Goal: Task Accomplishment & Management: Manage account settings

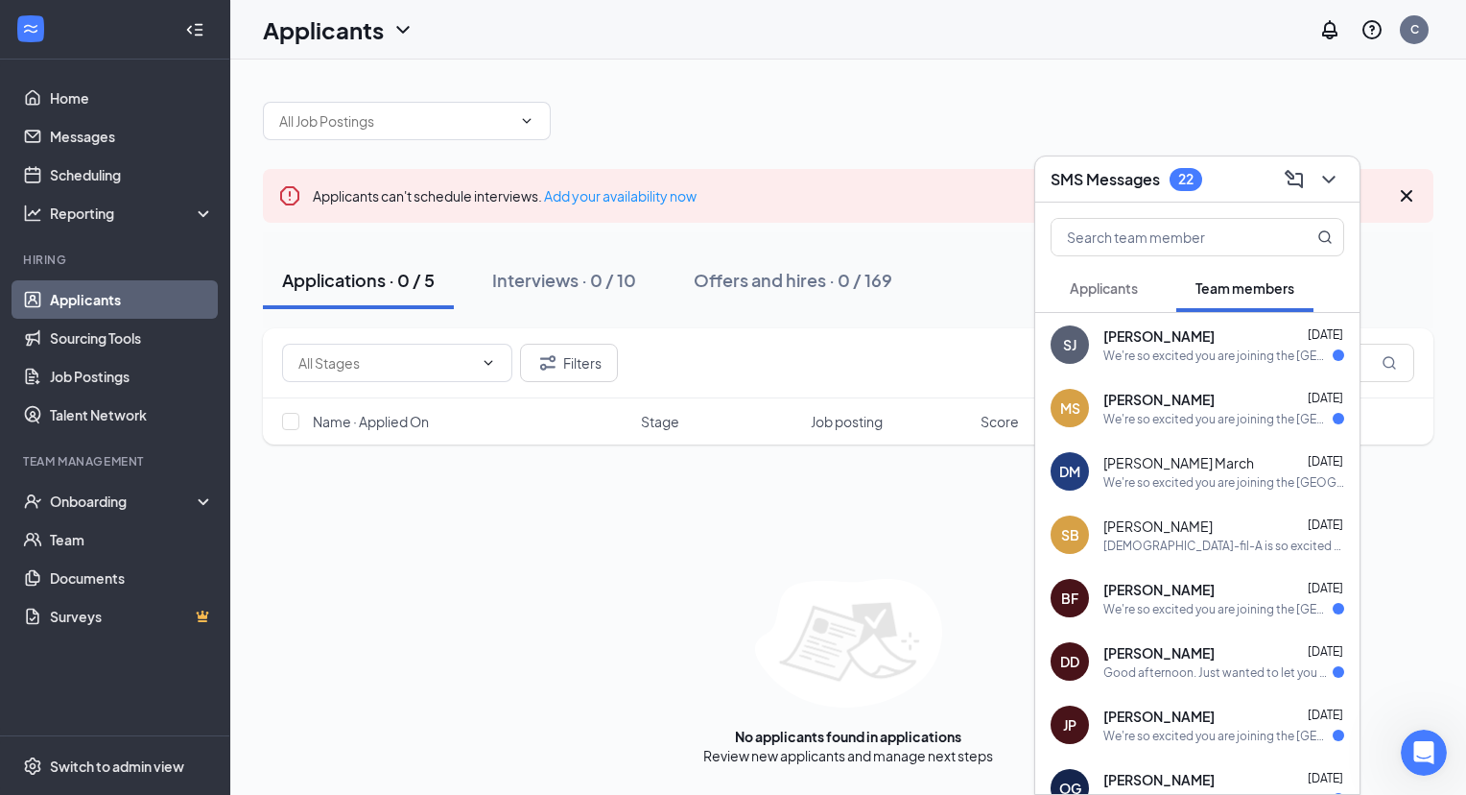
scroll to position [1080, 0]
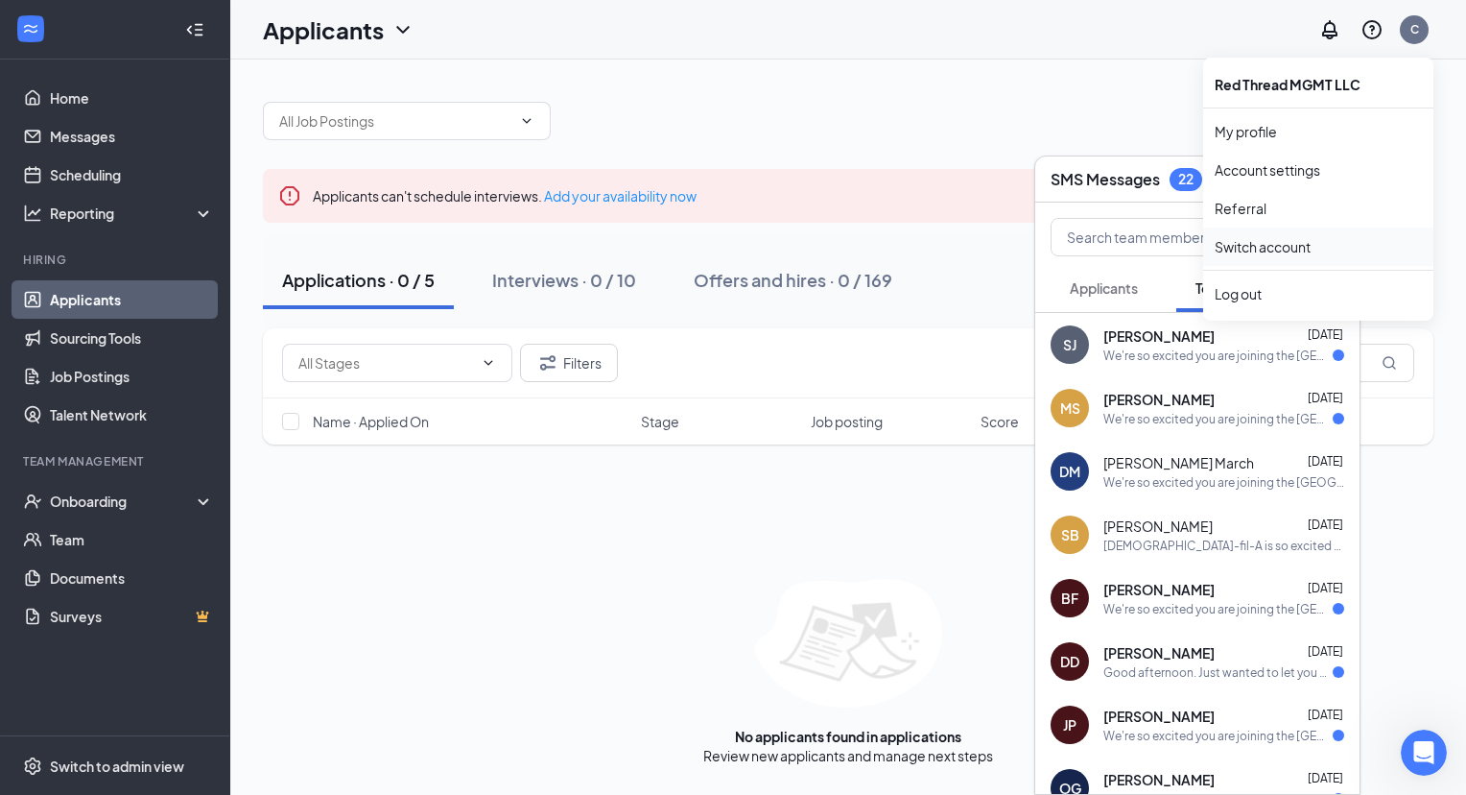
click at [1311, 247] on link "Switch account" at bounding box center [1263, 246] width 96 height 17
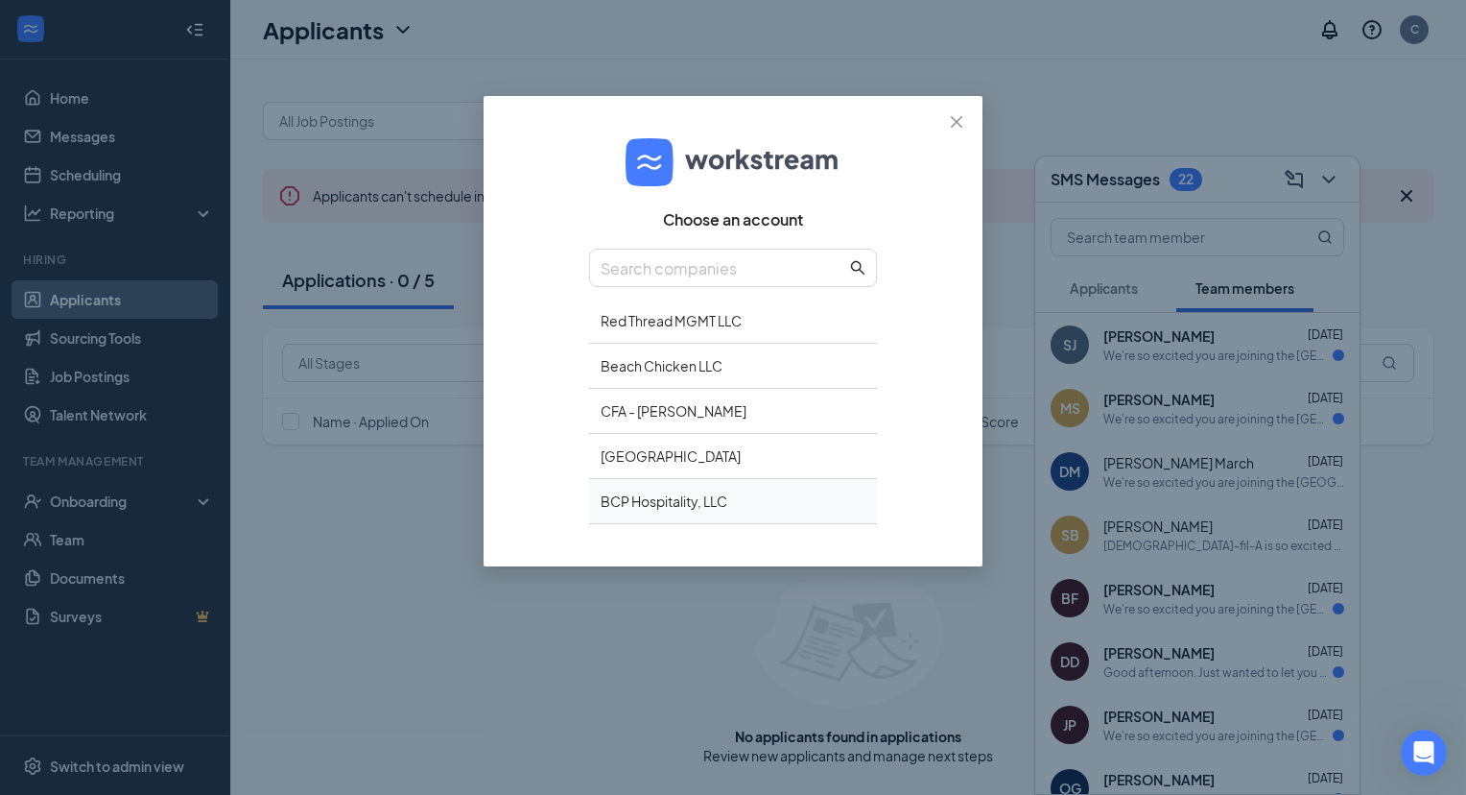
click at [755, 495] on div "BCP Hospitality, LLC" at bounding box center [733, 501] width 288 height 45
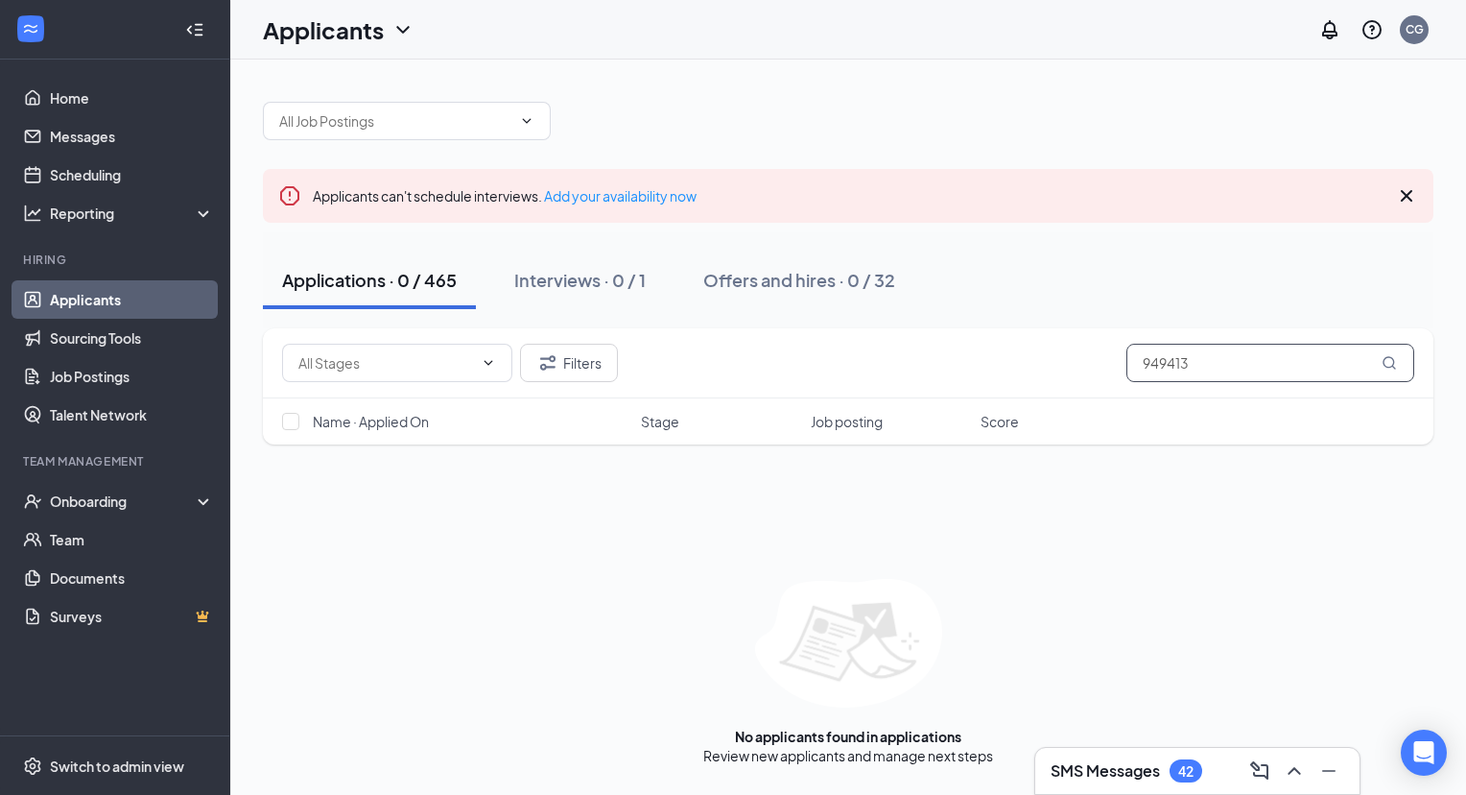
click at [1171, 365] on input "949413" at bounding box center [1271, 363] width 288 height 38
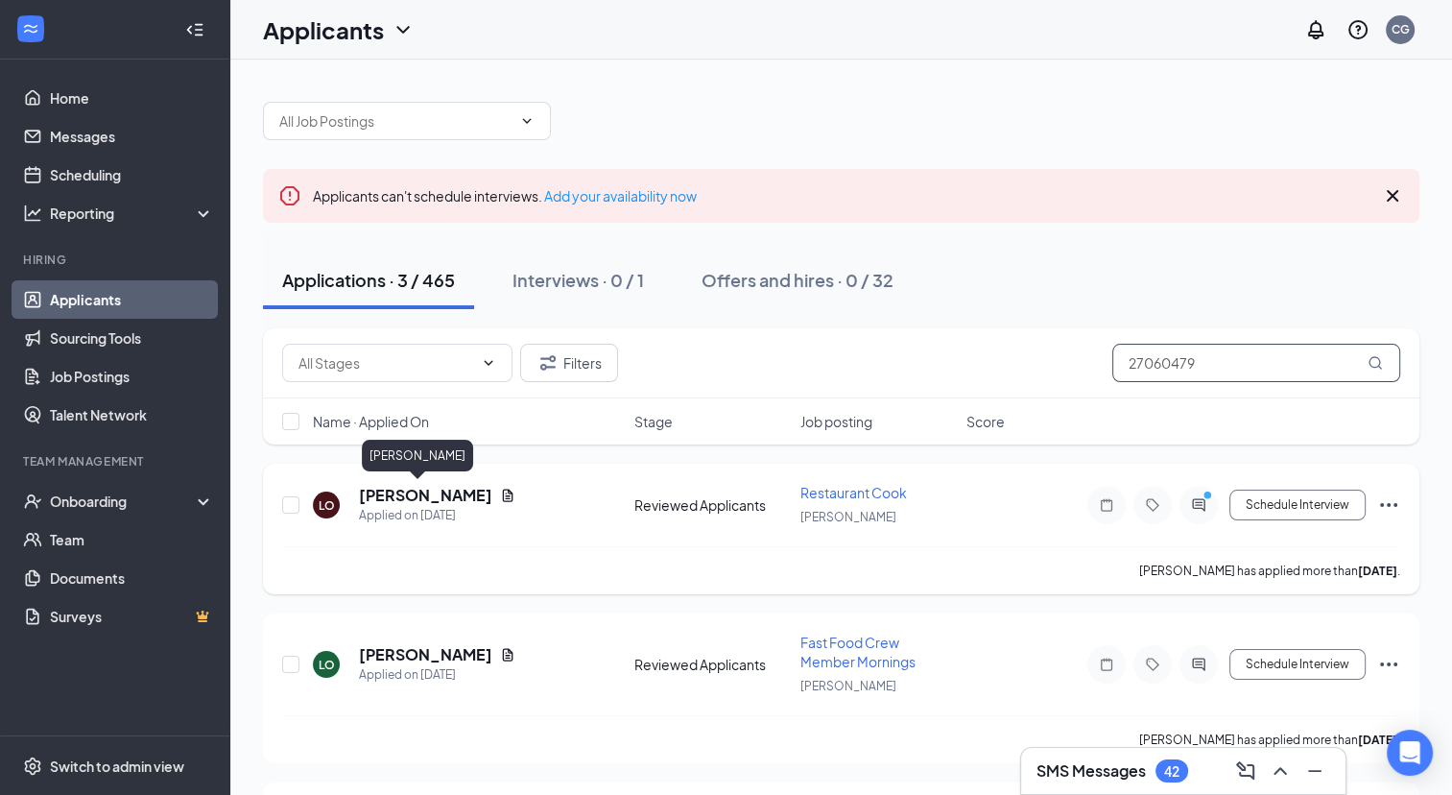
type input "27060479"
click at [408, 499] on h5 "Lisa Owen" at bounding box center [425, 495] width 133 height 21
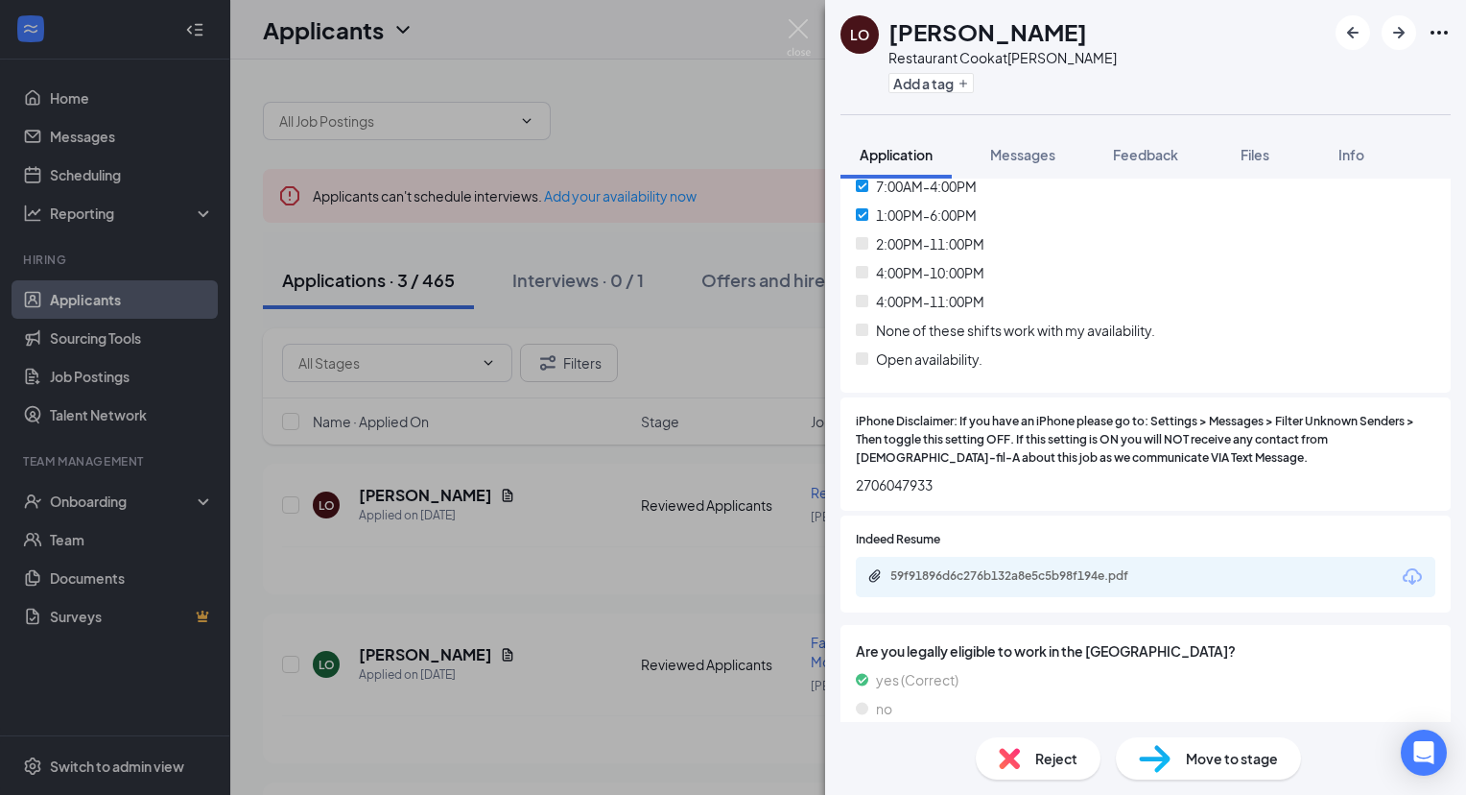
scroll to position [1155, 0]
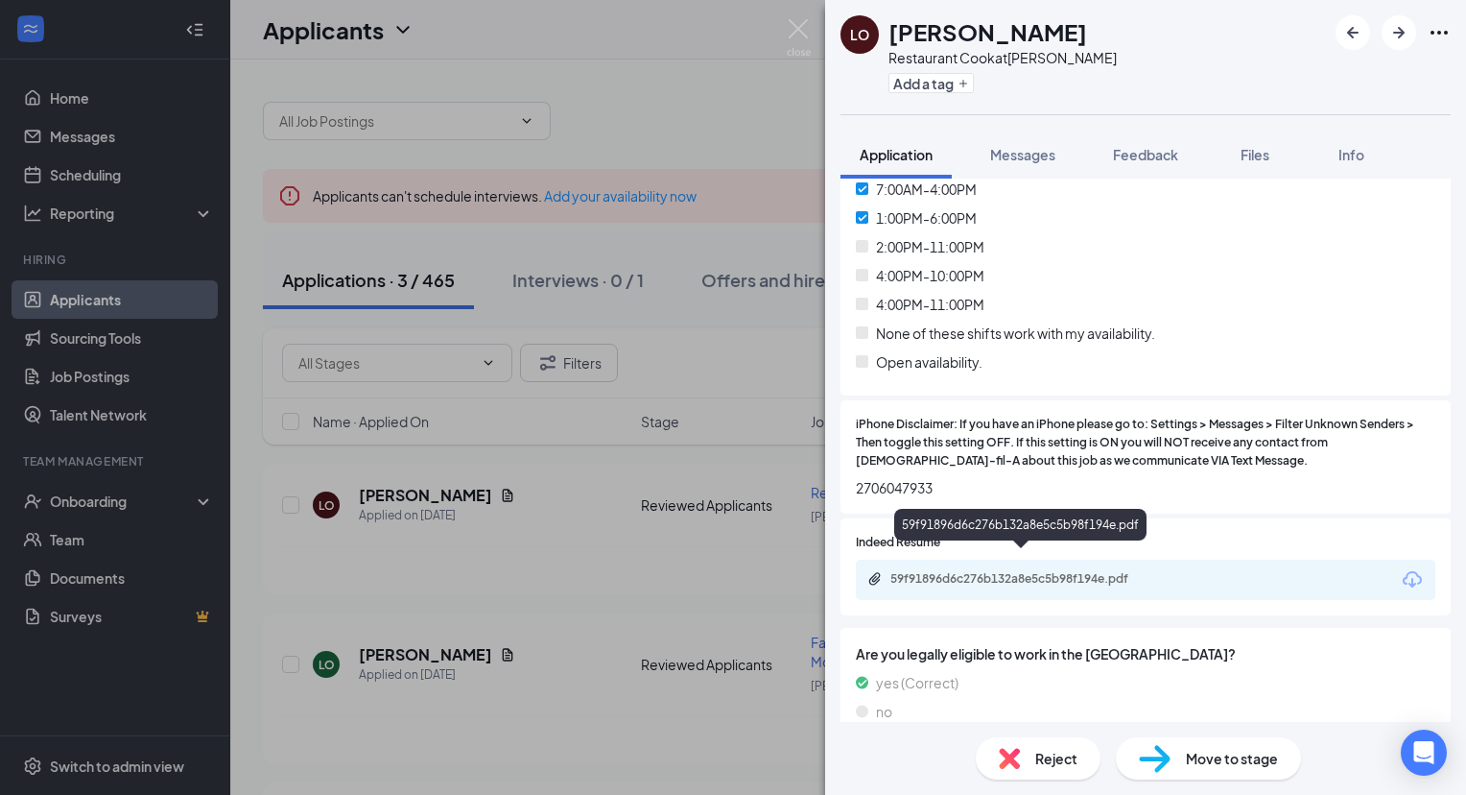
click at [1079, 571] on div "59f91896d6c276b132a8e5c5b98f194e.pdf" at bounding box center [1025, 578] width 269 height 15
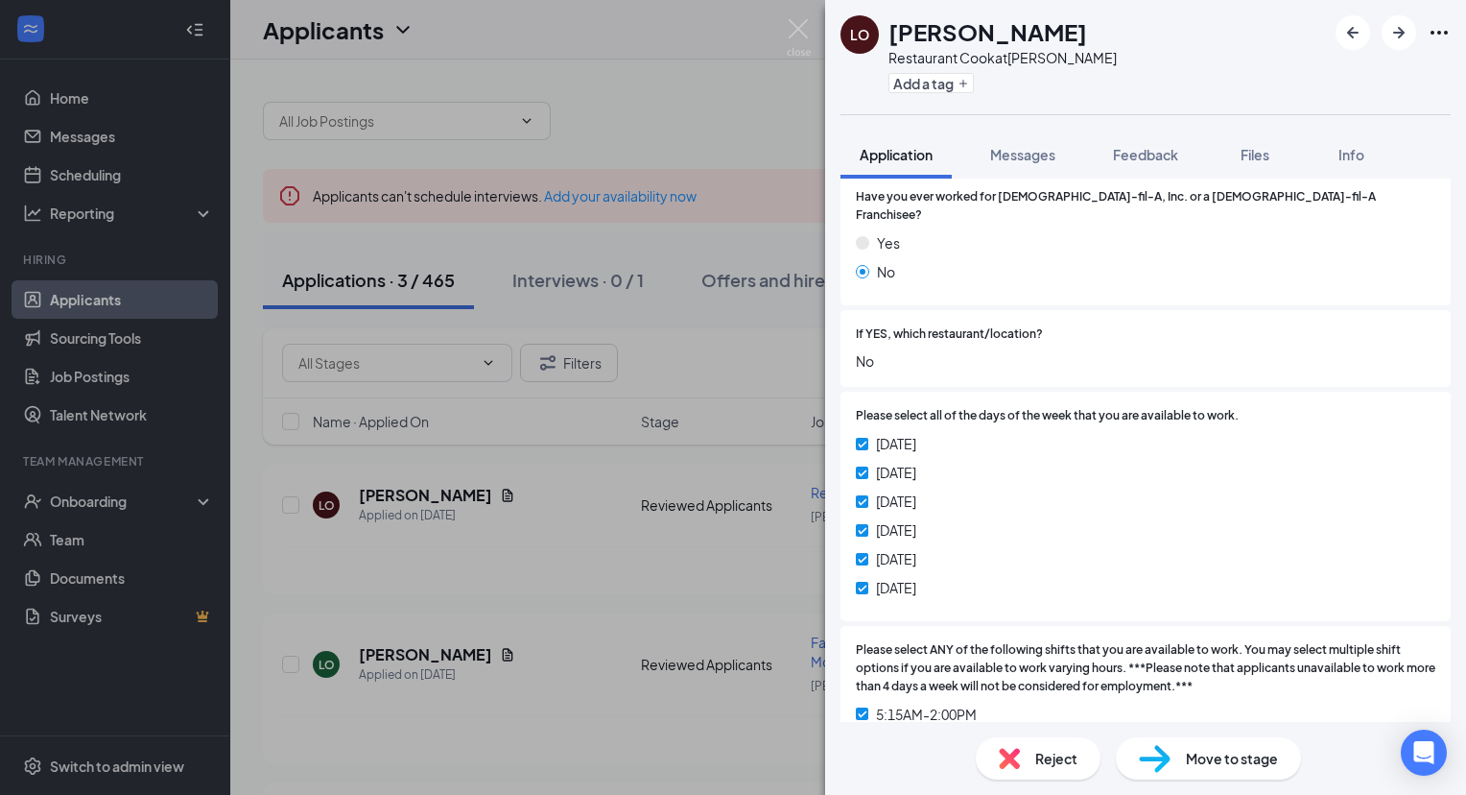
scroll to position [610, 0]
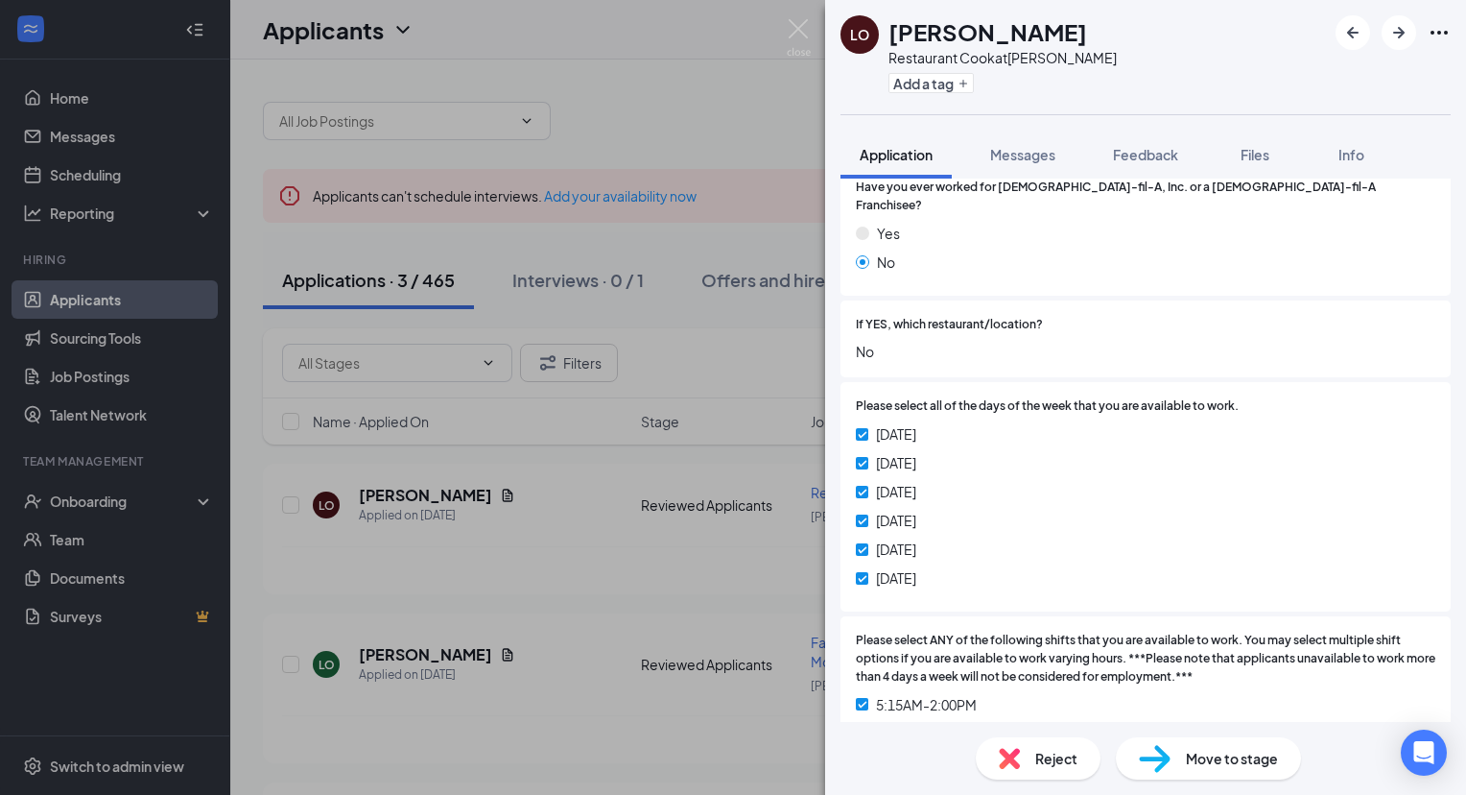
click at [1055, 768] on span "Reject" at bounding box center [1057, 758] width 42 height 21
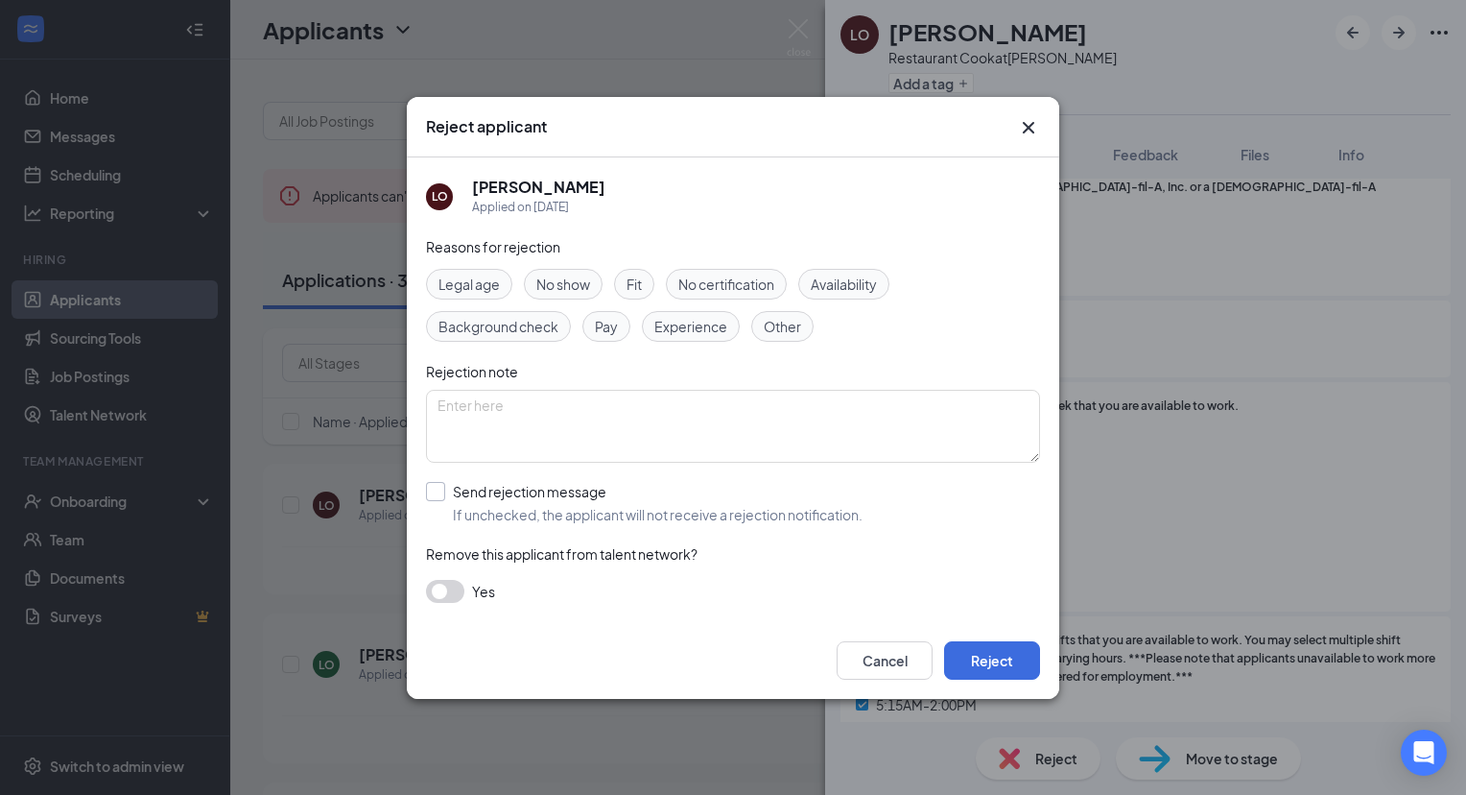
click at [440, 491] on input "Send rejection message If unchecked, the applicant will not receive a rejection…" at bounding box center [644, 503] width 437 height 42
checkbox input "true"
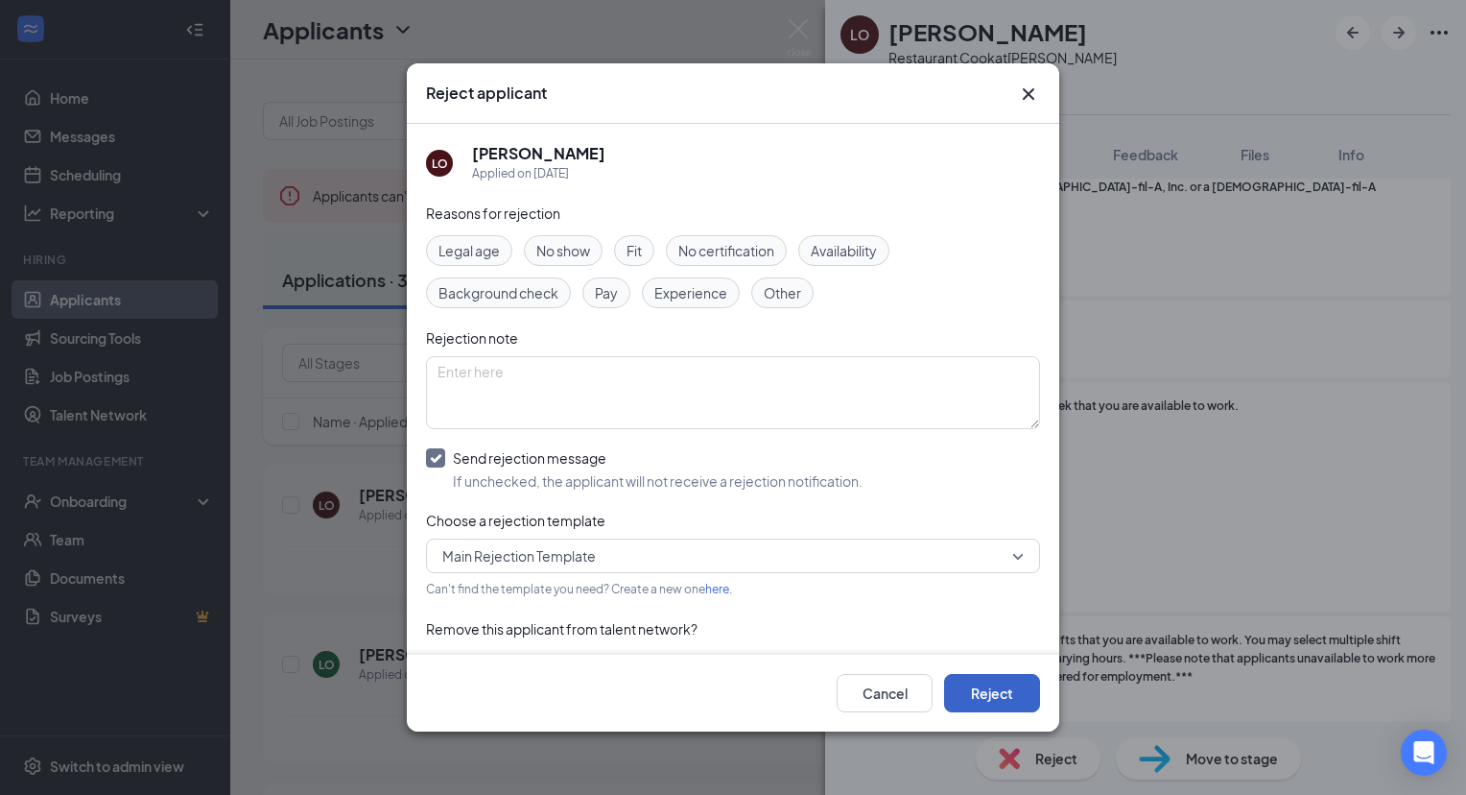
click at [988, 695] on button "Reject" at bounding box center [992, 693] width 96 height 38
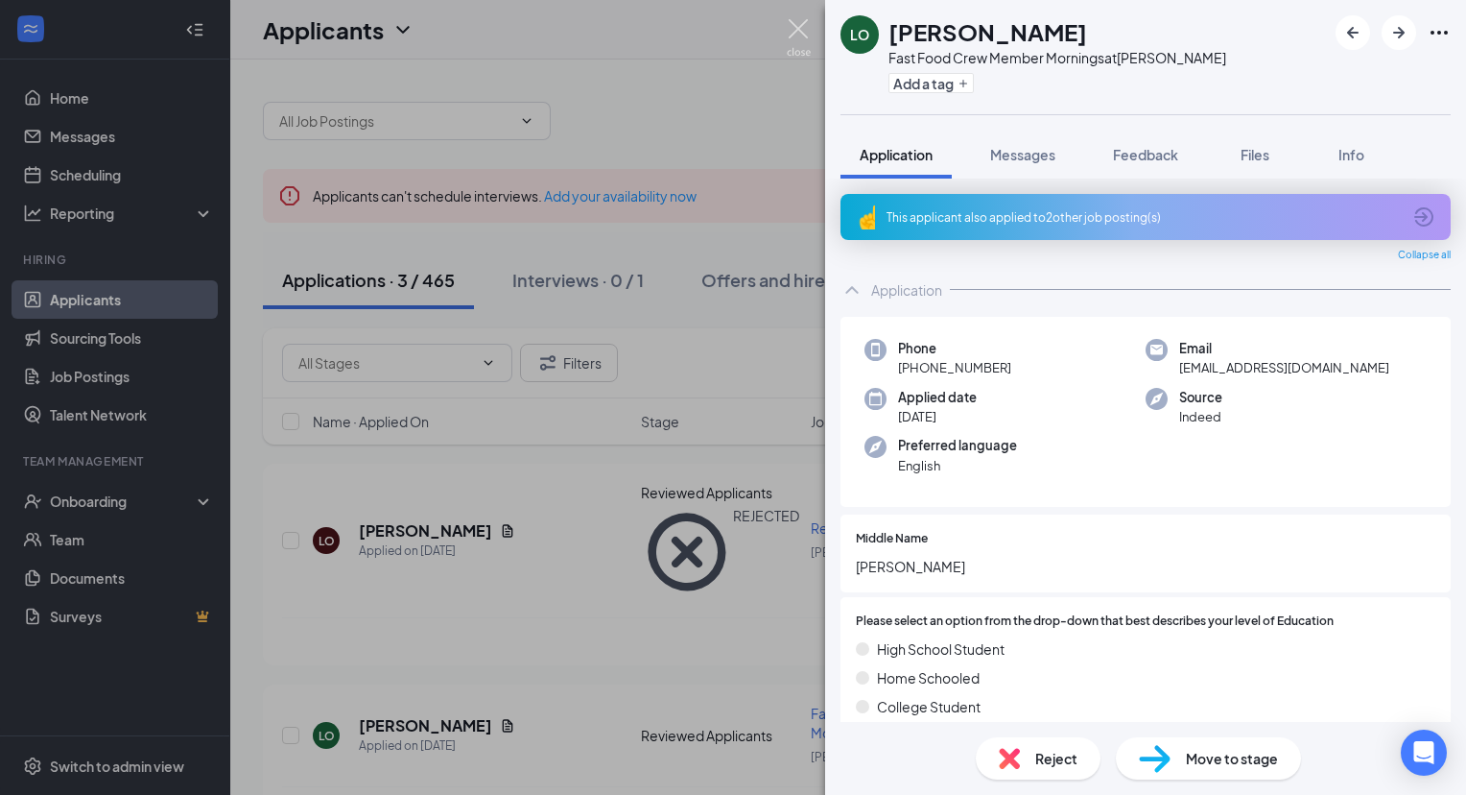
click at [798, 31] on img at bounding box center [799, 37] width 24 height 37
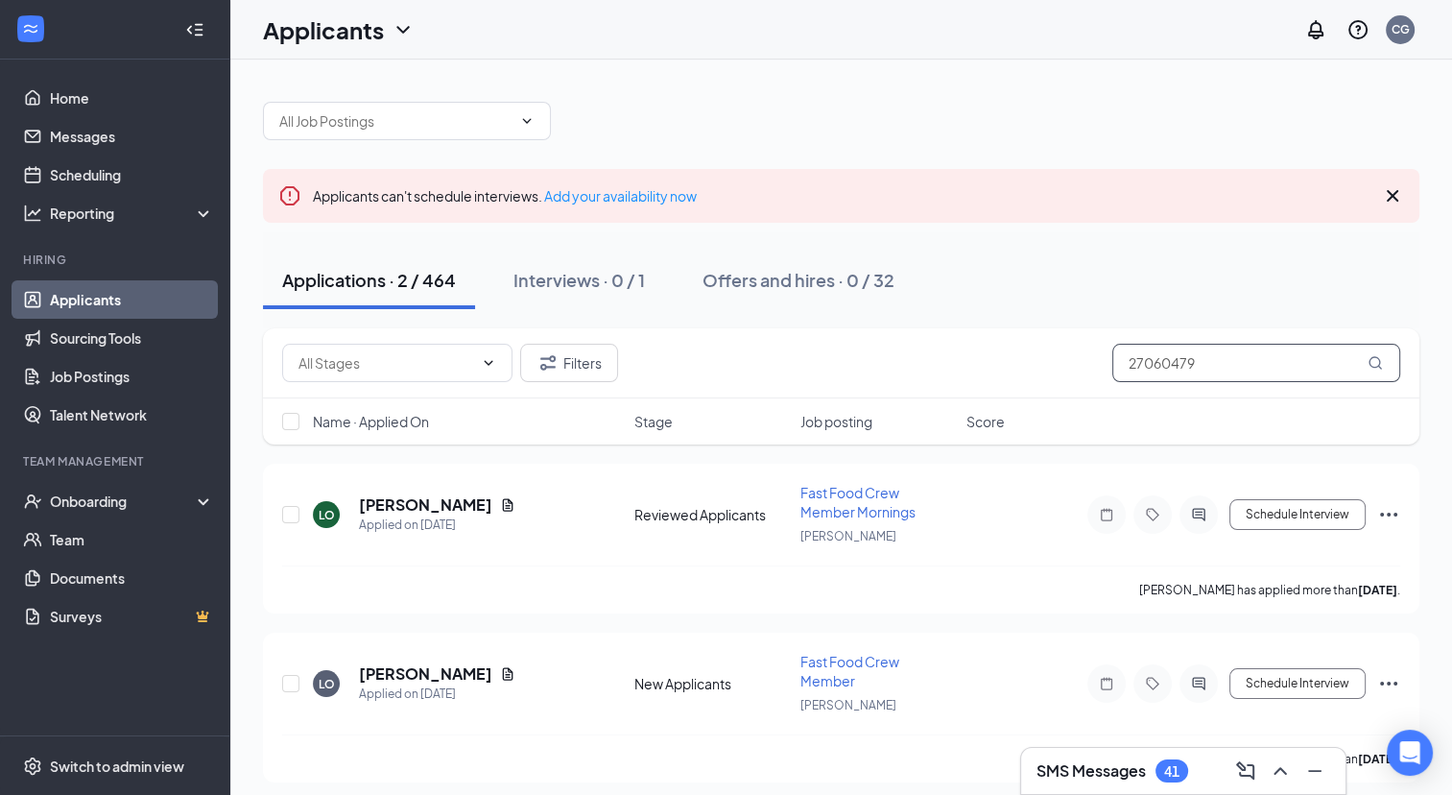
click at [1163, 372] on input "27060479" at bounding box center [1256, 363] width 288 height 38
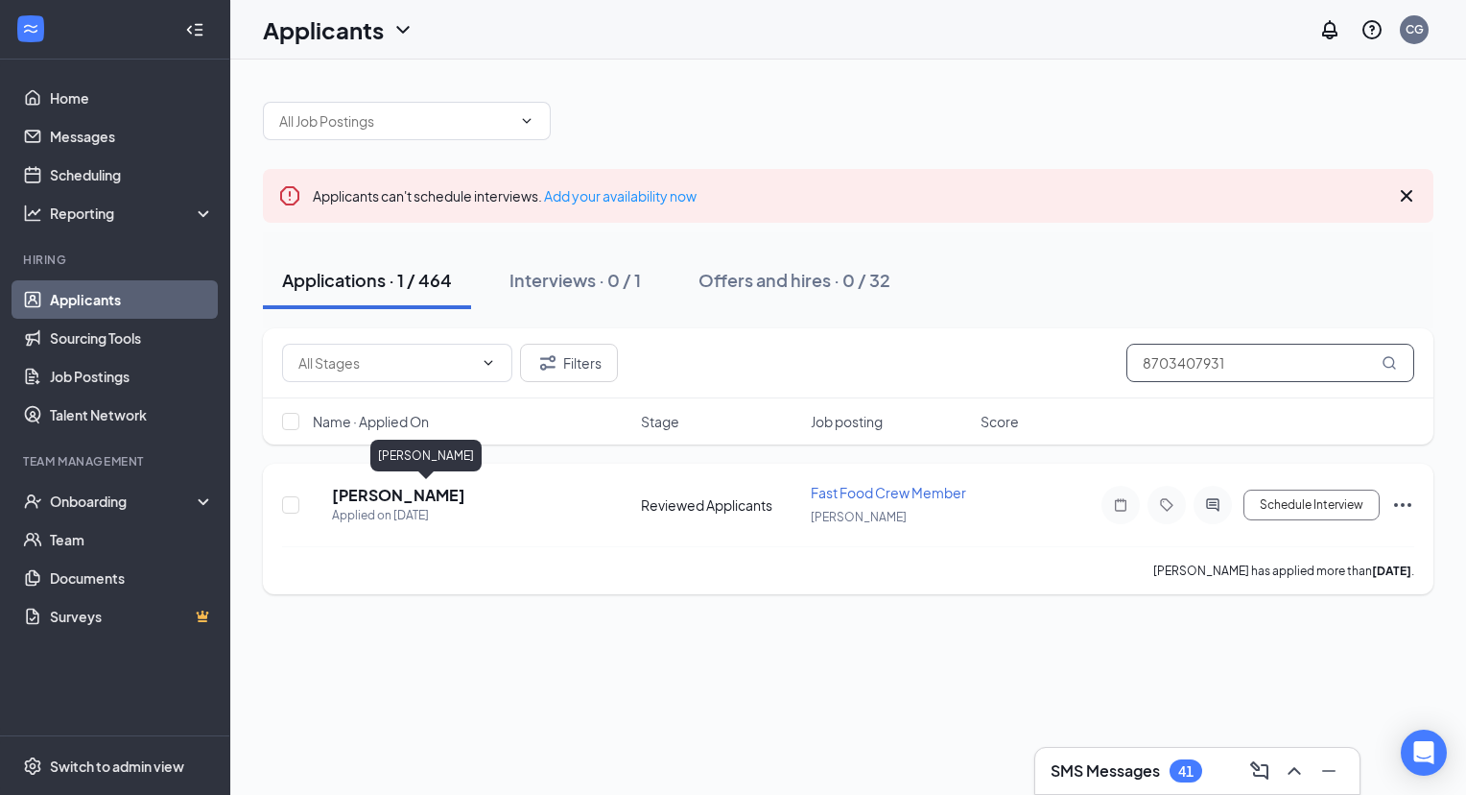
type input "8703407931"
click at [465, 495] on h5 "Samuel Satterfield" at bounding box center [398, 495] width 133 height 21
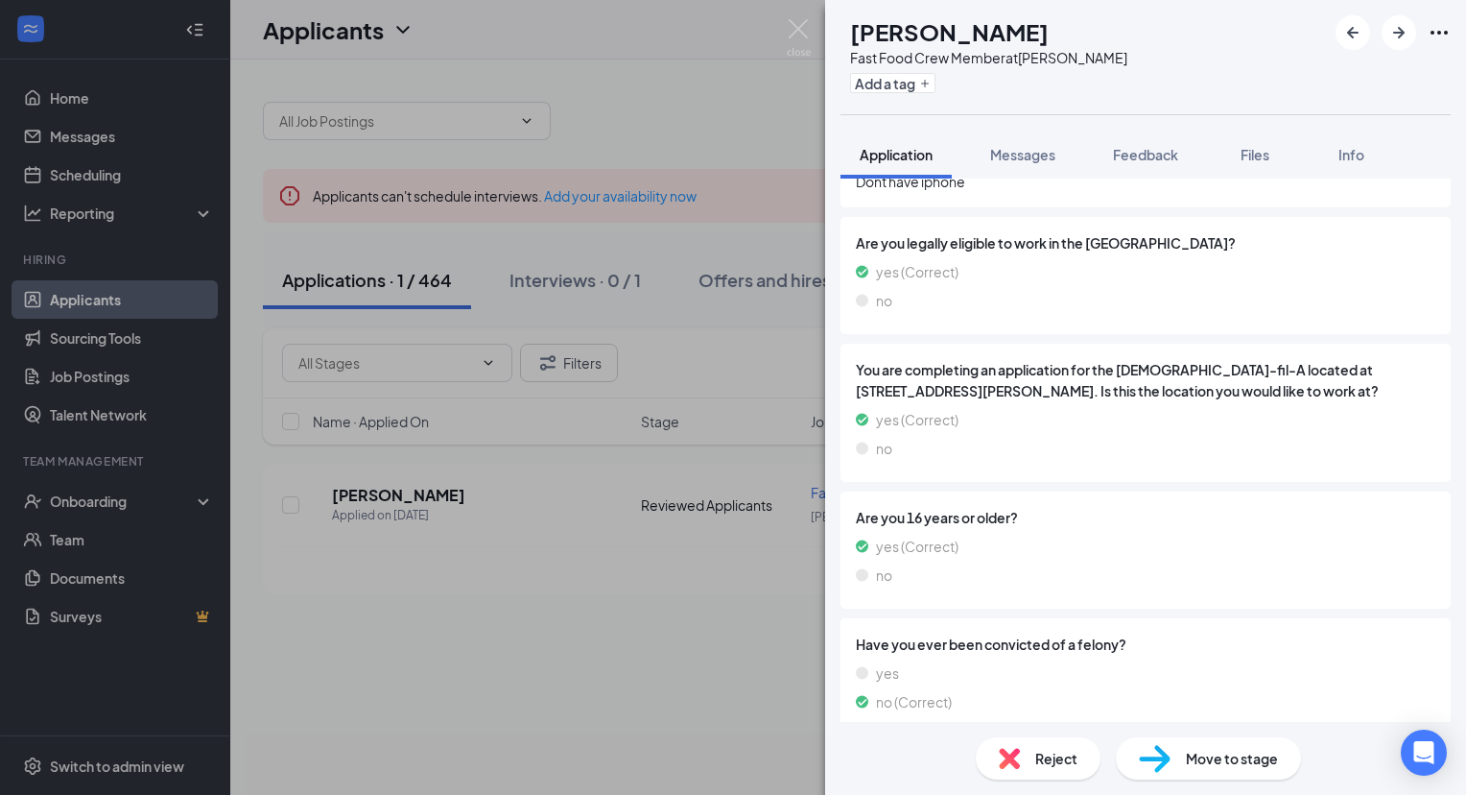
scroll to position [1378, 0]
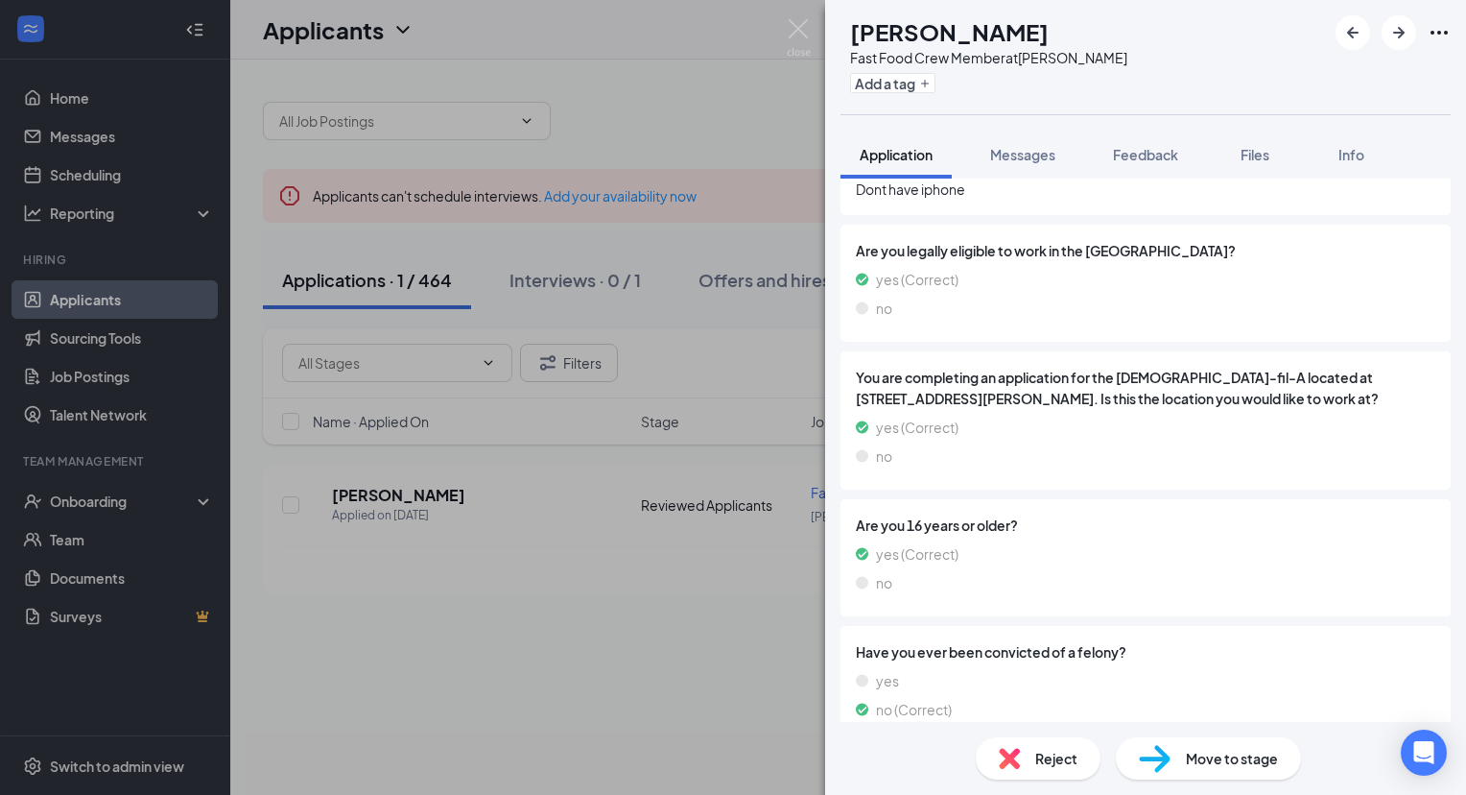
click at [1064, 764] on span "Reject" at bounding box center [1057, 758] width 42 height 21
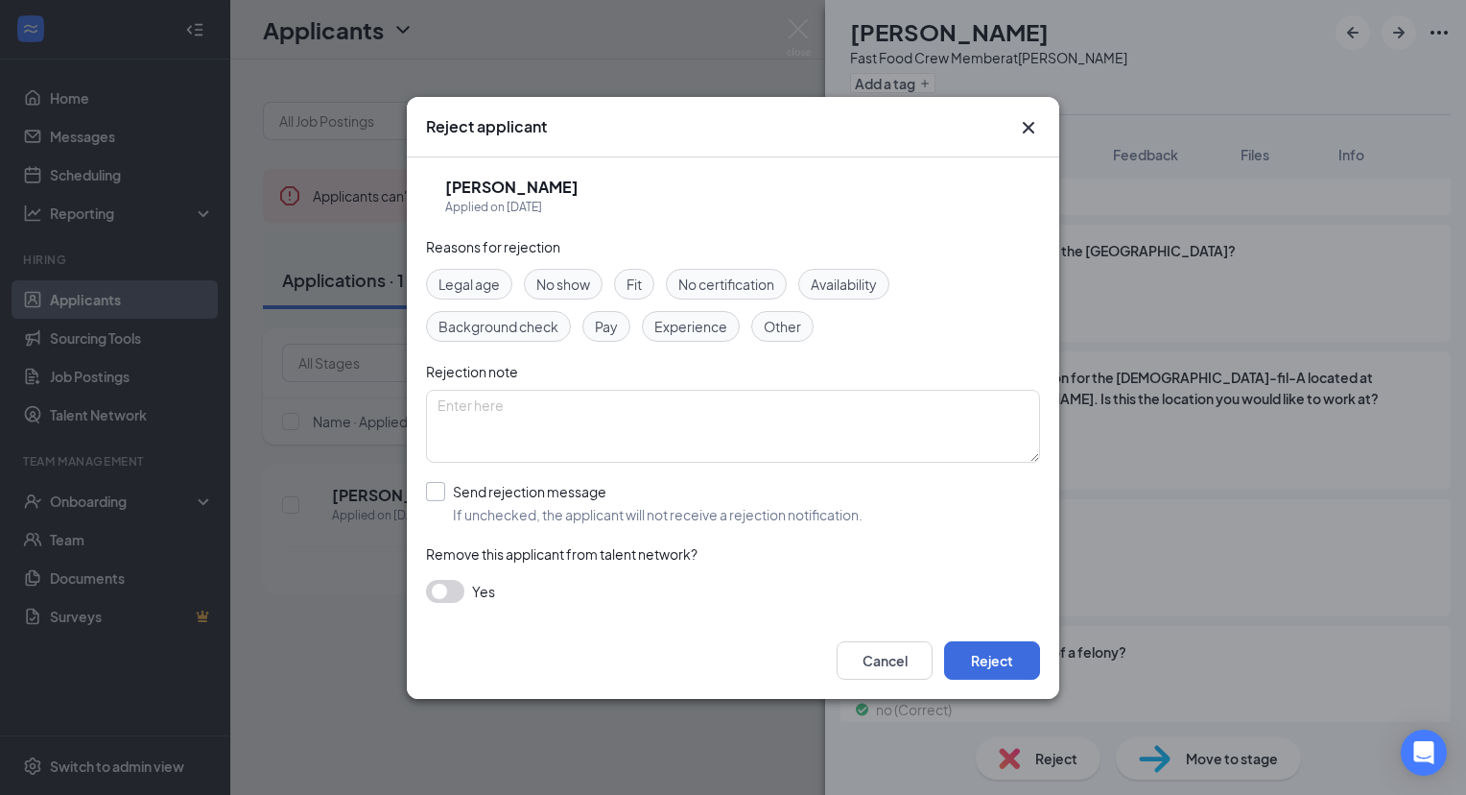
click at [437, 487] on input "Send rejection message If unchecked, the applicant will not receive a rejection…" at bounding box center [644, 503] width 437 height 42
checkbox input "true"
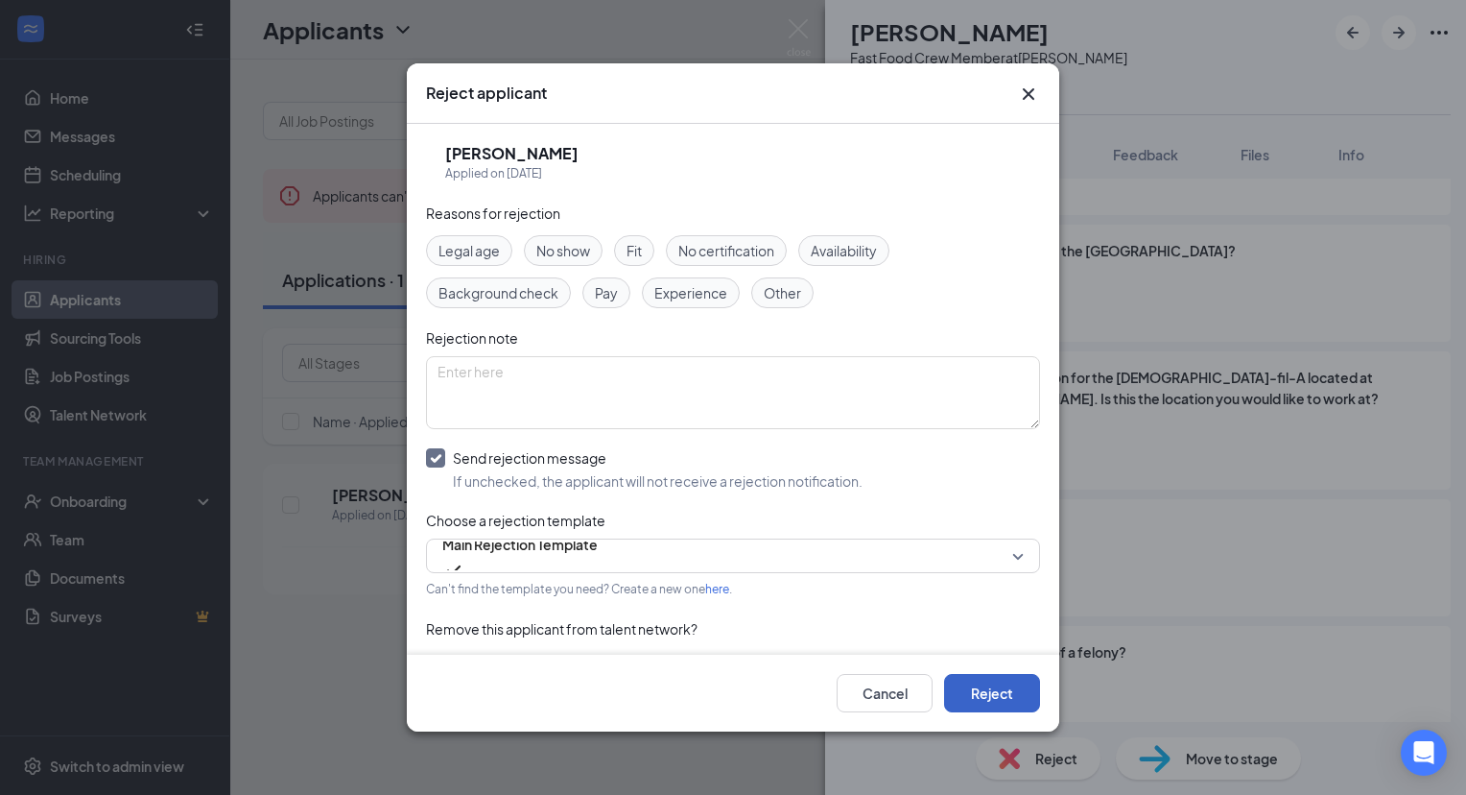
click at [1006, 692] on button "Reject" at bounding box center [992, 693] width 96 height 38
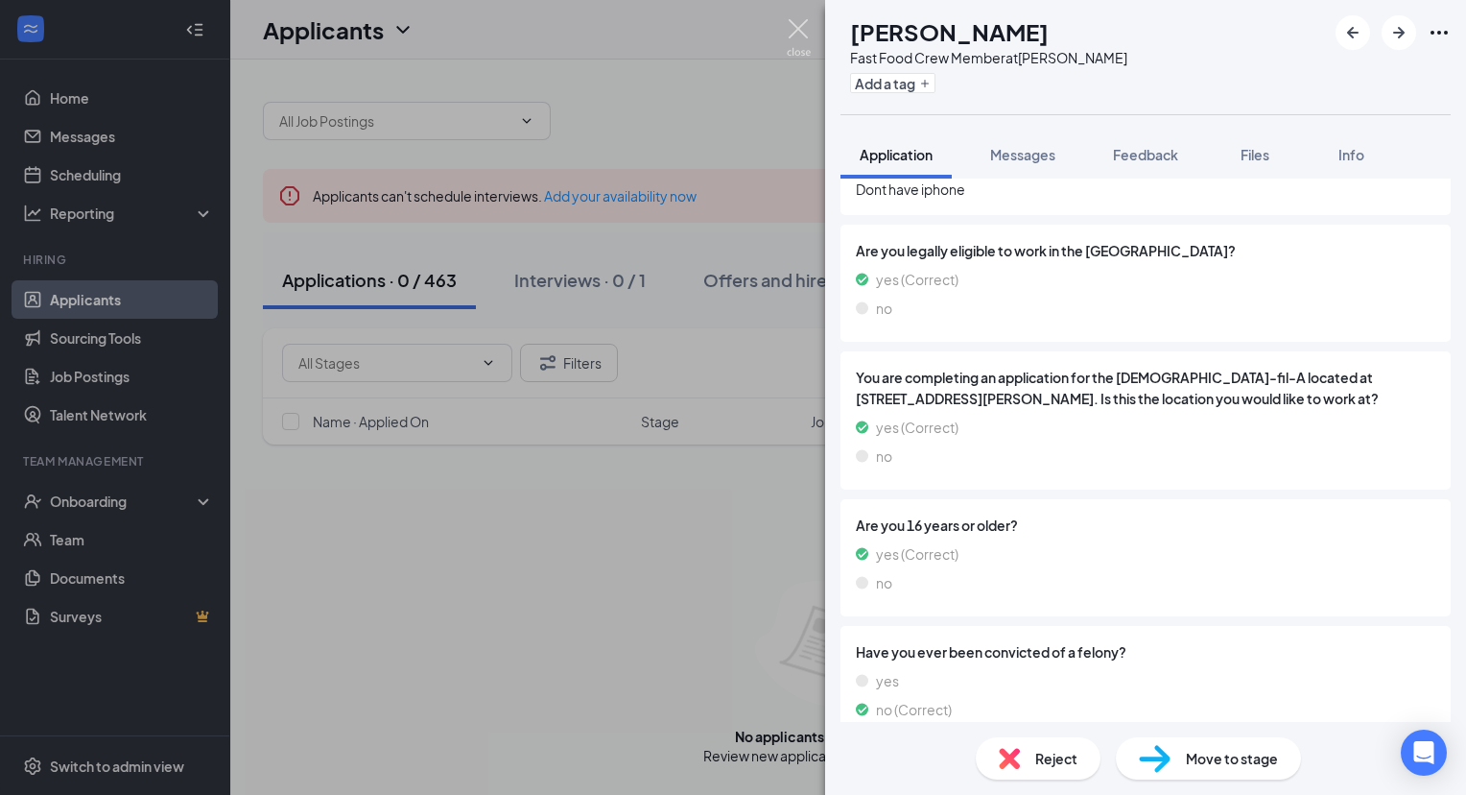
click at [798, 33] on img at bounding box center [799, 37] width 24 height 37
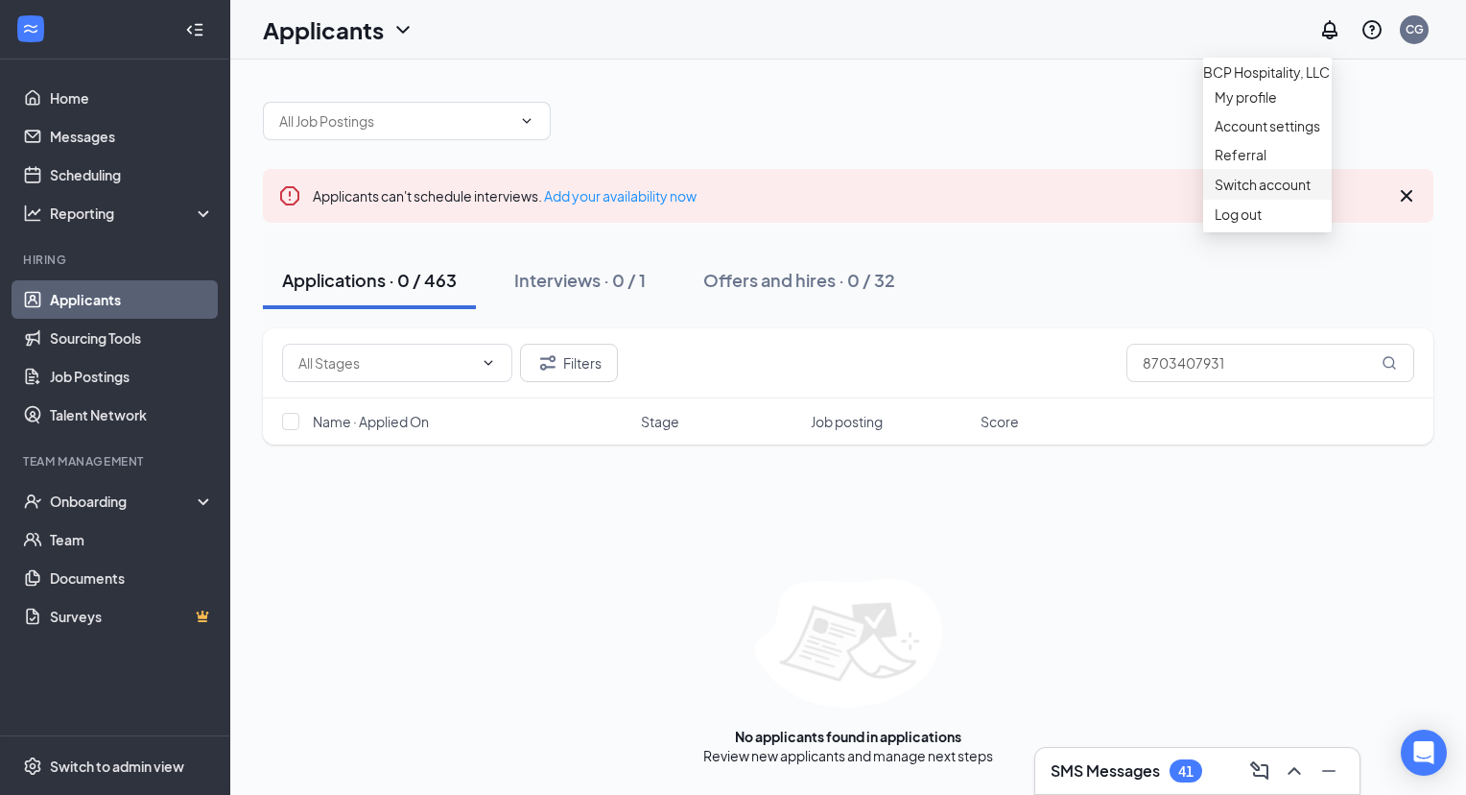
click at [1286, 193] on link "Switch account" at bounding box center [1263, 184] width 96 height 17
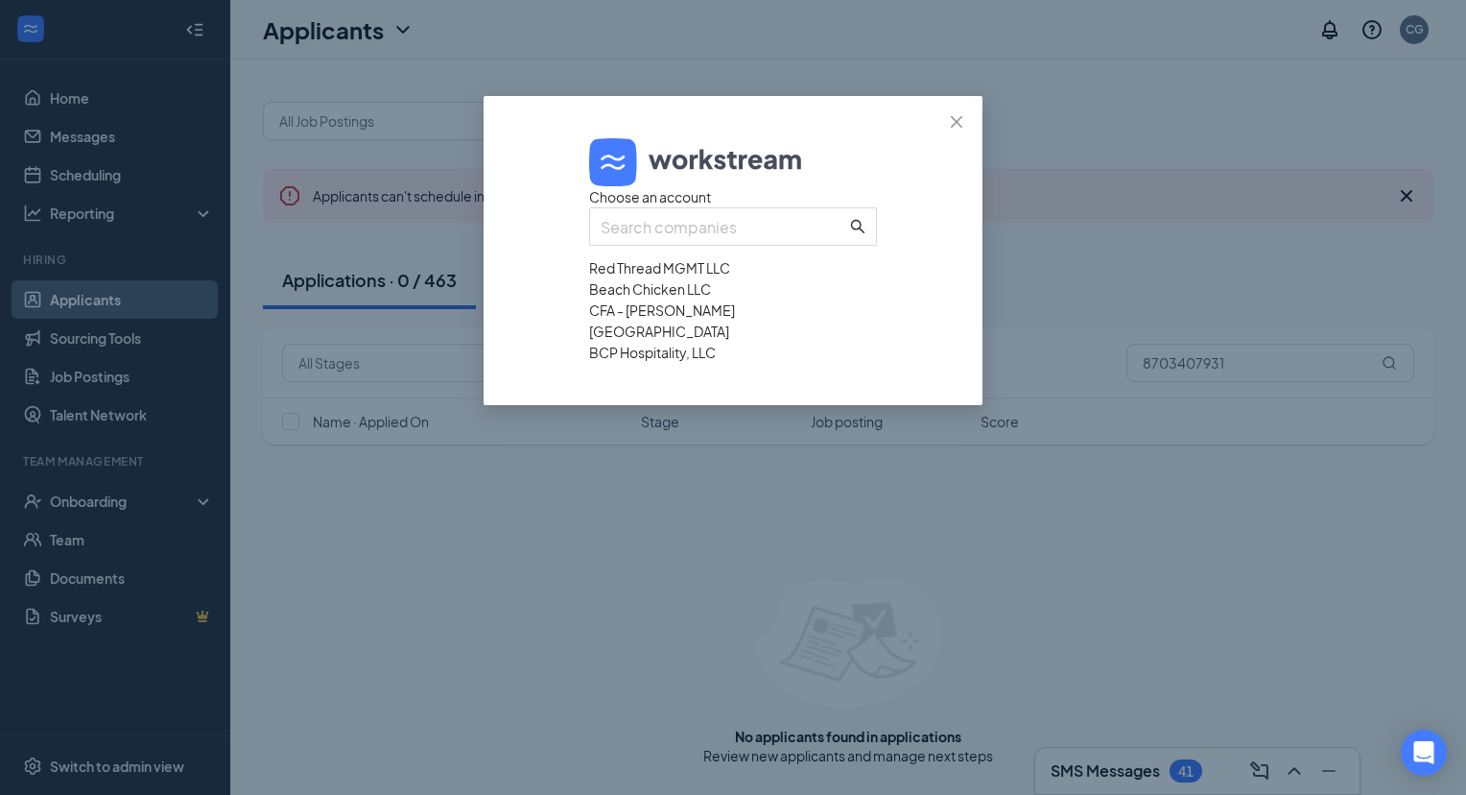
click at [764, 278] on div "Red Thread MGMT LLC" at bounding box center [733, 267] width 288 height 21
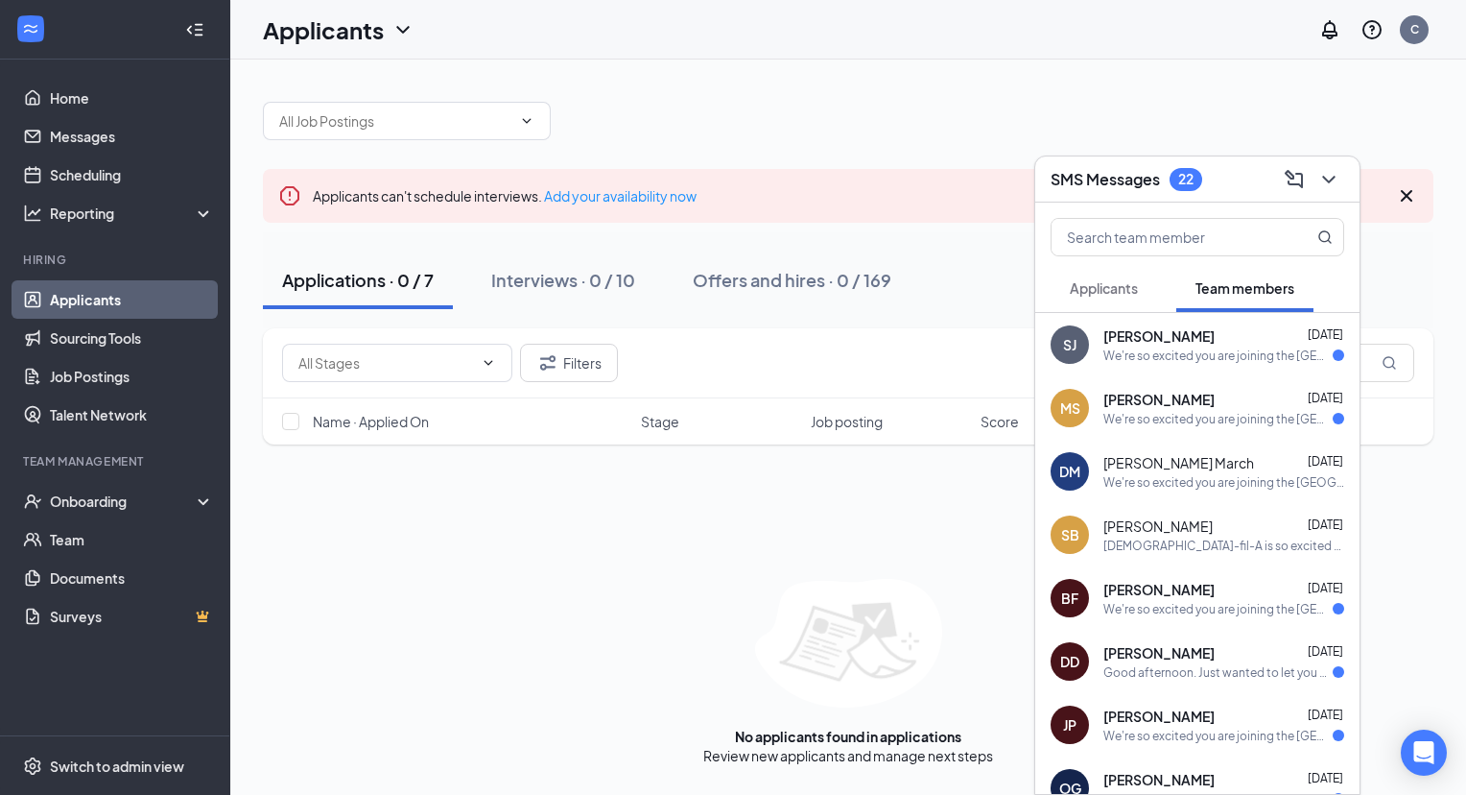
click at [380, 273] on div "Applications · 0 / 7" at bounding box center [358, 280] width 152 height 24
click at [1334, 179] on icon "ChevronDown" at bounding box center [1329, 179] width 23 height 23
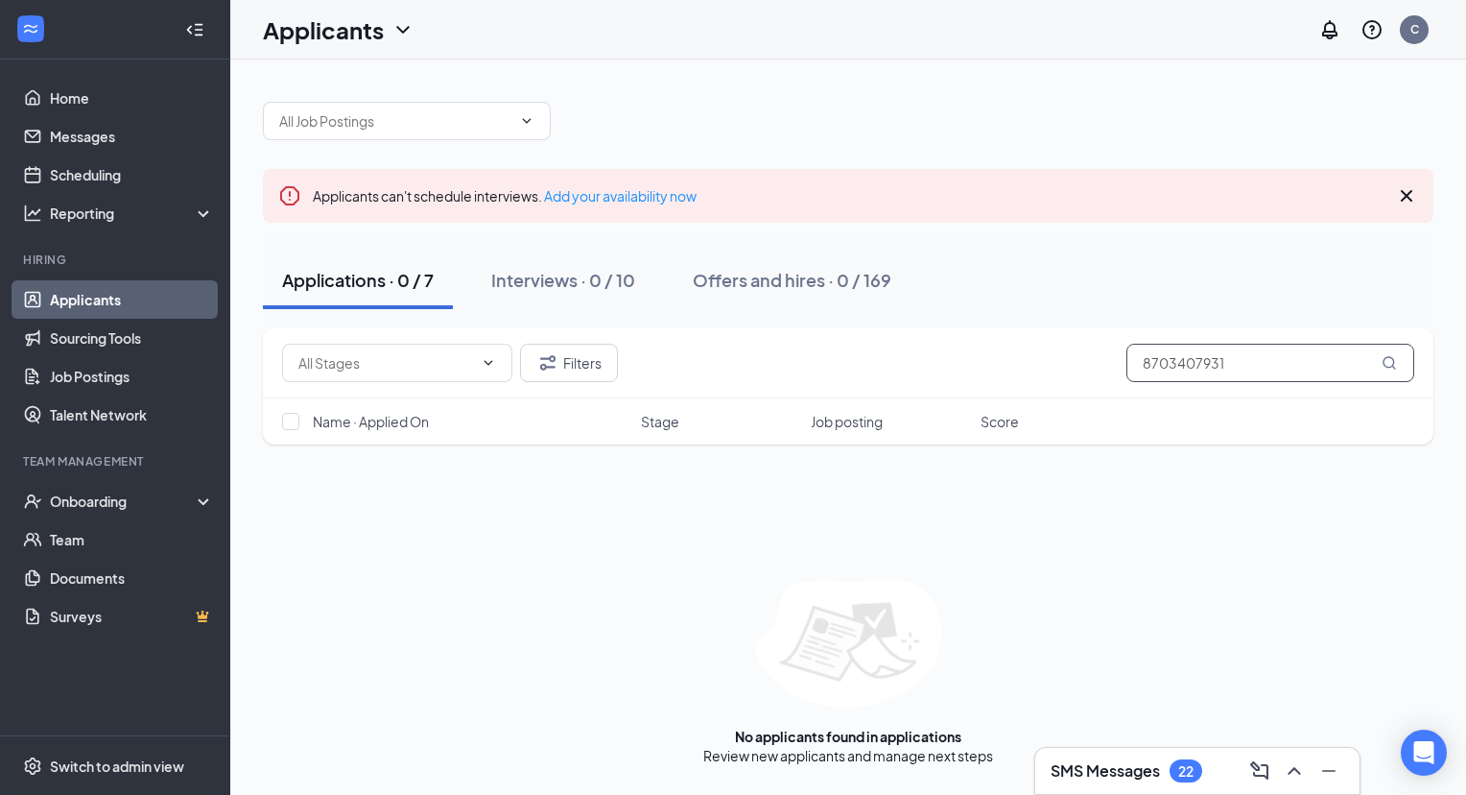
click at [1205, 364] on input "8703407931" at bounding box center [1271, 363] width 288 height 38
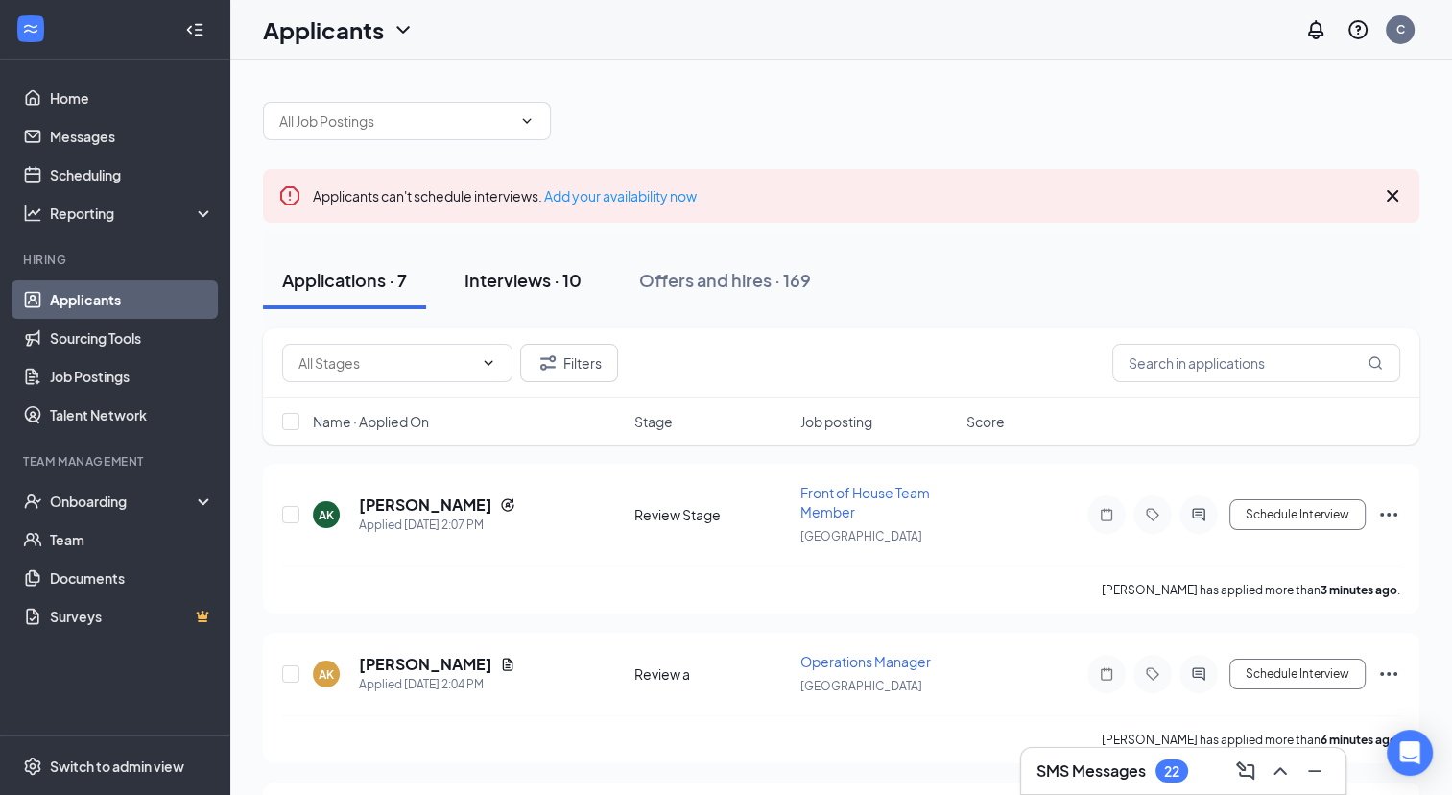
click at [561, 280] on div "Interviews · 10" at bounding box center [522, 280] width 117 height 24
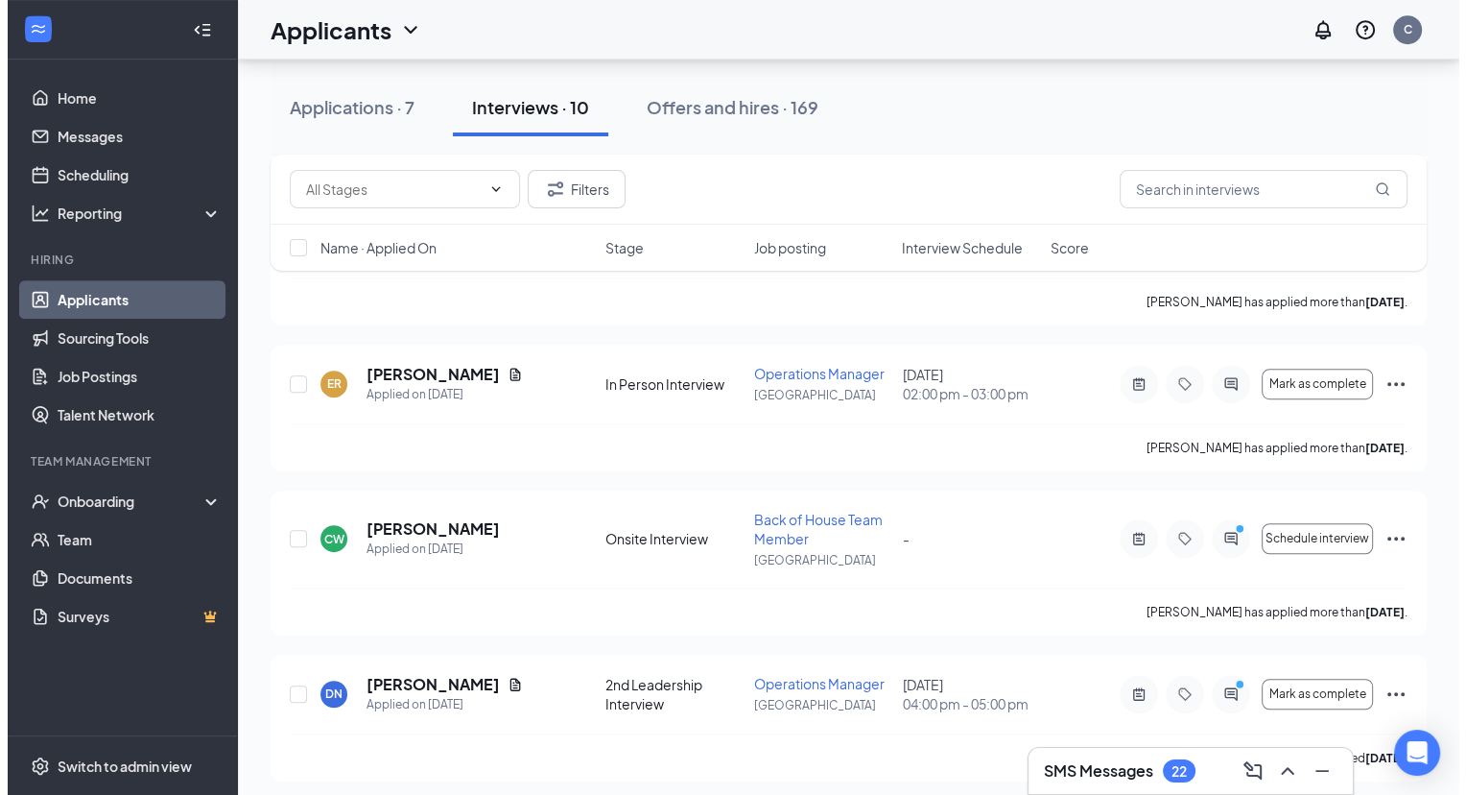
scroll to position [1215, 0]
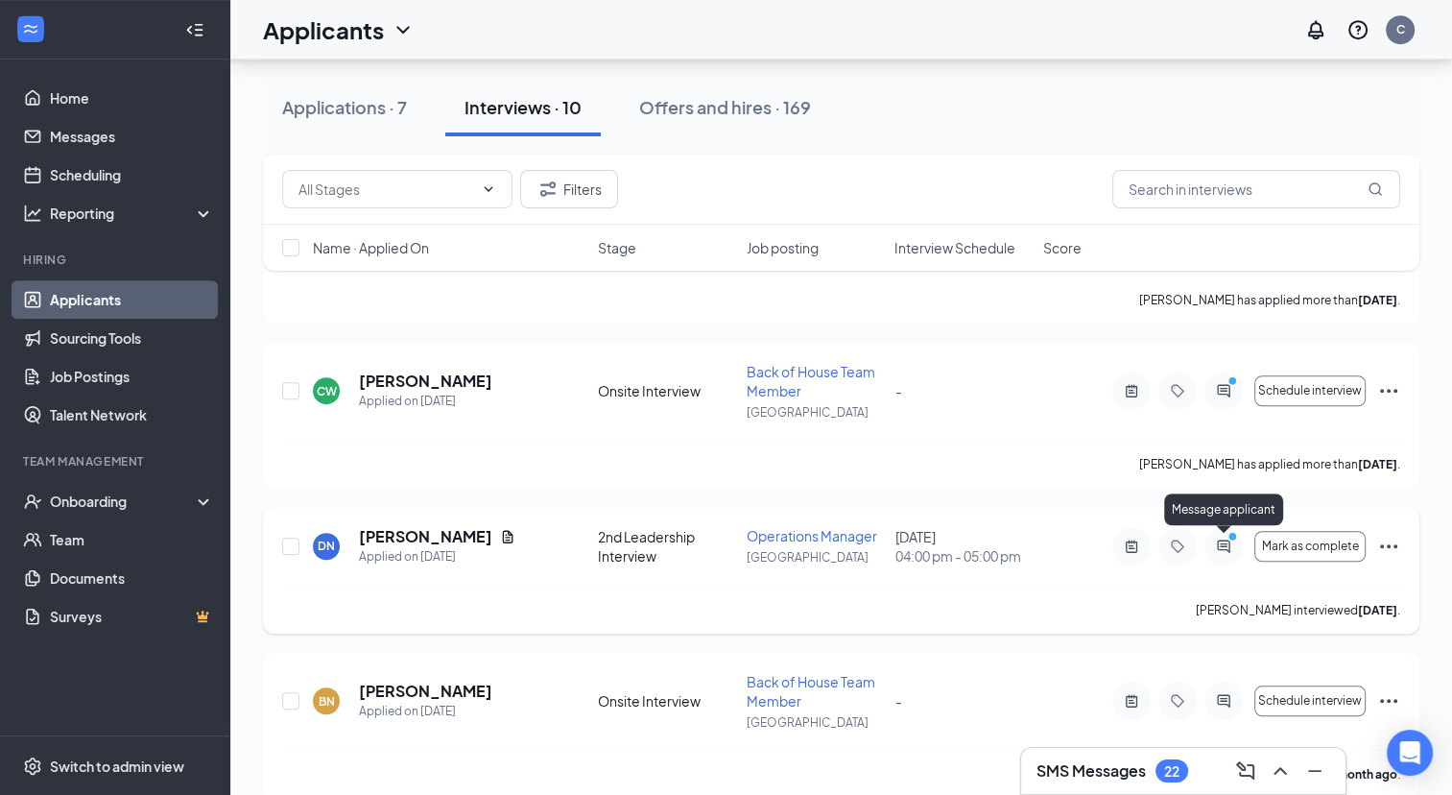
click at [1228, 539] on icon "PrimaryDot" at bounding box center [1235, 538] width 23 height 15
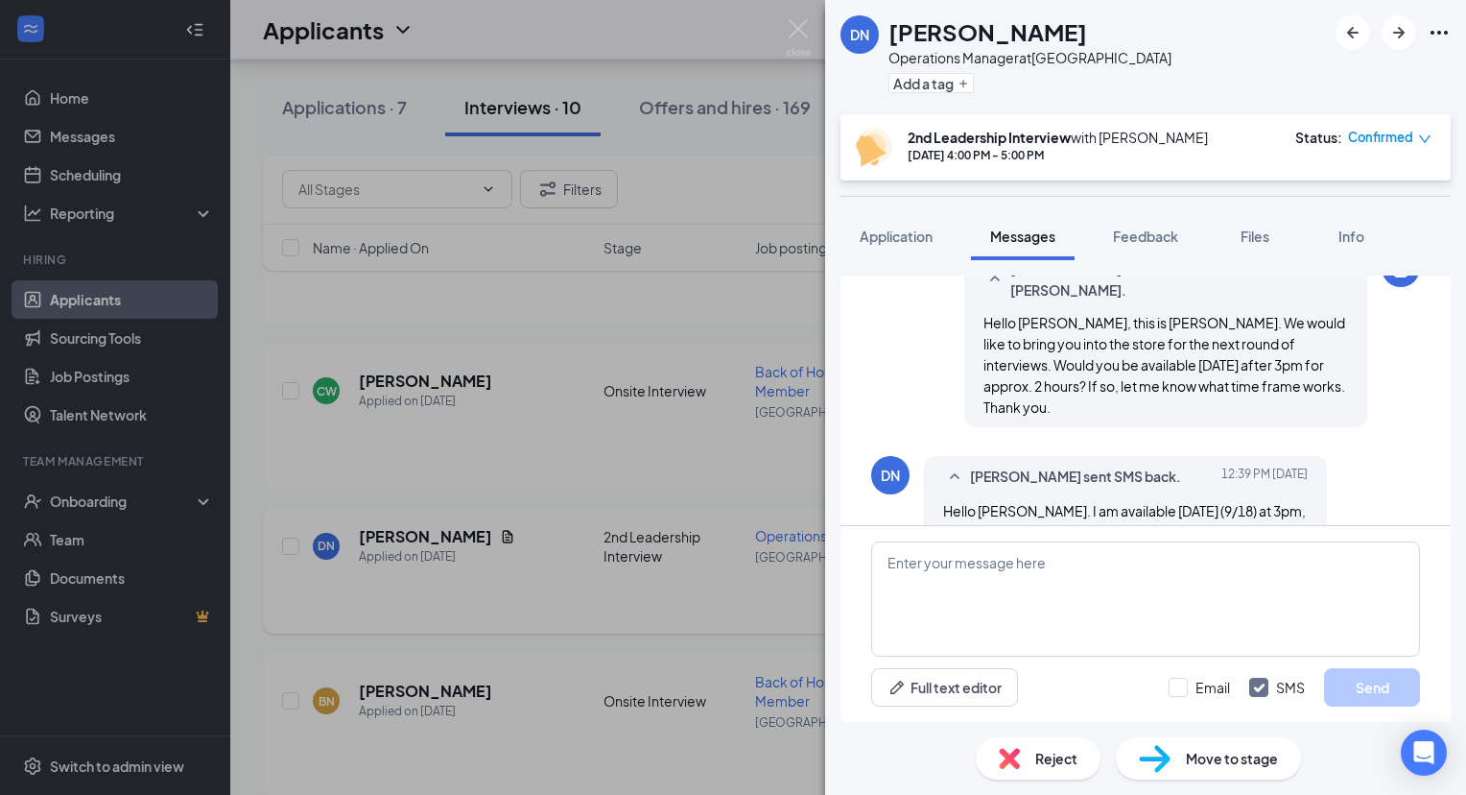
scroll to position [1153, 0]
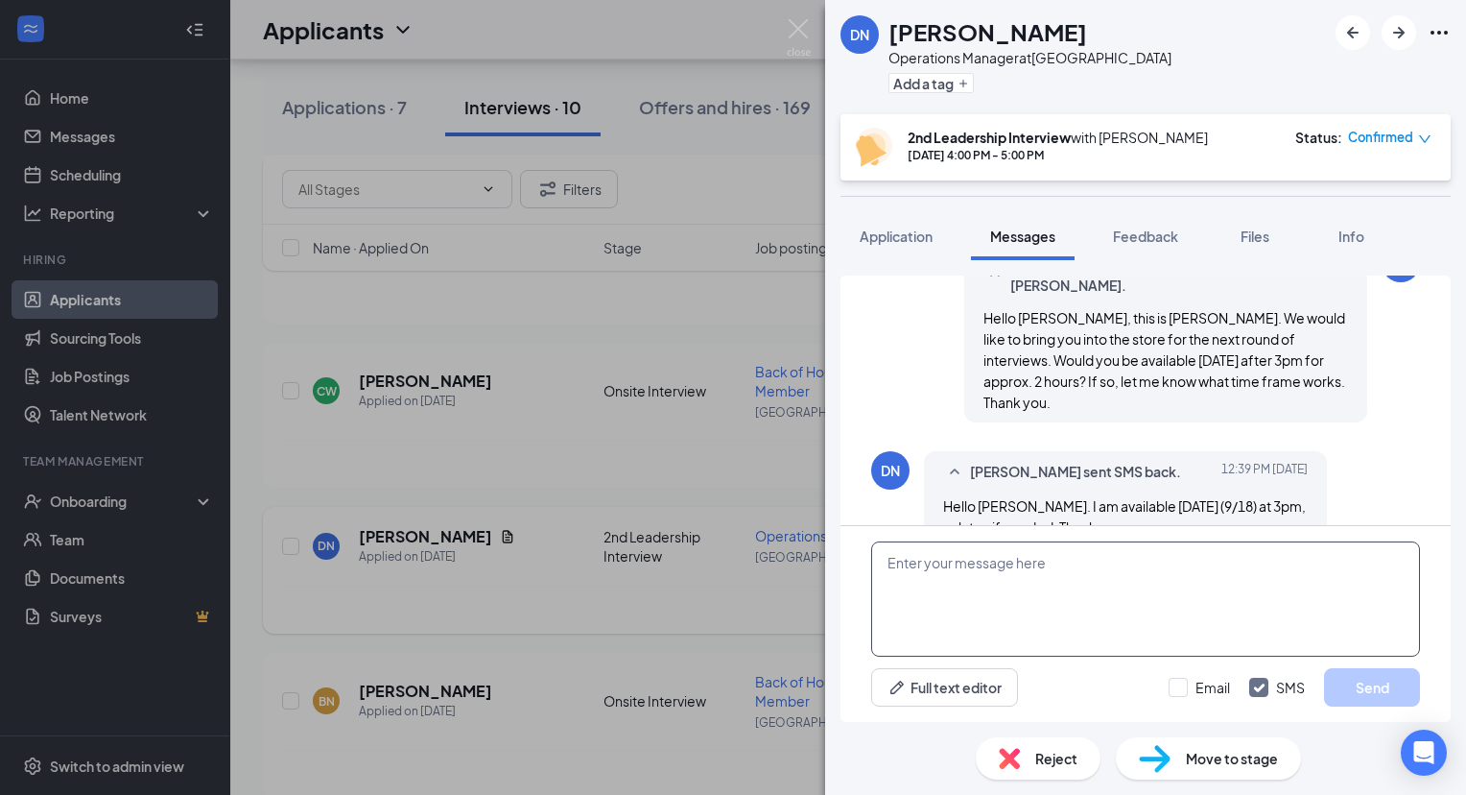
click at [1187, 606] on textarea at bounding box center [1145, 598] width 549 height 115
type textarea "We will schedule you Thursday at 3pm. Thank you"
click at [1365, 695] on button "Send" at bounding box center [1372, 687] width 96 height 38
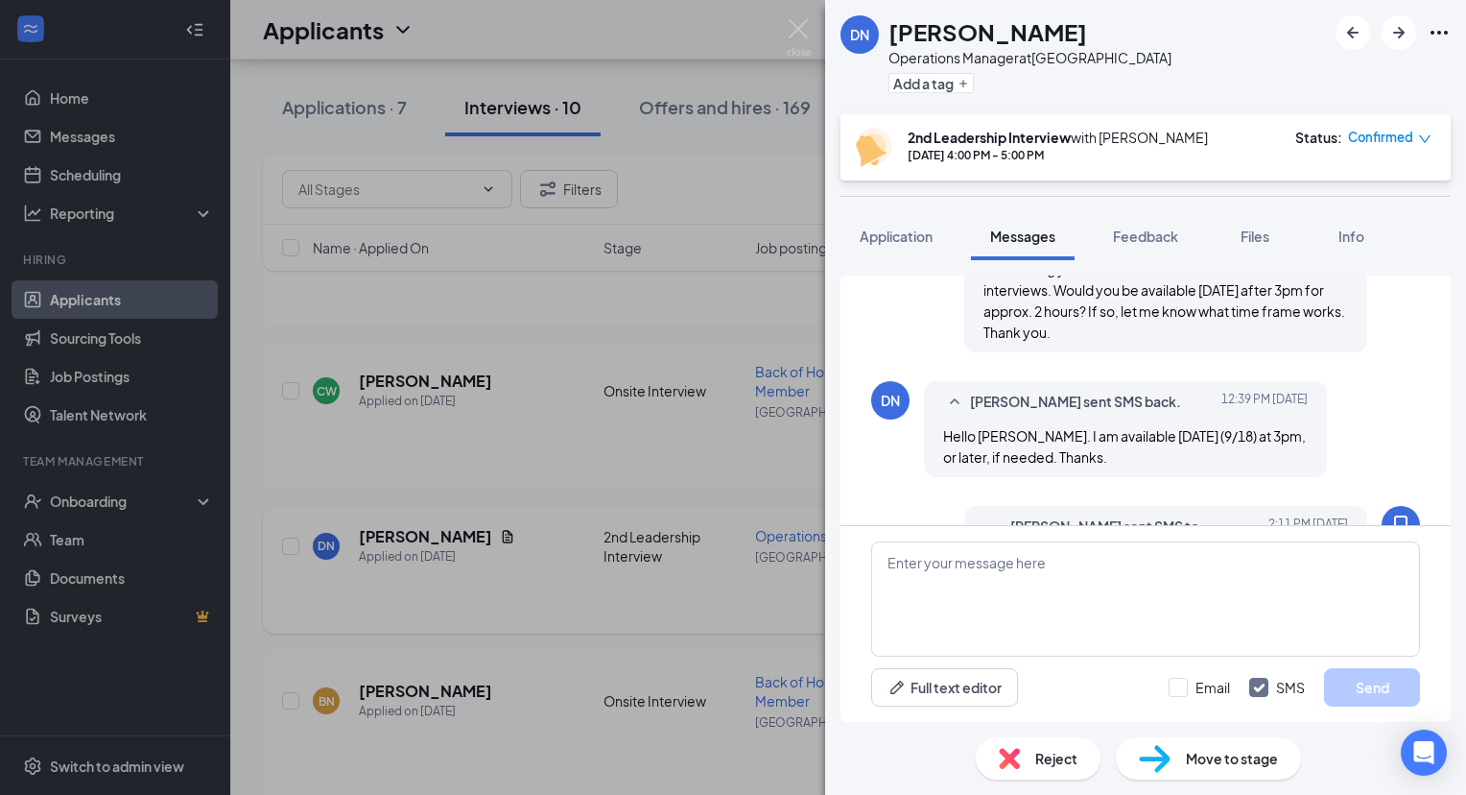
scroll to position [1256, 0]
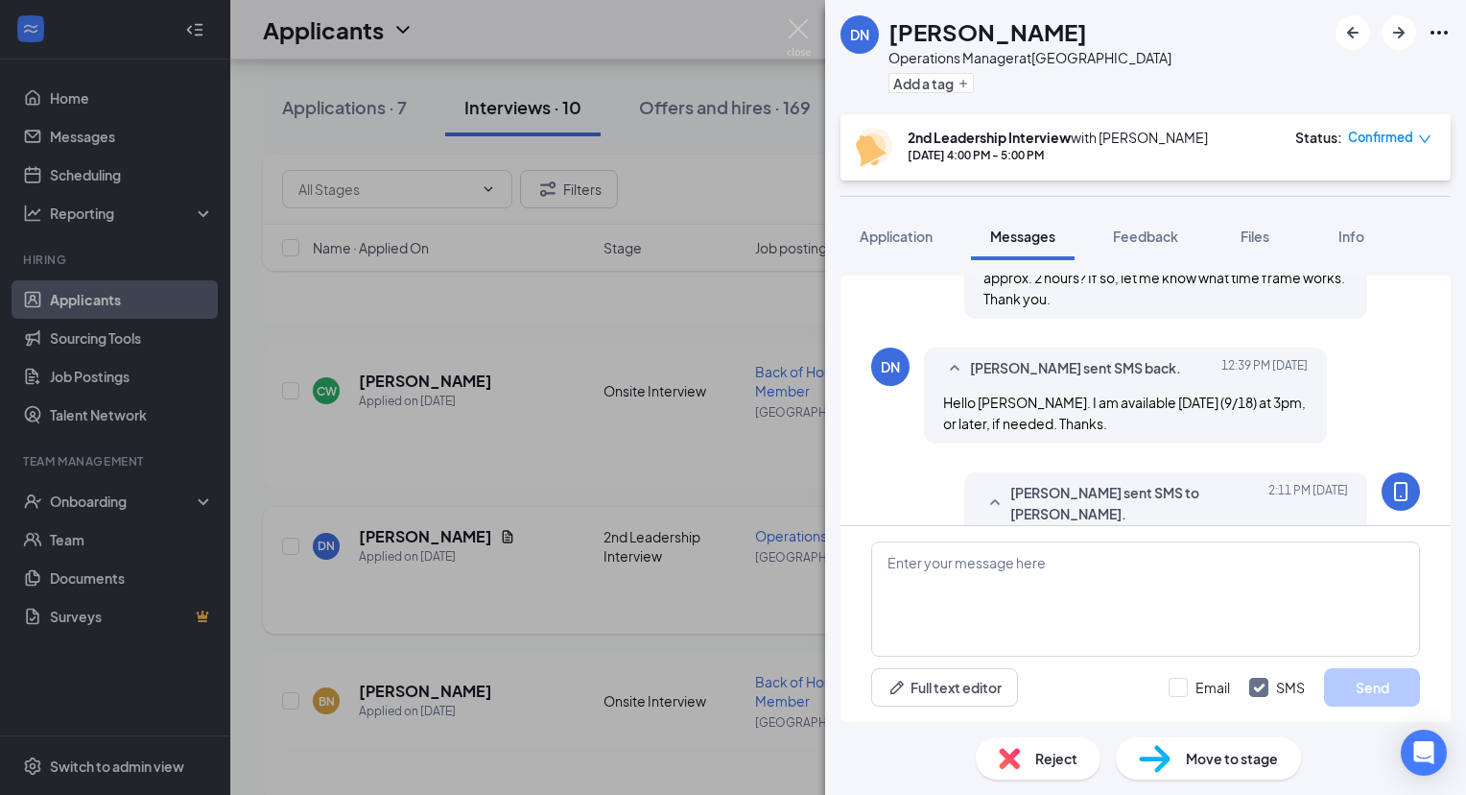
click at [1212, 755] on span "Move to stage" at bounding box center [1232, 758] width 92 height 21
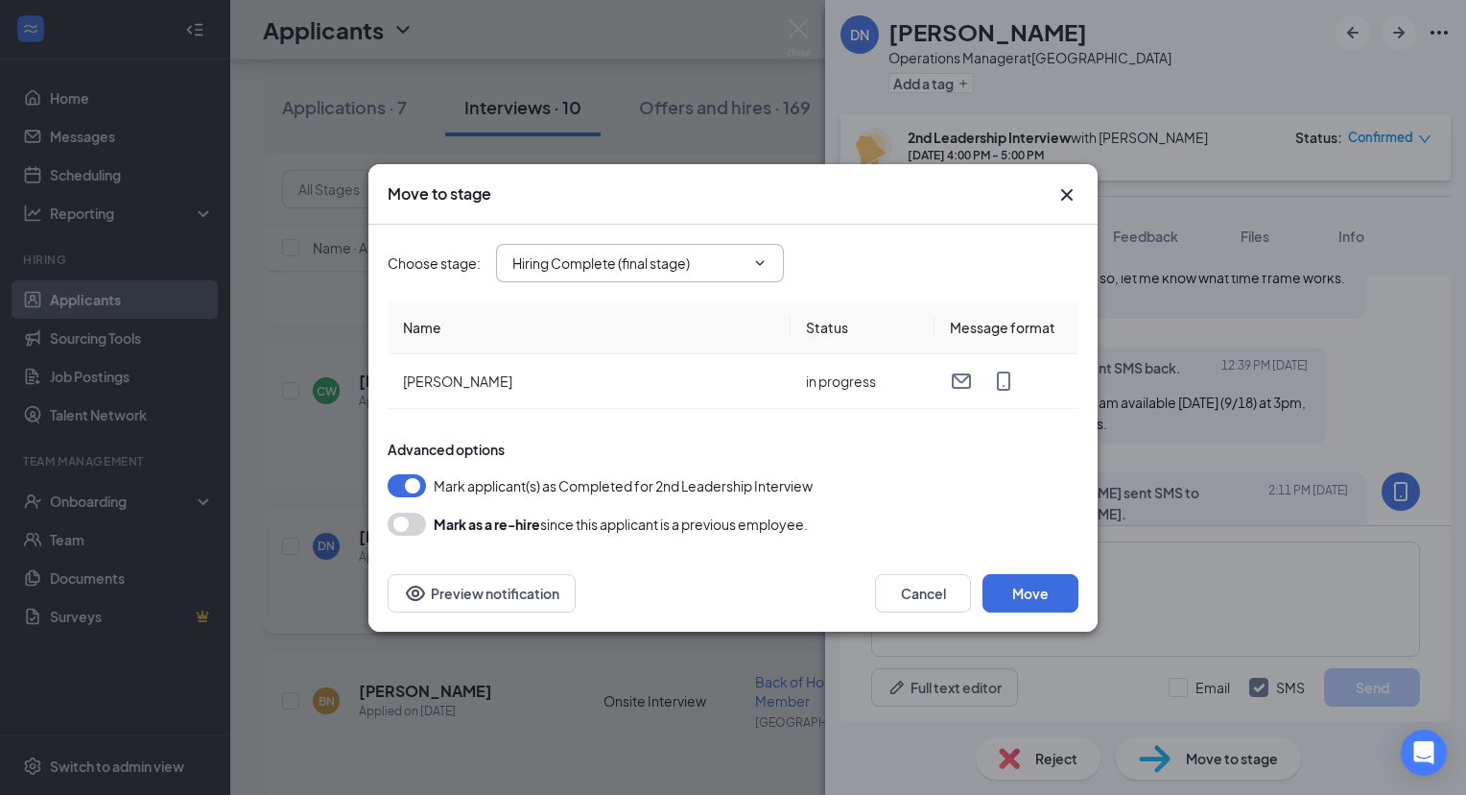
click at [679, 266] on input "Hiring Complete (final stage)" at bounding box center [628, 262] width 232 height 21
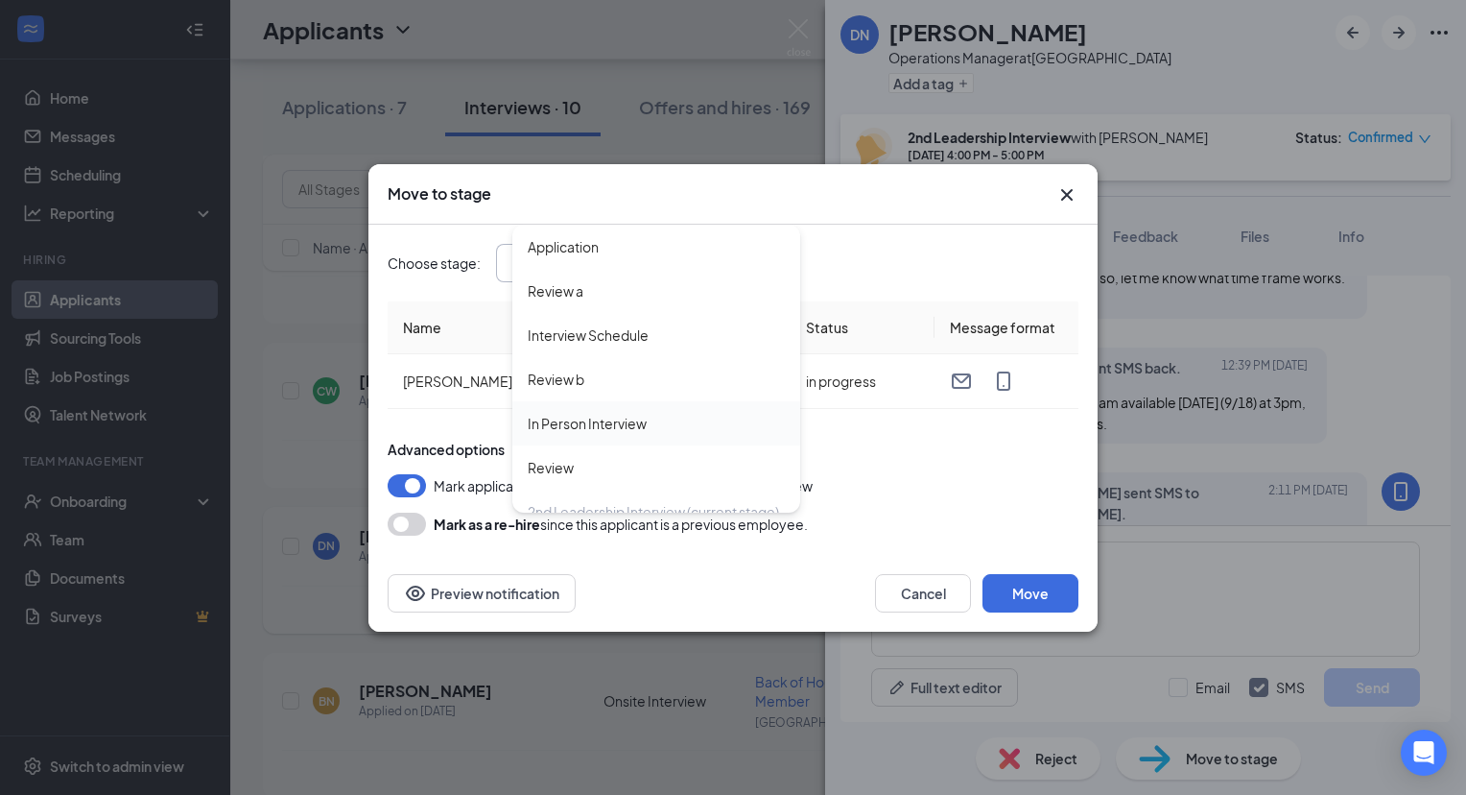
click at [649, 430] on div "In Person Interview" at bounding box center [656, 423] width 257 height 21
type input "In Person Interview"
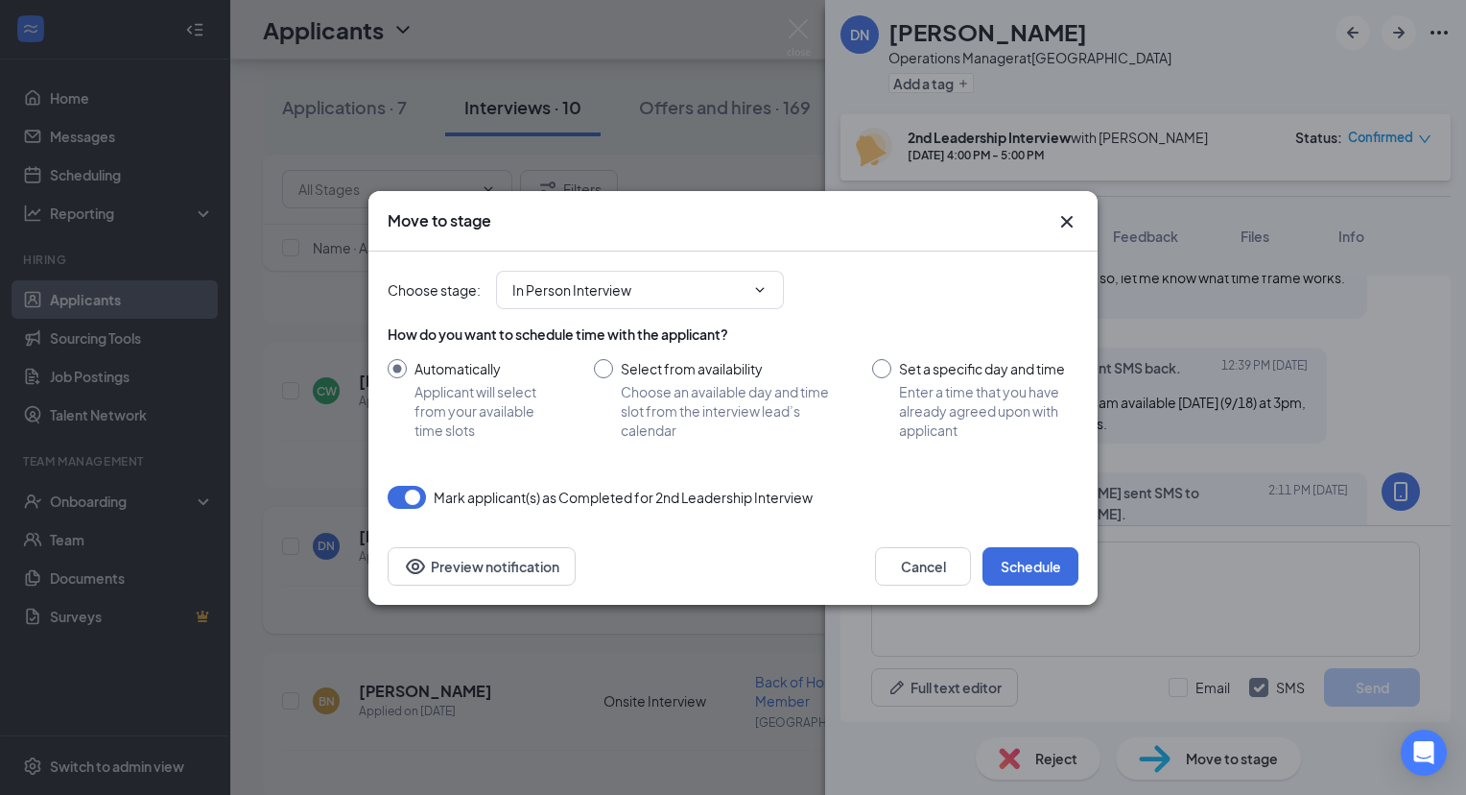
click at [917, 379] on input "Set a specific day and time Enter a time that you have already agreed upon with…" at bounding box center [975, 399] width 206 height 81
radio input "true"
radio input "false"
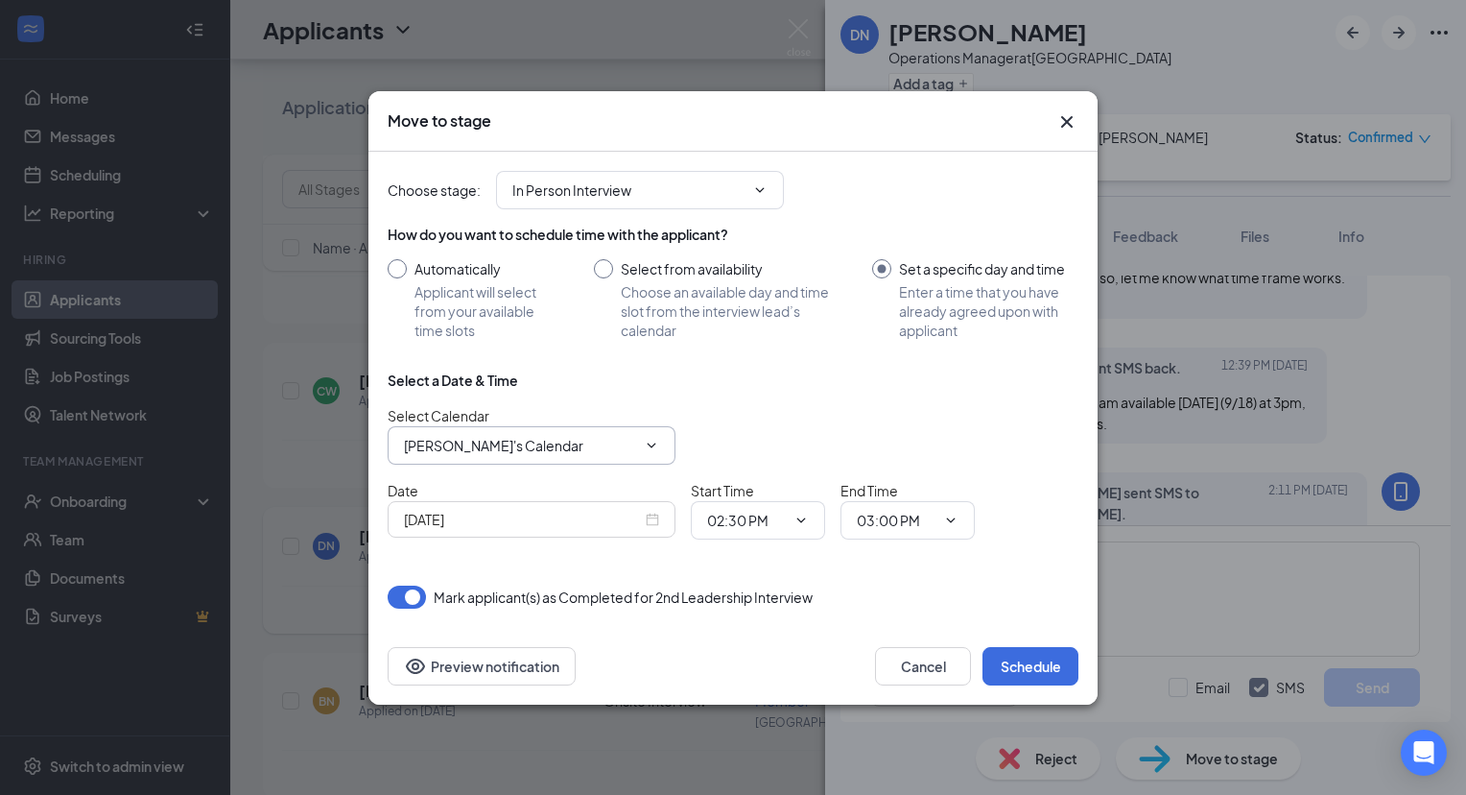
click at [545, 445] on input "Chrisanne's Calendar" at bounding box center [520, 445] width 232 height 21
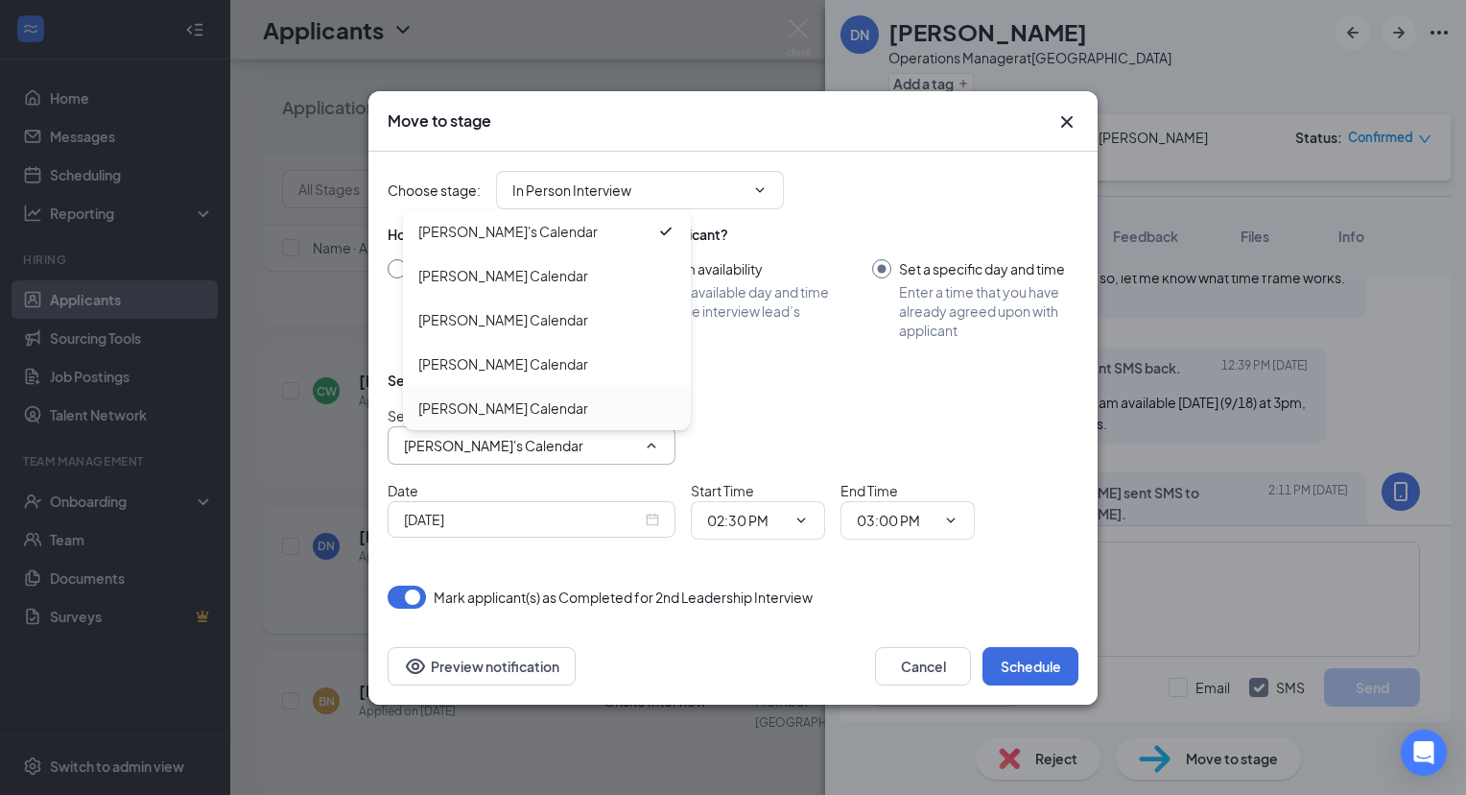
click at [547, 413] on div "William Alston's Calendar" at bounding box center [503, 407] width 170 height 21
type input "William Alston's Calendar"
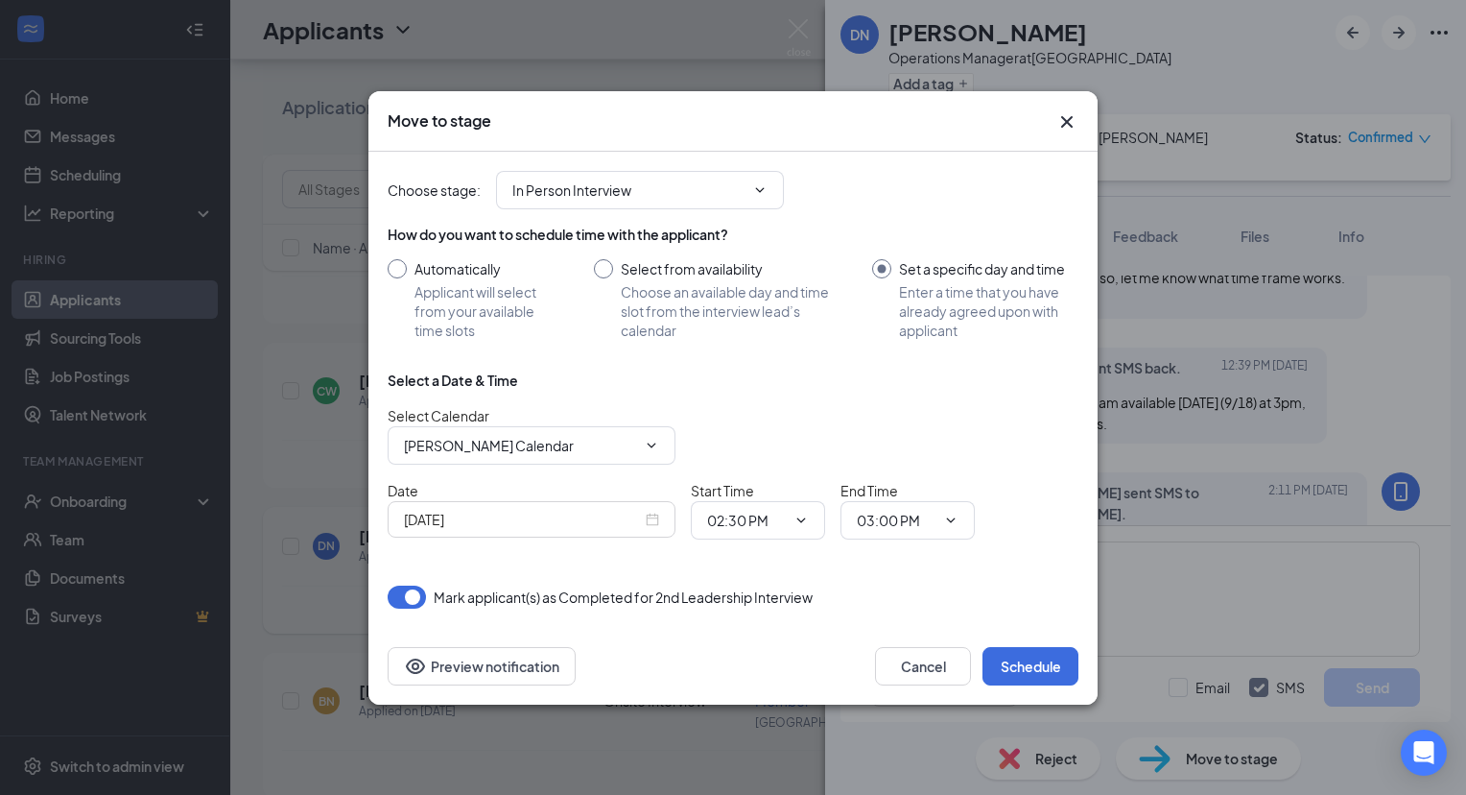
click at [653, 521] on div "Sep 16, 2025" at bounding box center [531, 519] width 255 height 21
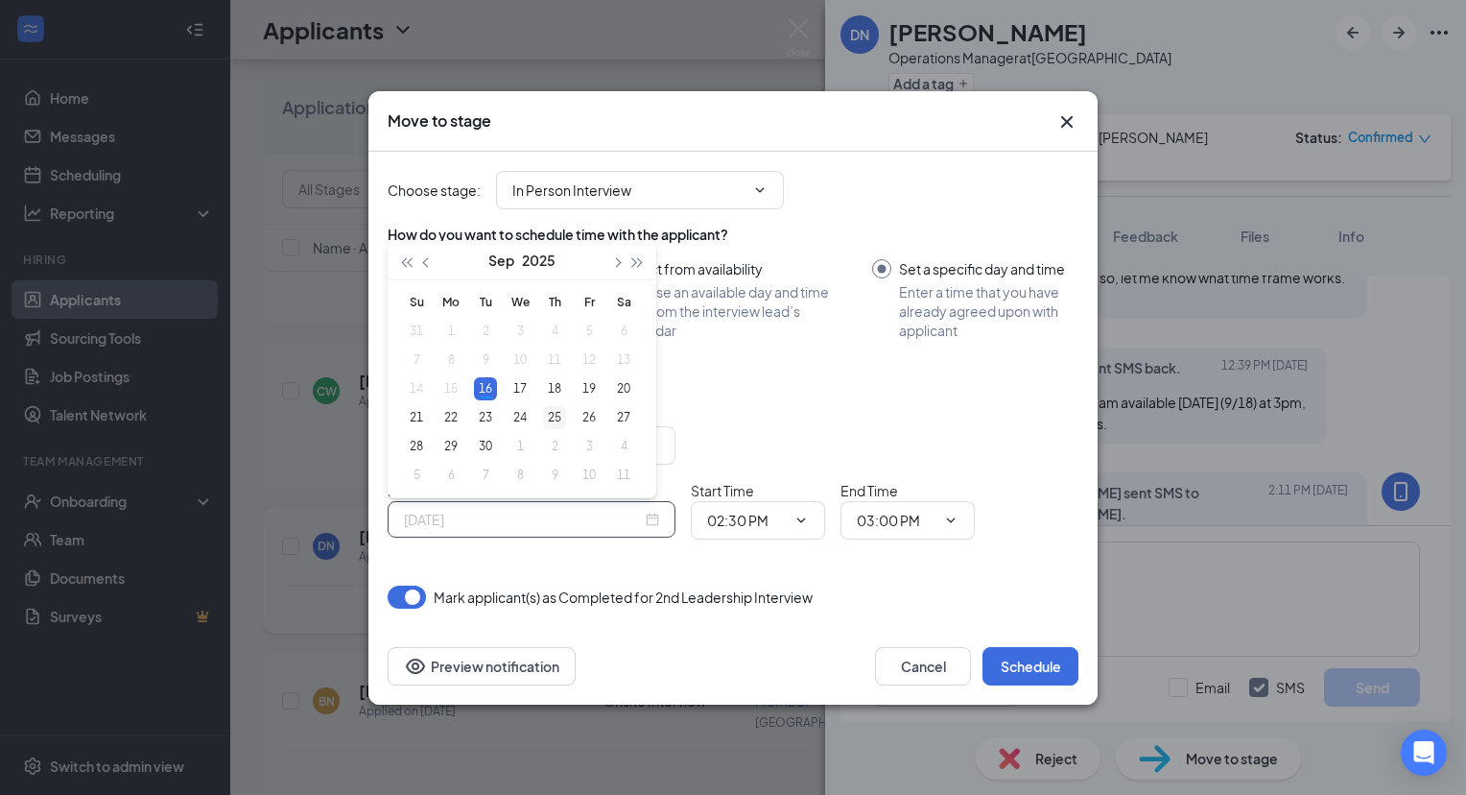
type input "Sep 25, 2025"
click at [560, 419] on div "25" at bounding box center [554, 417] width 23 height 23
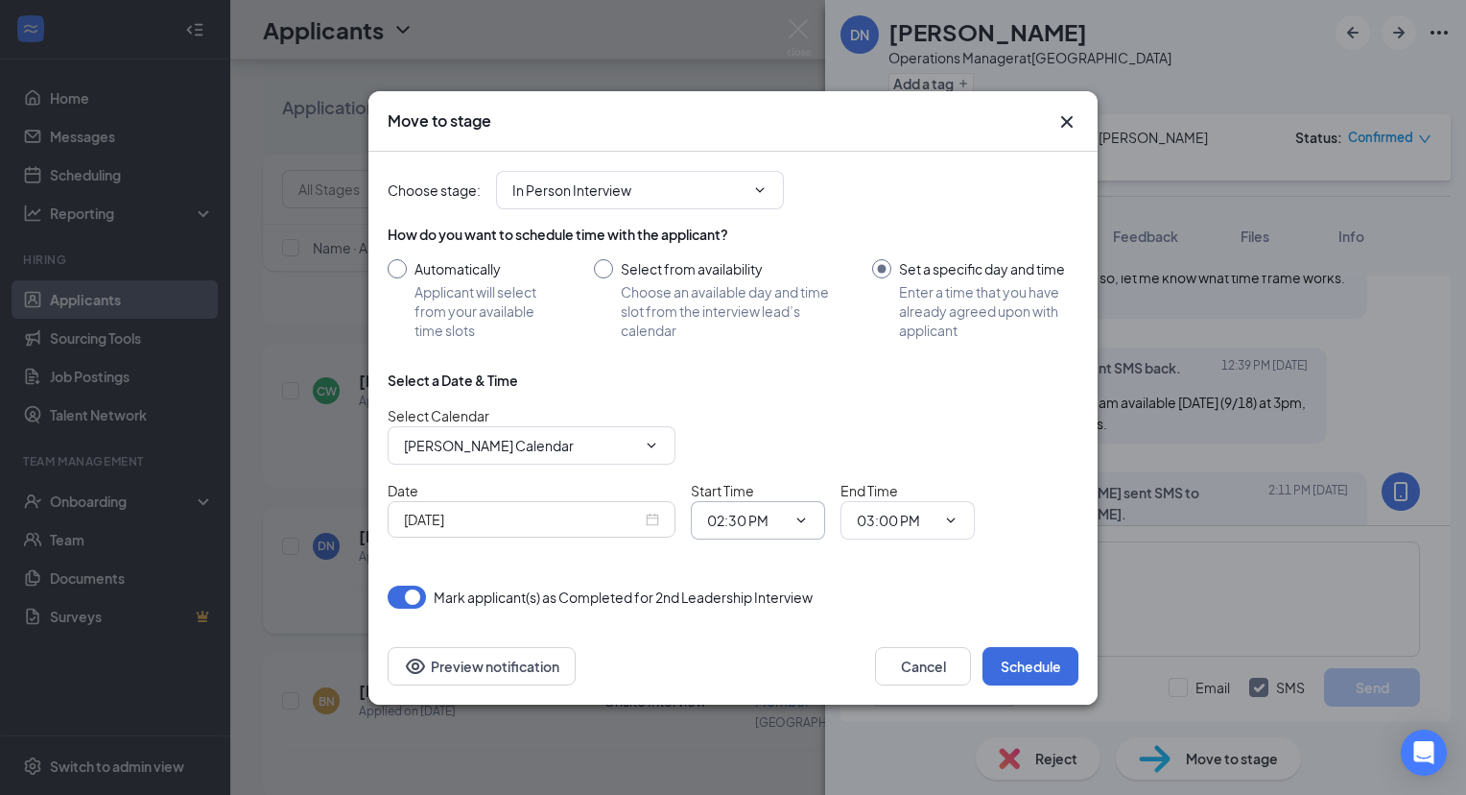
click at [735, 518] on input "02:30 PM" at bounding box center [746, 520] width 79 height 21
click at [764, 491] on div "03:00 PM" at bounding box center [750, 500] width 57 height 21
type input "03:00 PM"
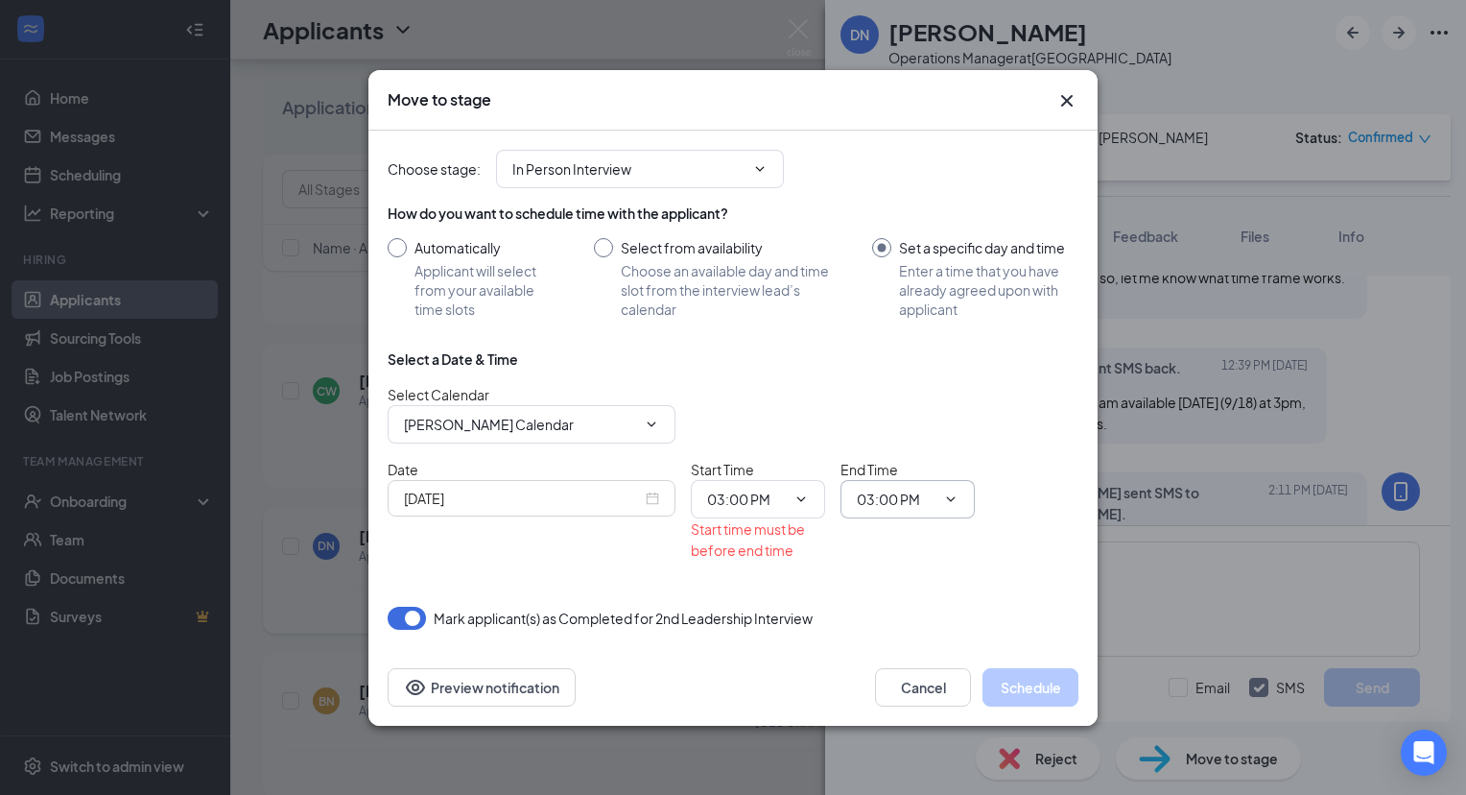
click at [879, 505] on input "03:00 PM" at bounding box center [896, 498] width 79 height 21
click at [914, 190] on div "Choose stage : In Person Interview Application Review a Interview Schedule Revi…" at bounding box center [733, 169] width 691 height 77
click at [902, 491] on input "03:00 PM" at bounding box center [896, 498] width 79 height 21
click at [918, 211] on div "05:00 PM" at bounding box center [899, 202] width 57 height 21
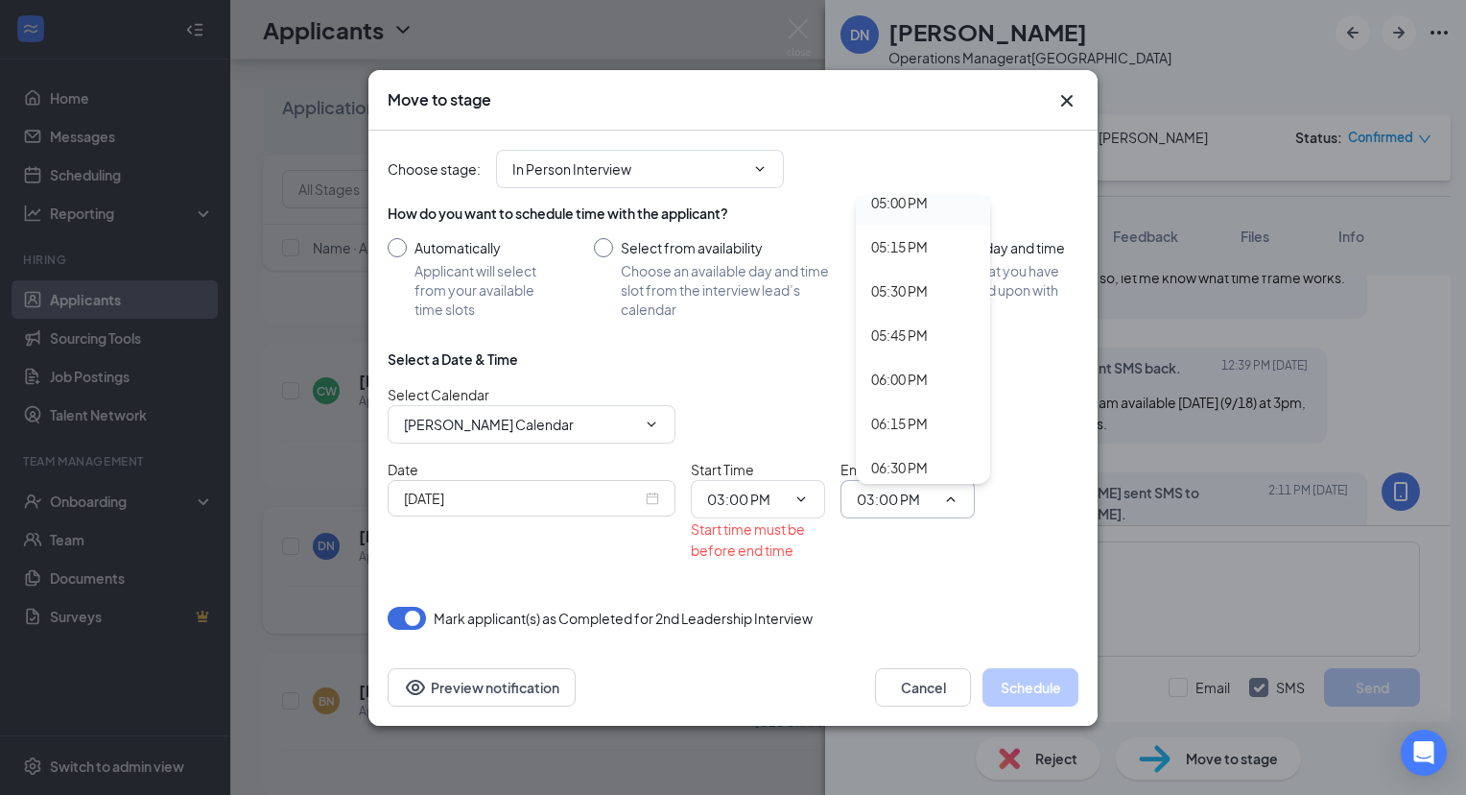
type input "05:00 PM"
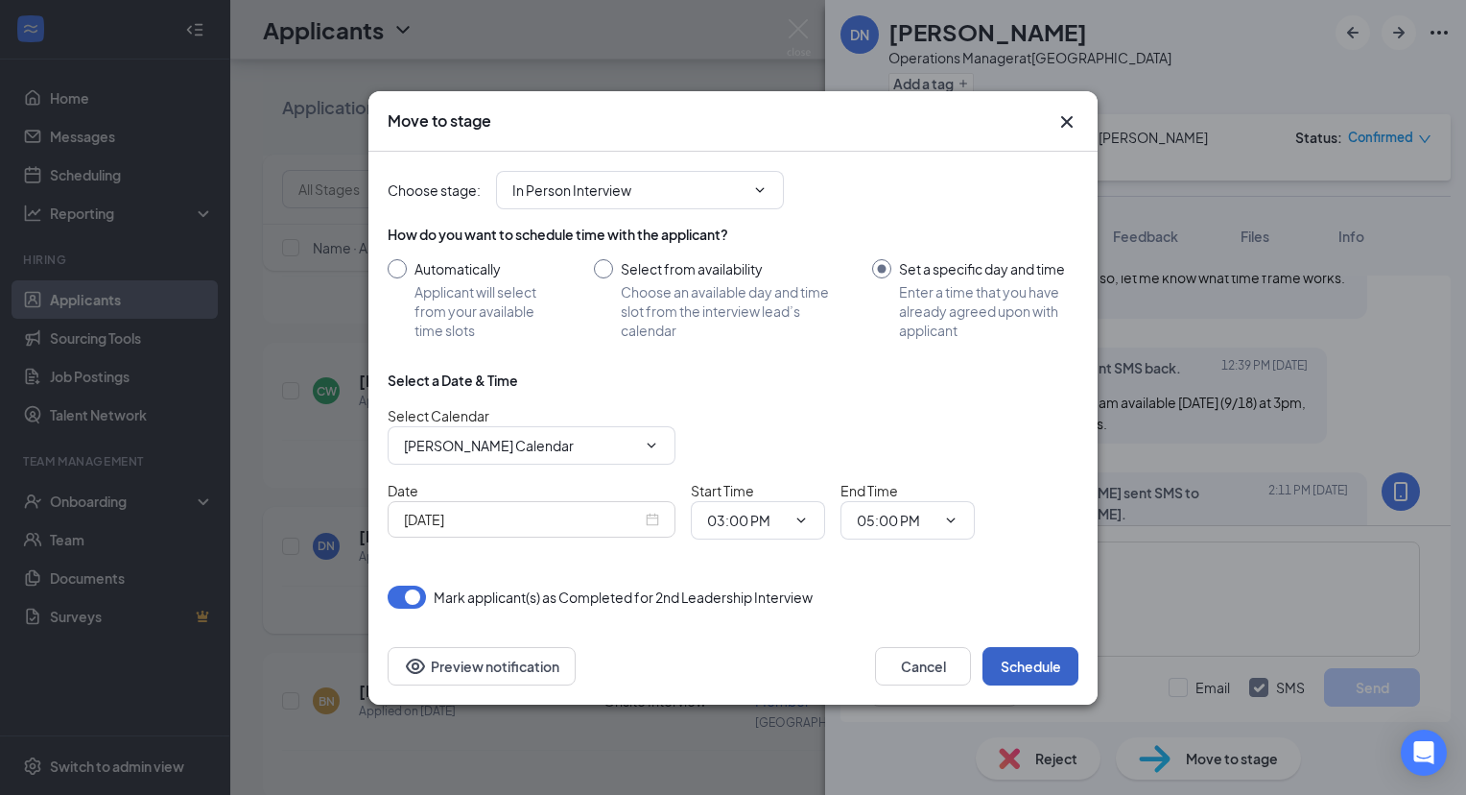
click at [1014, 667] on button "Schedule" at bounding box center [1031, 666] width 96 height 38
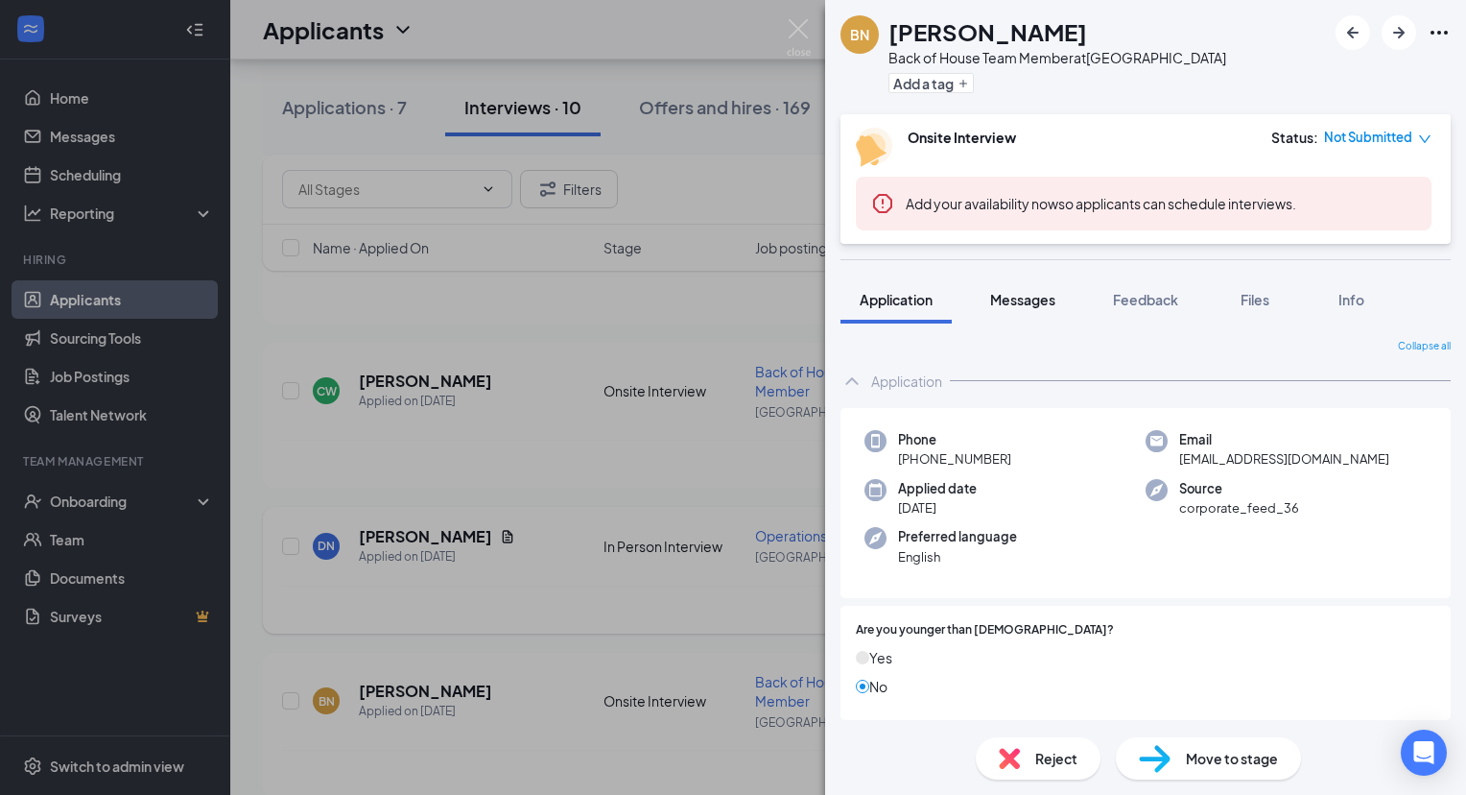
click at [1030, 296] on span "Messages" at bounding box center [1022, 299] width 65 height 17
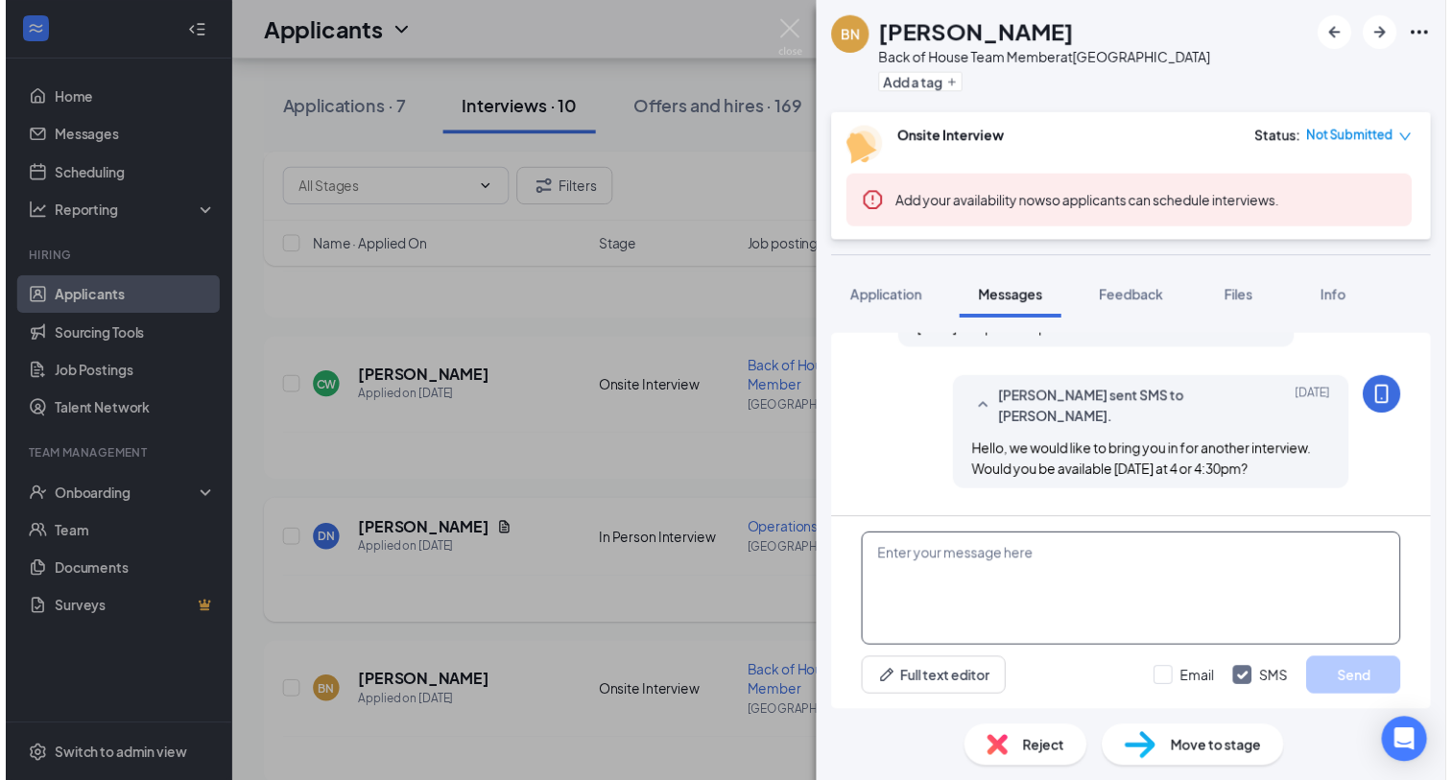
scroll to position [953, 0]
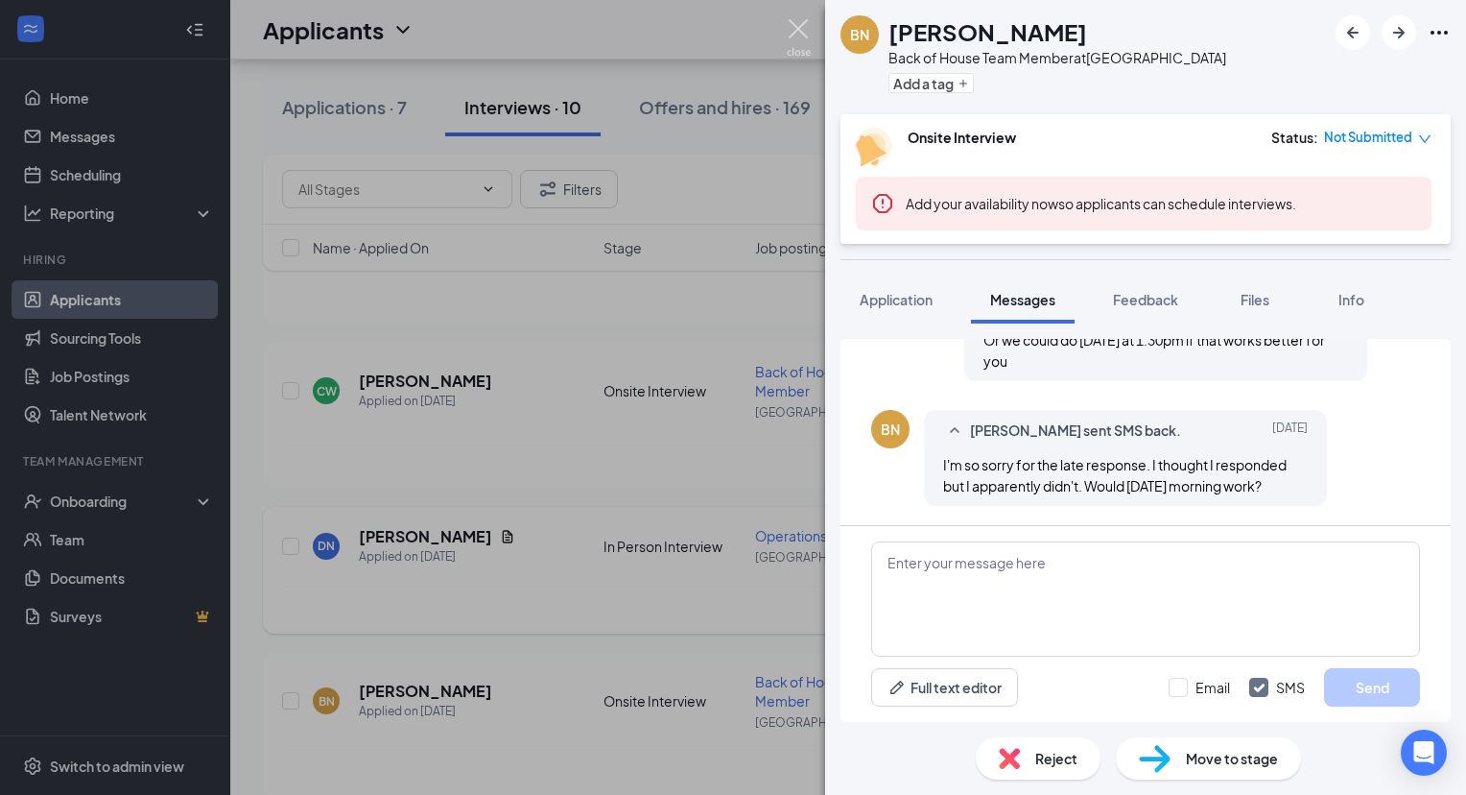
click at [789, 25] on img at bounding box center [799, 37] width 24 height 37
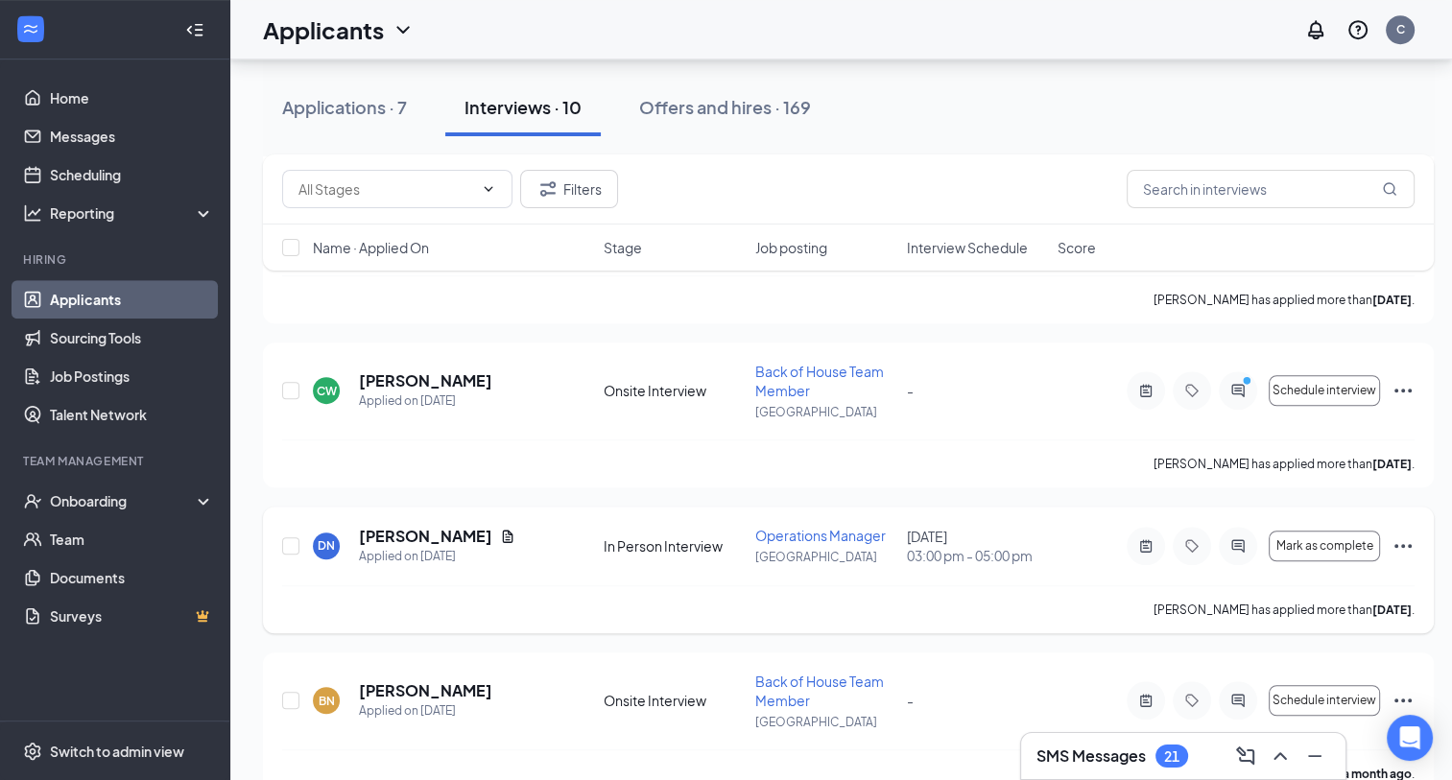
scroll to position [1252, 0]
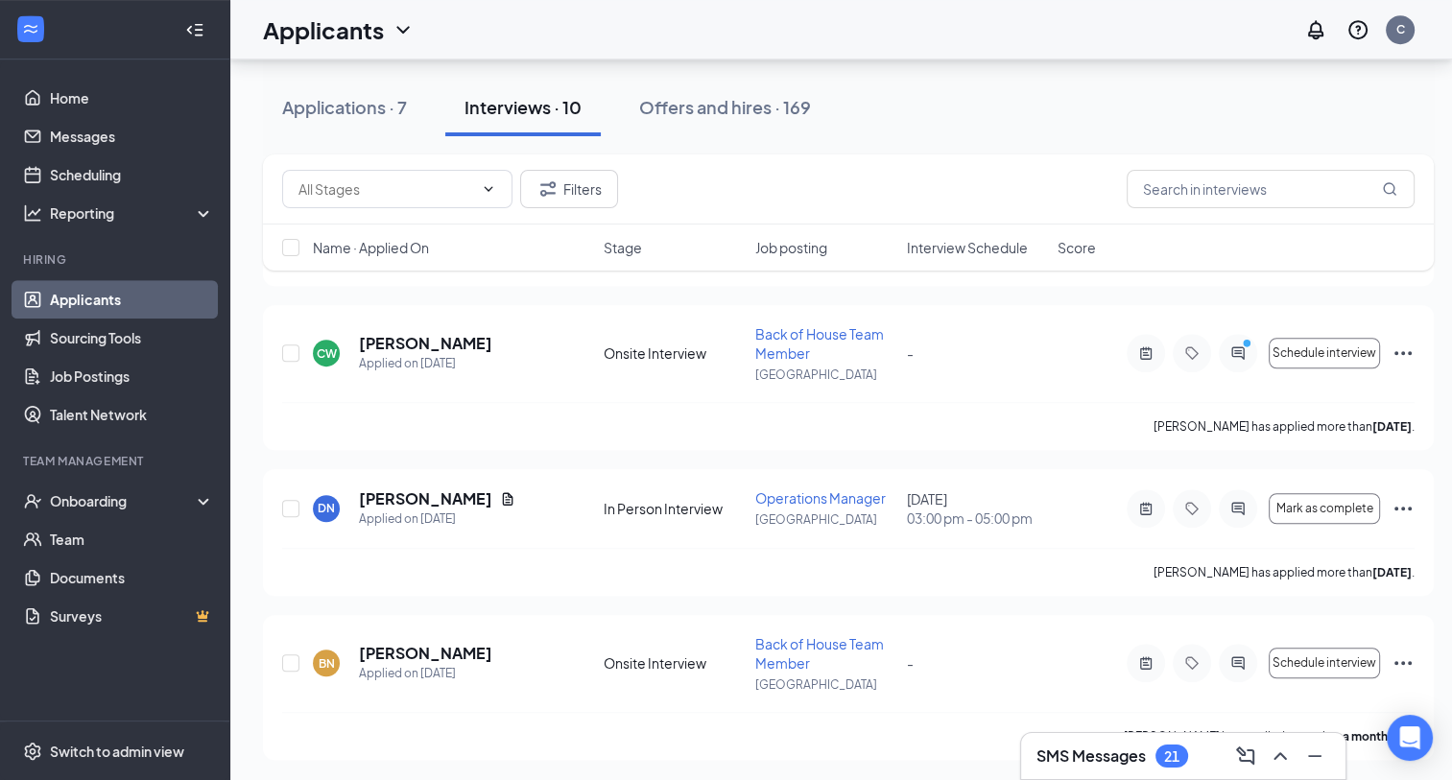
click at [1232, 496] on div at bounding box center [1238, 508] width 38 height 38
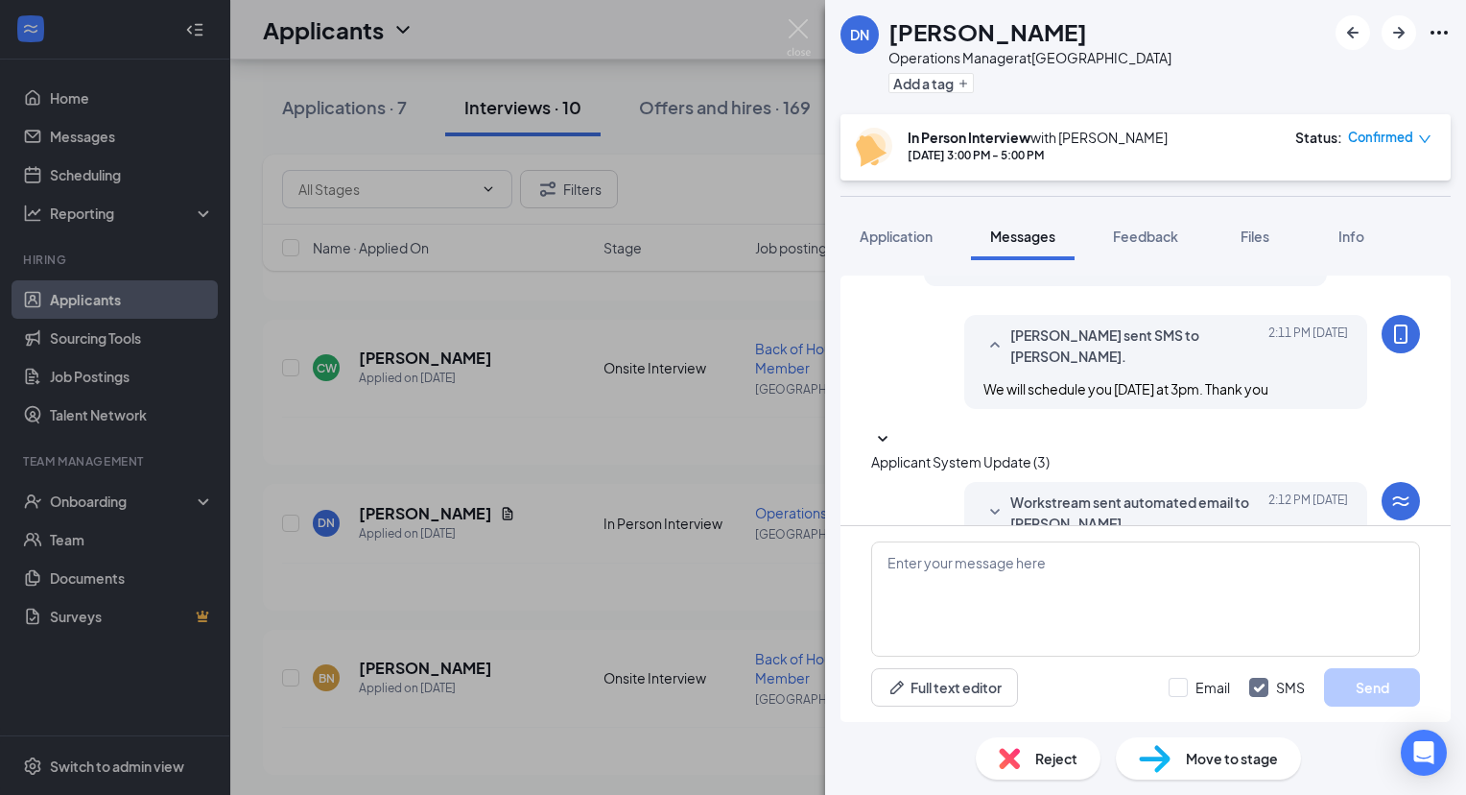
scroll to position [690, 0]
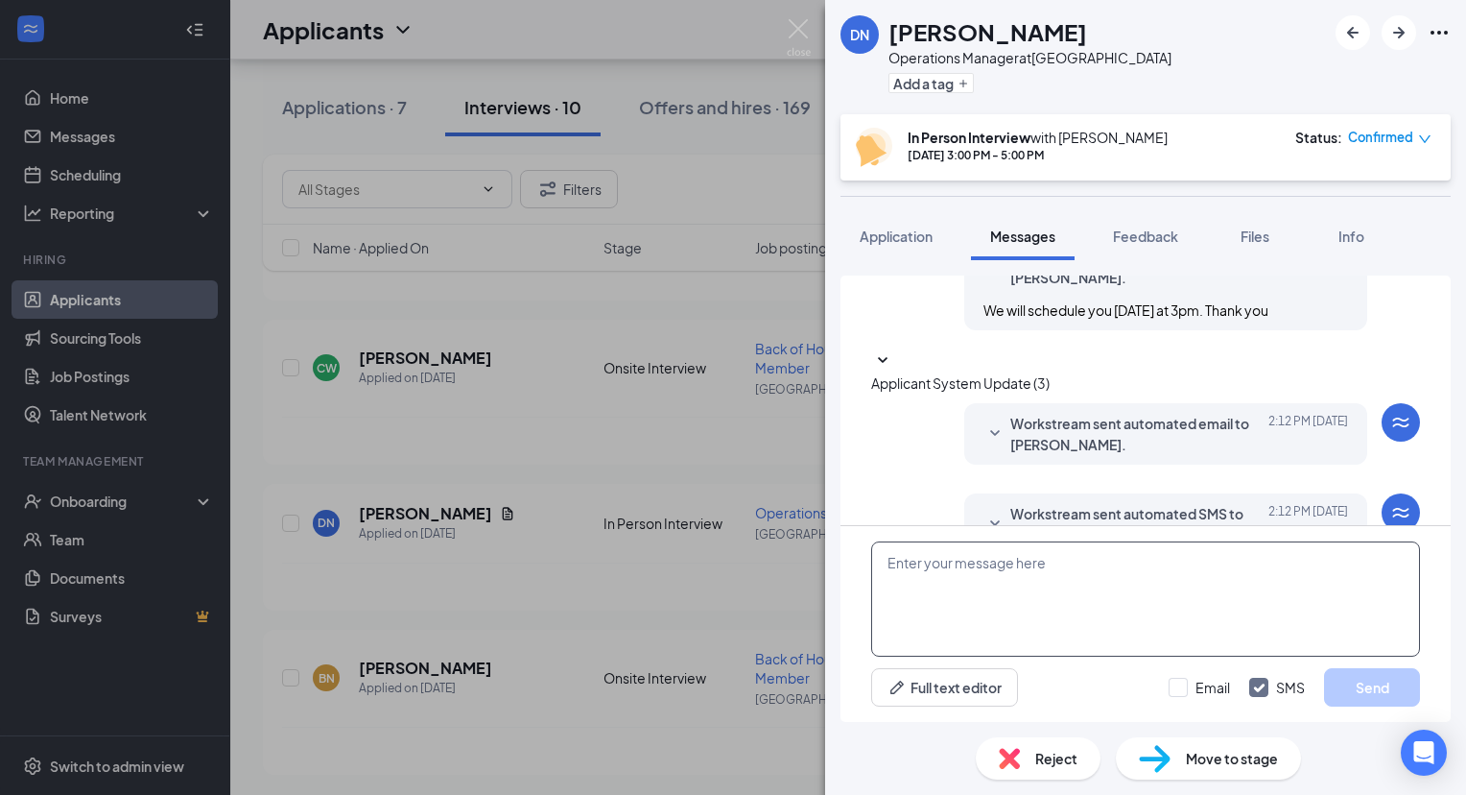
click at [1143, 591] on textarea at bounding box center [1145, 598] width 549 height 115
click at [1143, 591] on textarea "J" at bounding box center [1145, 598] width 549 height 115
type textarea "Just to confirm this is next Thursday. I apologize if that was not clear"
click at [1398, 677] on button "Send" at bounding box center [1372, 687] width 96 height 38
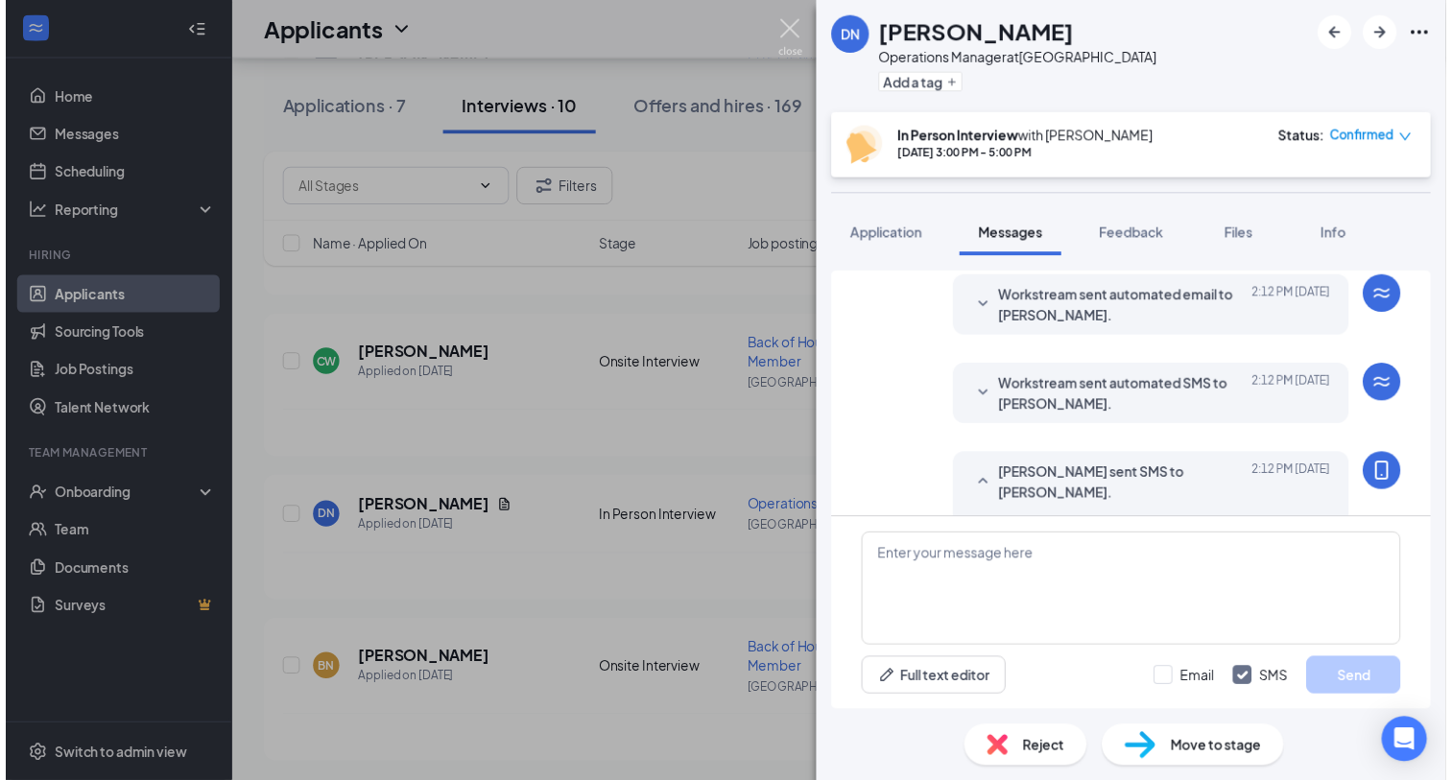
scroll to position [815, 0]
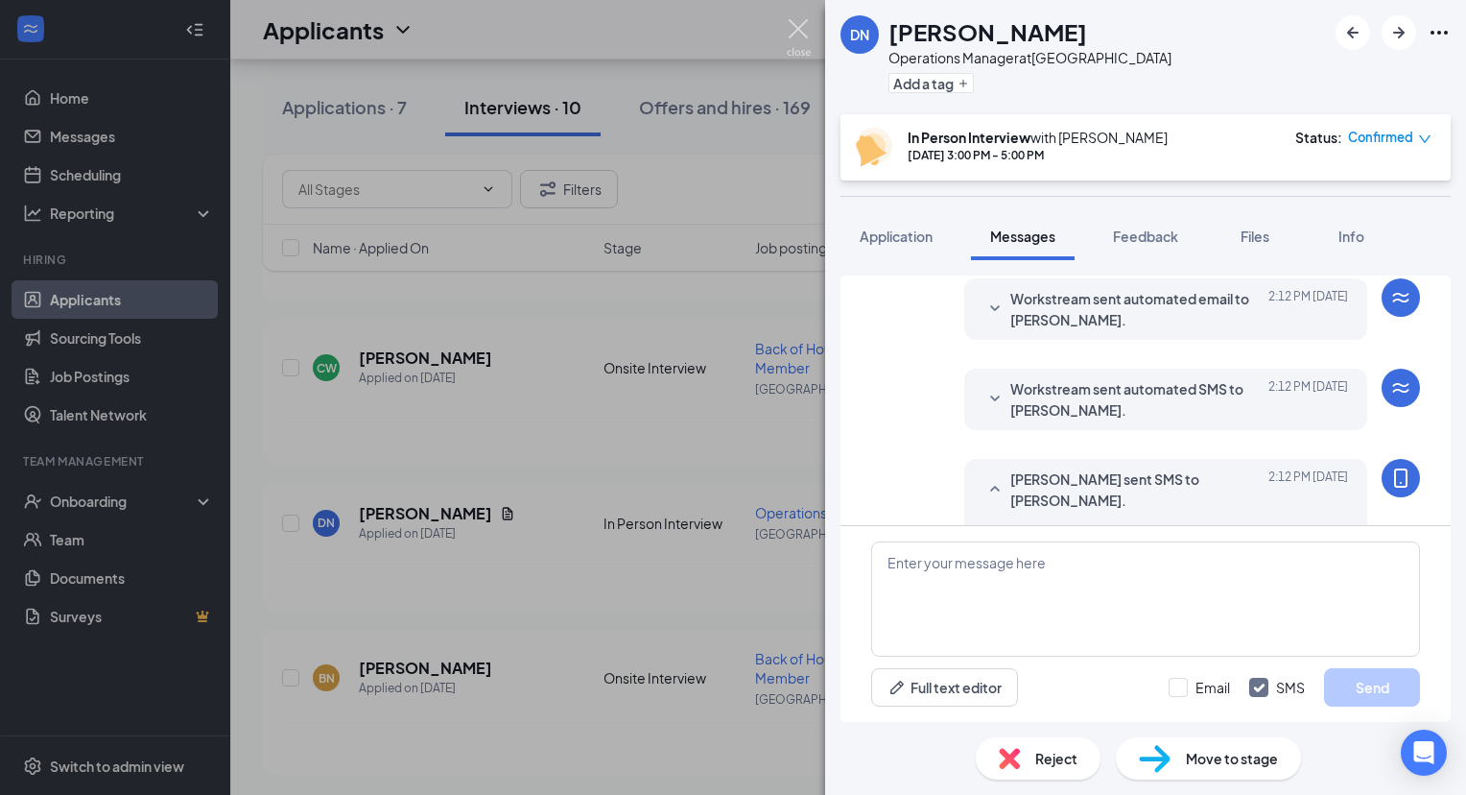
click at [797, 26] on img at bounding box center [799, 37] width 24 height 37
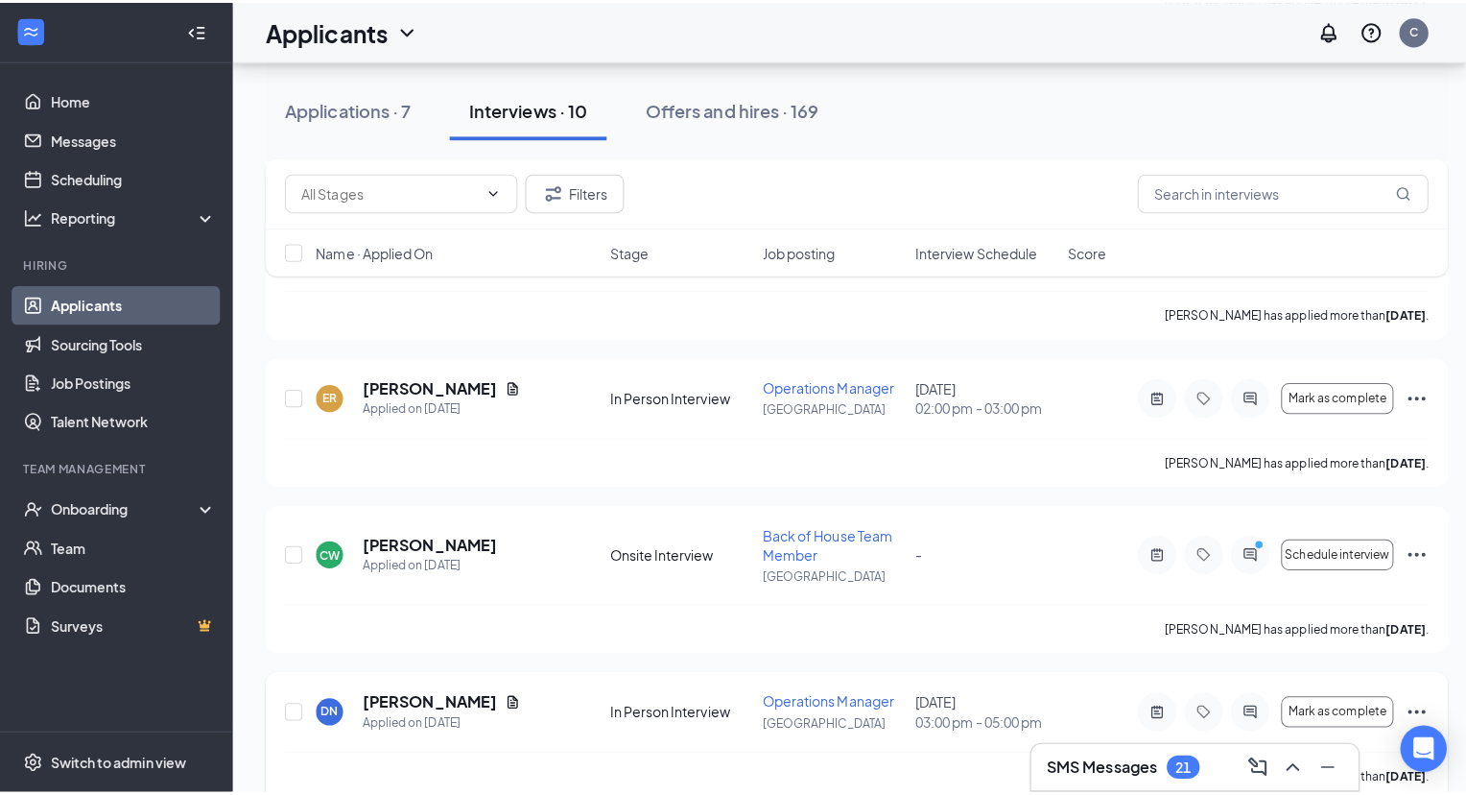
scroll to position [1060, 0]
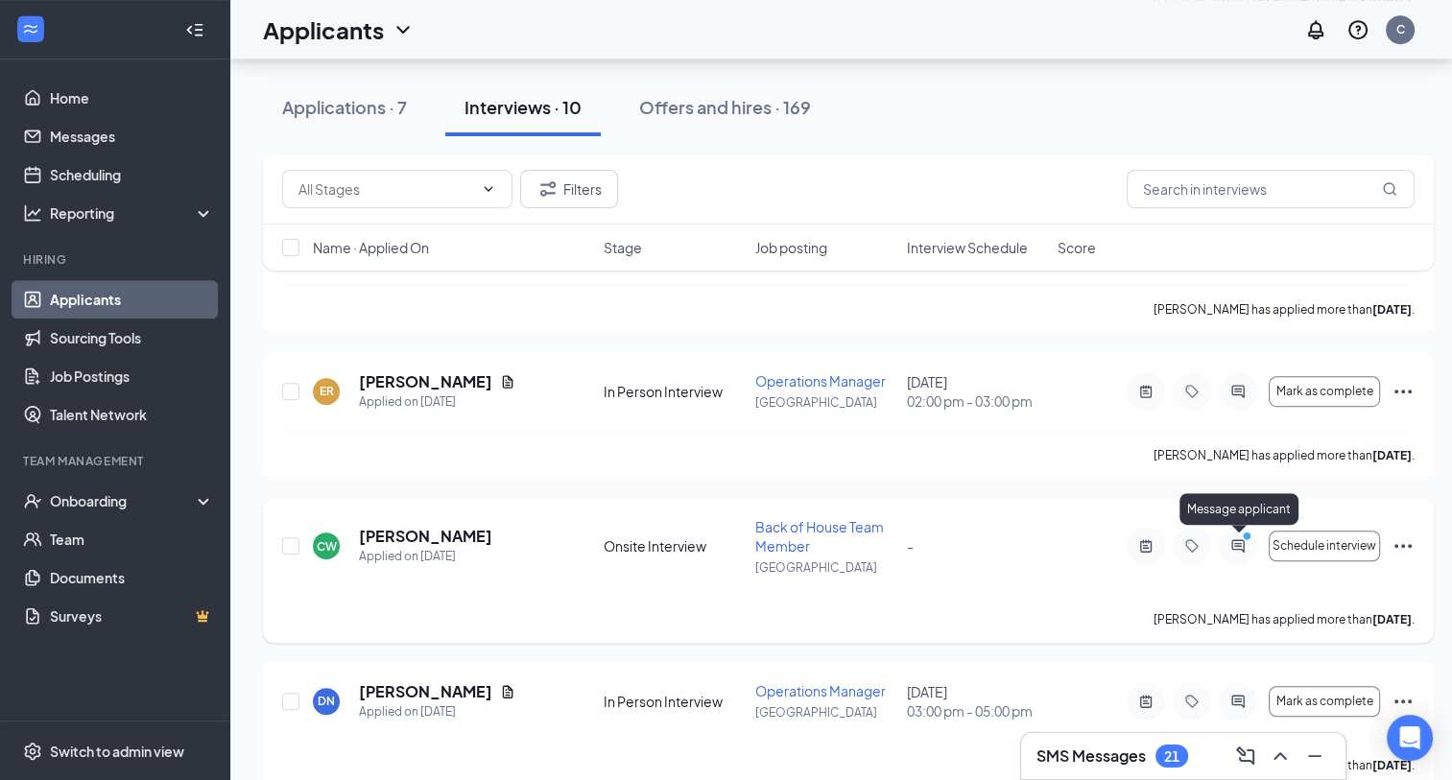
click at [1232, 547] on icon "ActiveChat" at bounding box center [1237, 546] width 12 height 12
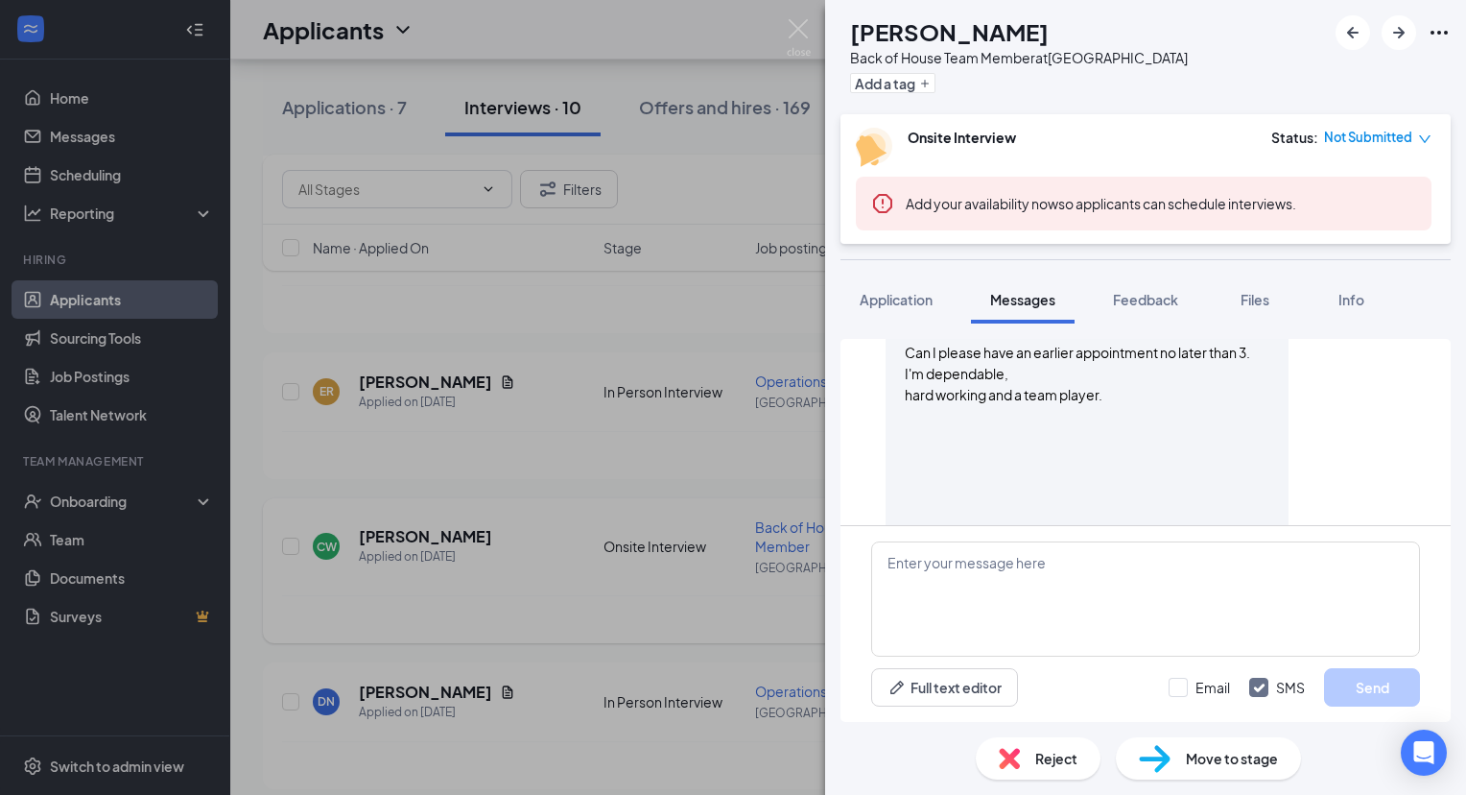
scroll to position [726, 0]
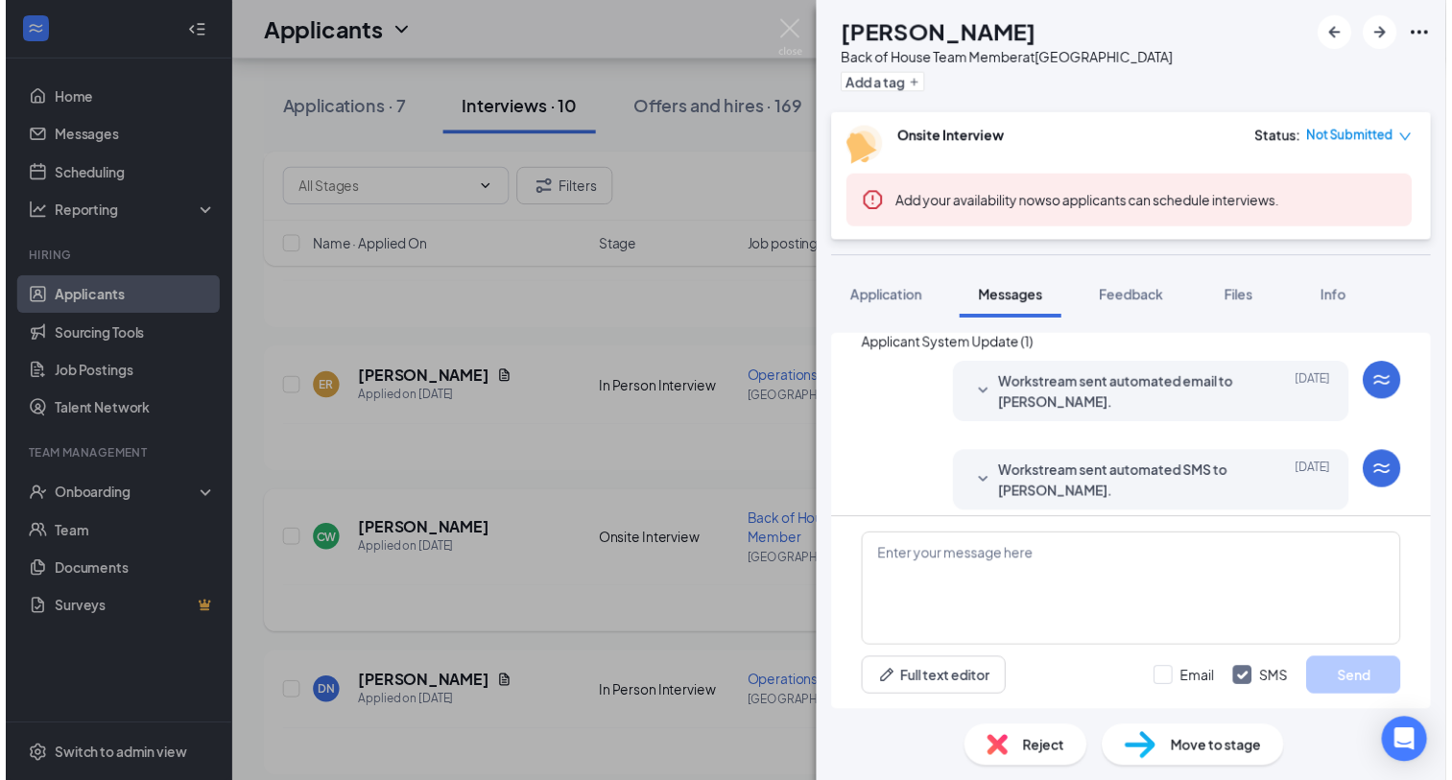
scroll to position [292, 0]
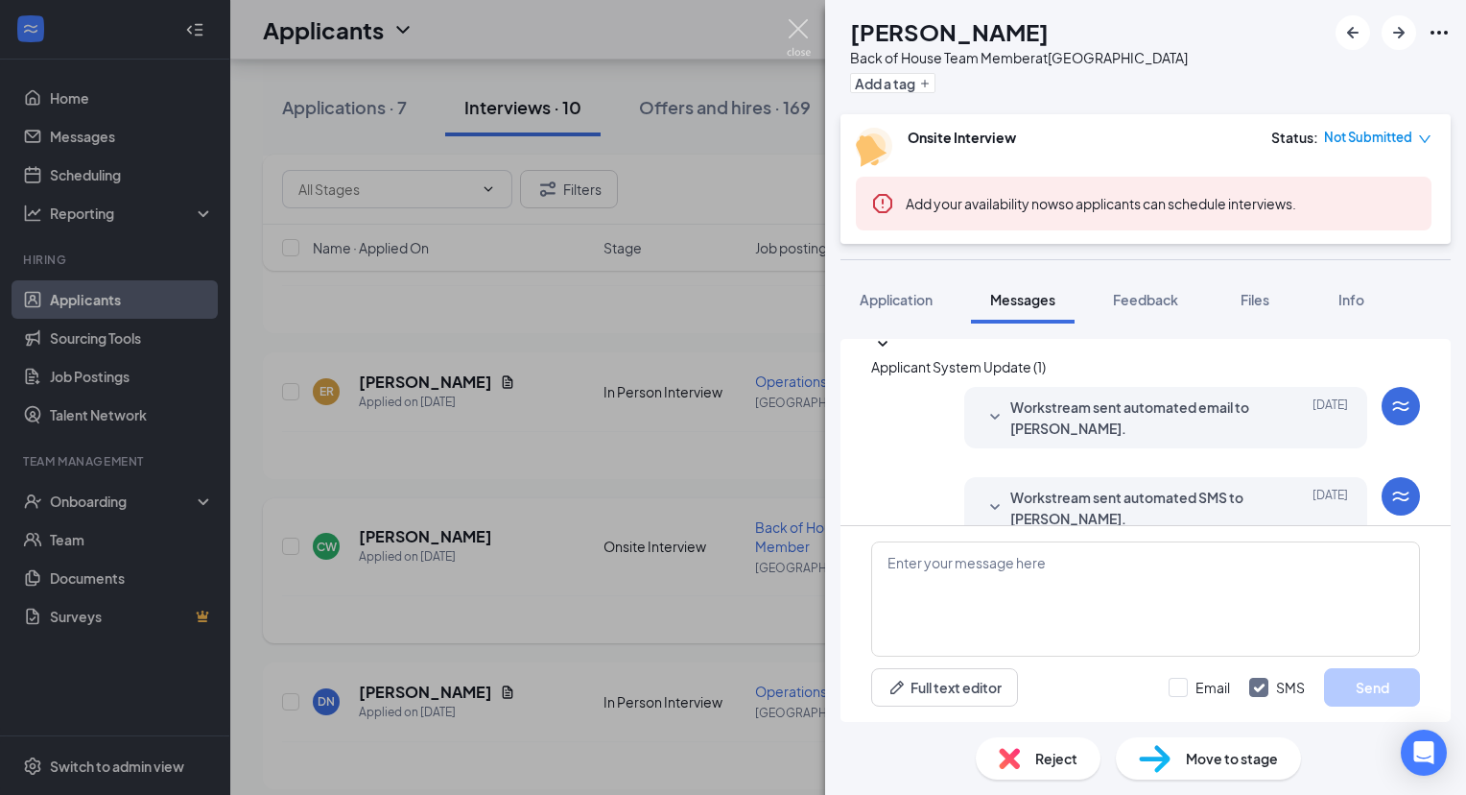
click at [802, 31] on img at bounding box center [799, 37] width 24 height 37
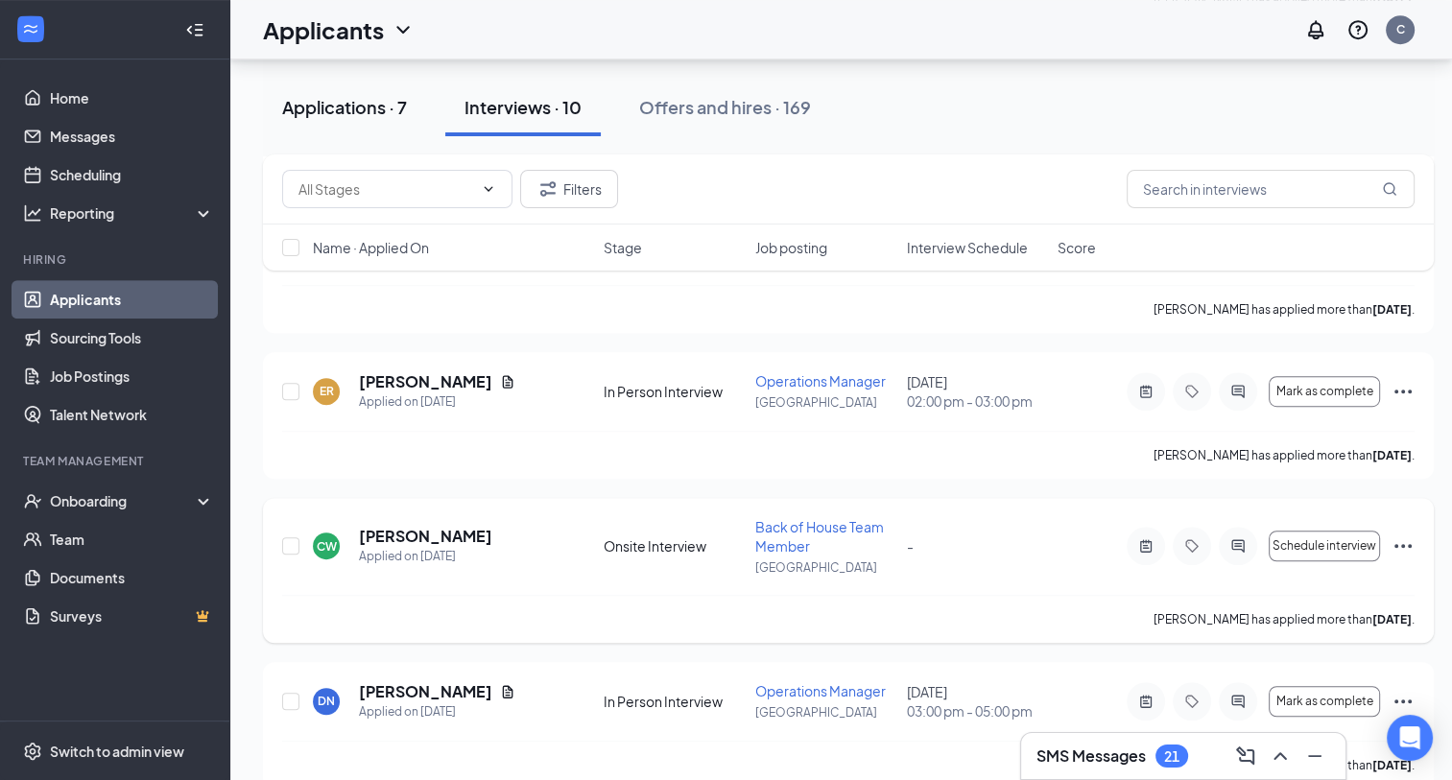
click at [321, 116] on div "Applications · 7" at bounding box center [344, 107] width 125 height 24
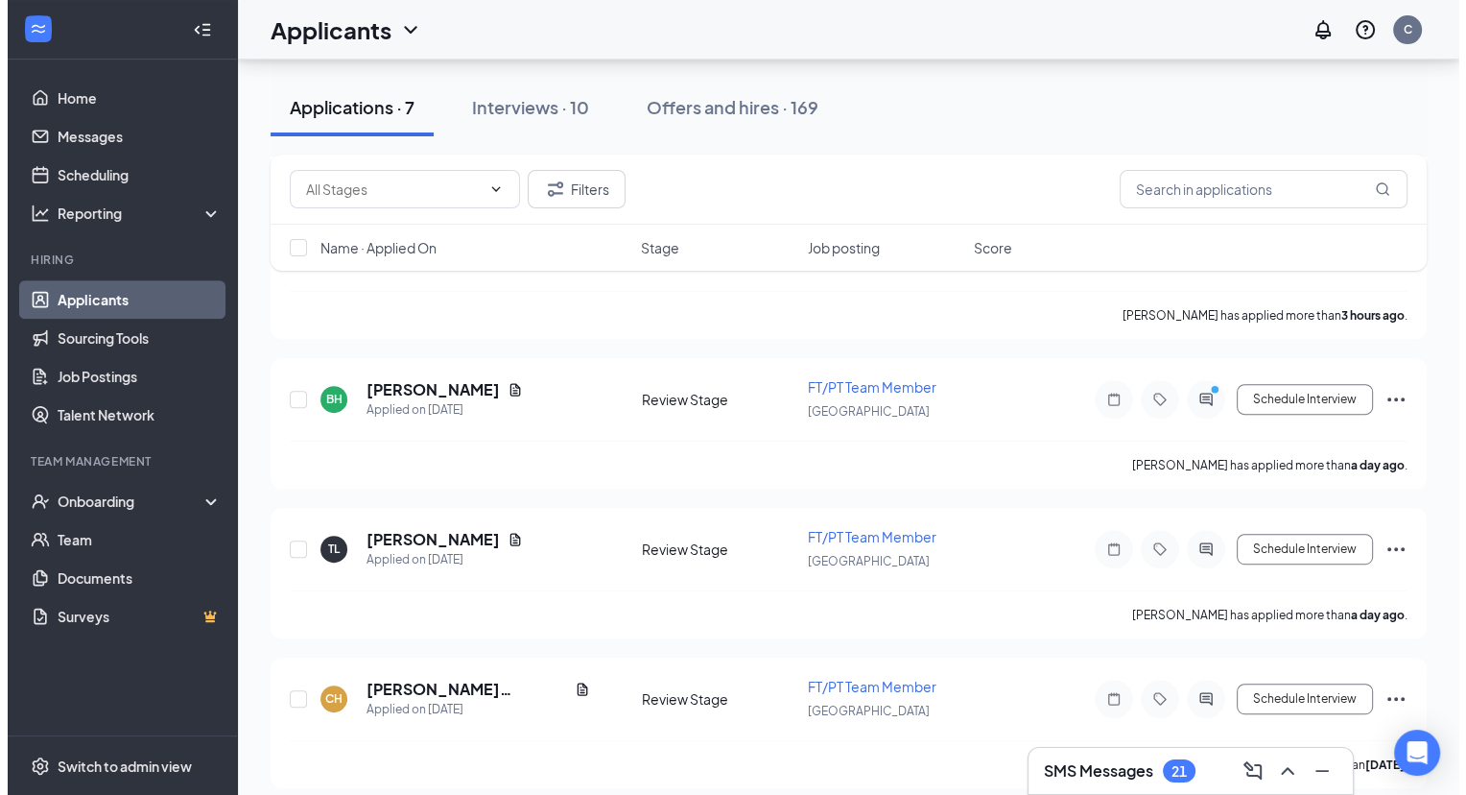
scroll to position [763, 0]
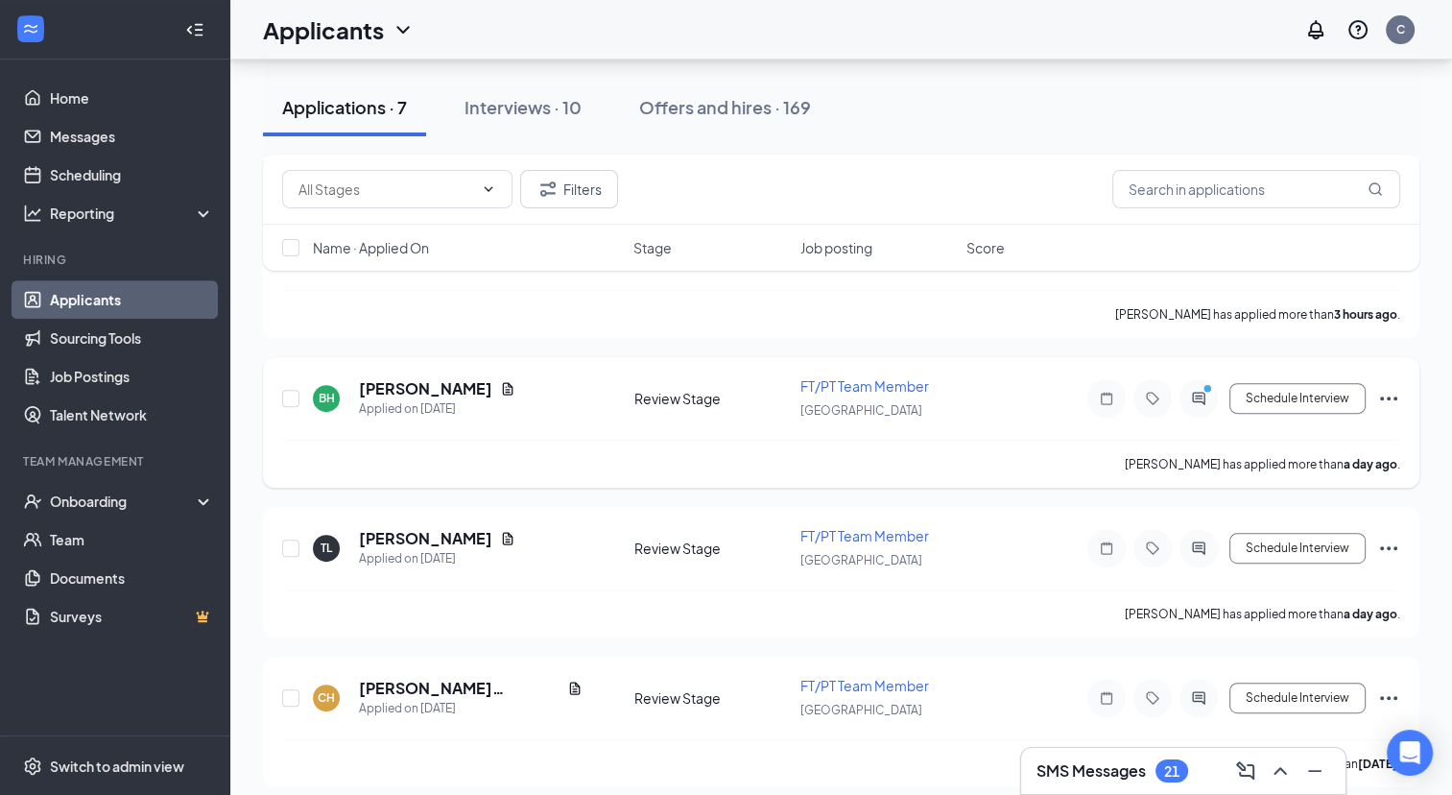
click at [1198, 396] on div at bounding box center [1198, 398] width 38 height 38
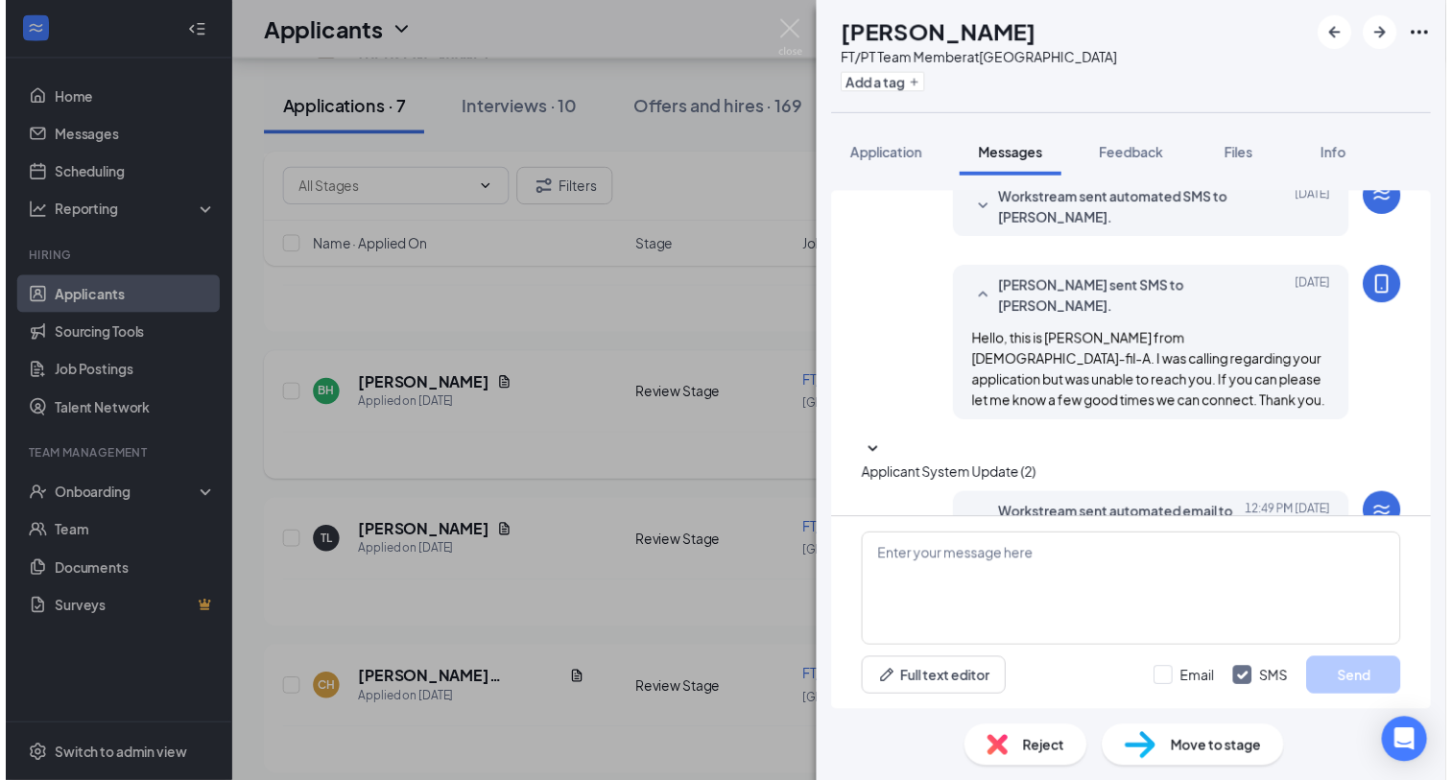
scroll to position [453, 0]
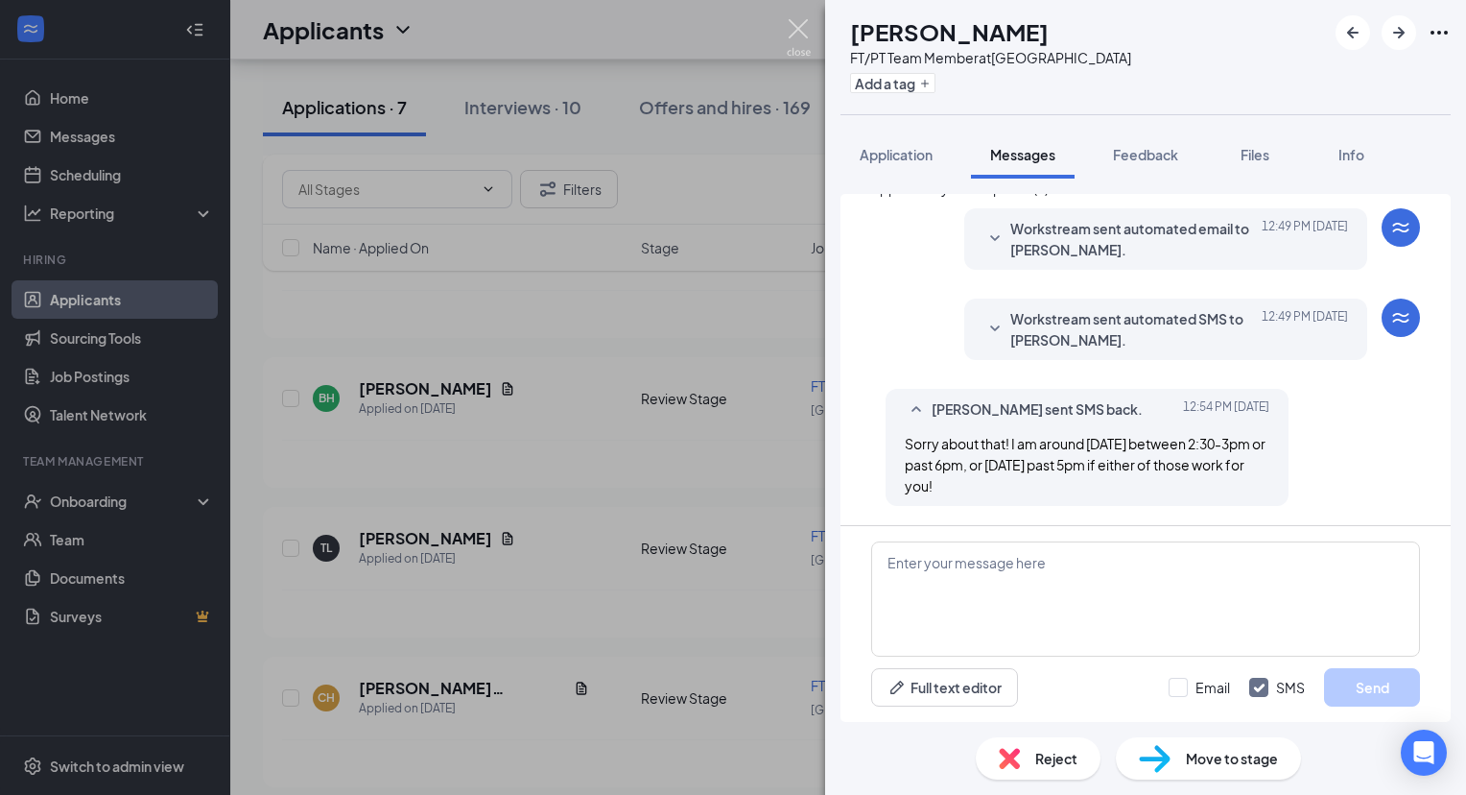
click at [791, 25] on img at bounding box center [799, 37] width 24 height 37
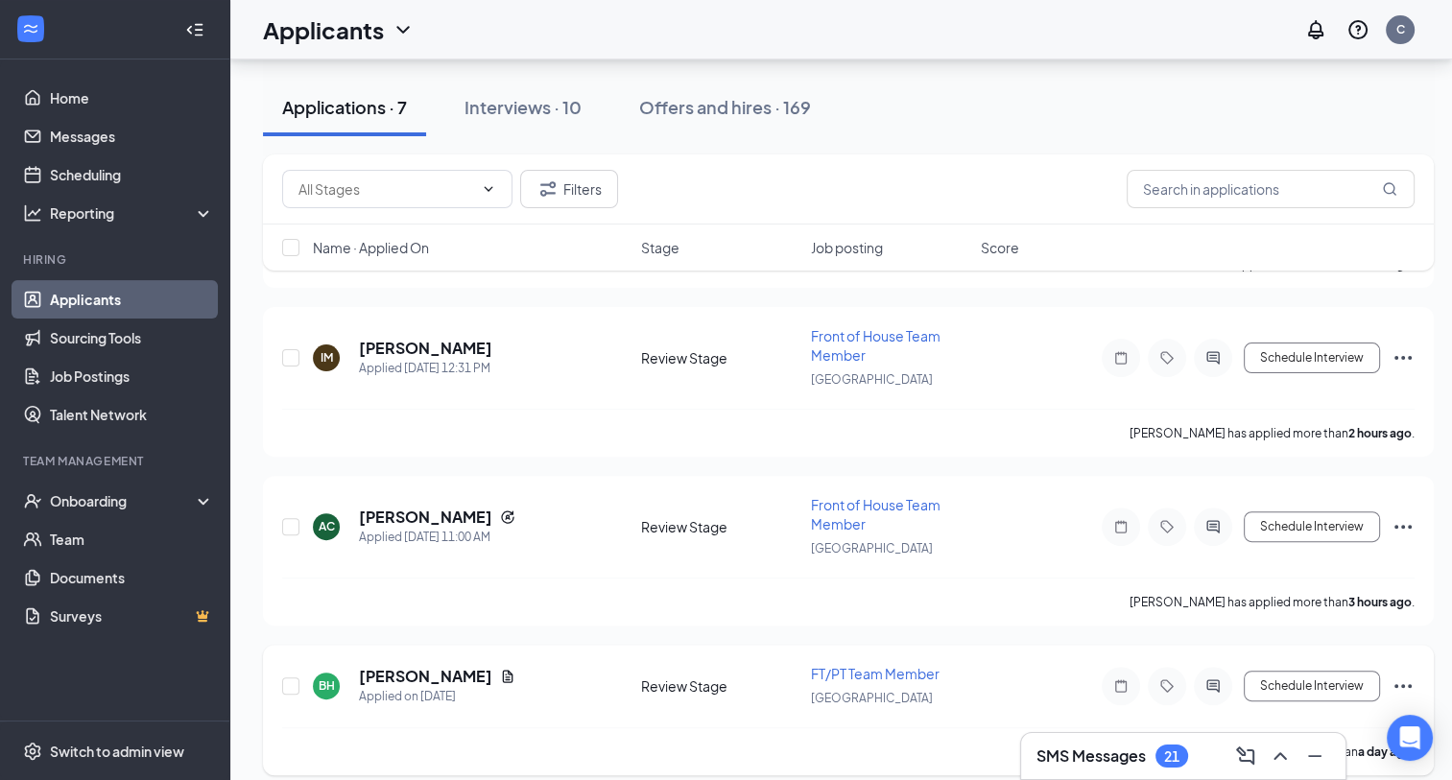
scroll to position [473, 0]
click at [439, 509] on h5 "ava Campbell" at bounding box center [425, 519] width 133 height 21
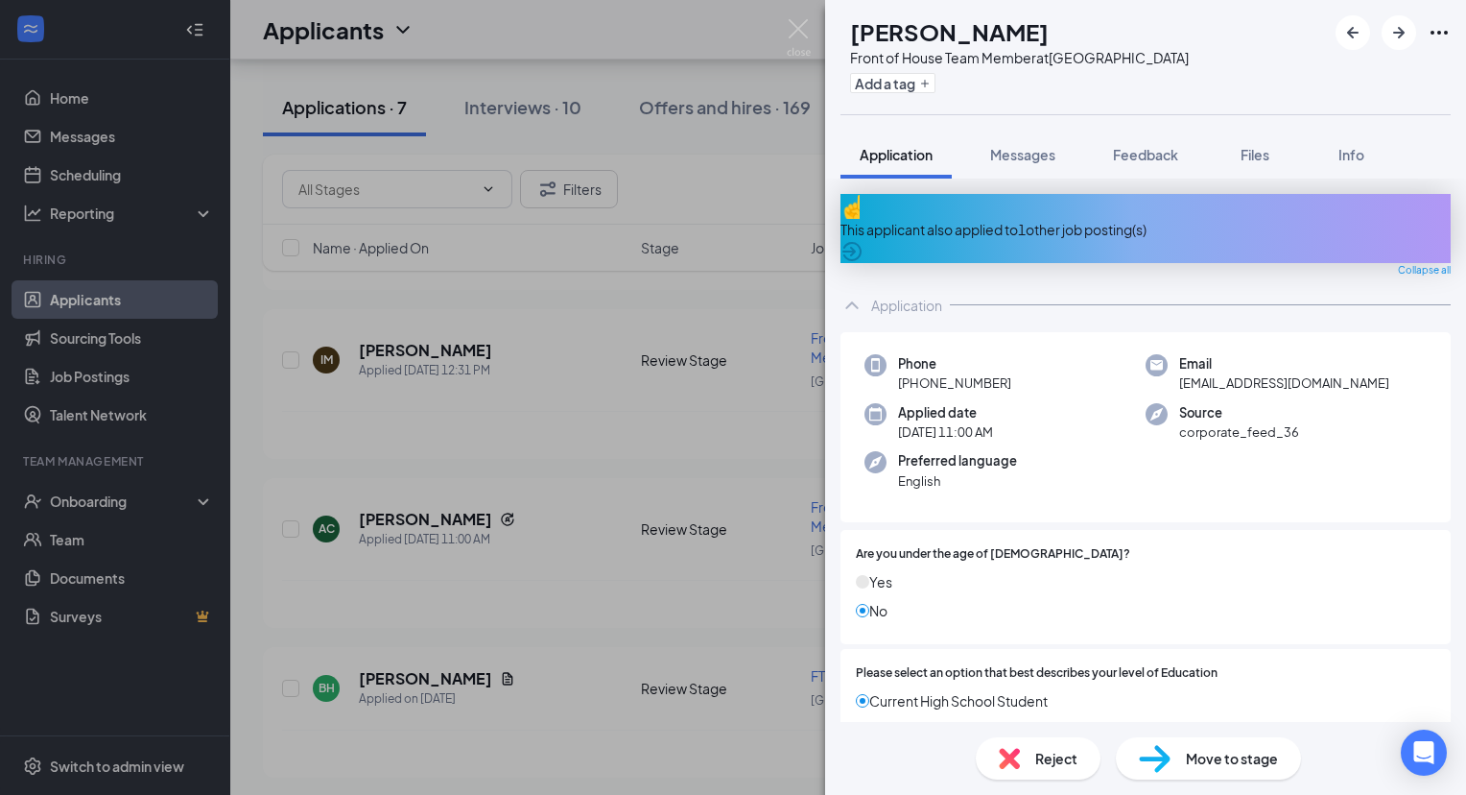
click at [1021, 223] on div "This applicant also applied to 1 other job posting(s)" at bounding box center [1146, 229] width 610 height 21
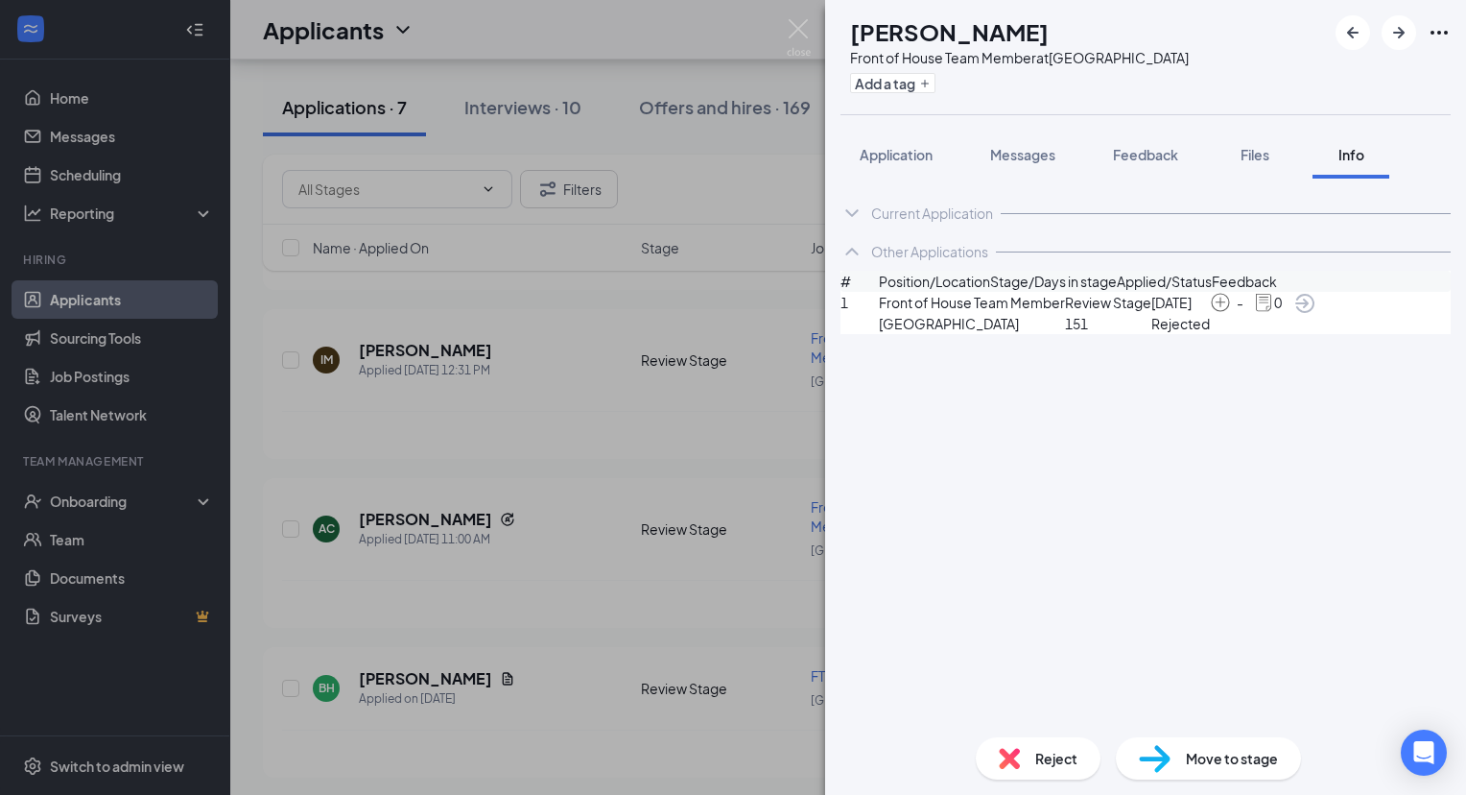
click at [1040, 756] on span "Reject" at bounding box center [1057, 758] width 42 height 21
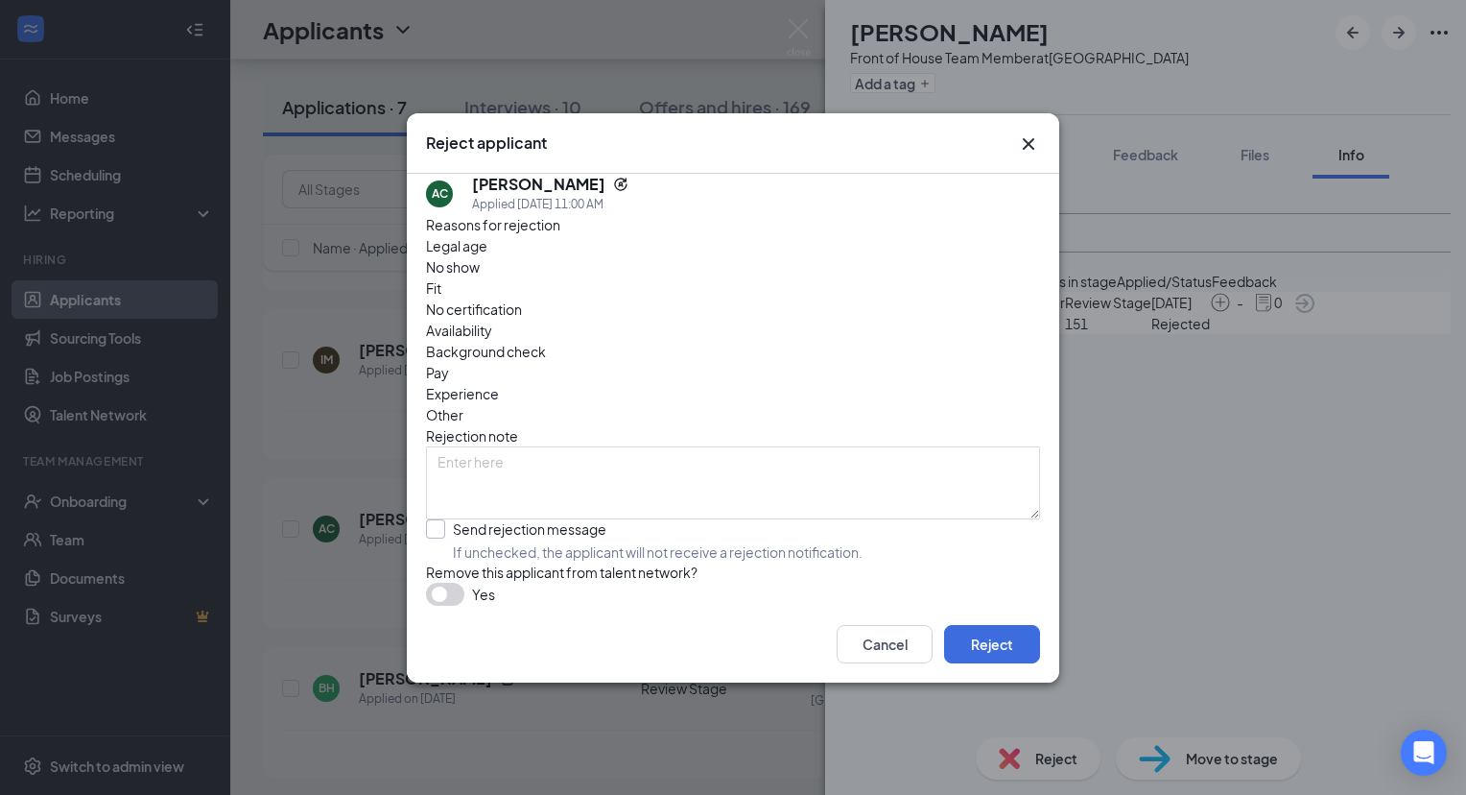
click at [430, 519] on input "Send rejection message If unchecked, the applicant will not receive a rejection…" at bounding box center [644, 540] width 437 height 42
checkbox input "true"
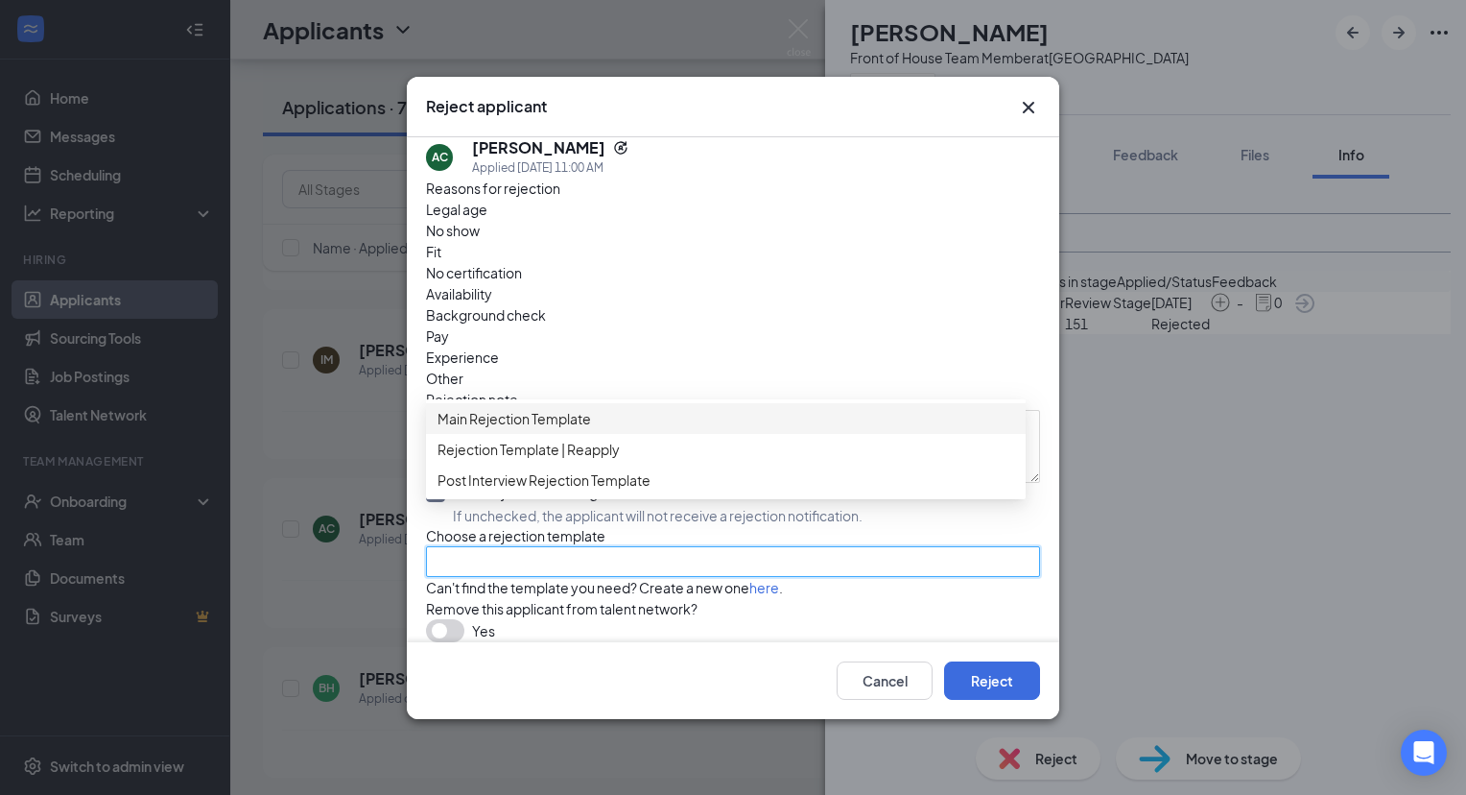
click at [903, 561] on input "search" at bounding box center [727, 561] width 578 height 29
click at [855, 408] on span "Main Rejection Template" at bounding box center [726, 418] width 577 height 21
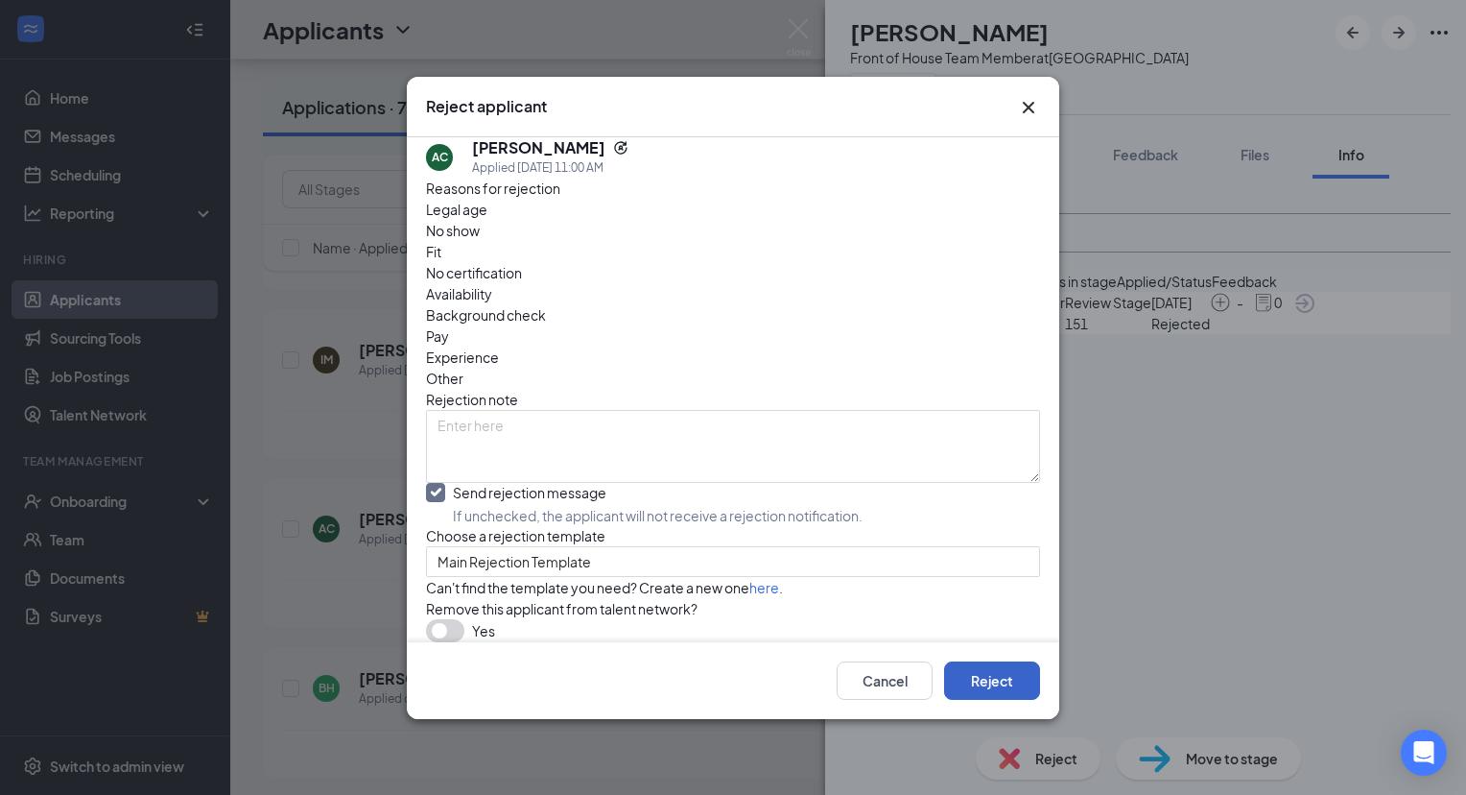
click at [1004, 686] on button "Reject" at bounding box center [992, 680] width 96 height 38
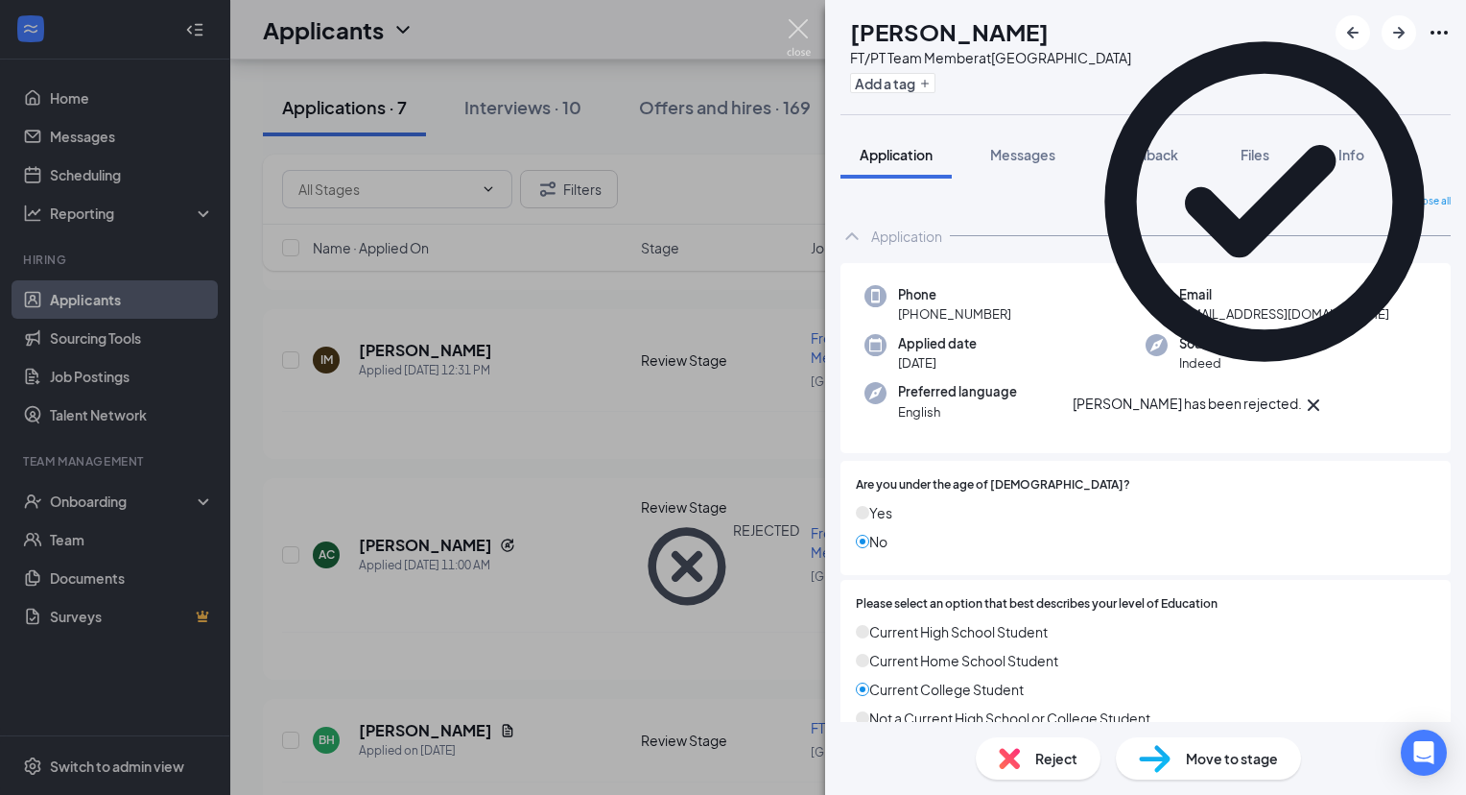
click at [795, 30] on img at bounding box center [799, 37] width 24 height 37
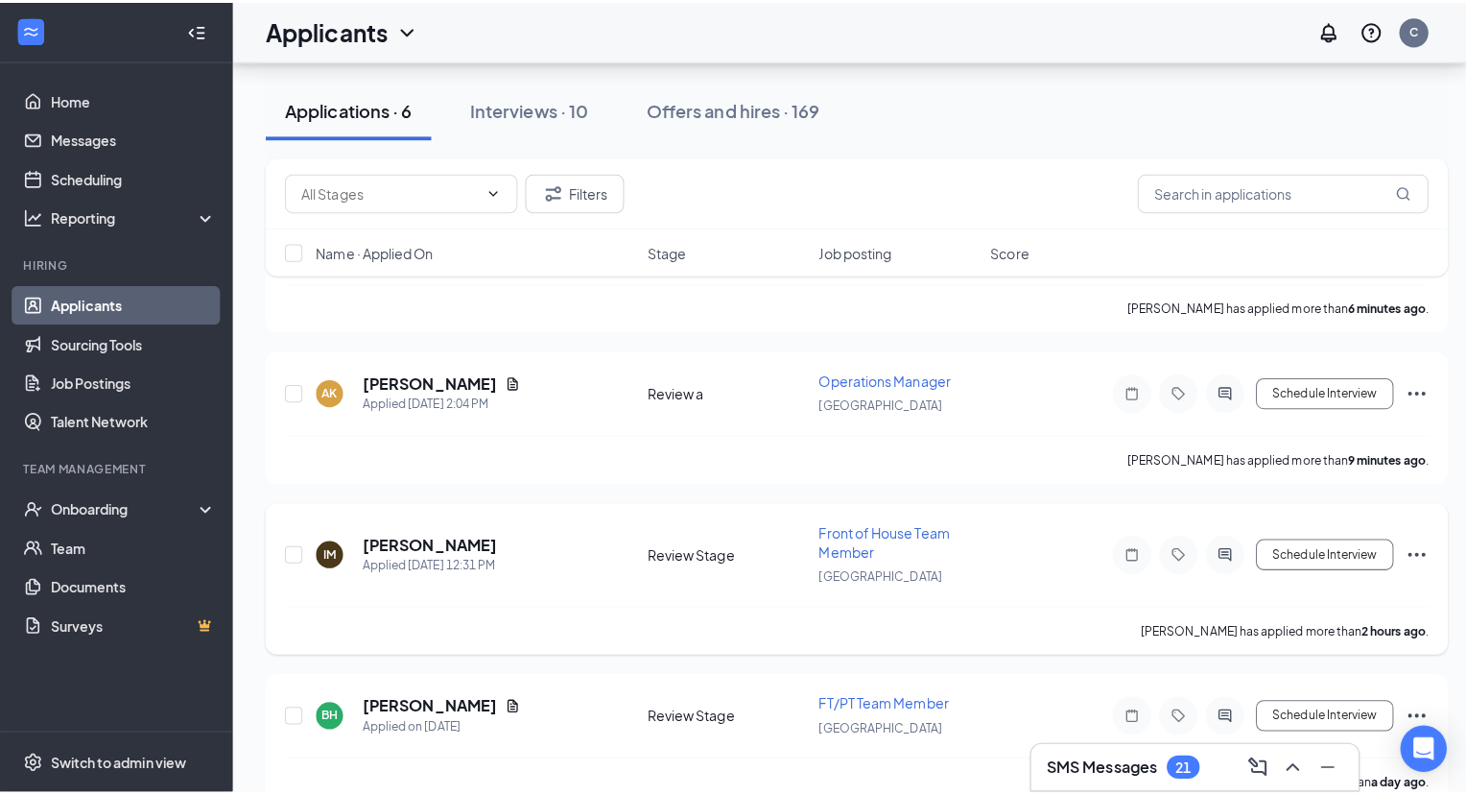
scroll to position [284, 0]
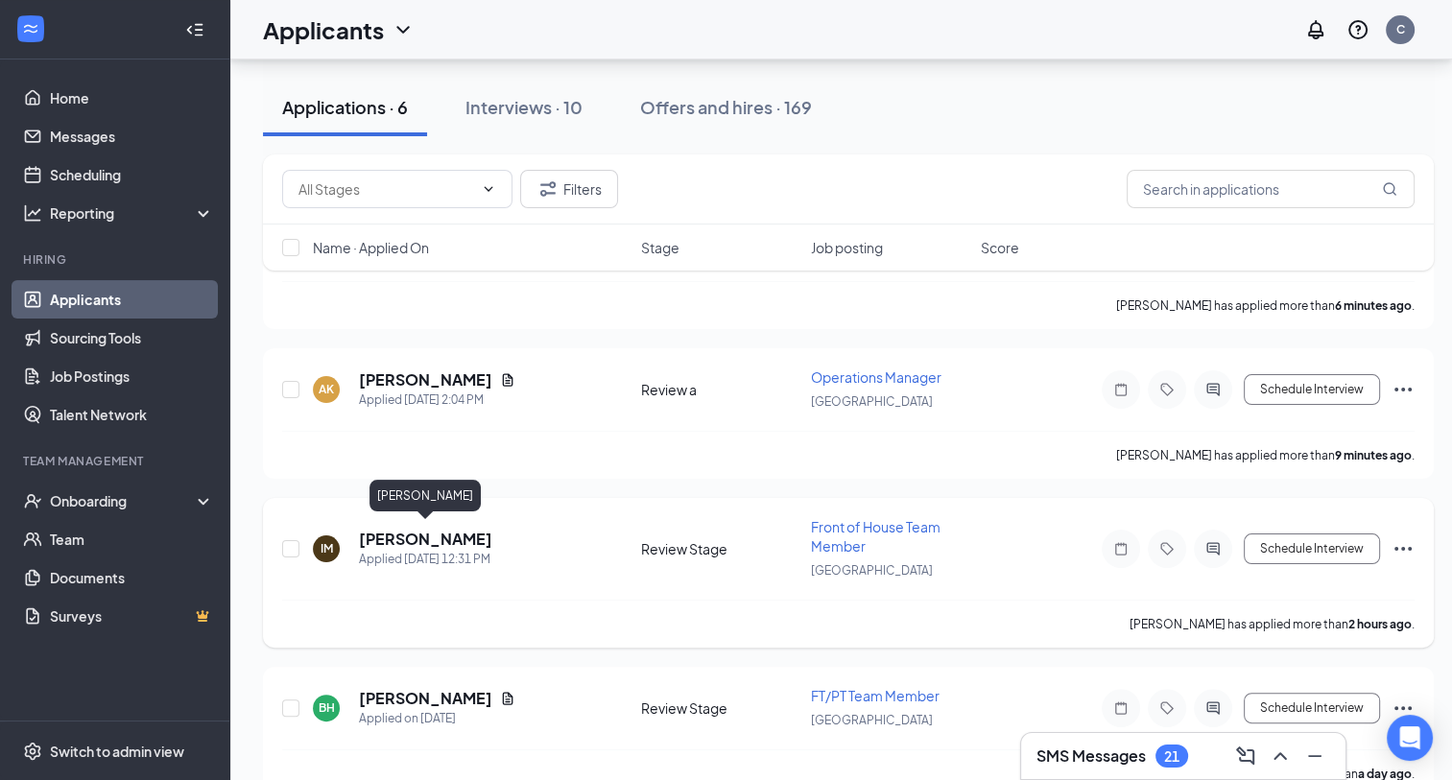
click at [468, 529] on h5 "Isabella McCollom" at bounding box center [425, 539] width 133 height 21
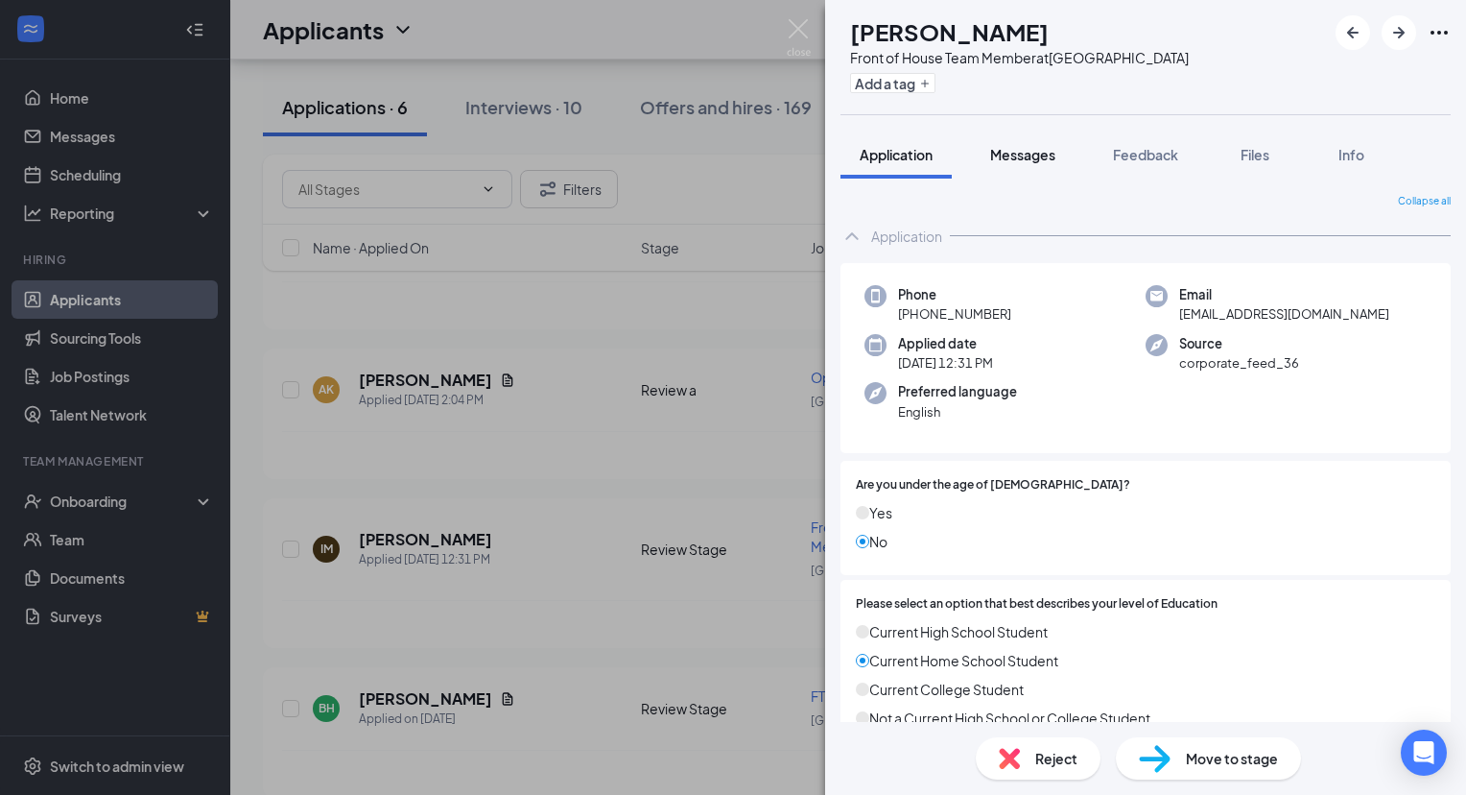
click at [1031, 147] on span "Messages" at bounding box center [1022, 154] width 65 height 17
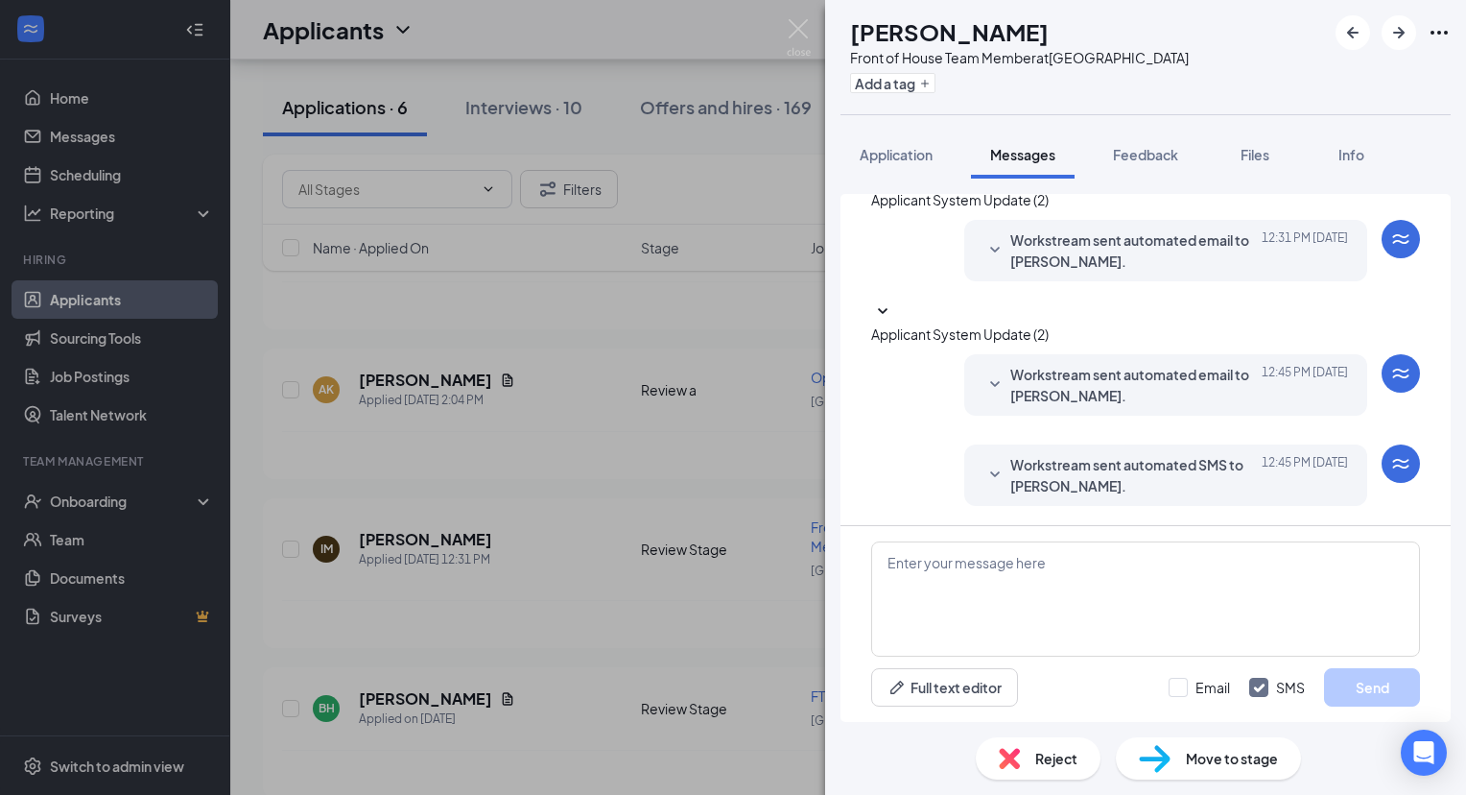
scroll to position [50, 0]
click at [989, 548] on textarea at bounding box center [1145, 598] width 549 height 115
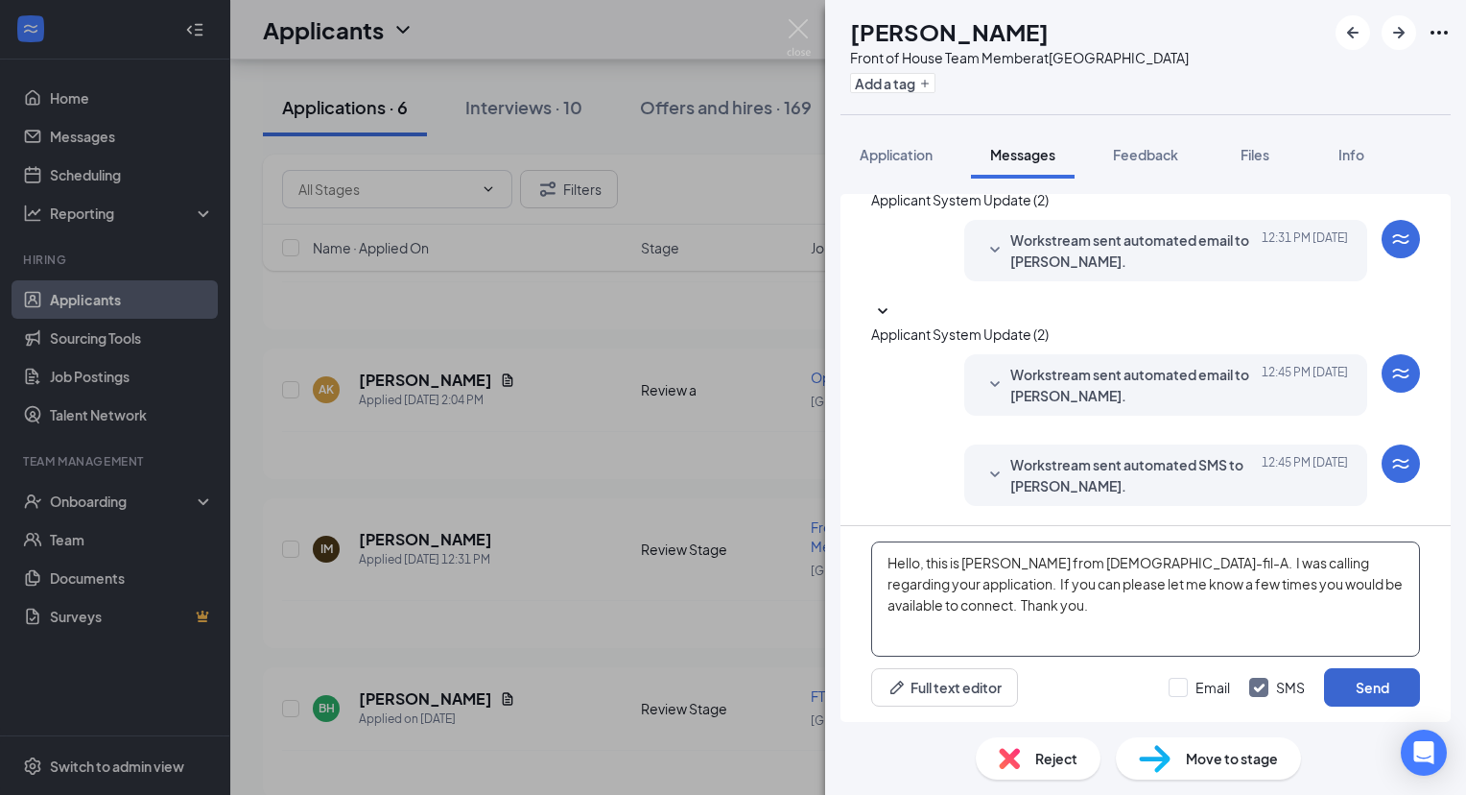
type textarea "Hello, this is Chrisanne from Chick-fil-A. I was calling regarding your applica…"
click at [1342, 683] on button "Send" at bounding box center [1372, 687] width 96 height 38
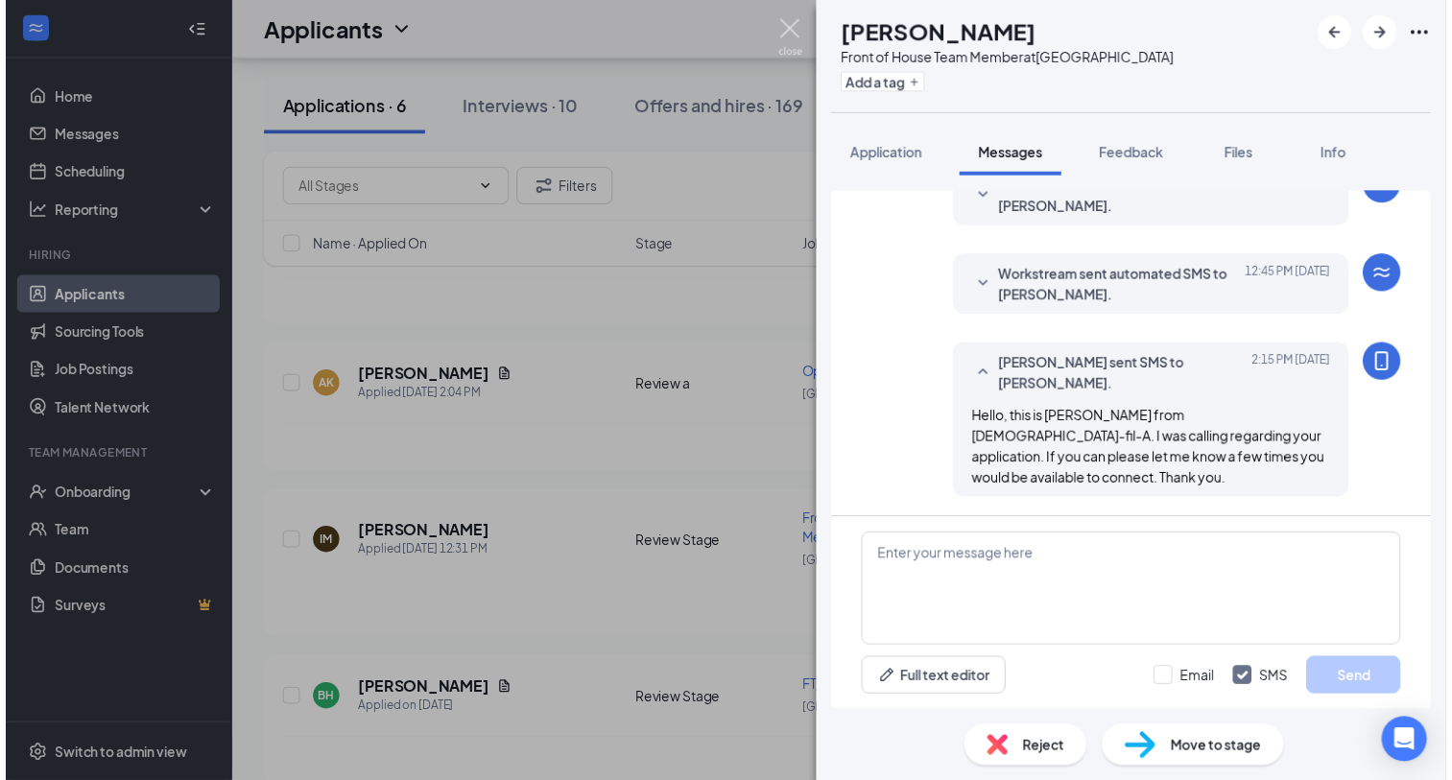
scroll to position [215, 0]
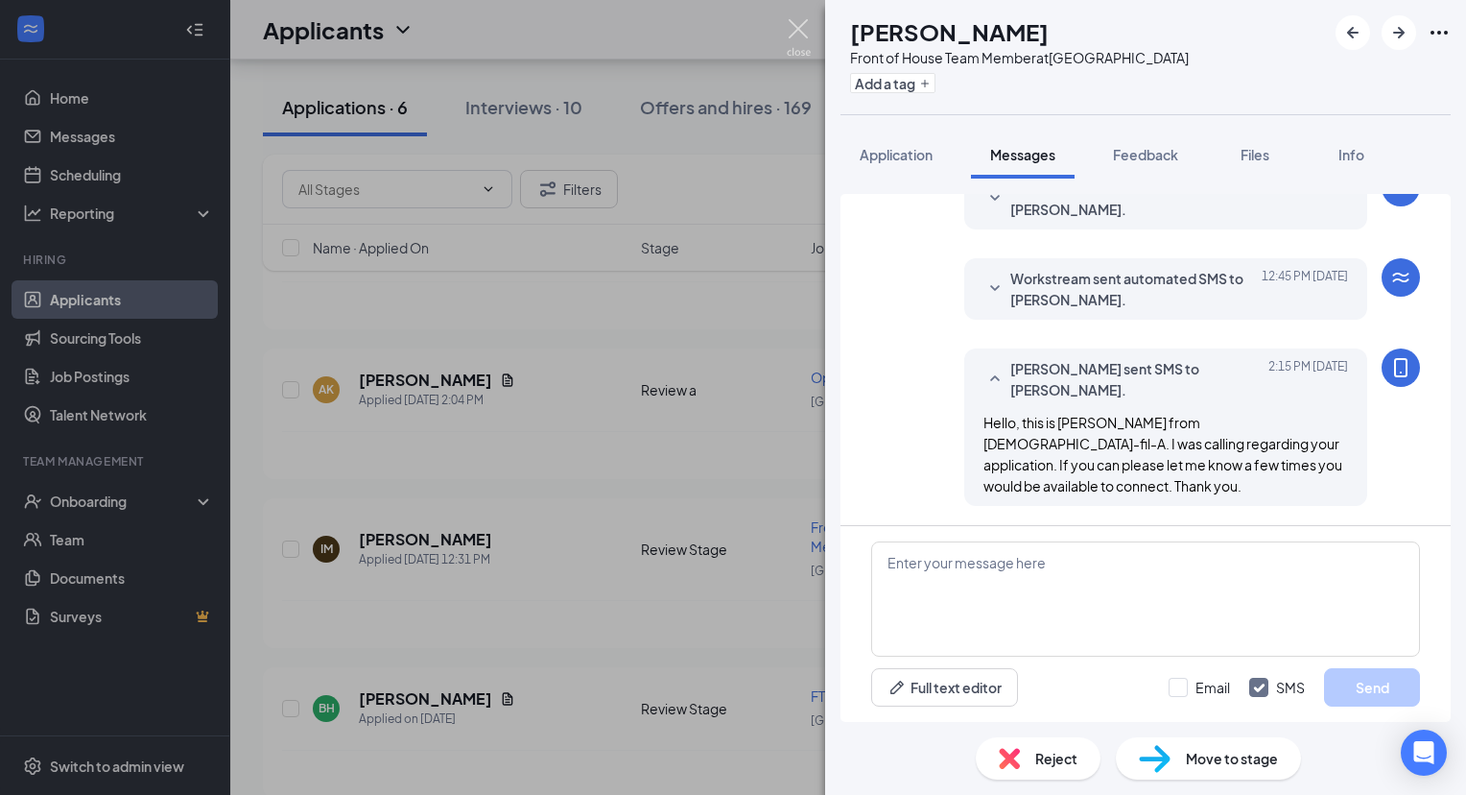
click at [805, 31] on img at bounding box center [799, 37] width 24 height 37
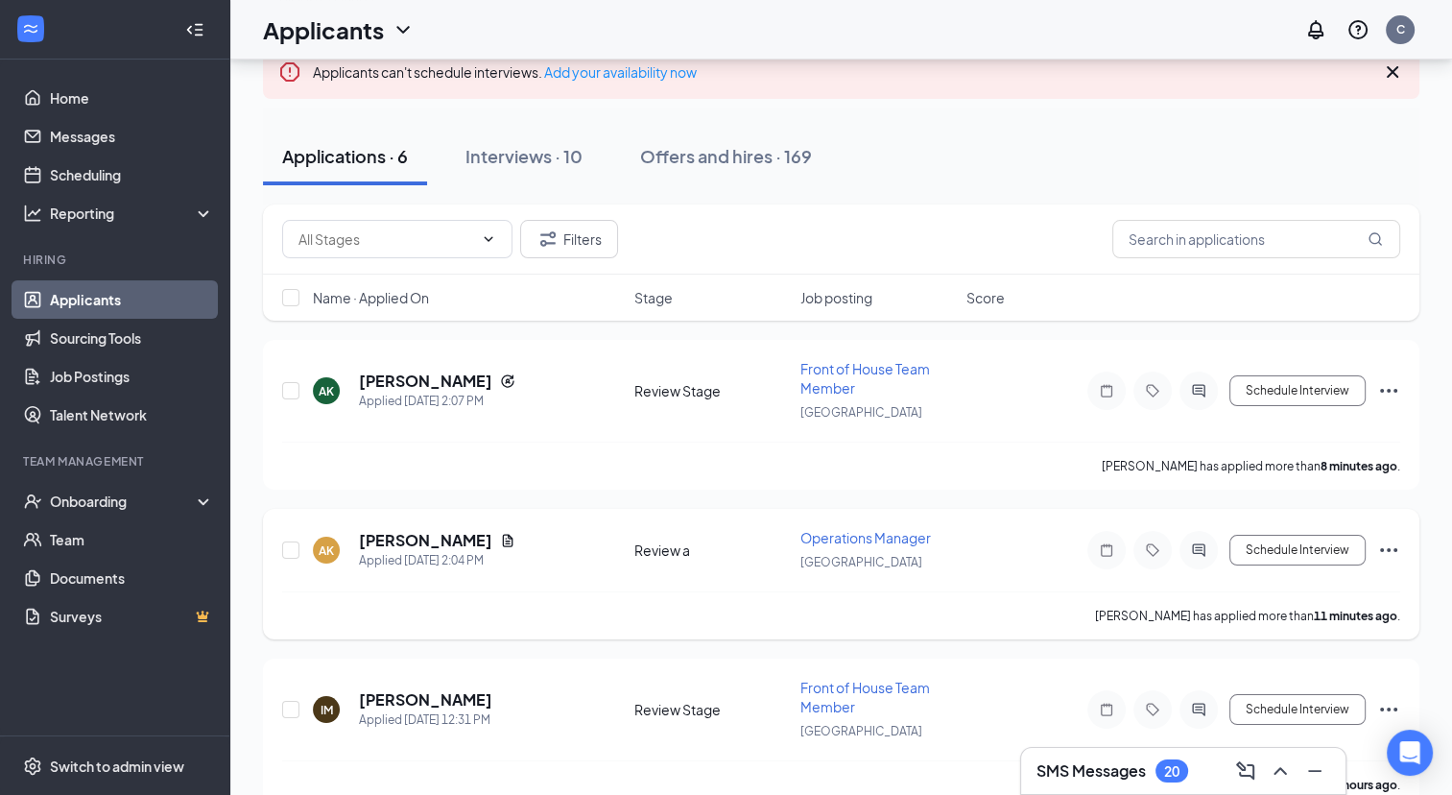
scroll to position [123, 0]
click at [410, 540] on h5 "Antonio Knox" at bounding box center [425, 541] width 133 height 21
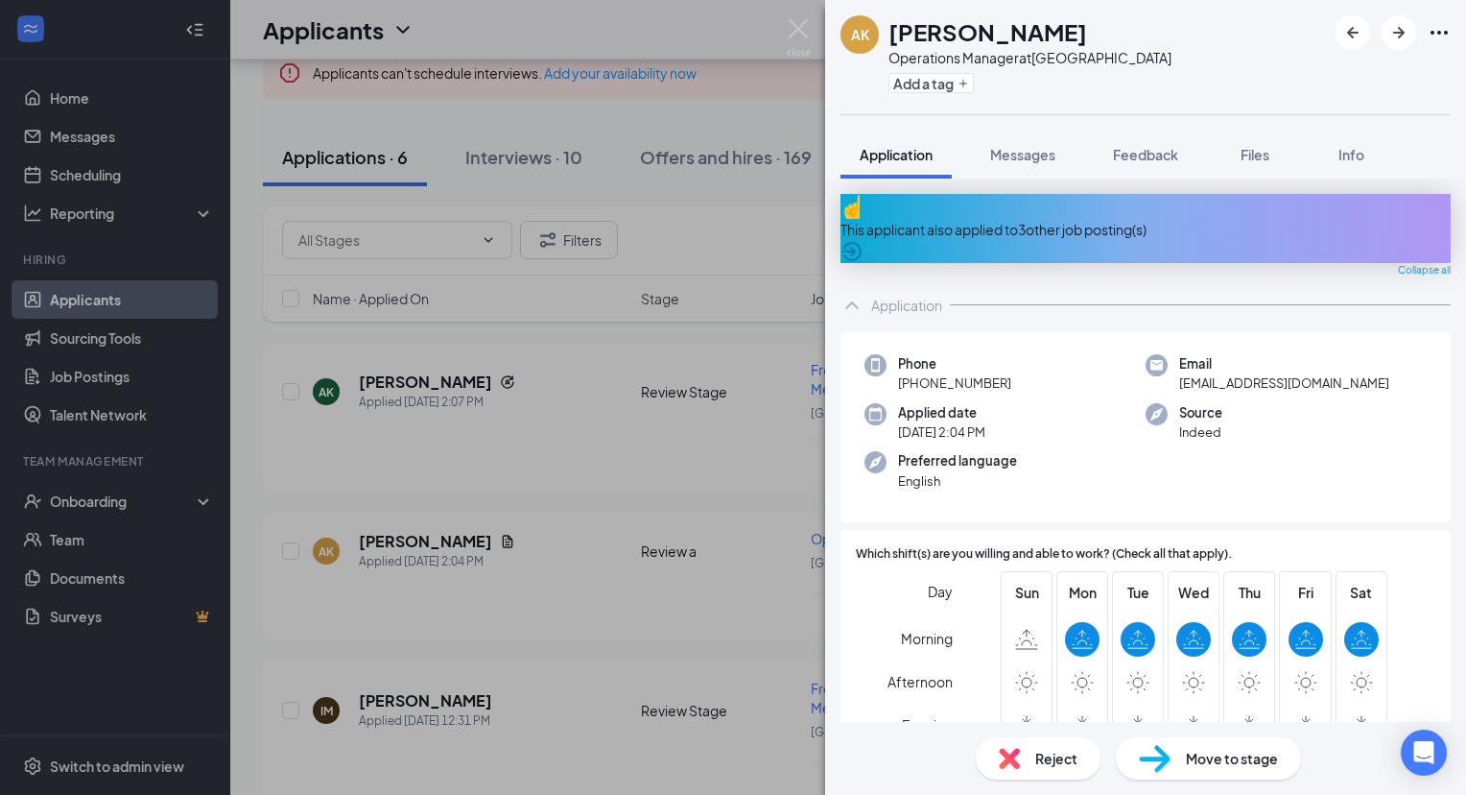
click at [1067, 223] on div "This applicant also applied to 3 other job posting(s)" at bounding box center [1146, 229] width 610 height 21
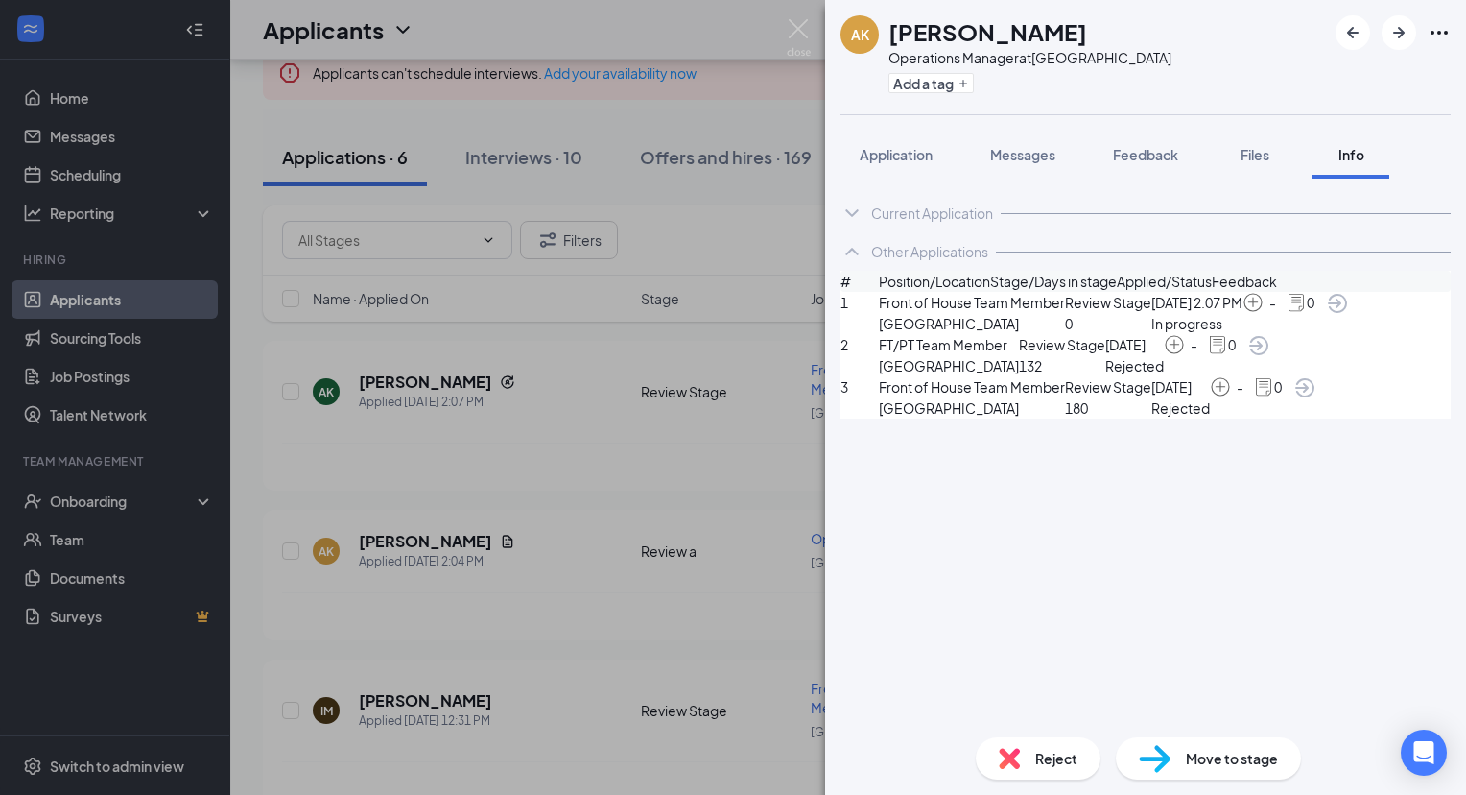
click at [1058, 751] on span "Reject" at bounding box center [1057, 758] width 42 height 21
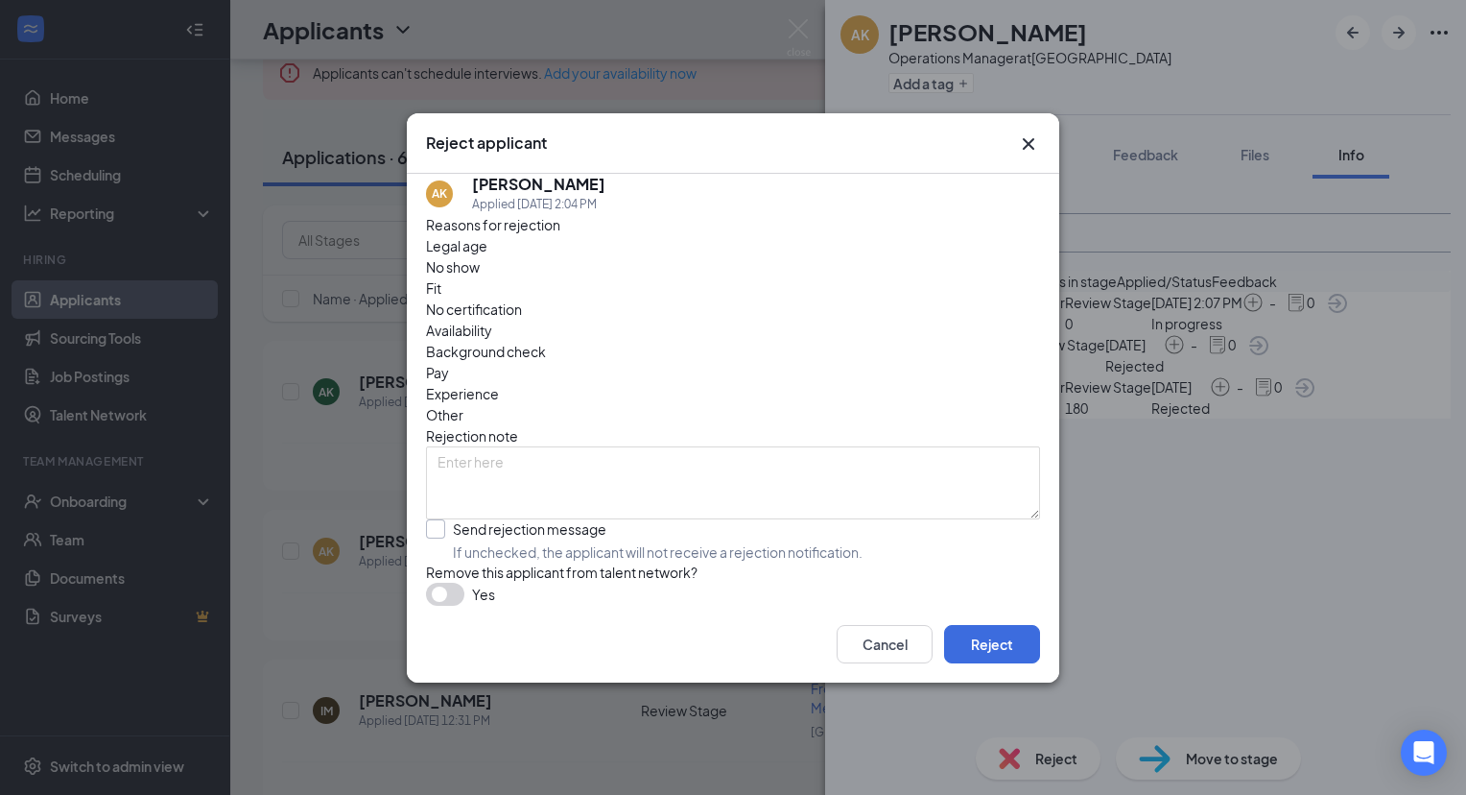
click at [441, 519] on input "Send rejection message If unchecked, the applicant will not receive a rejection…" at bounding box center [644, 540] width 437 height 42
checkbox input "true"
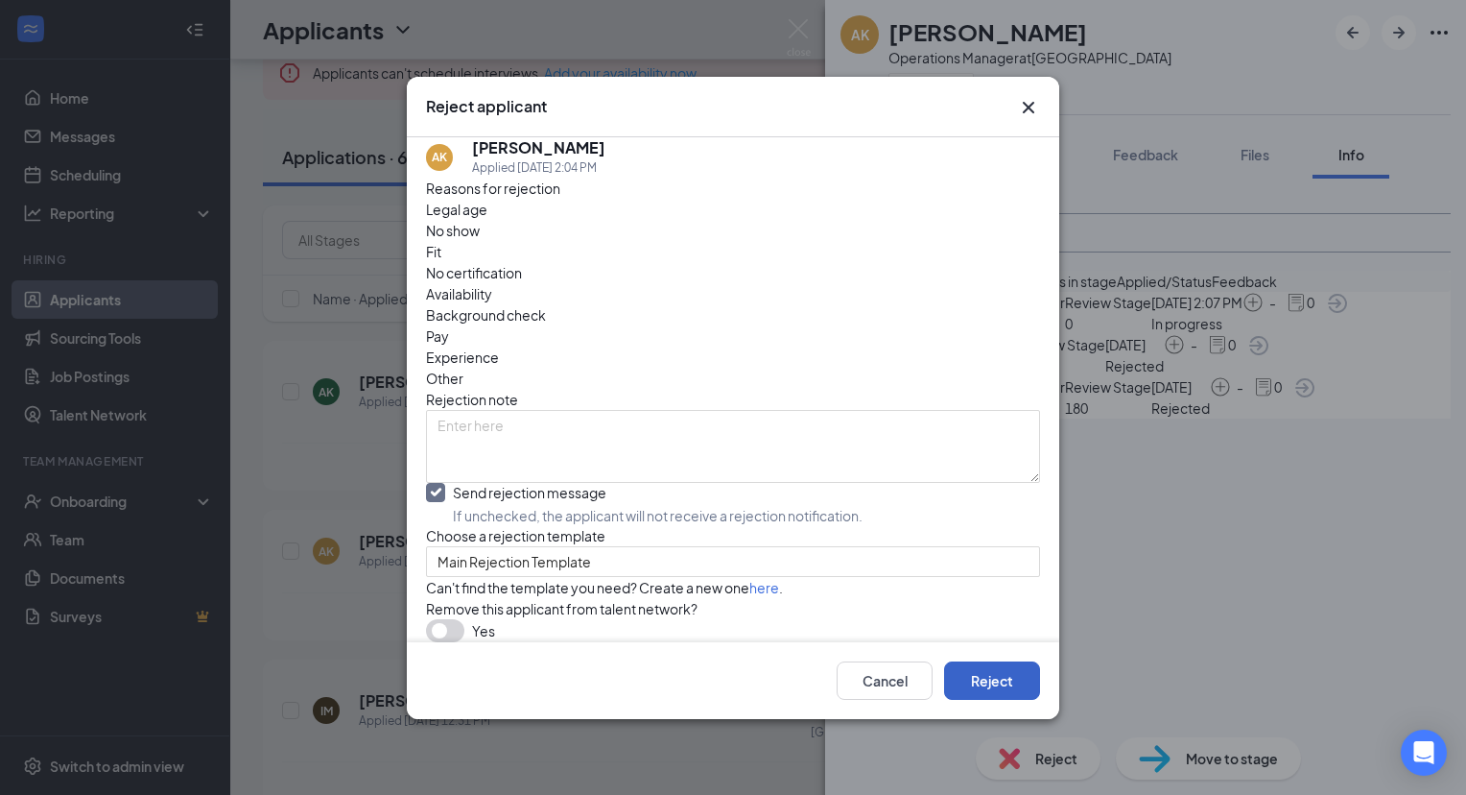
click at [999, 700] on button "Reject" at bounding box center [992, 680] width 96 height 38
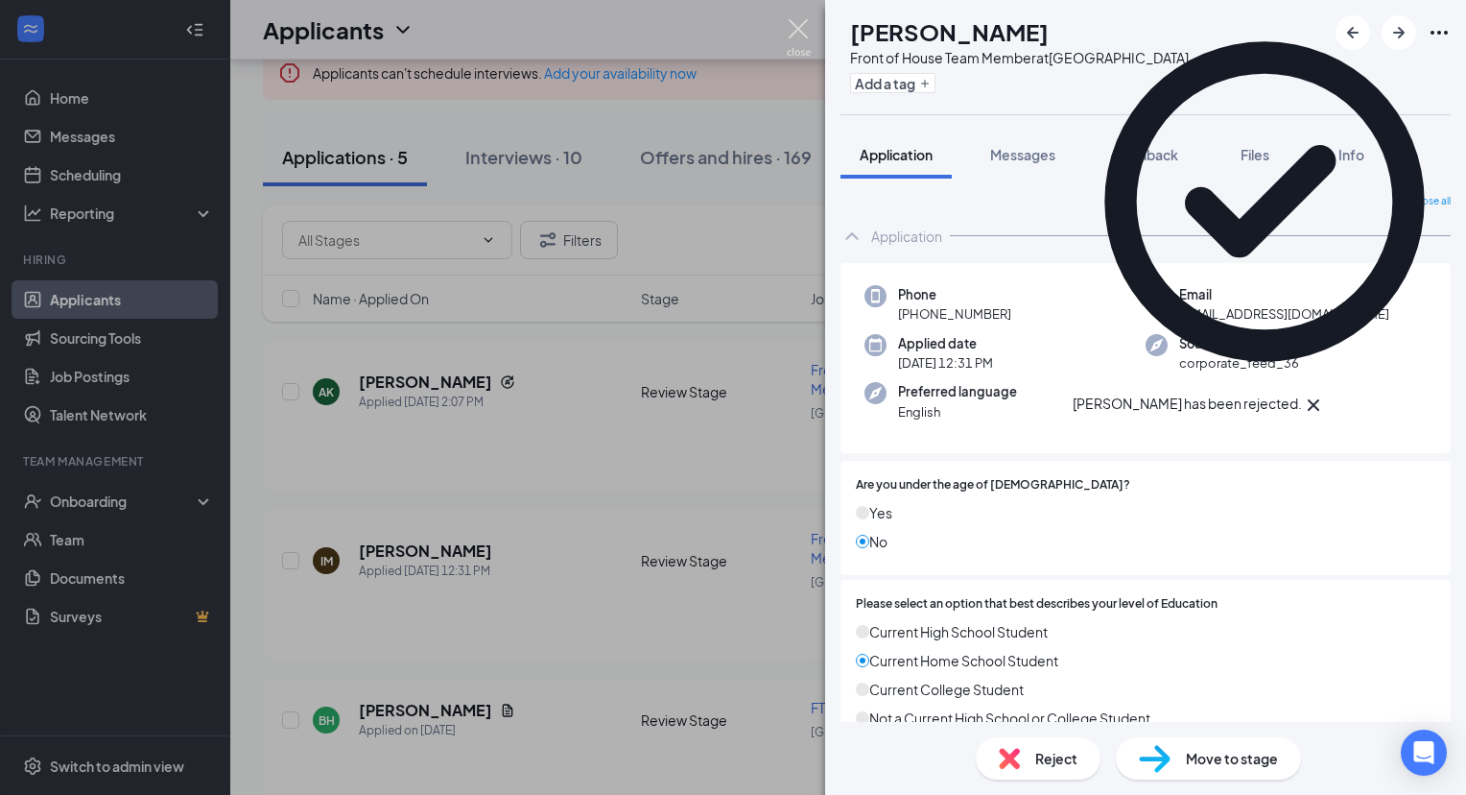
click at [791, 36] on img at bounding box center [799, 37] width 24 height 37
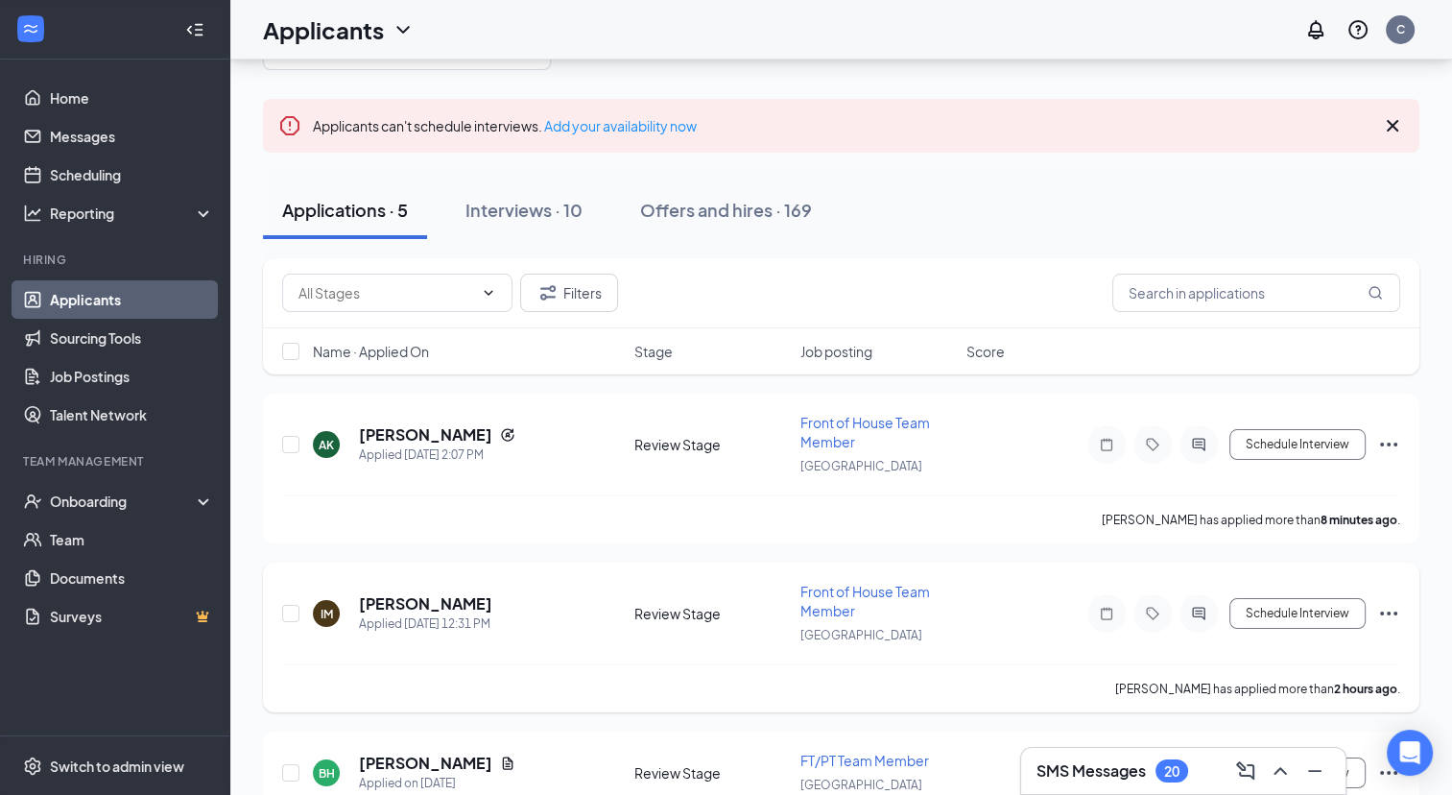
scroll to position [69, 0]
click at [447, 432] on h5 "Antonio Knox jr" at bounding box center [425, 435] width 133 height 21
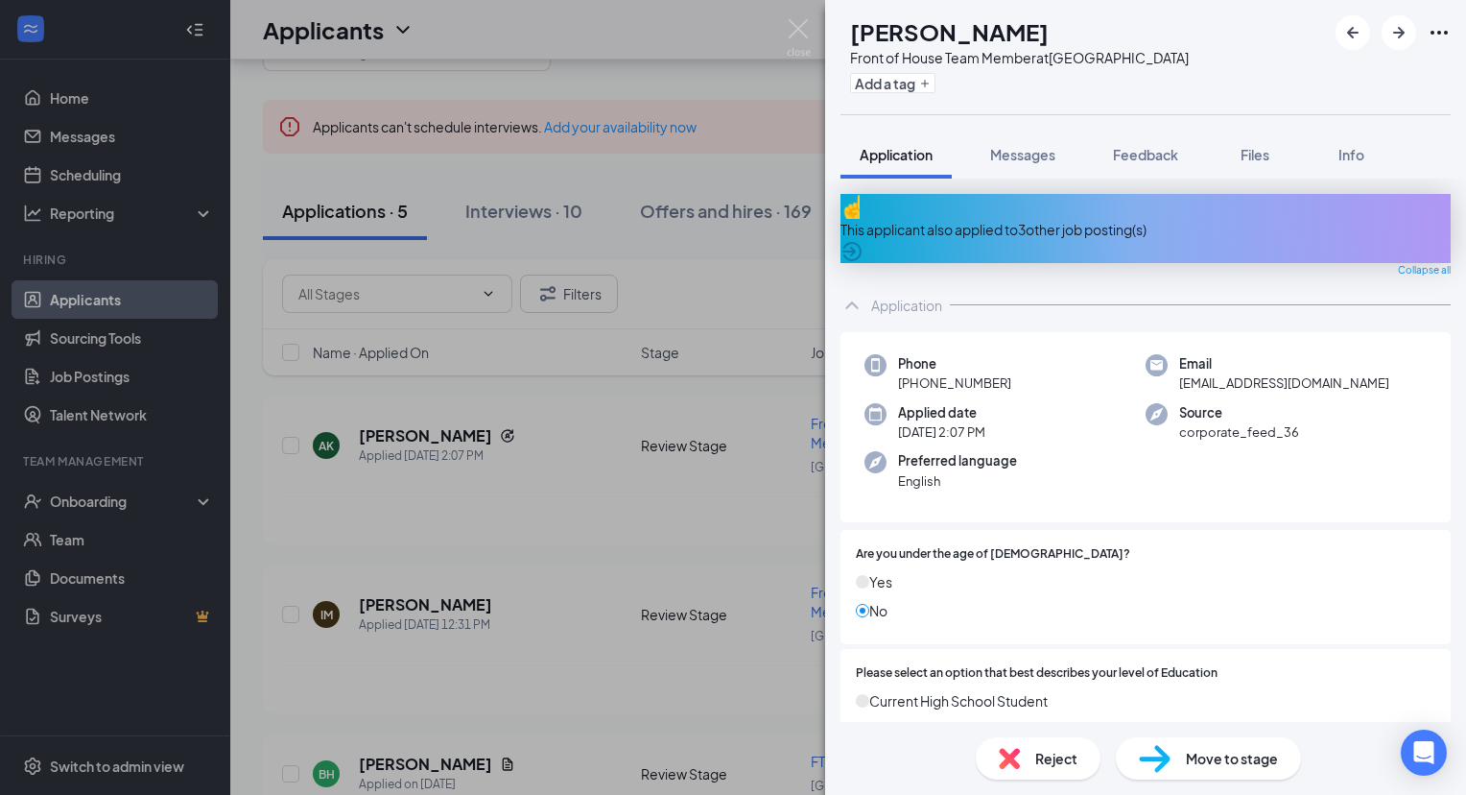
click at [1093, 226] on div "This applicant also applied to 3 other job posting(s)" at bounding box center [1146, 228] width 610 height 69
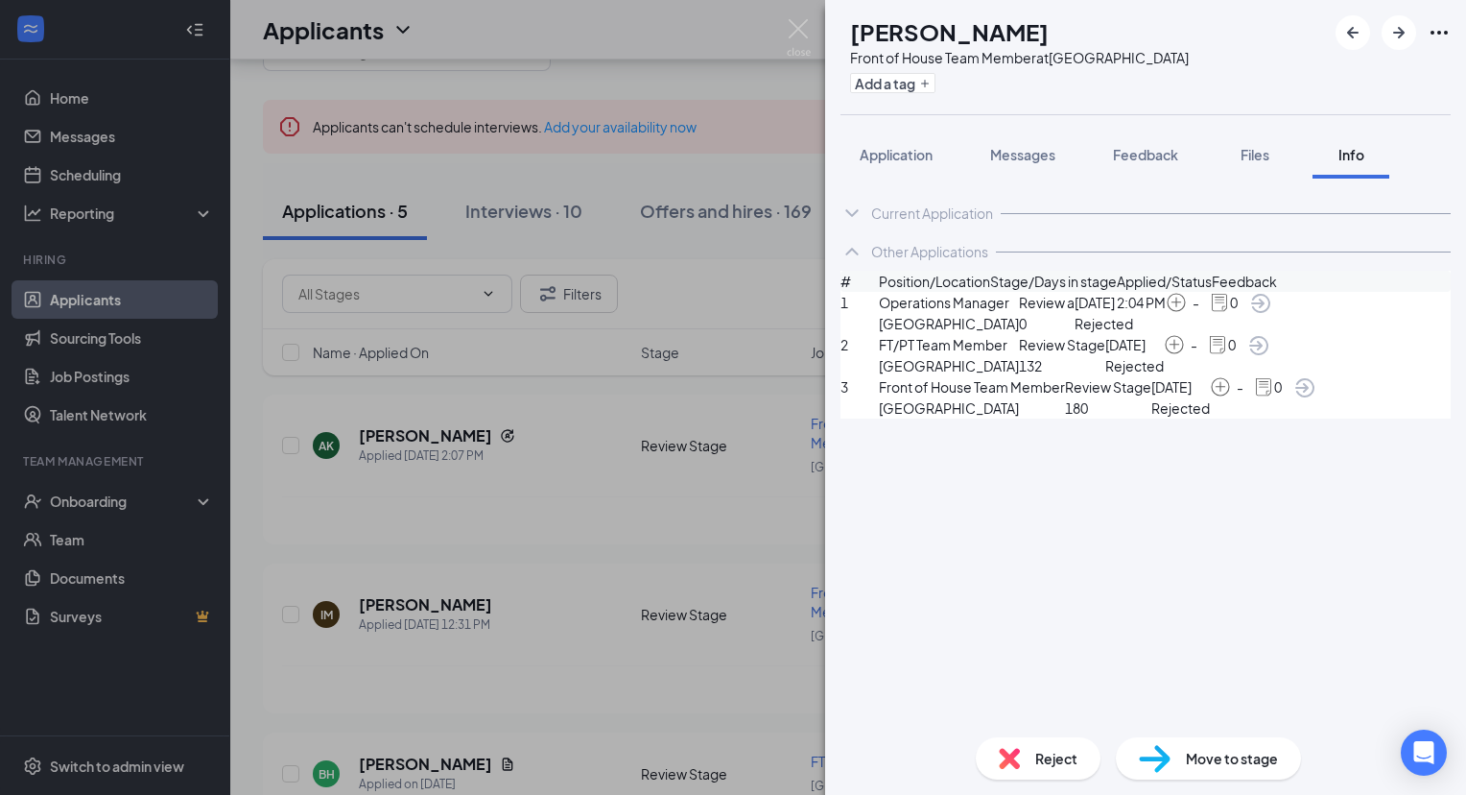
click at [1067, 760] on span "Reject" at bounding box center [1057, 758] width 42 height 21
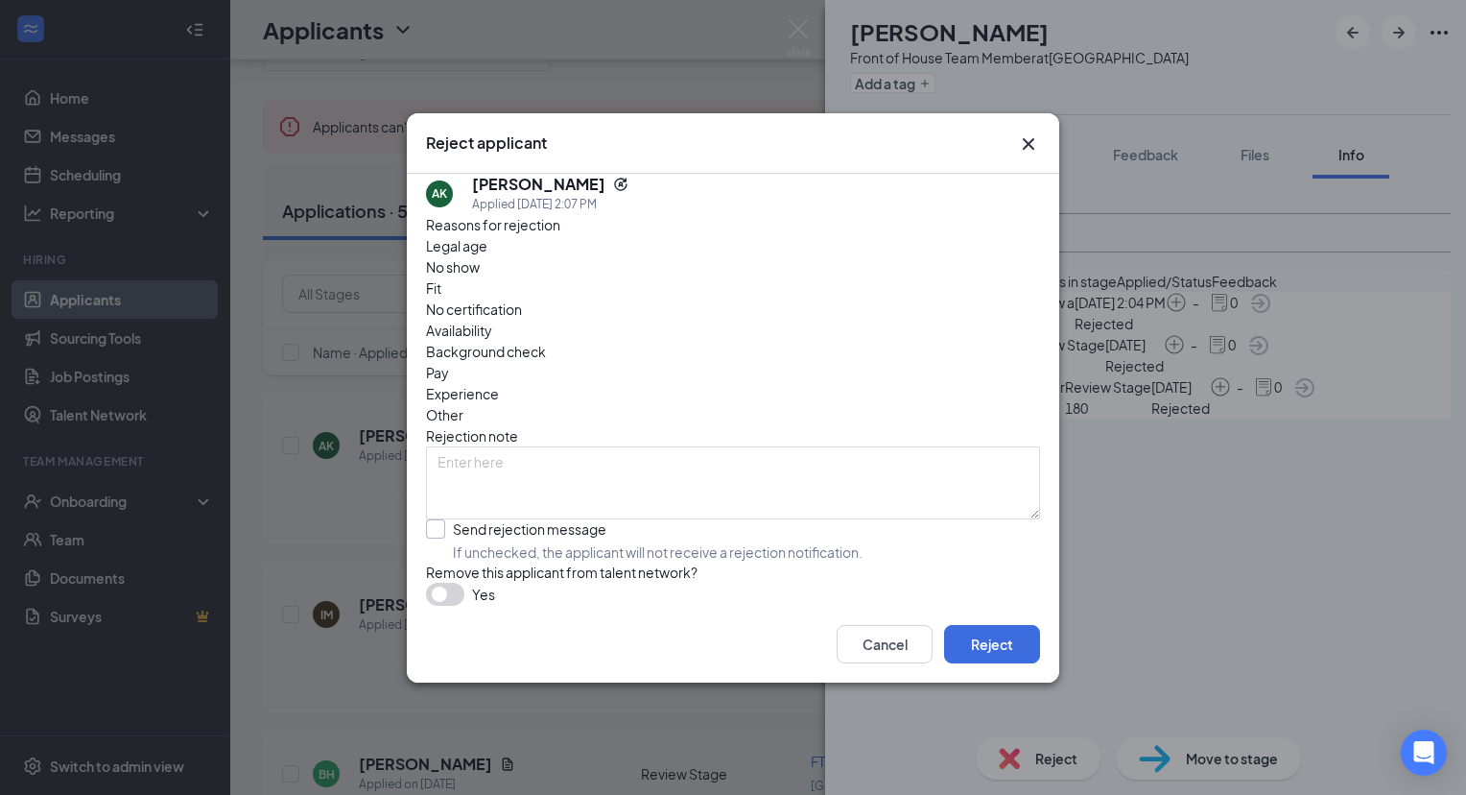
click at [547, 519] on input "Send rejection message If unchecked, the applicant will not receive a rejection…" at bounding box center [644, 540] width 437 height 42
checkbox input "true"
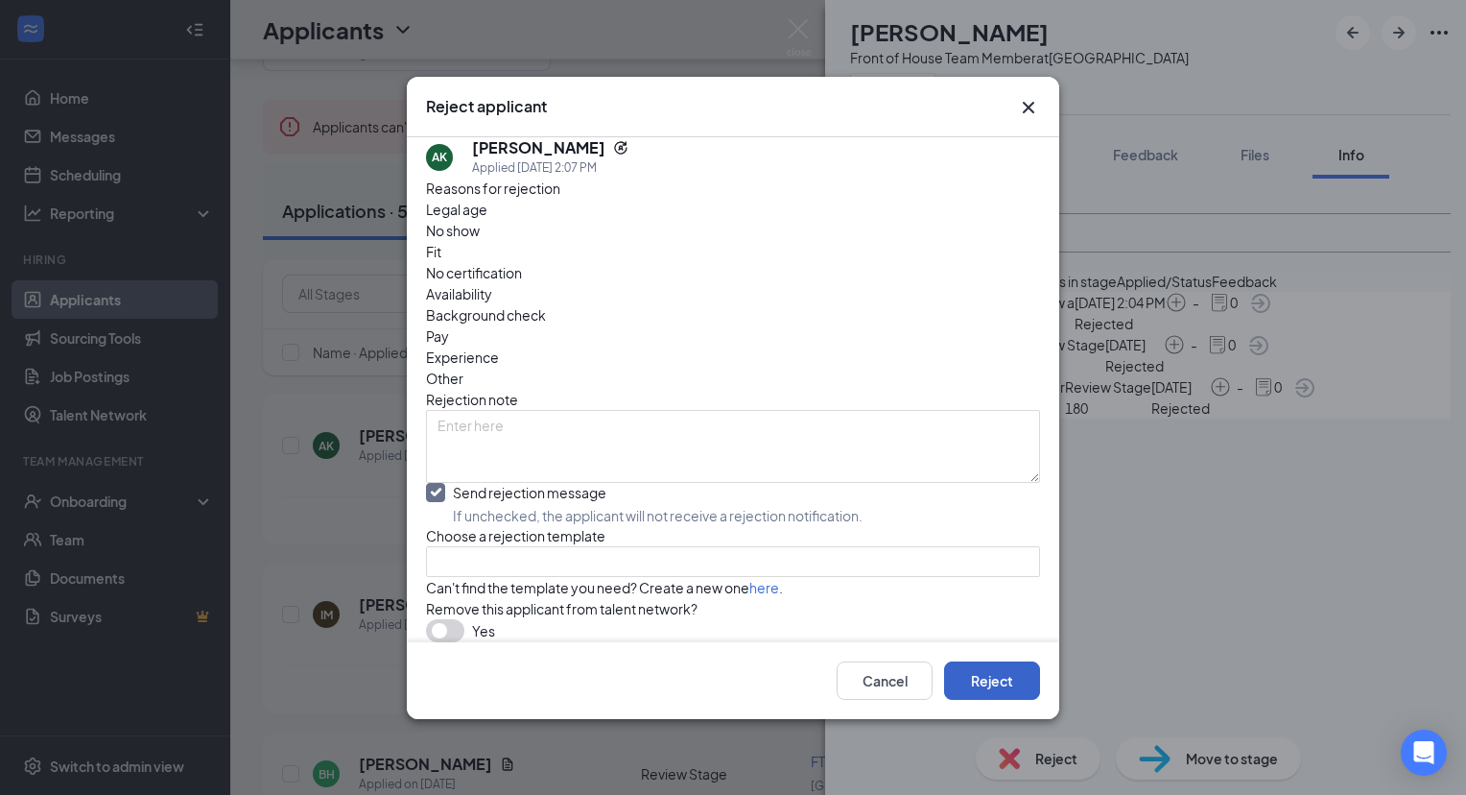
click at [1007, 694] on button "Reject" at bounding box center [992, 680] width 96 height 38
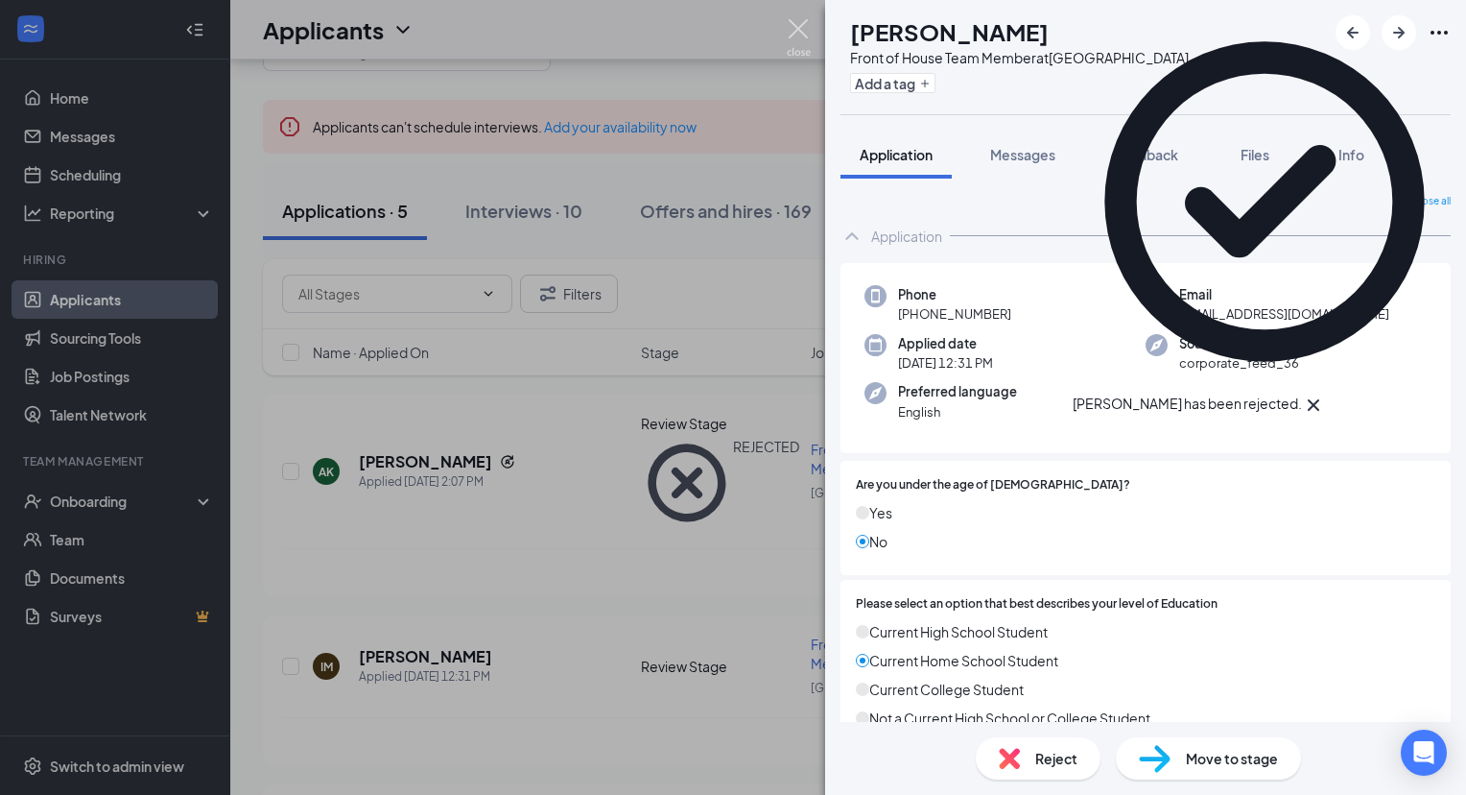
click at [797, 31] on img at bounding box center [799, 37] width 24 height 37
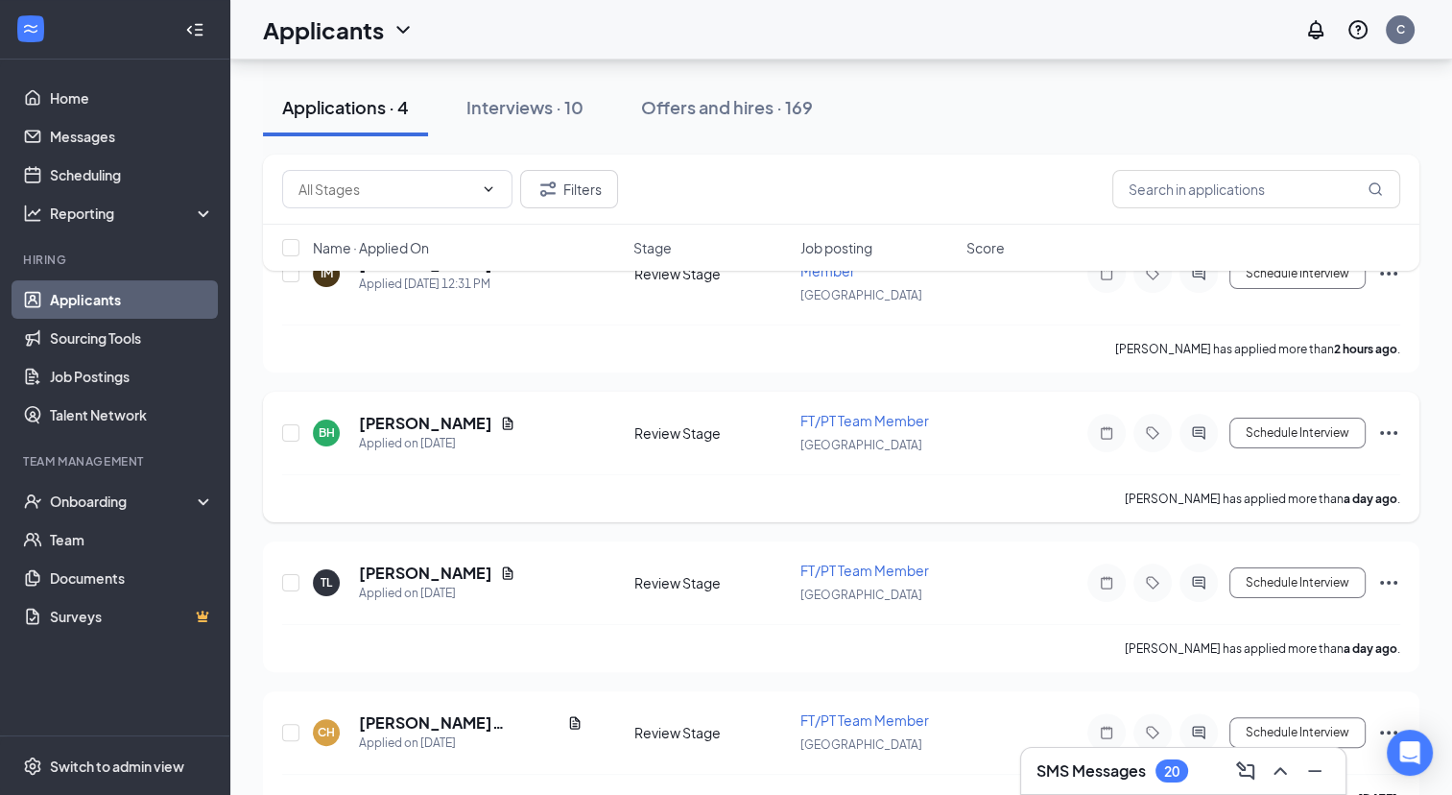
scroll to position [281, 0]
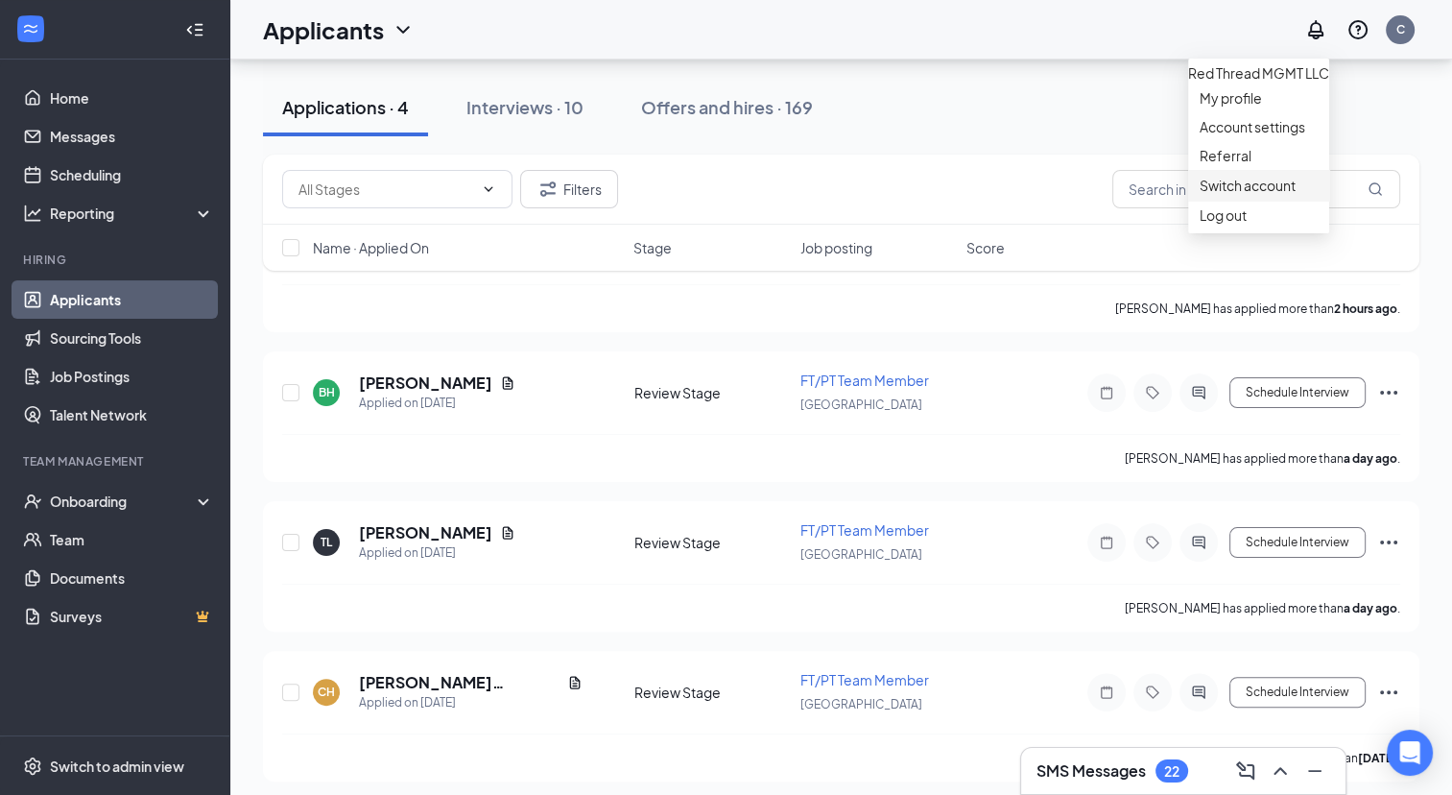
click at [1296, 194] on link "Switch account" at bounding box center [1248, 185] width 96 height 17
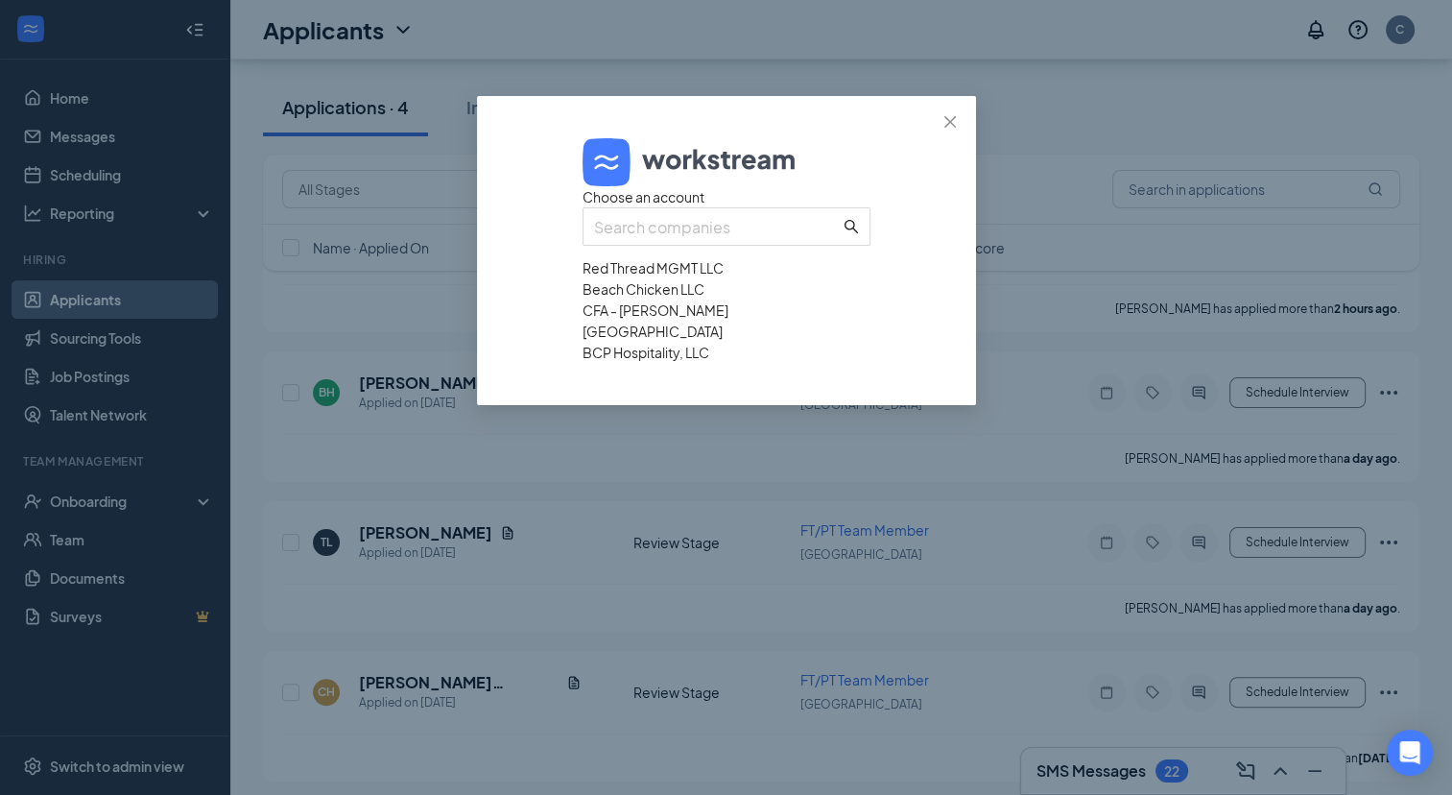
click at [793, 321] on div "CFA - Jason Barnes" at bounding box center [727, 309] width 288 height 21
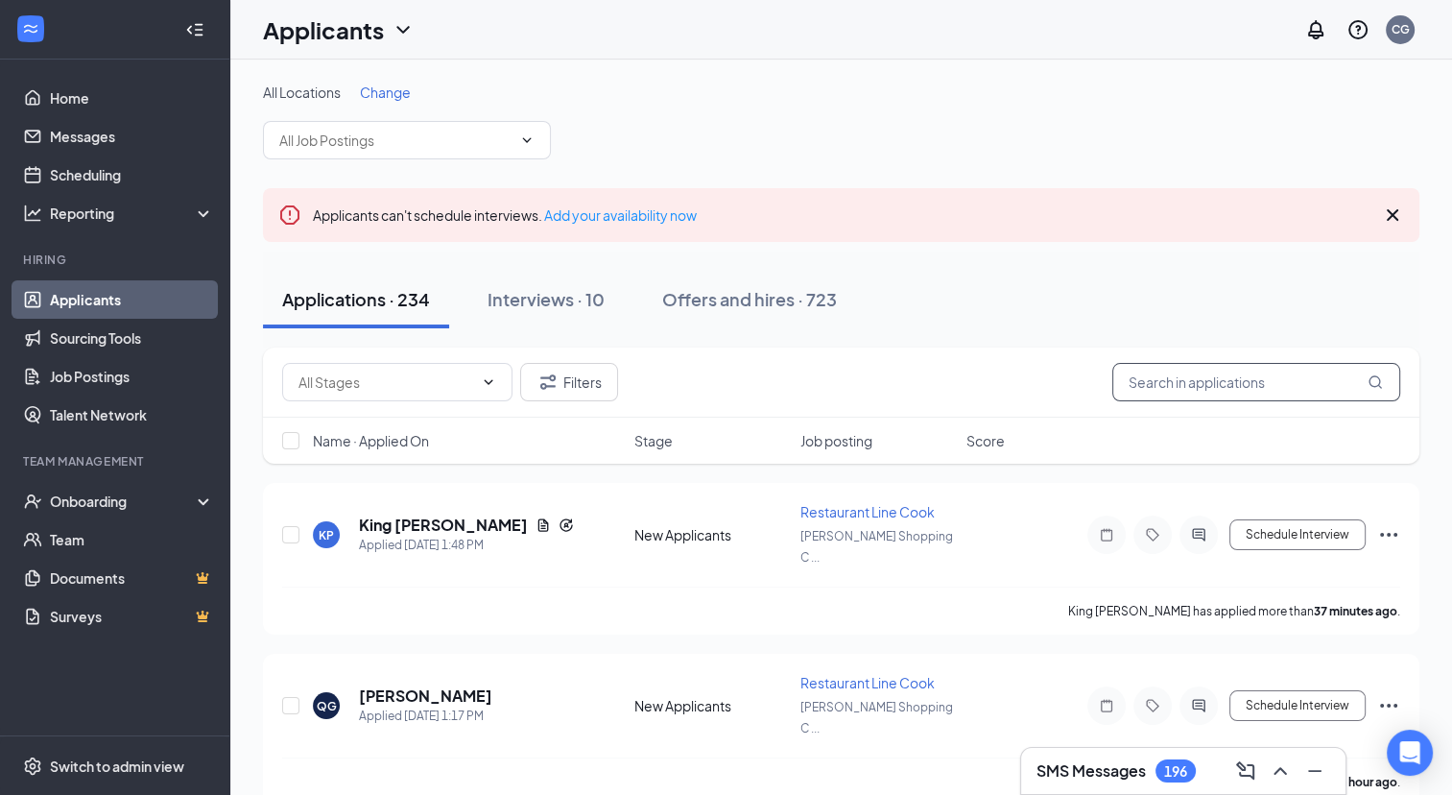
click at [1151, 390] on input "text" at bounding box center [1256, 382] width 288 height 38
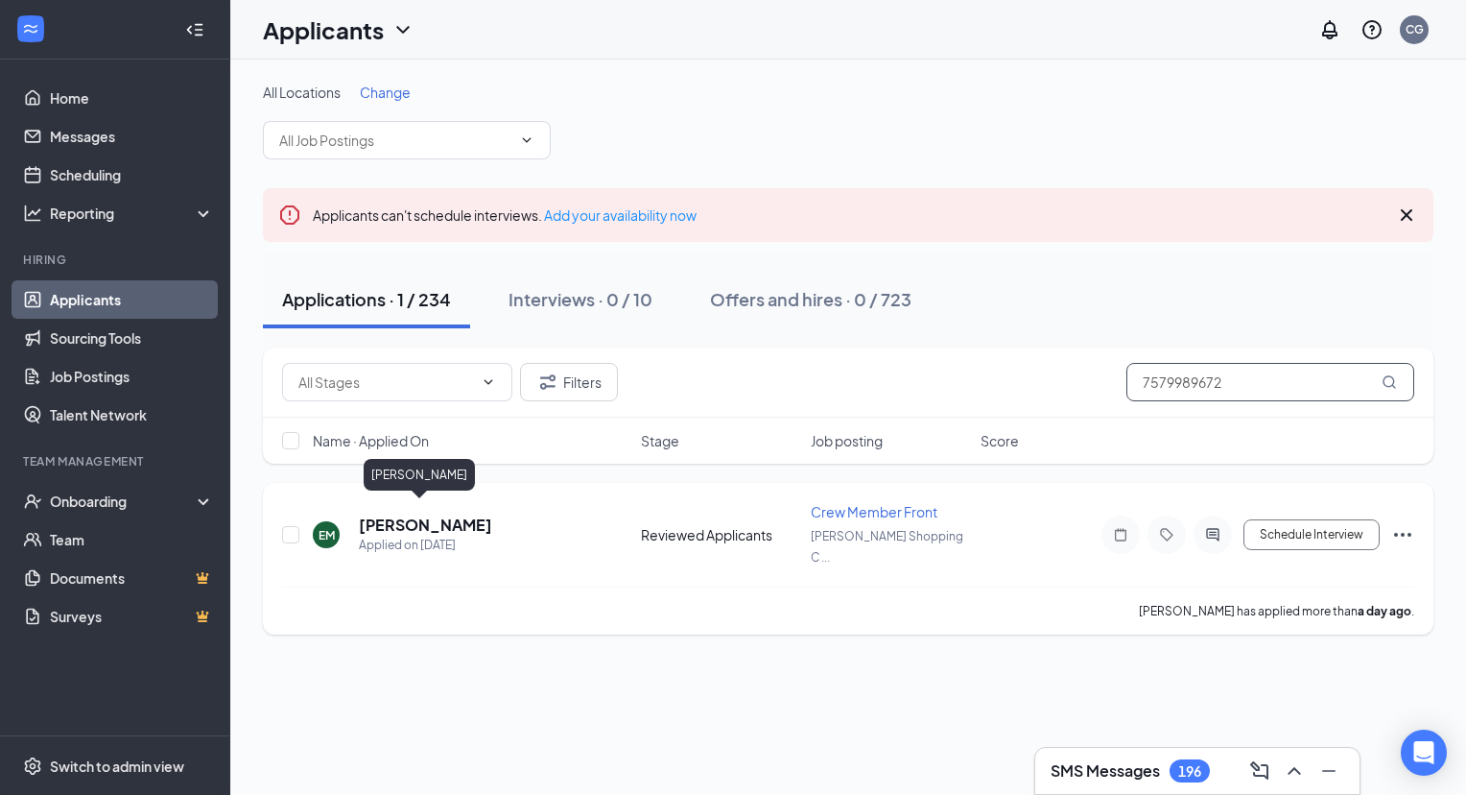
type input "7579989672"
click at [441, 514] on h5 "Elijah Mckoy" at bounding box center [425, 524] width 133 height 21
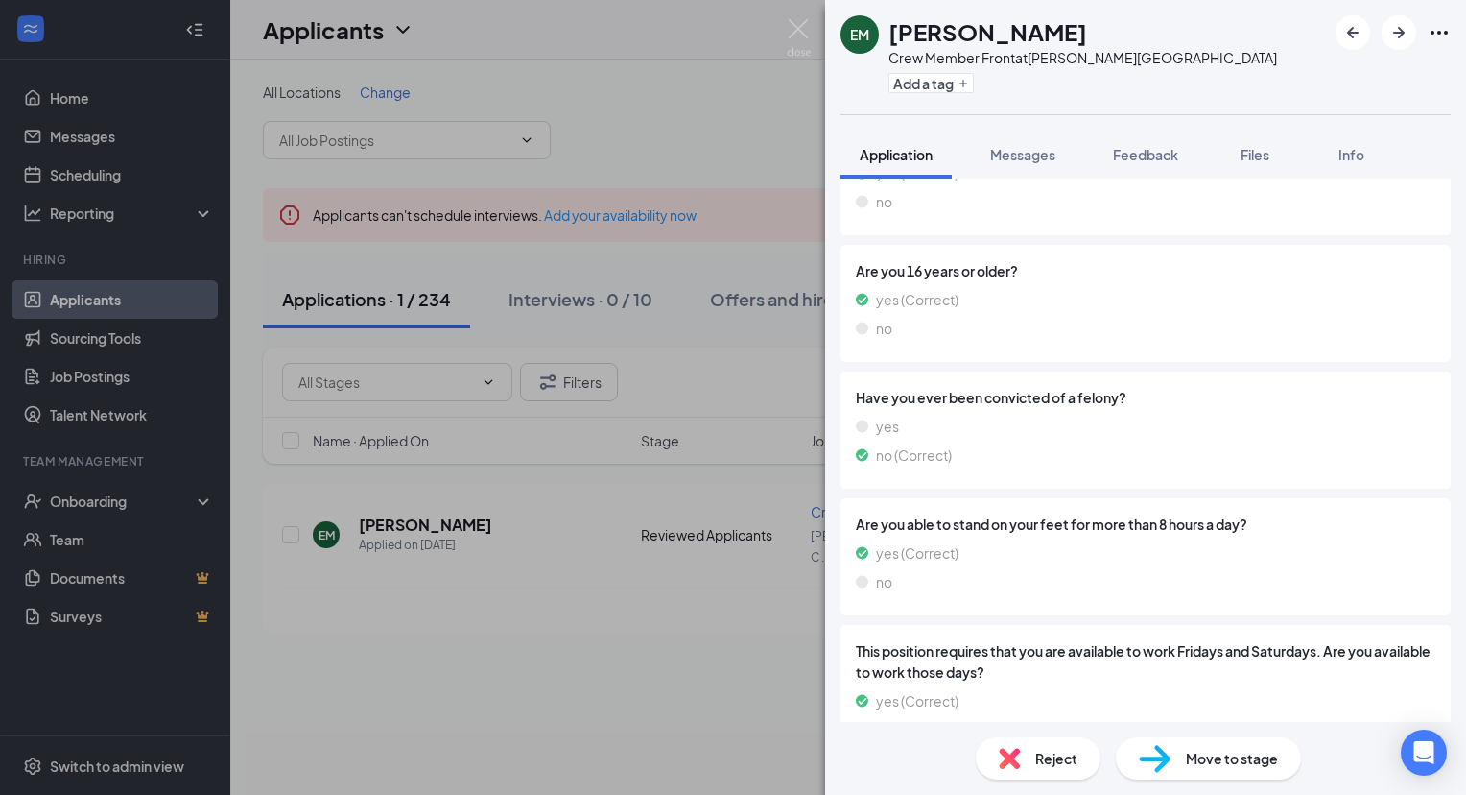
scroll to position [2053, 0]
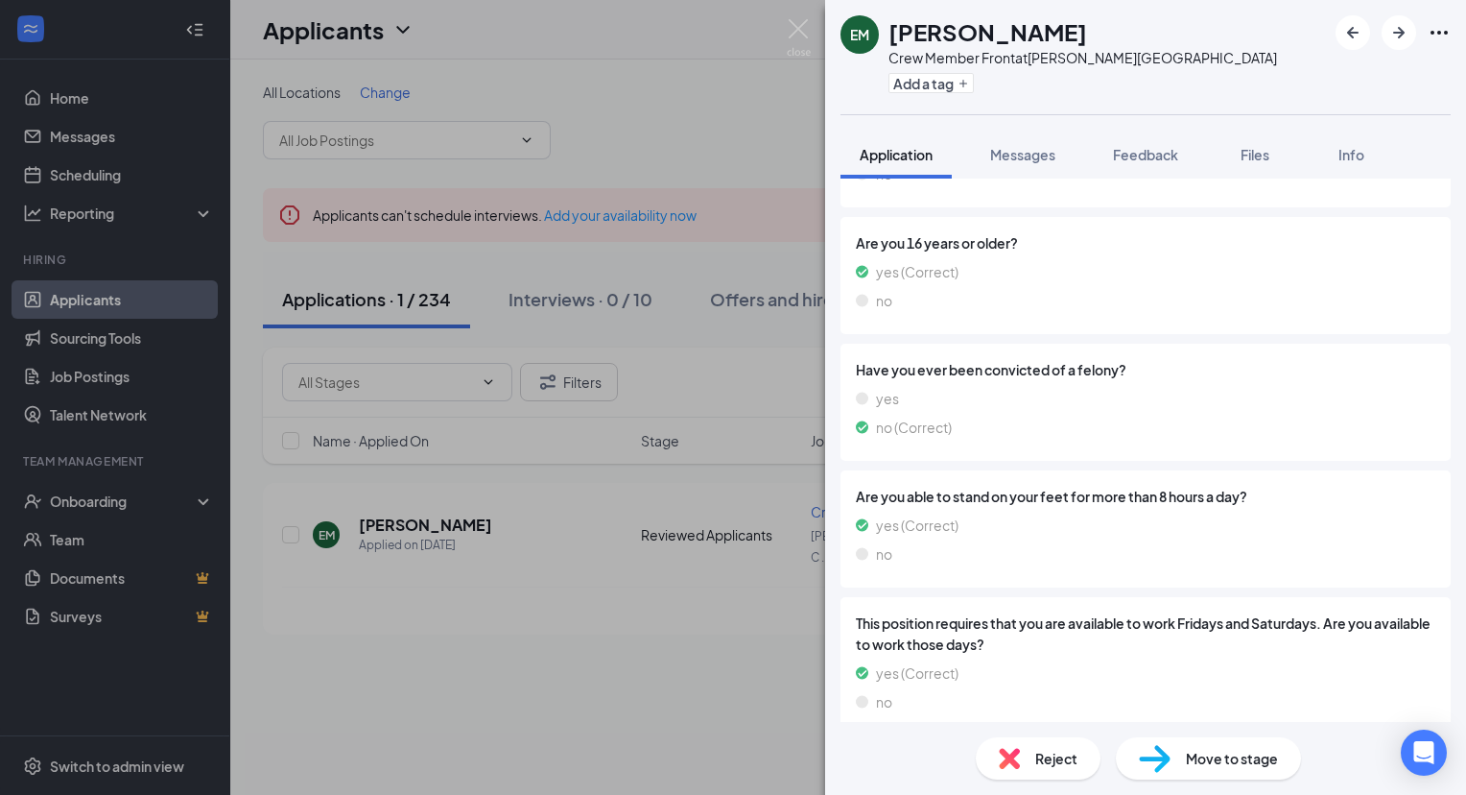
click at [1050, 749] on span "Reject" at bounding box center [1057, 758] width 42 height 21
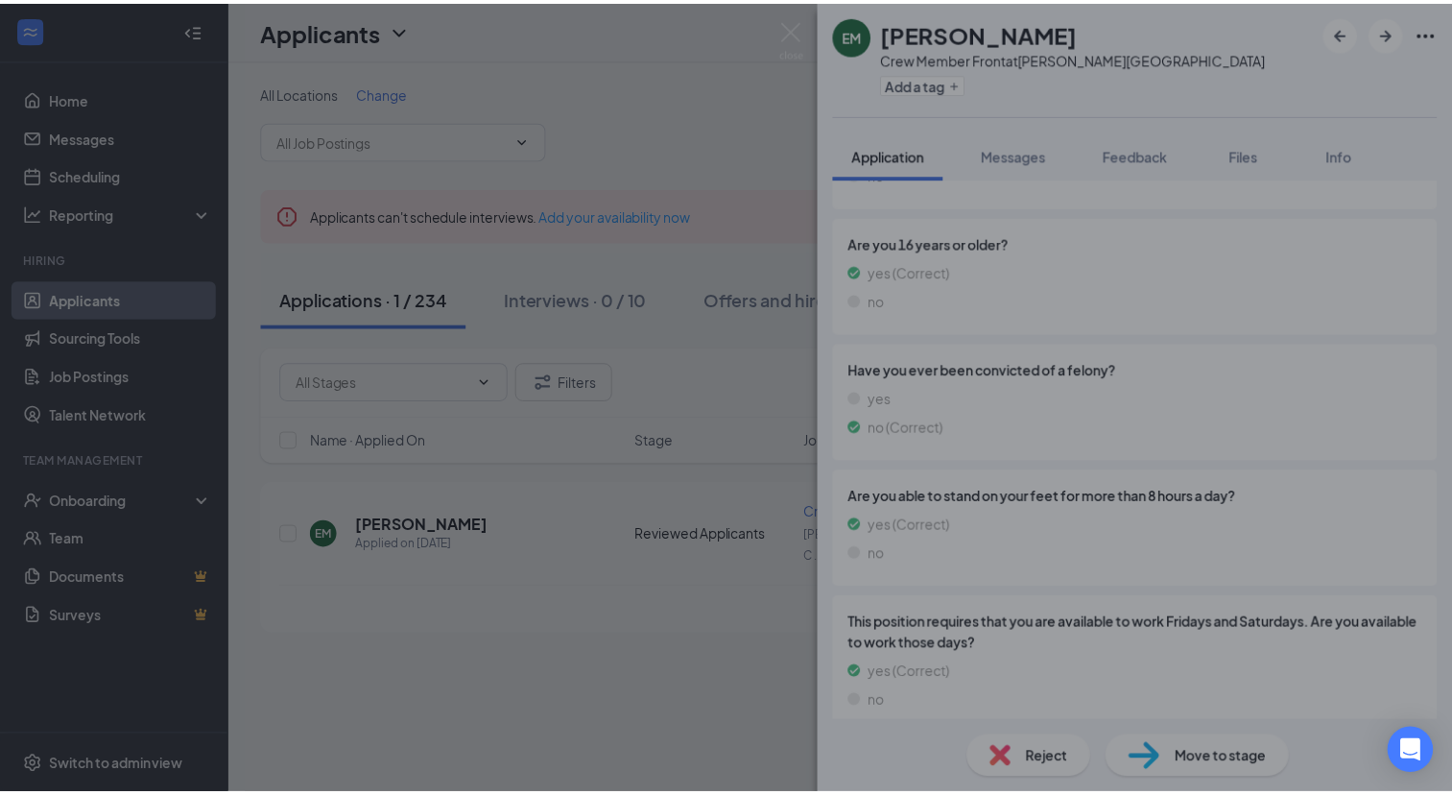
scroll to position [2045, 0]
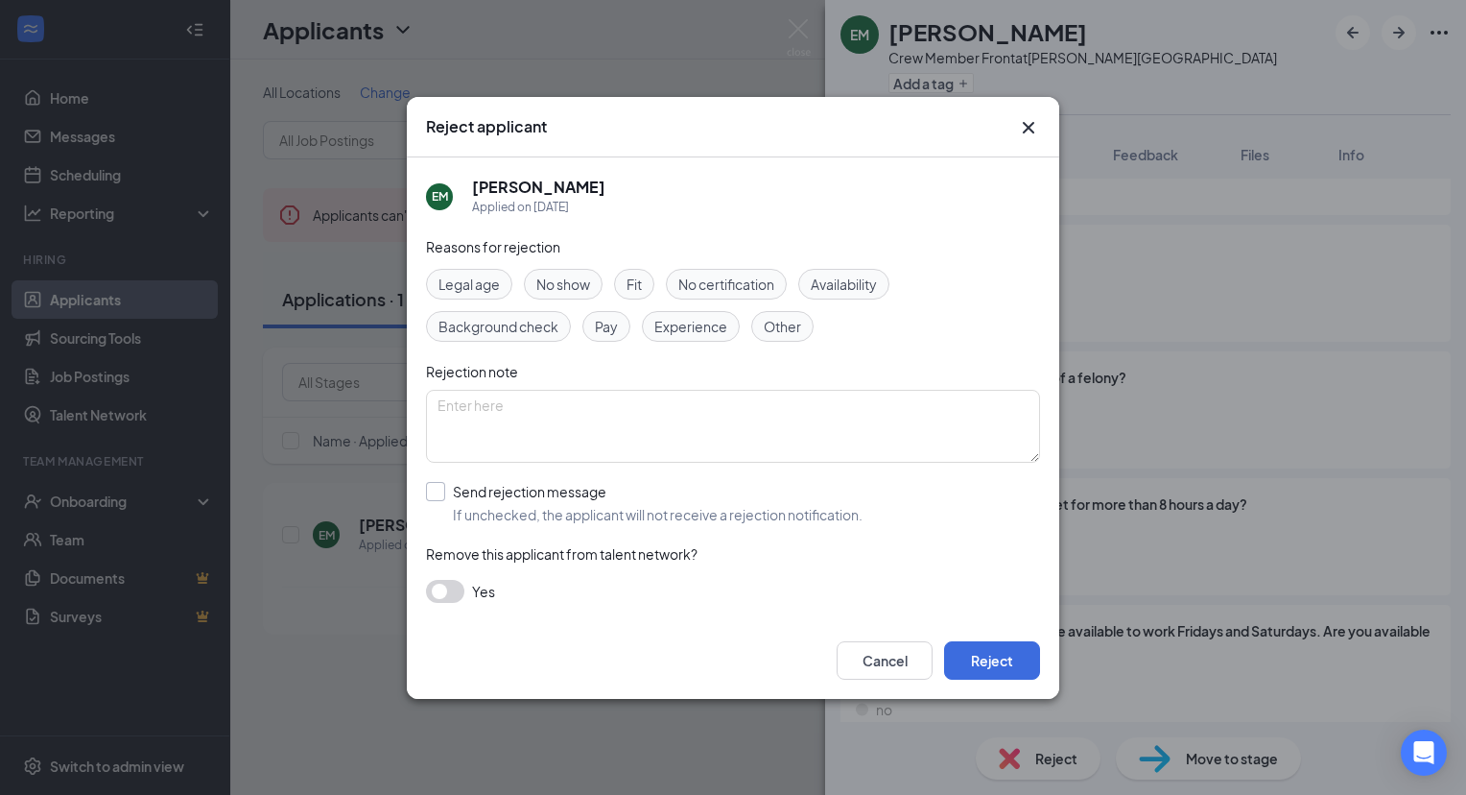
click at [437, 494] on input "Send rejection message If unchecked, the applicant will not receive a rejection…" at bounding box center [644, 503] width 437 height 42
checkbox input "true"
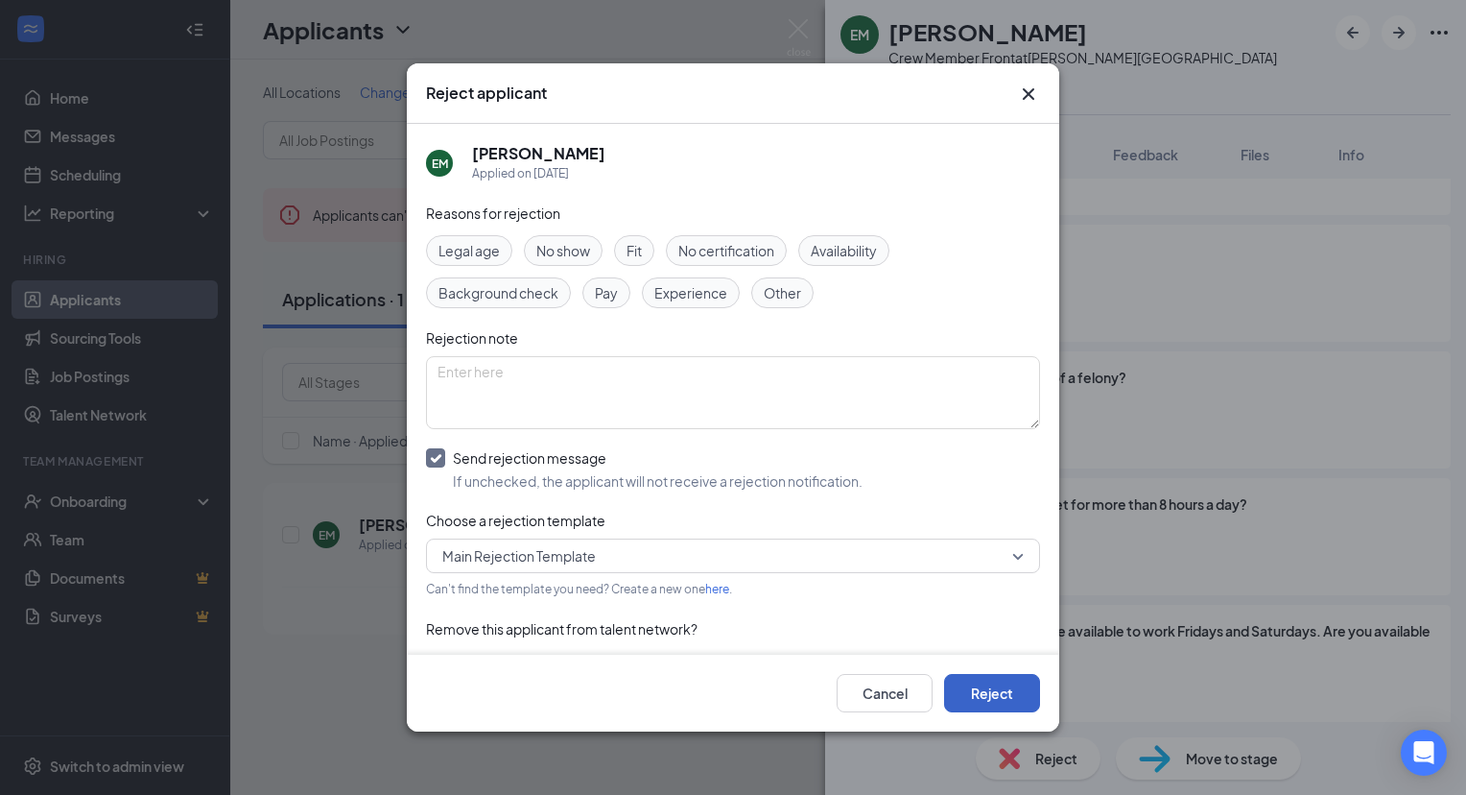
click at [988, 699] on button "Reject" at bounding box center [992, 693] width 96 height 38
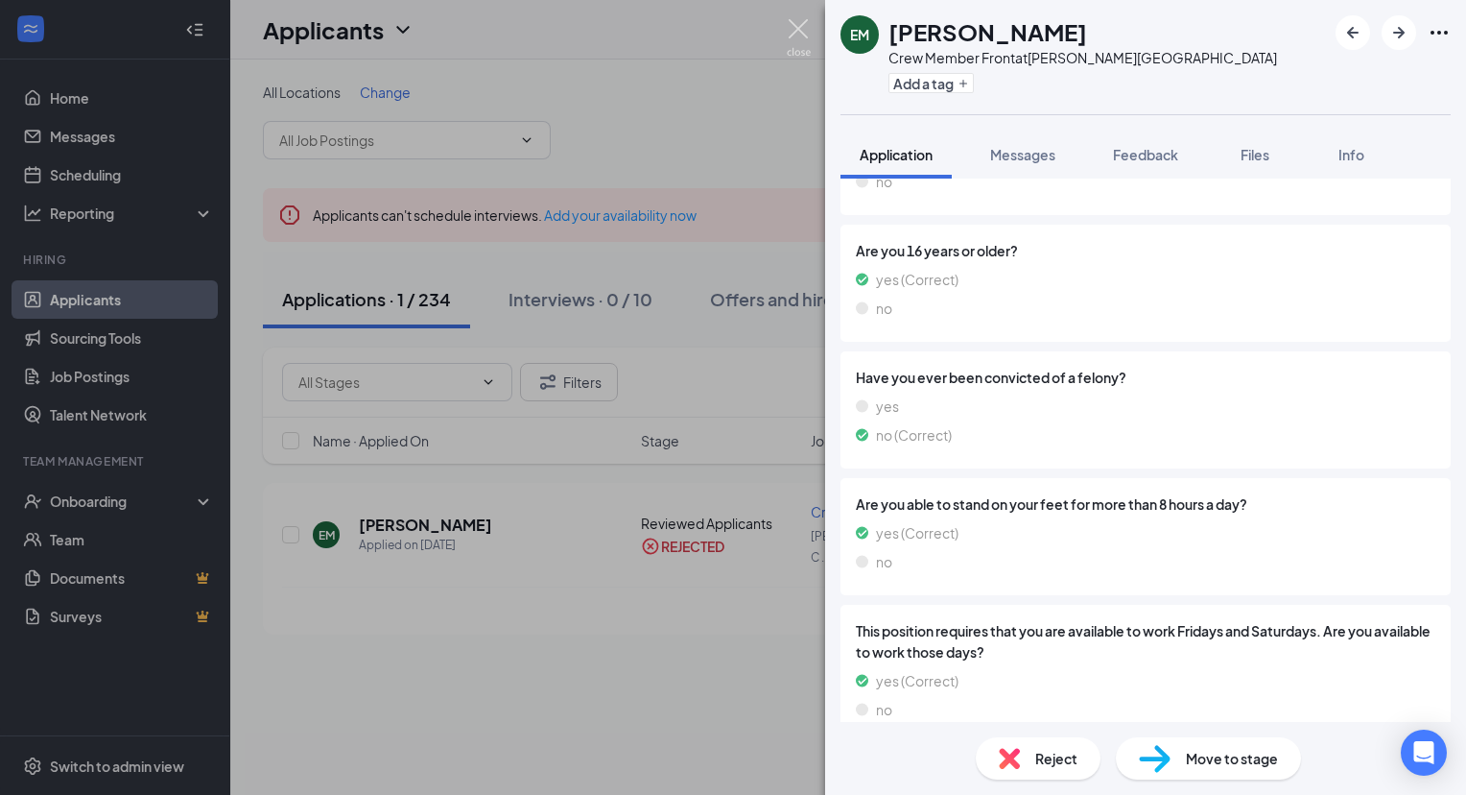
click at [795, 26] on img at bounding box center [799, 37] width 24 height 37
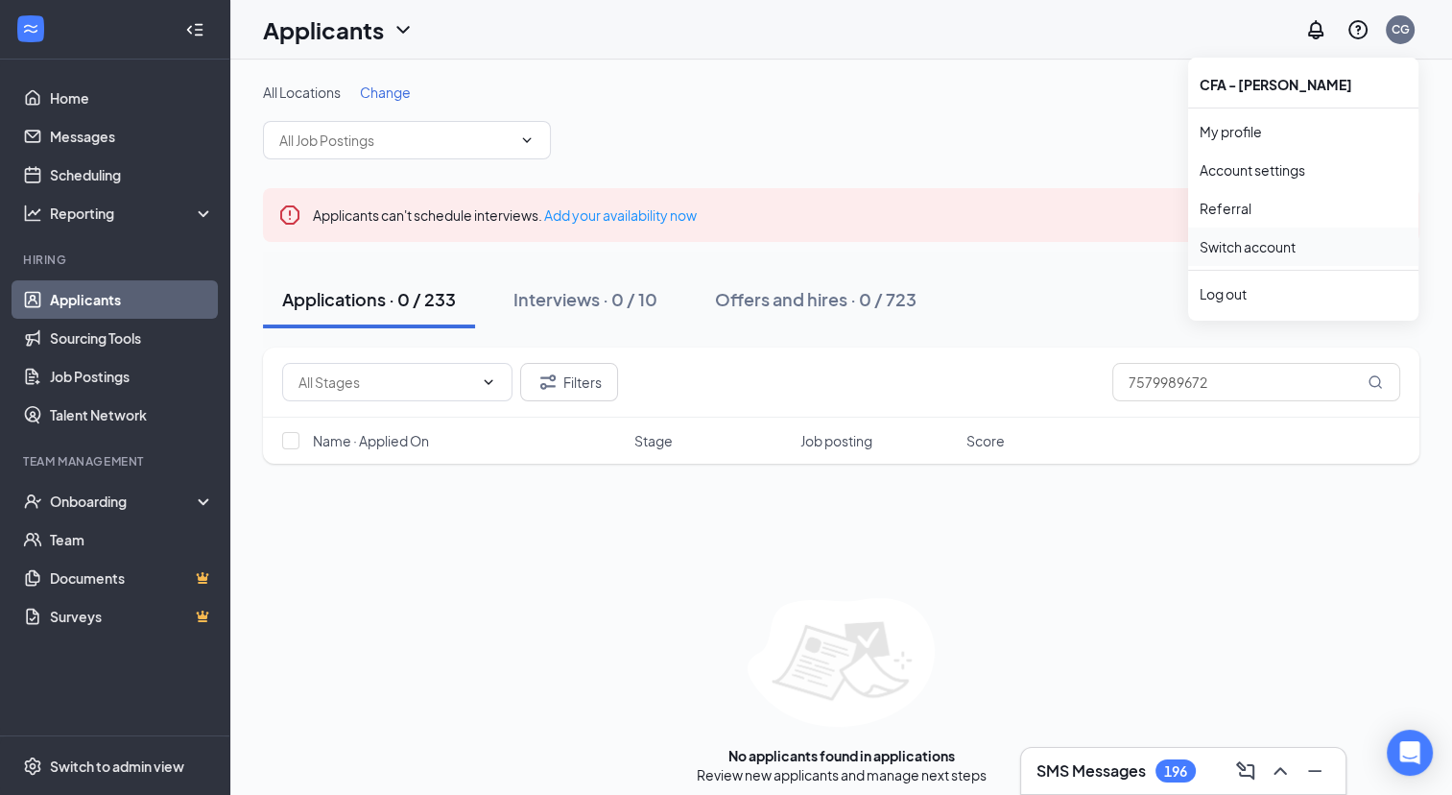
click at [1296, 238] on link "Switch account" at bounding box center [1248, 246] width 96 height 17
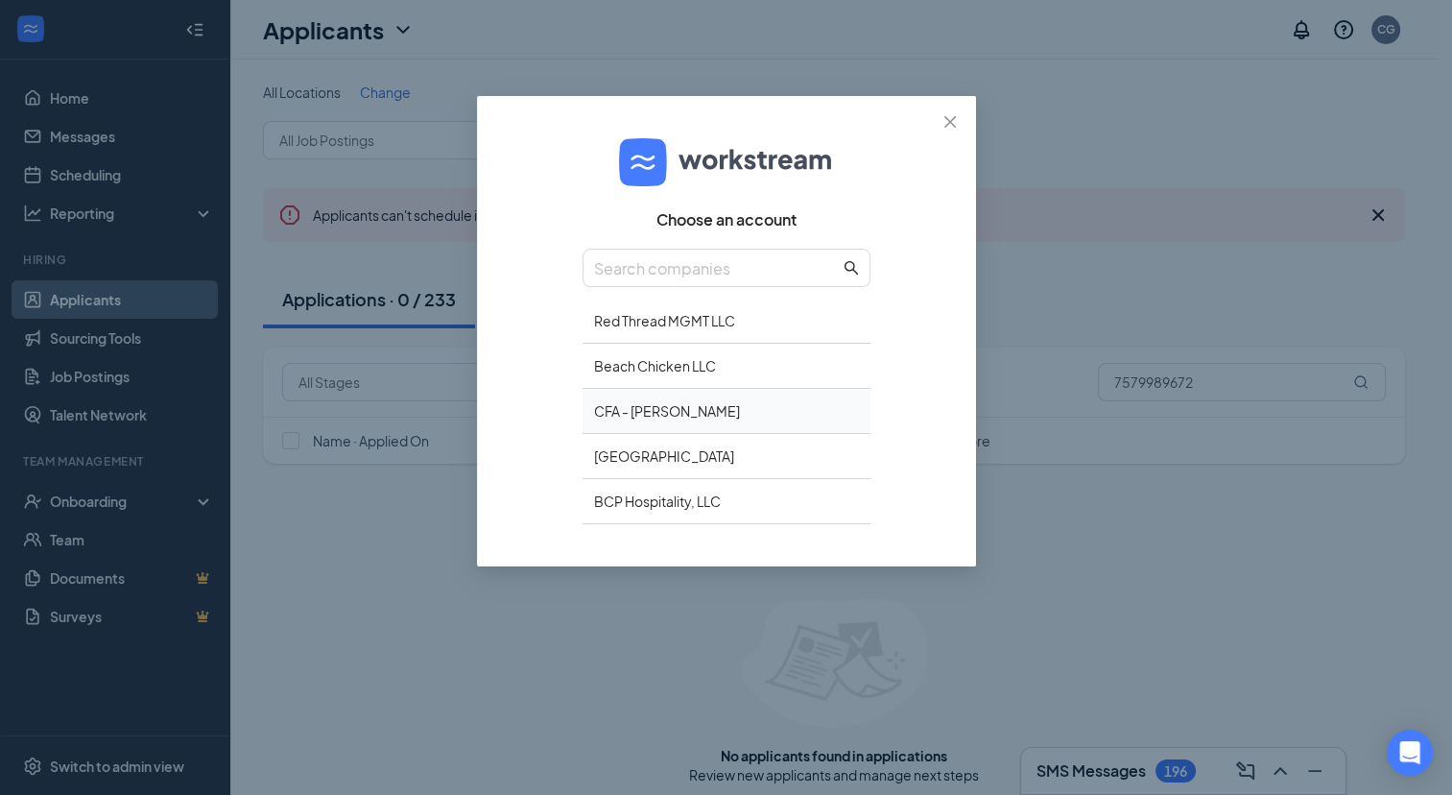
click at [791, 418] on div "CFA - [PERSON_NAME]" at bounding box center [727, 411] width 288 height 45
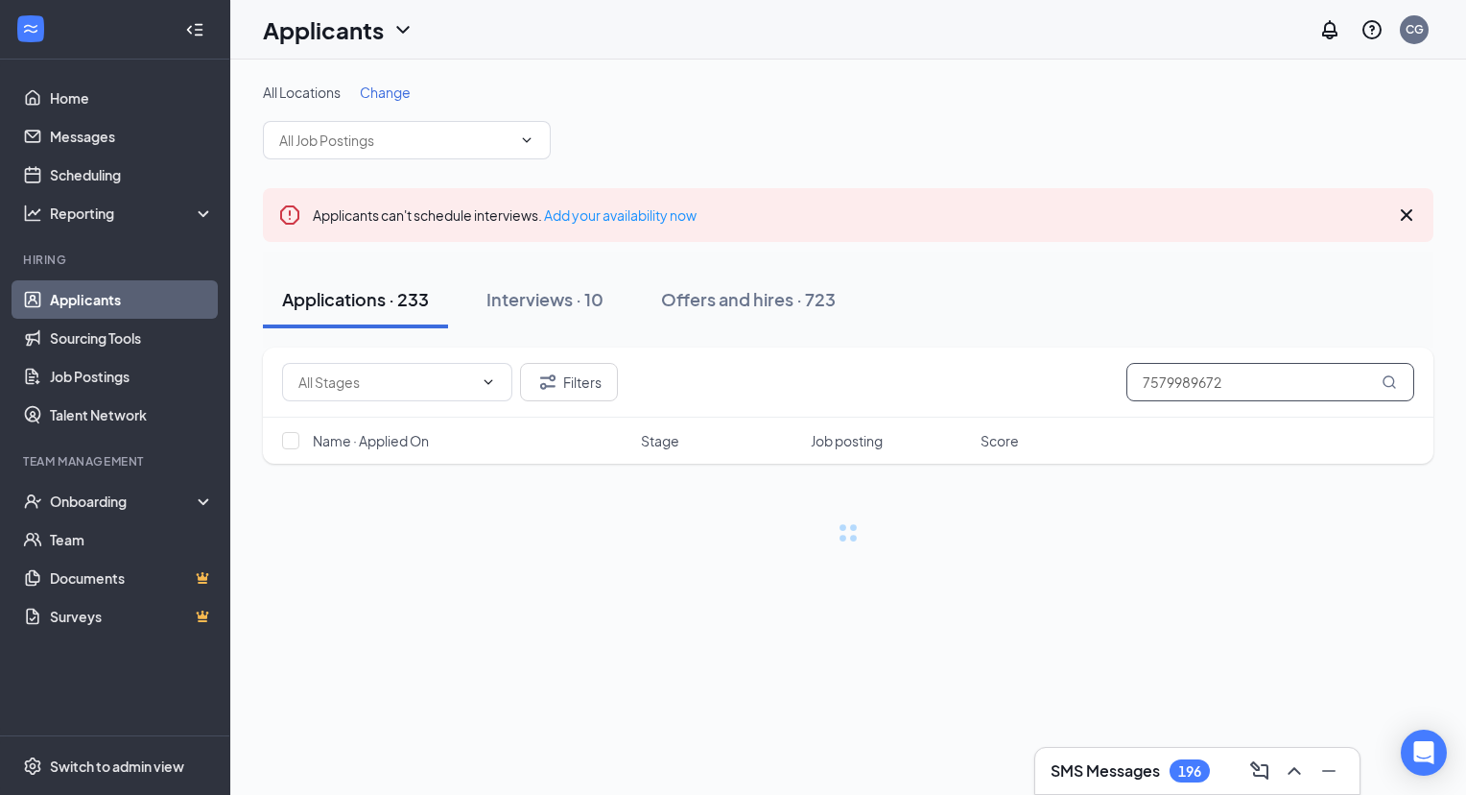
click at [1169, 375] on input "7579989672" at bounding box center [1271, 382] width 288 height 38
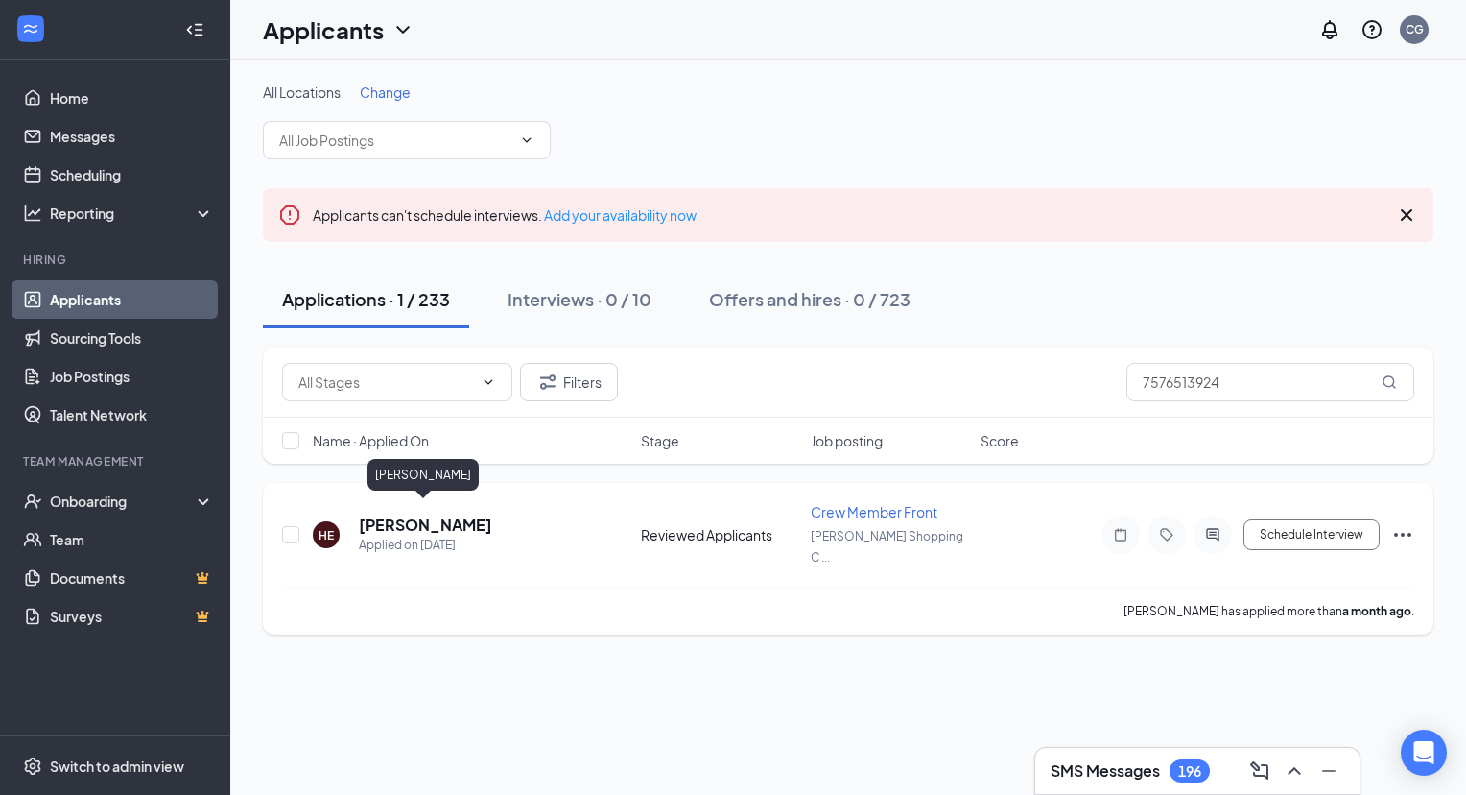
click at [454, 514] on h5 "[PERSON_NAME]" at bounding box center [425, 524] width 133 height 21
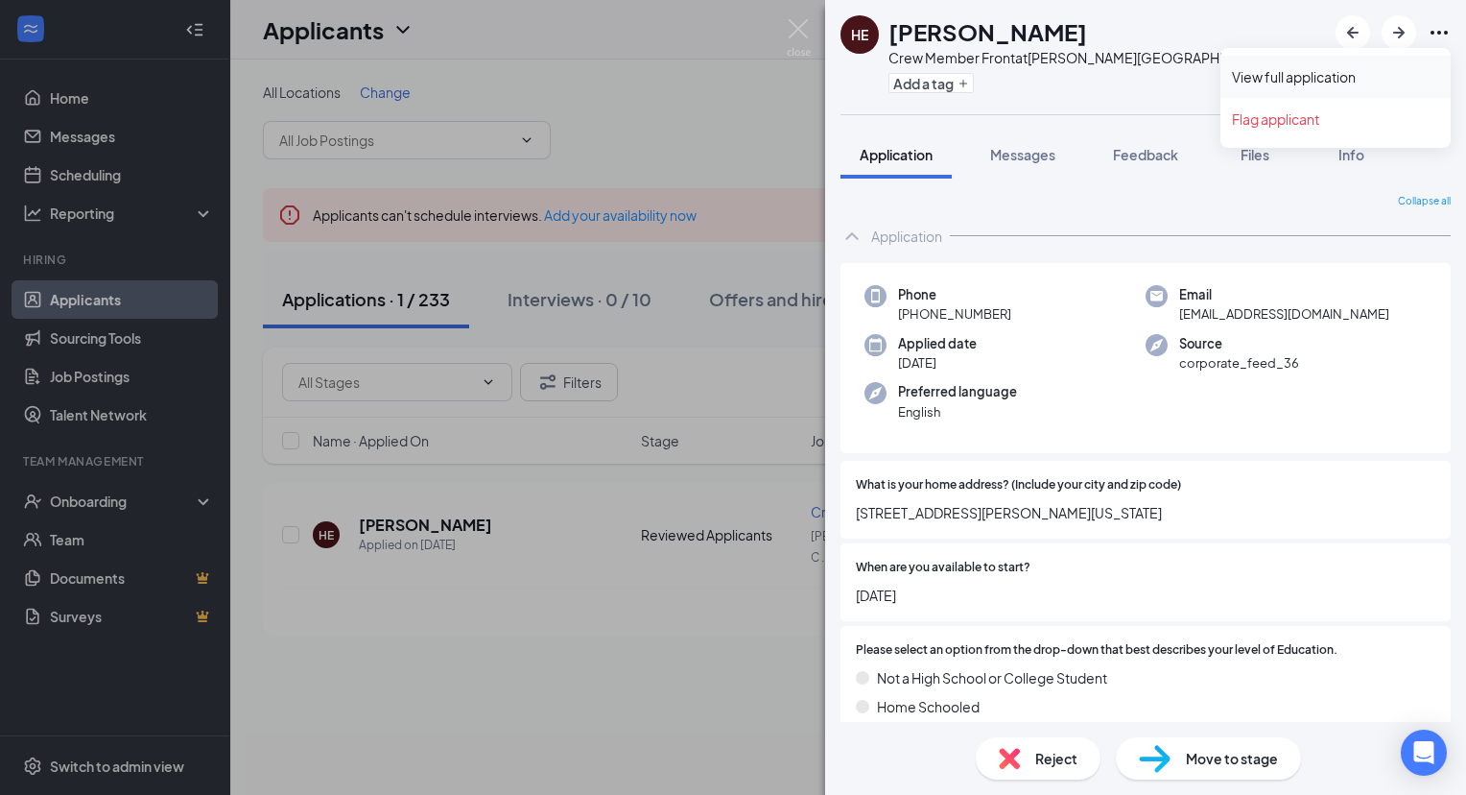
click at [1331, 77] on link "View full application" at bounding box center [1335, 76] width 207 height 19
click at [798, 24] on img at bounding box center [799, 37] width 24 height 37
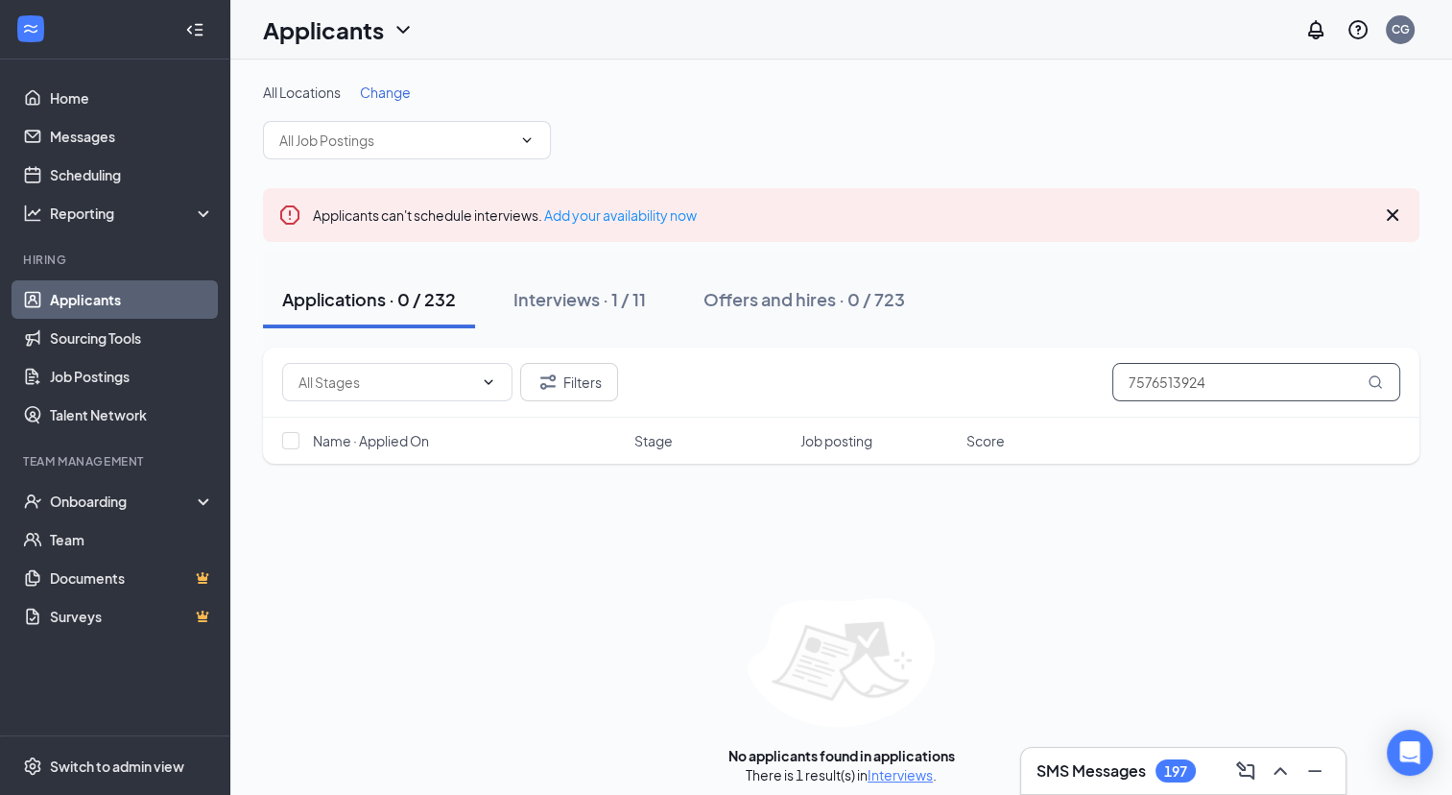
click at [1178, 384] on input "7576513924" at bounding box center [1256, 382] width 288 height 38
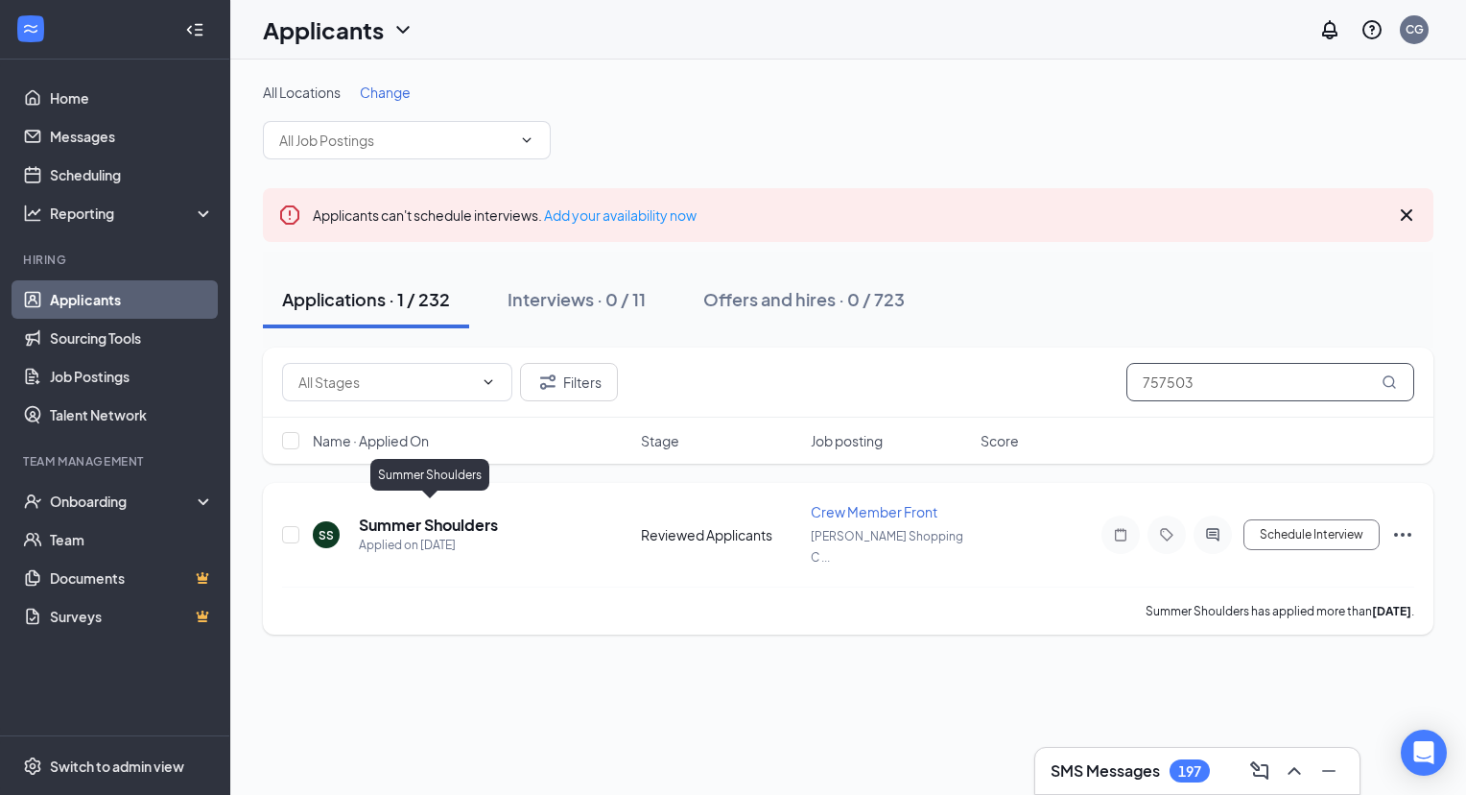
type input "757503"
click at [475, 517] on h5 "Summer Shoulders" at bounding box center [428, 524] width 139 height 21
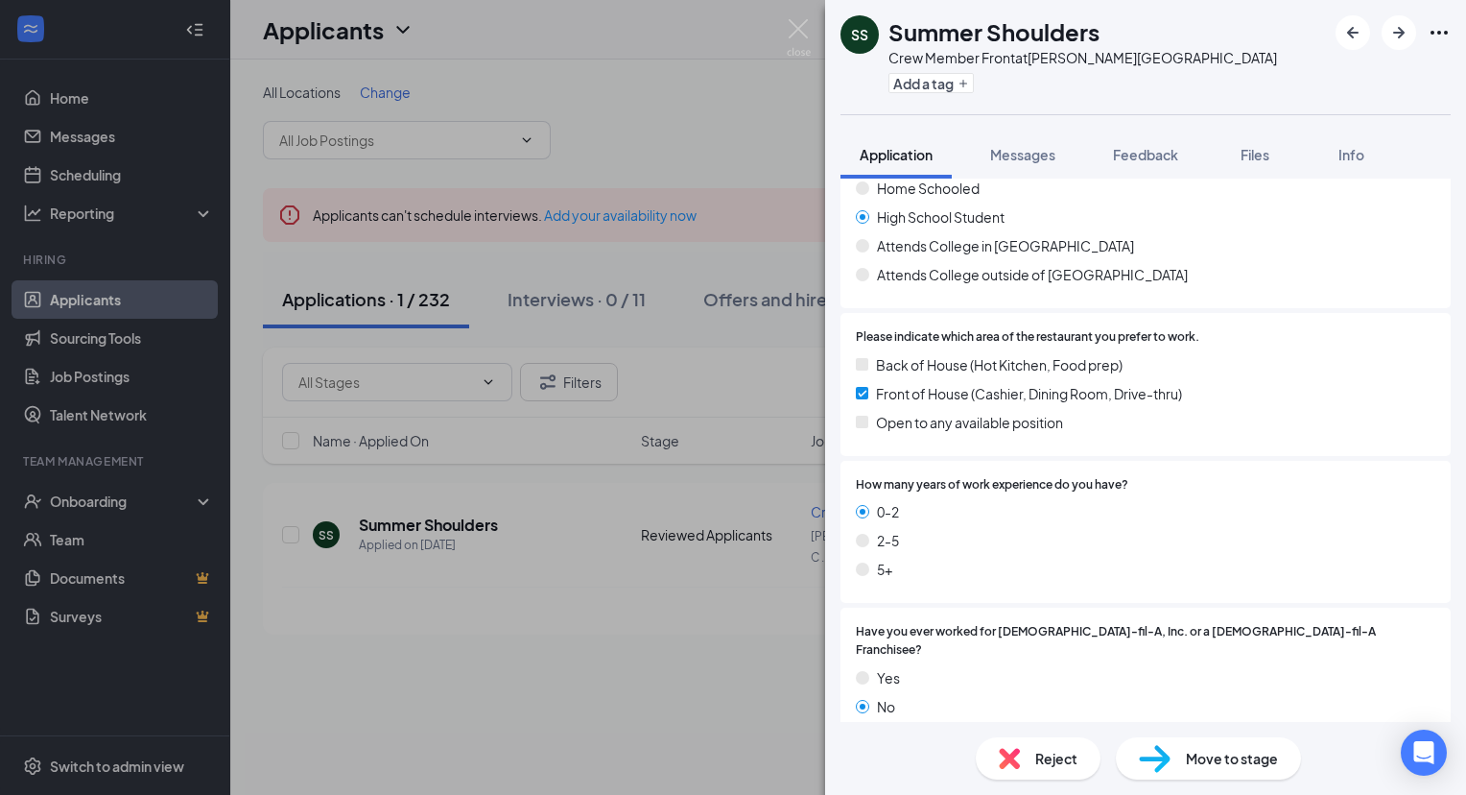
scroll to position [513, 0]
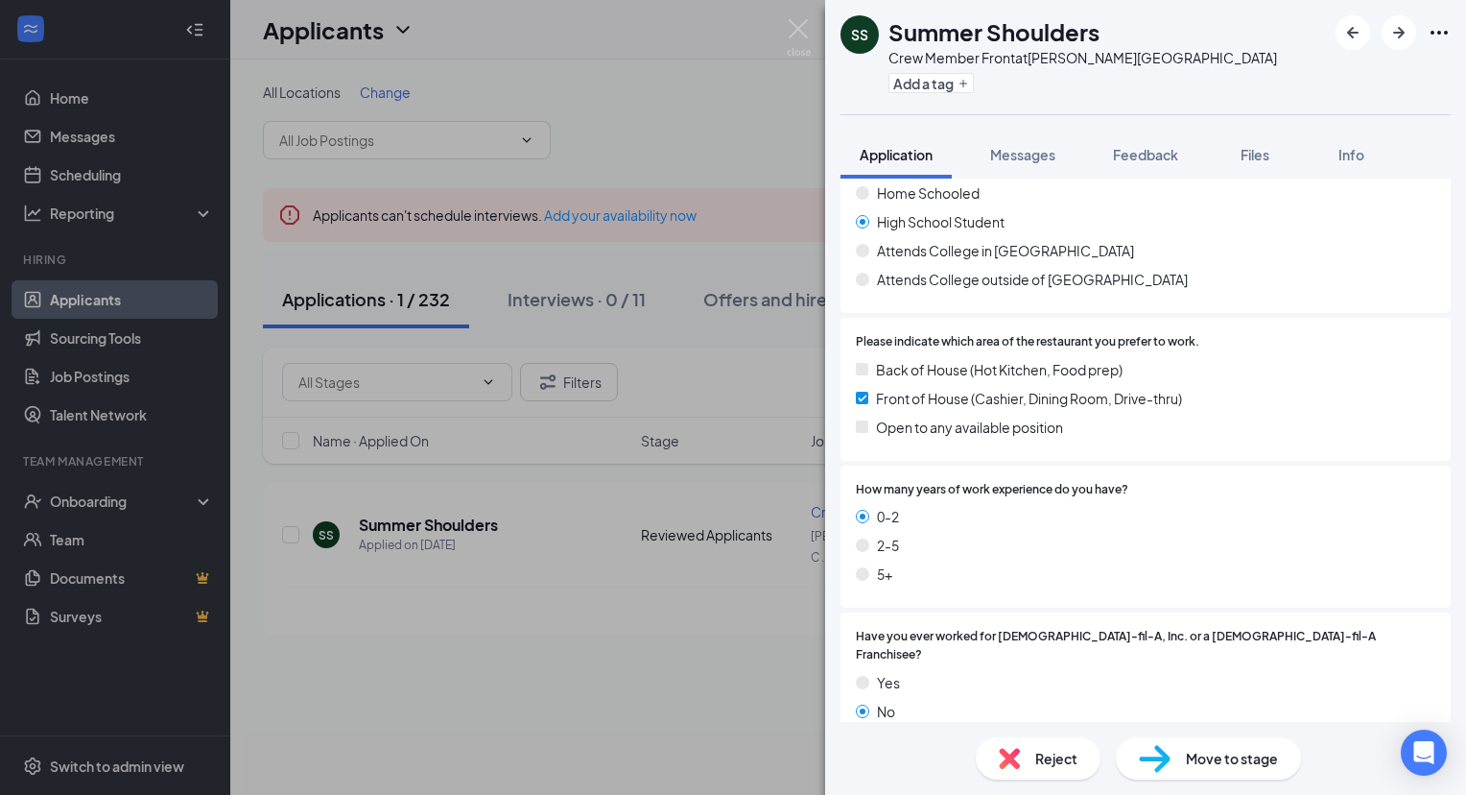
click at [1067, 772] on div "Reject" at bounding box center [1038, 758] width 125 height 42
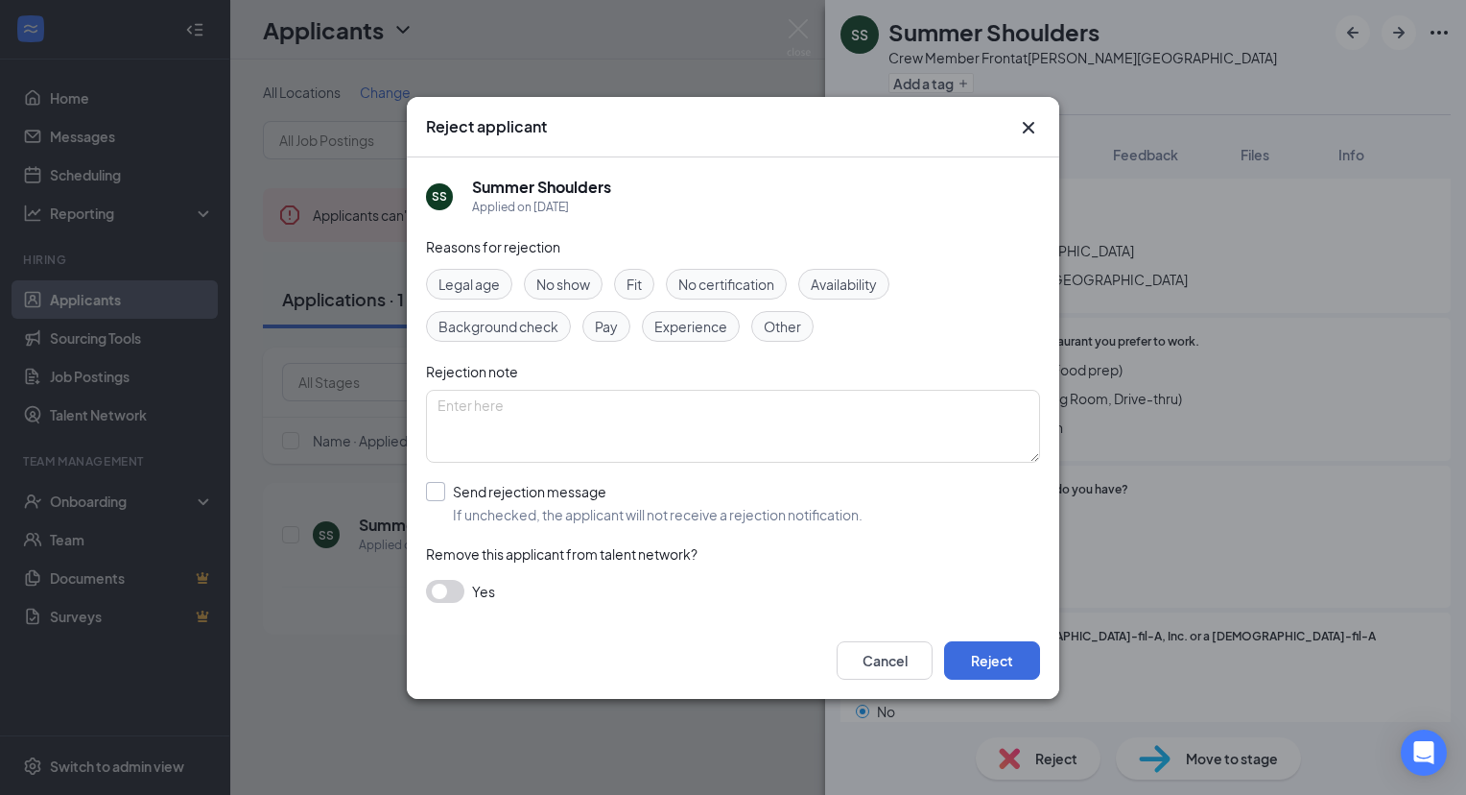
click at [435, 495] on input "Send rejection message If unchecked, the applicant will not receive a rejection…" at bounding box center [644, 503] width 437 height 42
checkbox input "true"
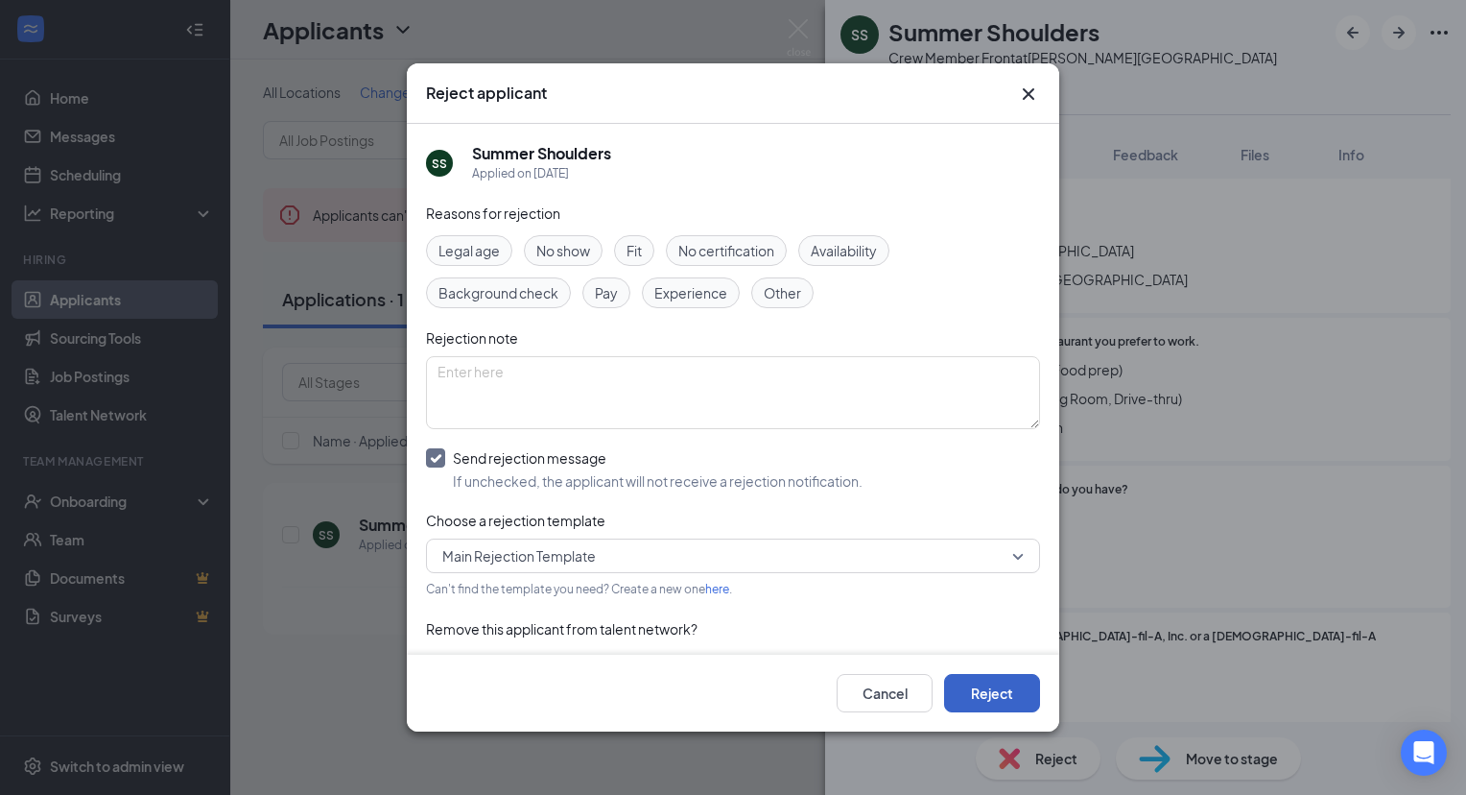
click at [1008, 698] on button "Reject" at bounding box center [992, 693] width 96 height 38
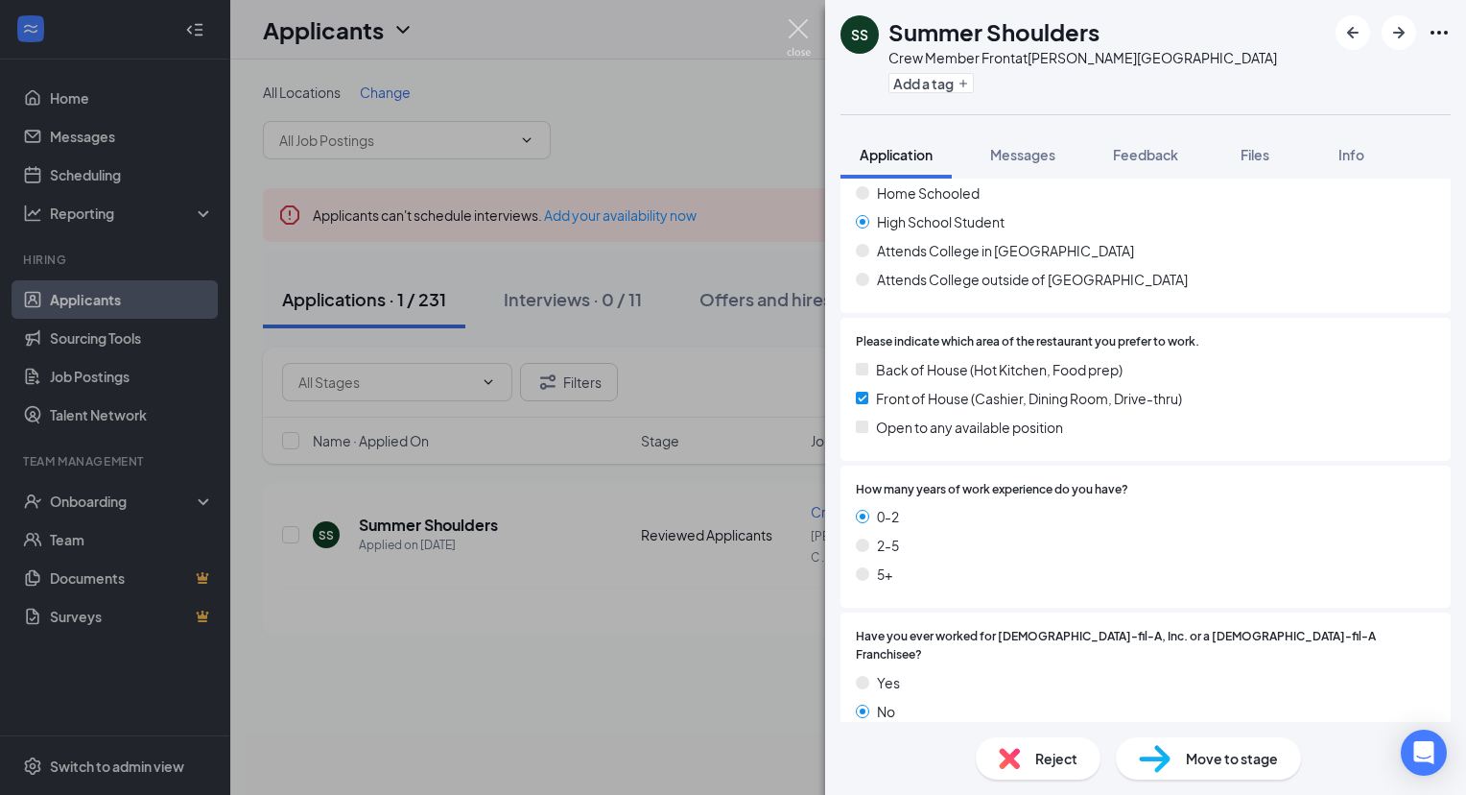
click at [795, 38] on img at bounding box center [799, 37] width 24 height 37
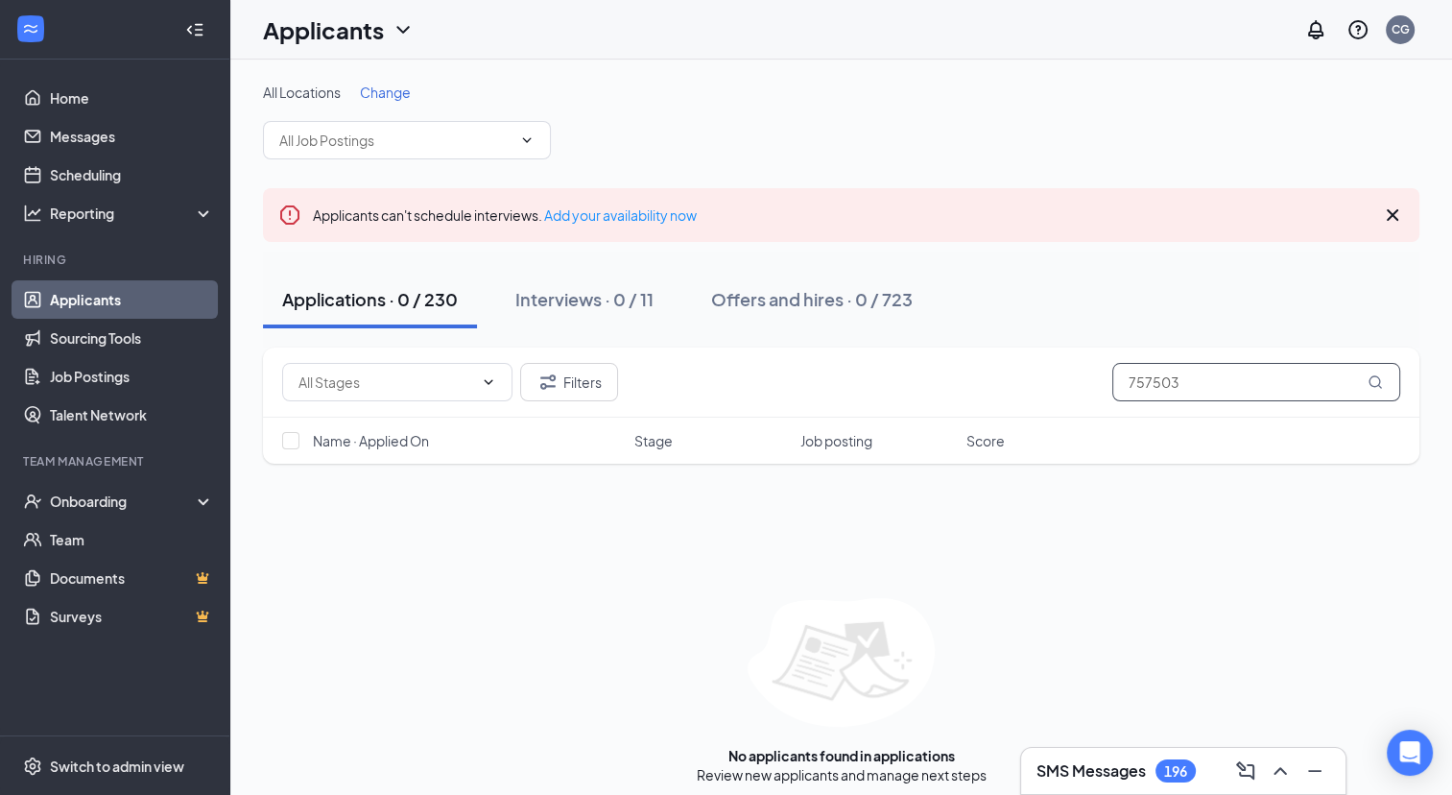
drag, startPoint x: 1191, startPoint y: 388, endPoint x: 923, endPoint y: 384, distance: 267.8
click at [923, 384] on div "Filters 757503" at bounding box center [841, 382] width 1118 height 38
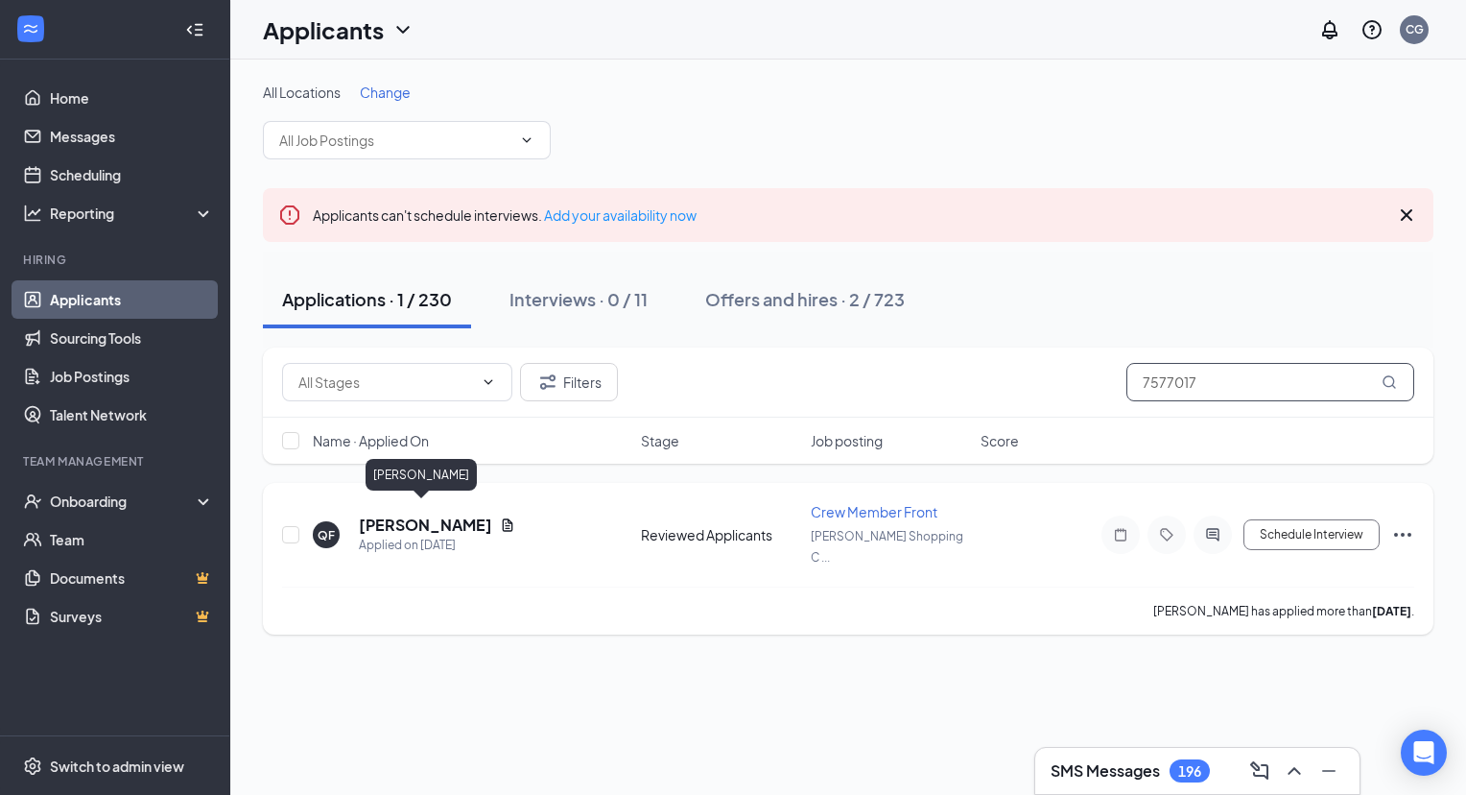
type input "7577017"
click at [422, 517] on h5 "Quasim Floyd" at bounding box center [425, 524] width 133 height 21
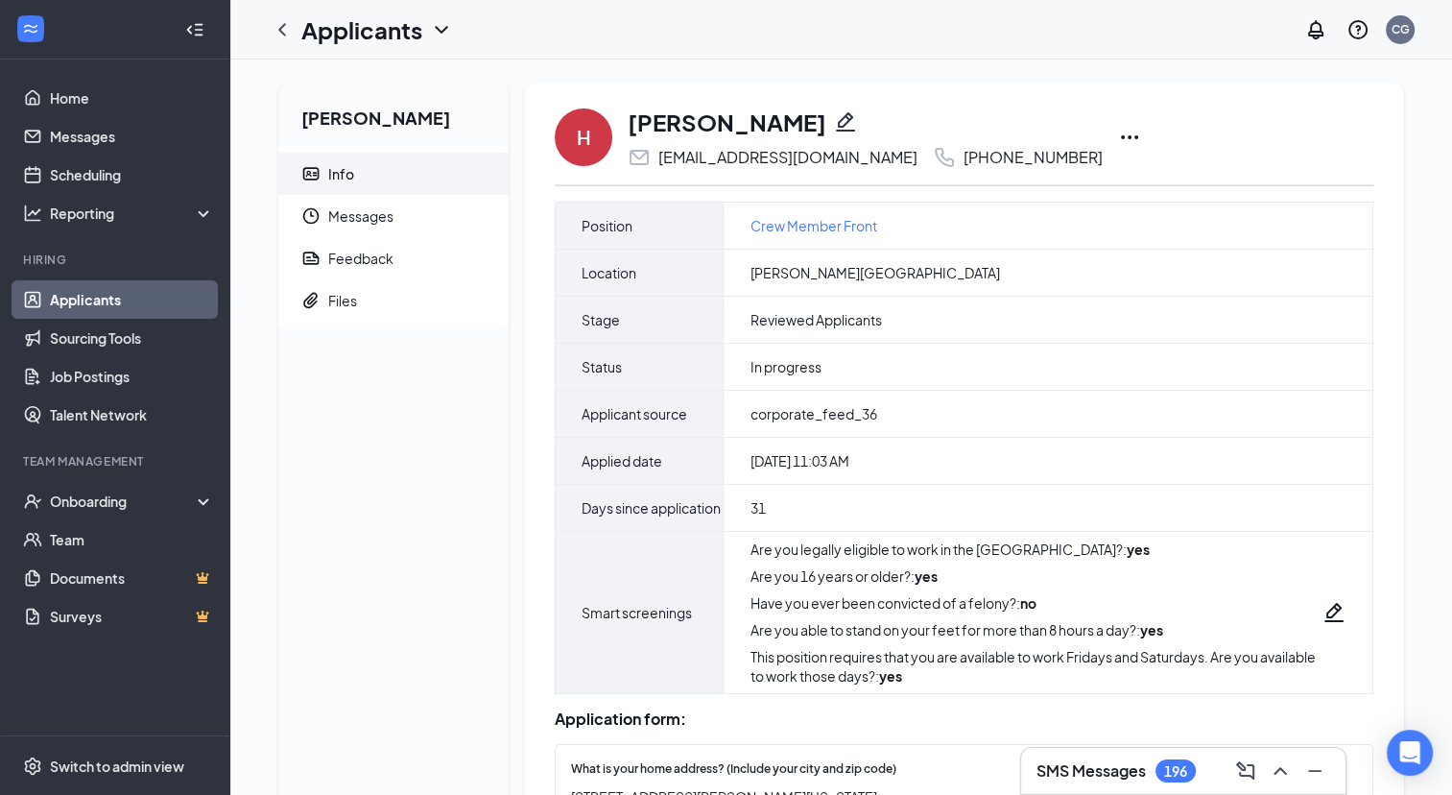
click at [1118, 146] on icon "Ellipses" at bounding box center [1129, 137] width 23 height 23
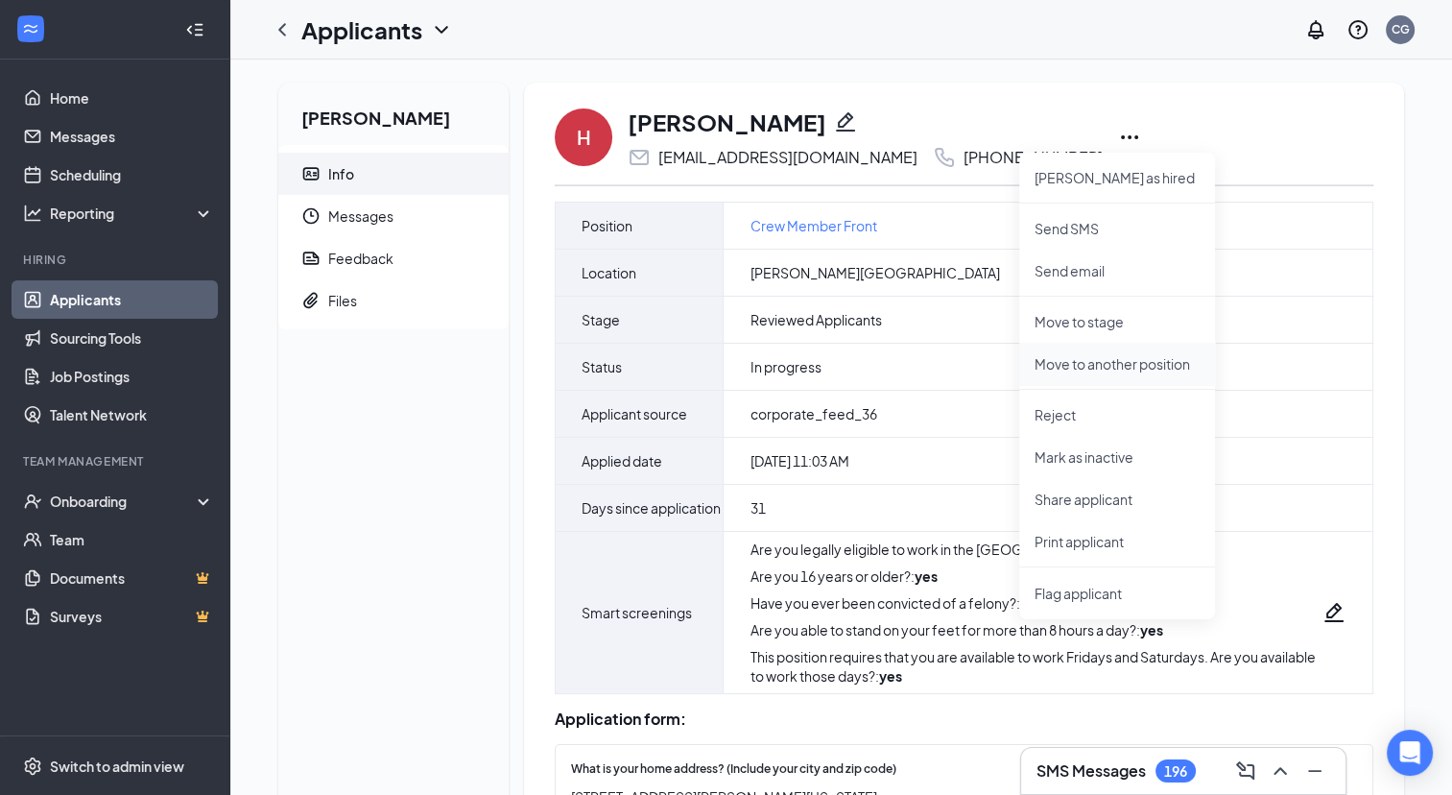
click at [1113, 369] on p "Move to another position" at bounding box center [1117, 363] width 165 height 19
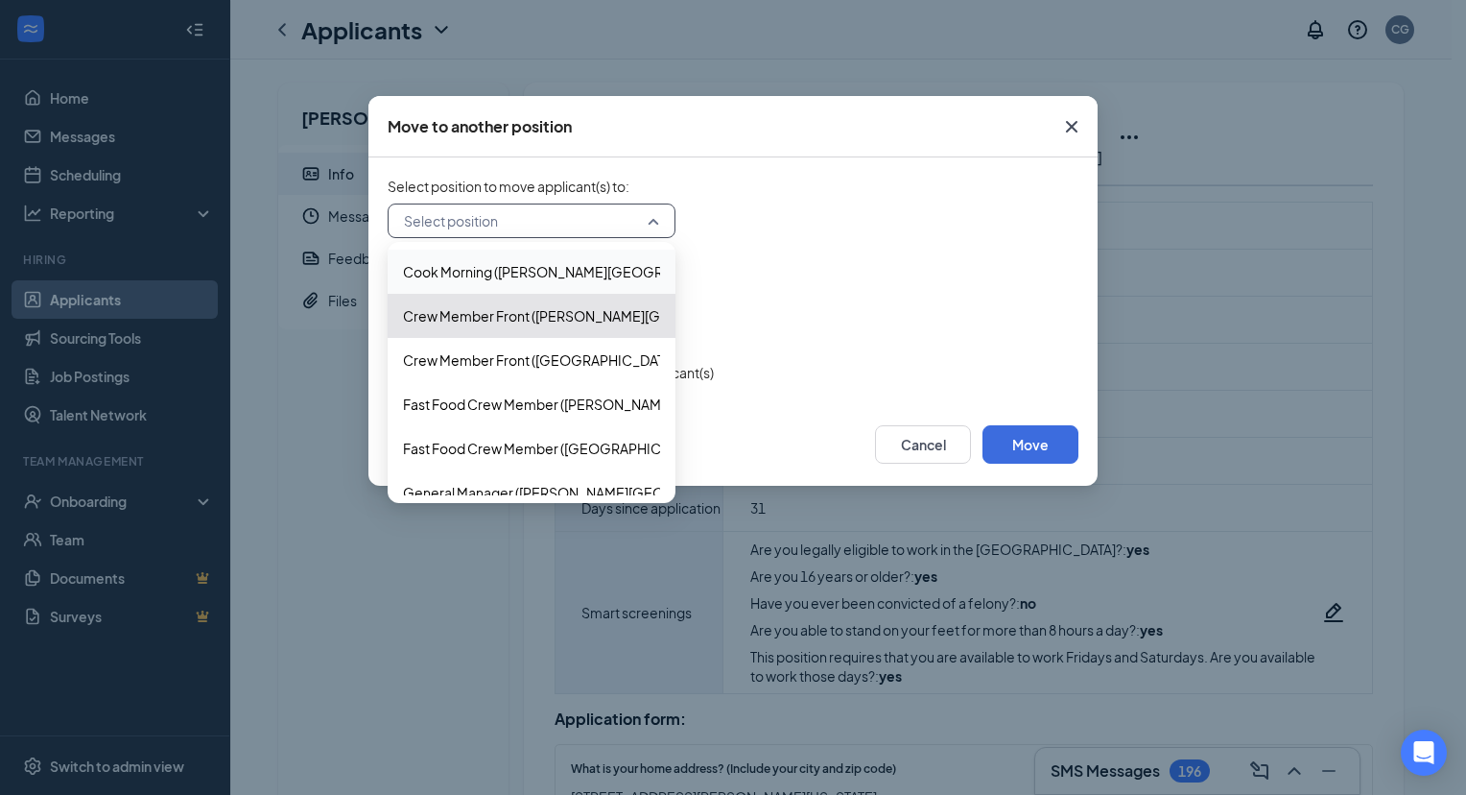
click at [575, 224] on input "search" at bounding box center [524, 220] width 251 height 33
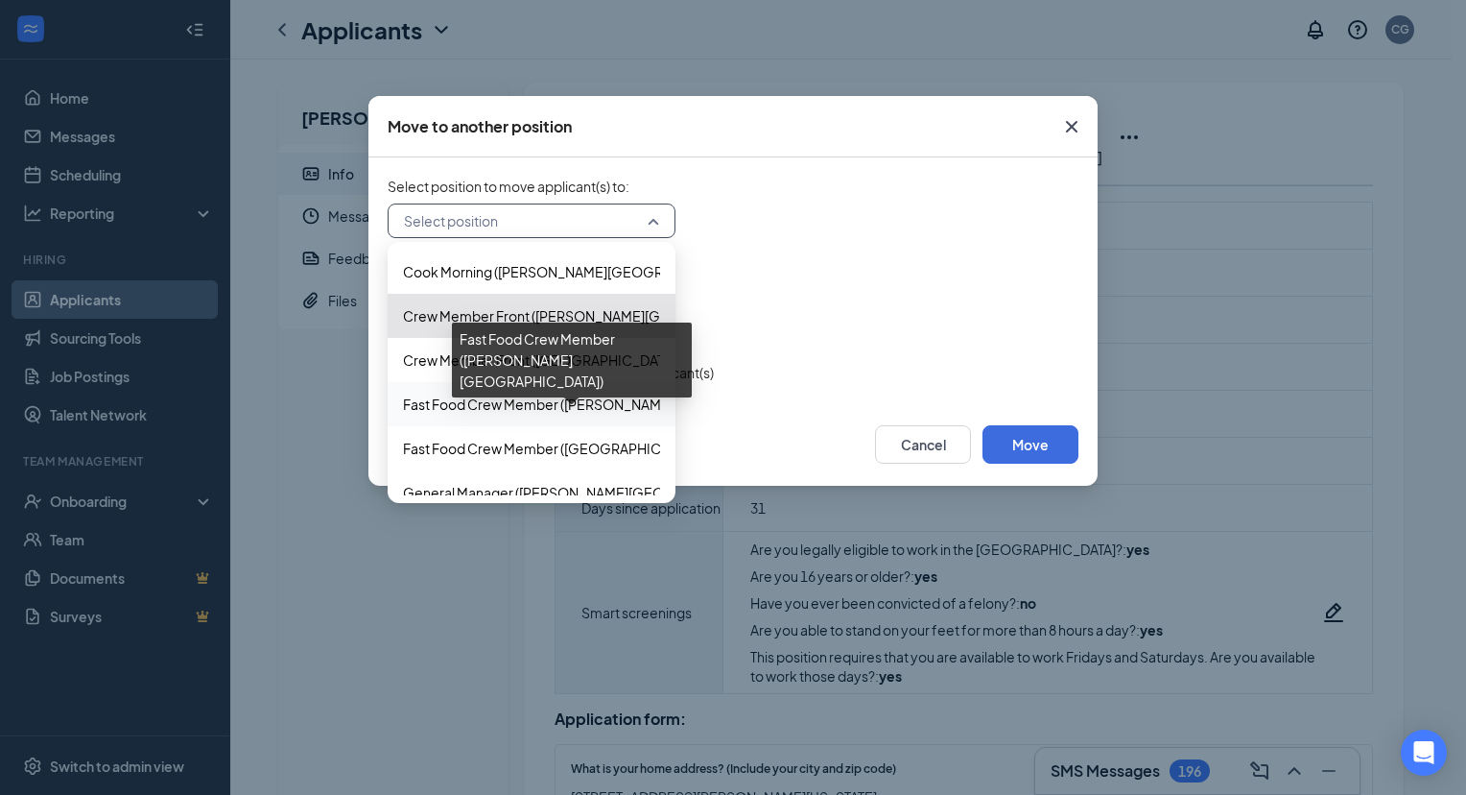
click at [610, 411] on span "Fast Food Crew Member ([PERSON_NAME][GEOGRAPHIC_DATA])" at bounding box center [610, 403] width 415 height 21
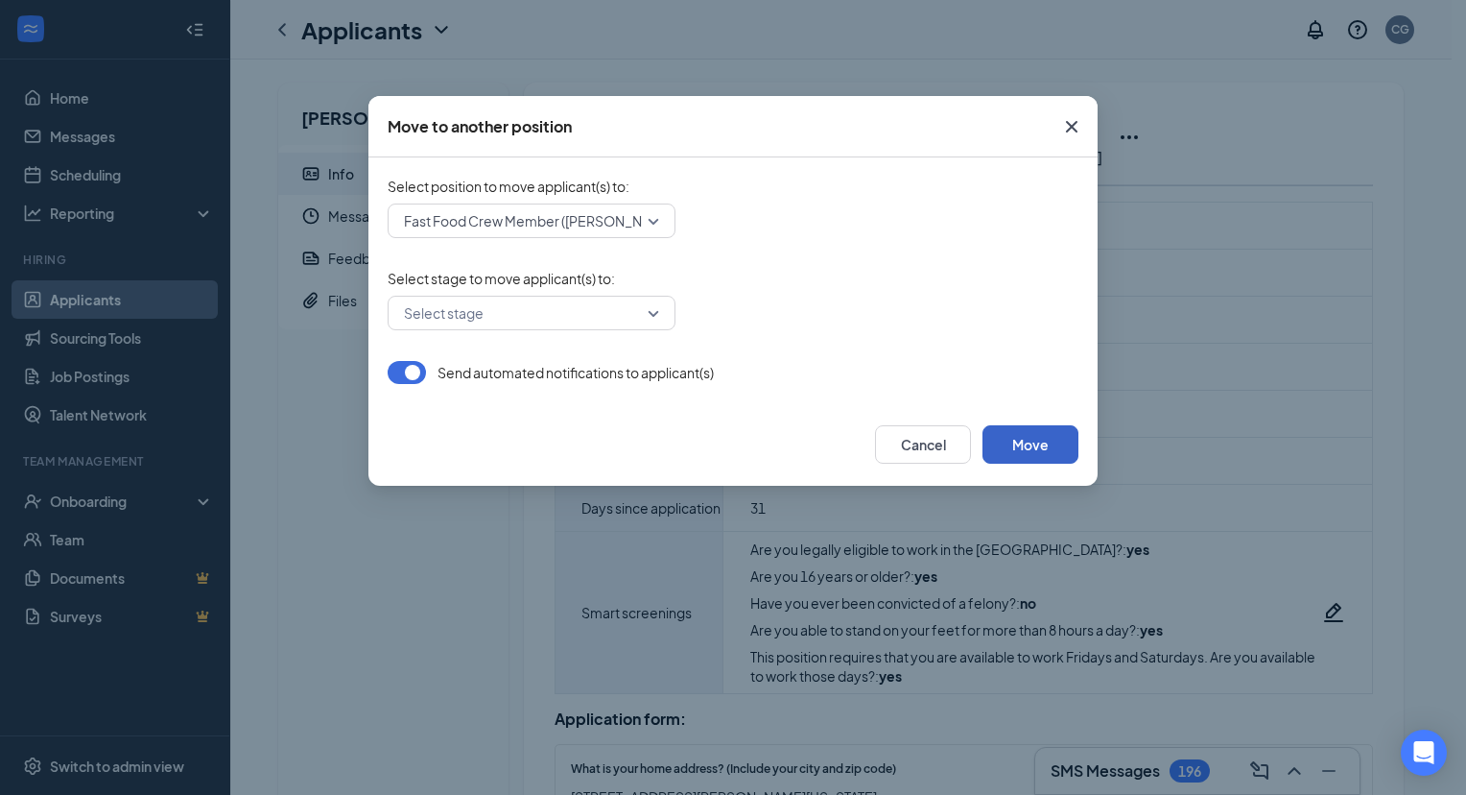
click at [1008, 430] on button "Move" at bounding box center [1031, 444] width 96 height 38
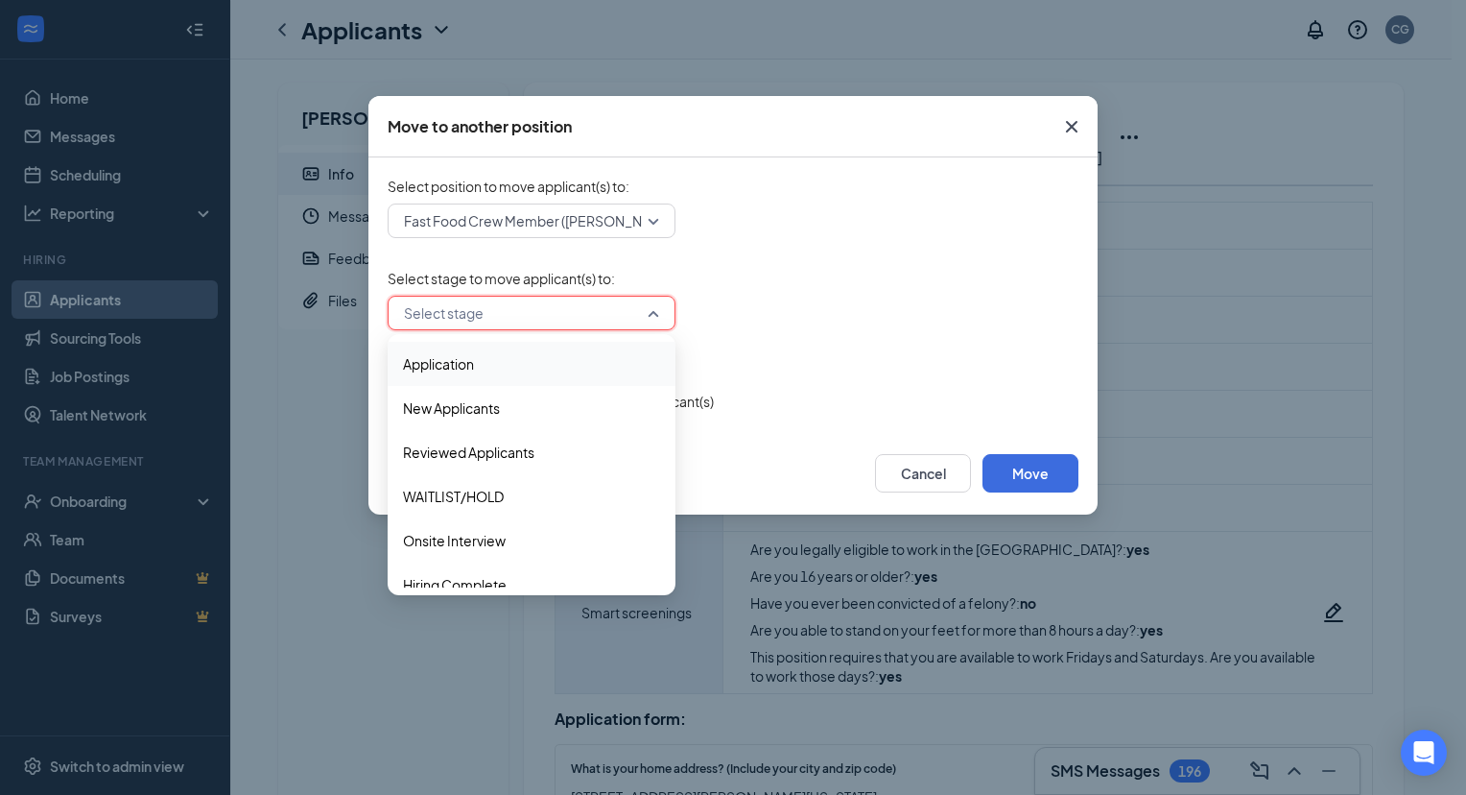
click at [570, 307] on input "search" at bounding box center [524, 313] width 251 height 33
click at [543, 459] on span "Reviewed Applicants" at bounding box center [531, 451] width 257 height 21
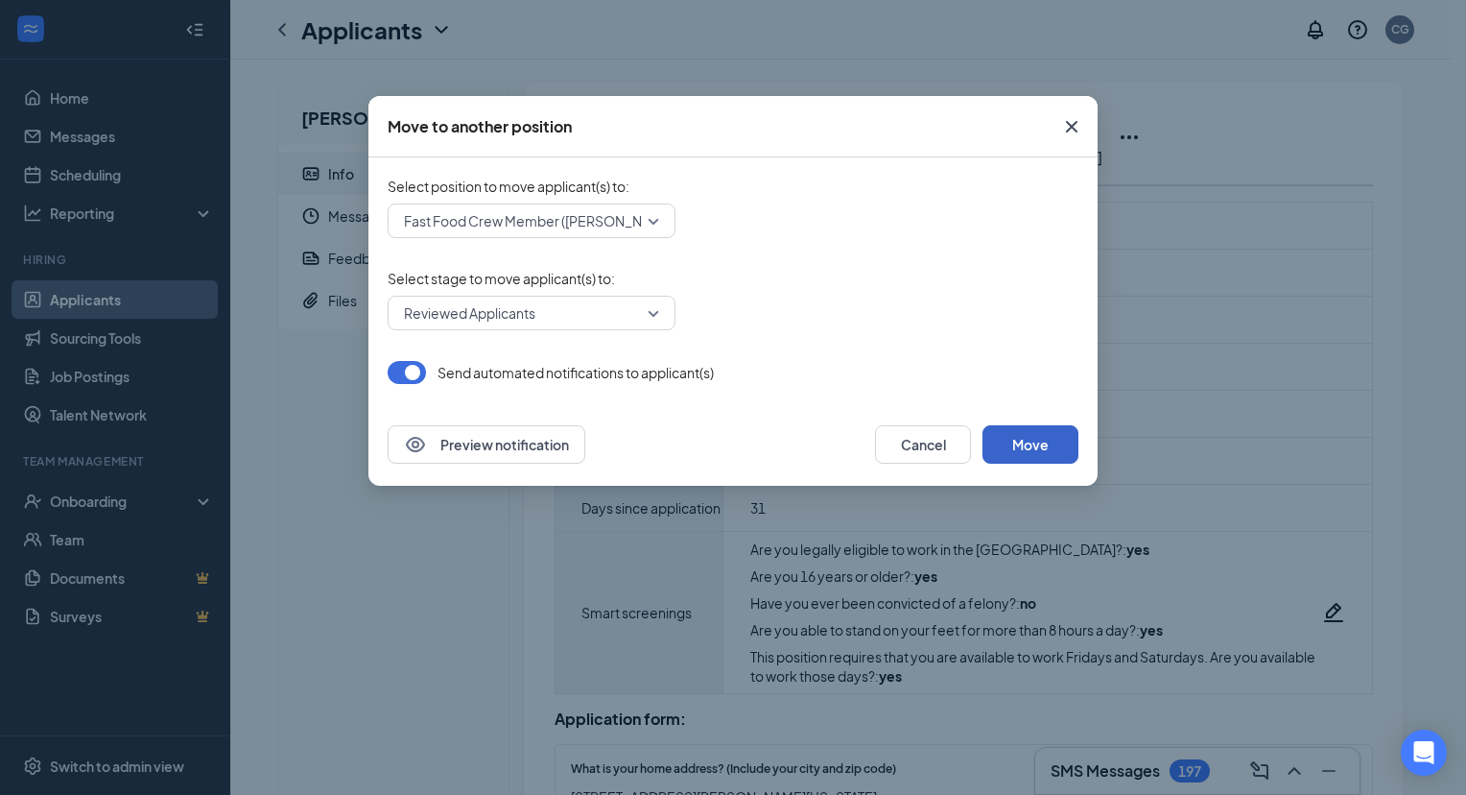
click at [1040, 447] on button "Move" at bounding box center [1031, 444] width 96 height 38
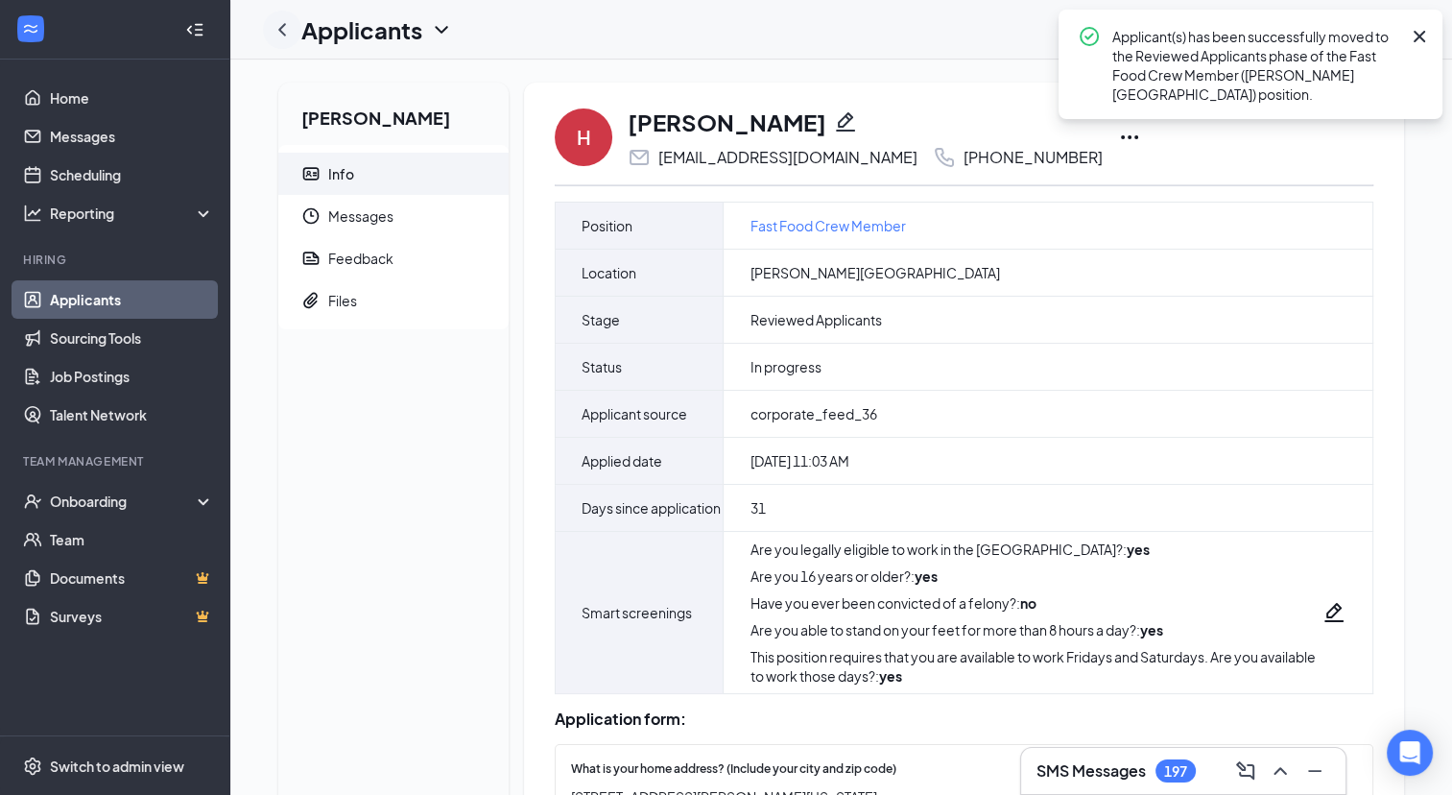
click at [283, 36] on icon "ChevronLeft" at bounding box center [282, 29] width 23 height 23
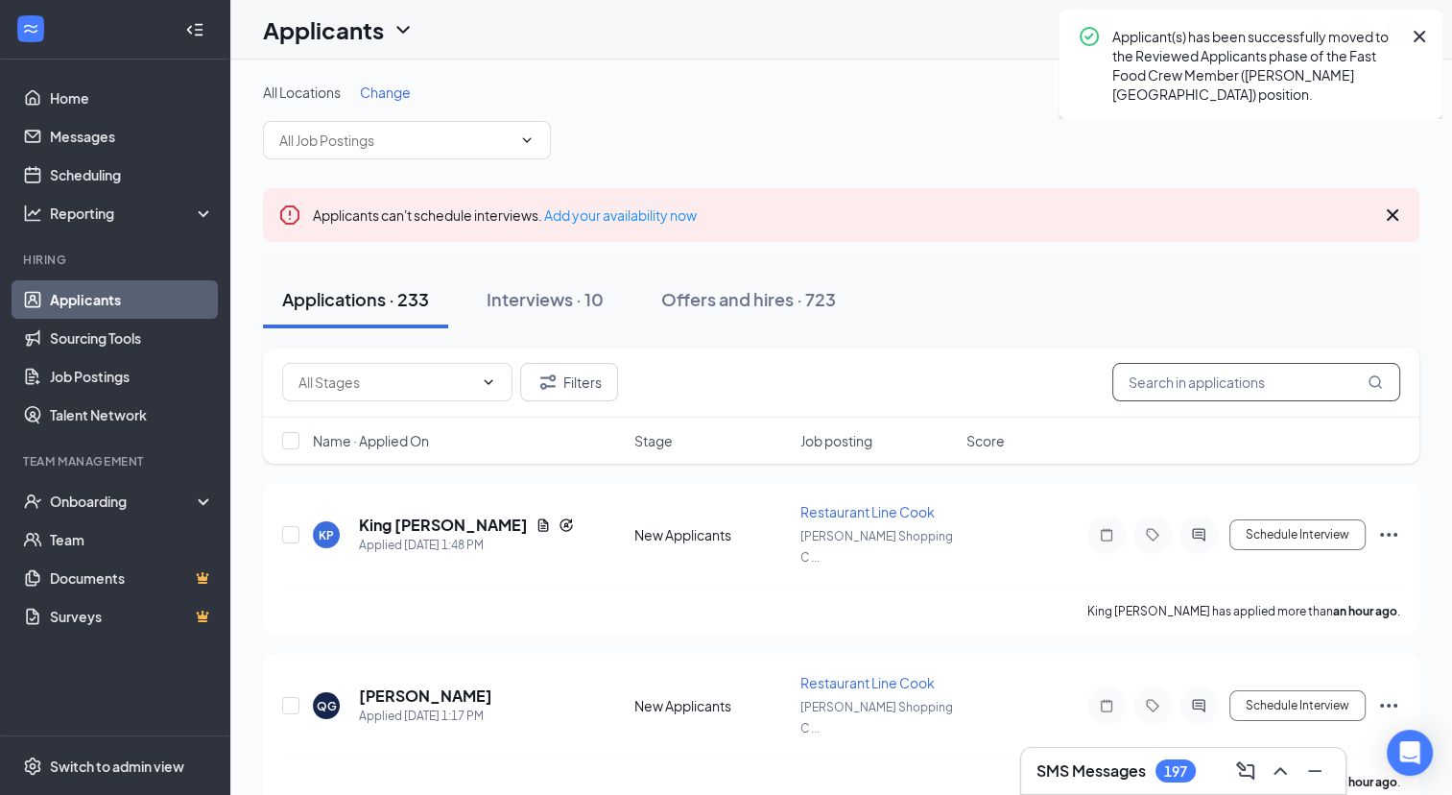
click at [1160, 386] on input "text" at bounding box center [1256, 382] width 288 height 38
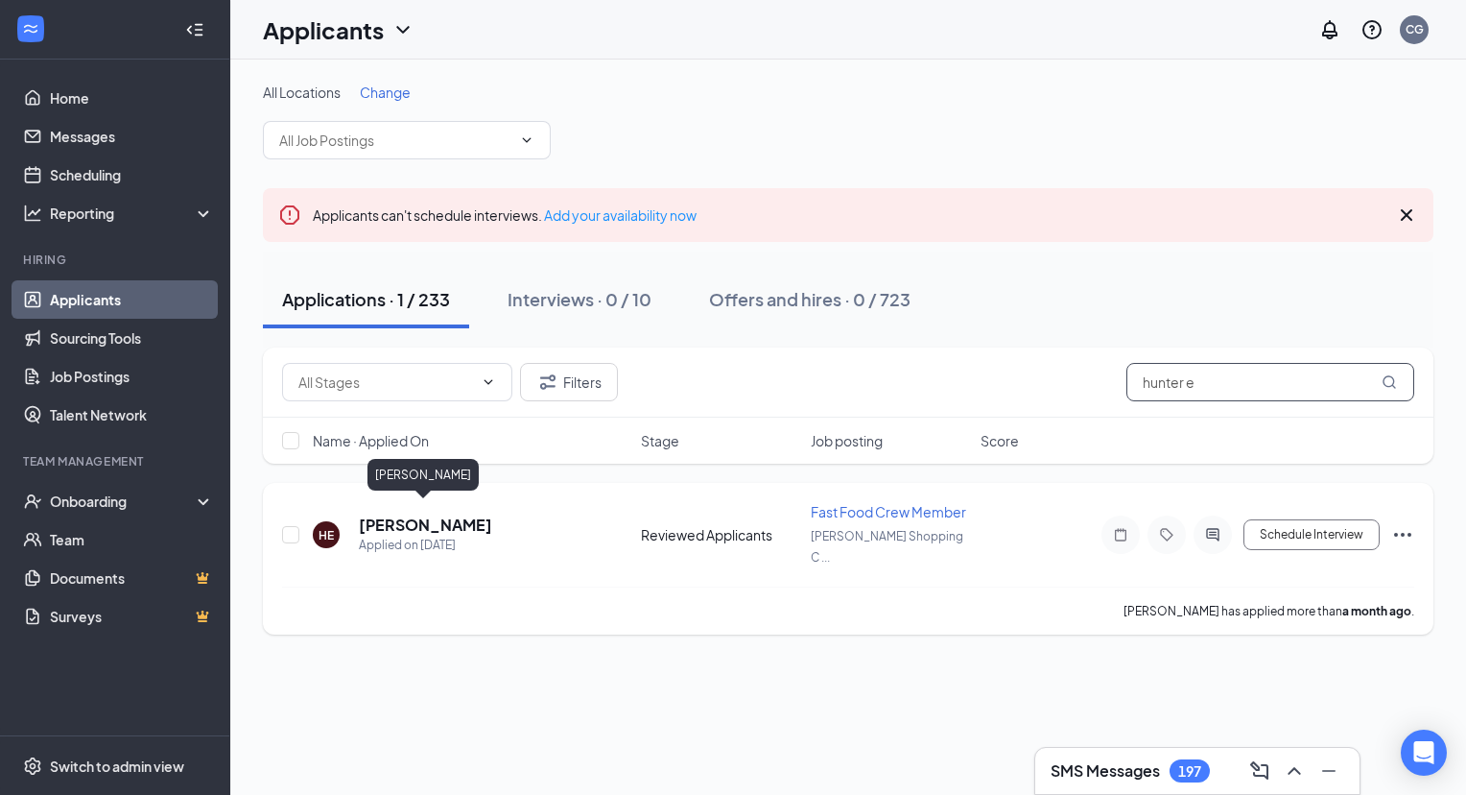
type input "hunter e"
click at [433, 516] on h5 "[PERSON_NAME]" at bounding box center [425, 524] width 133 height 21
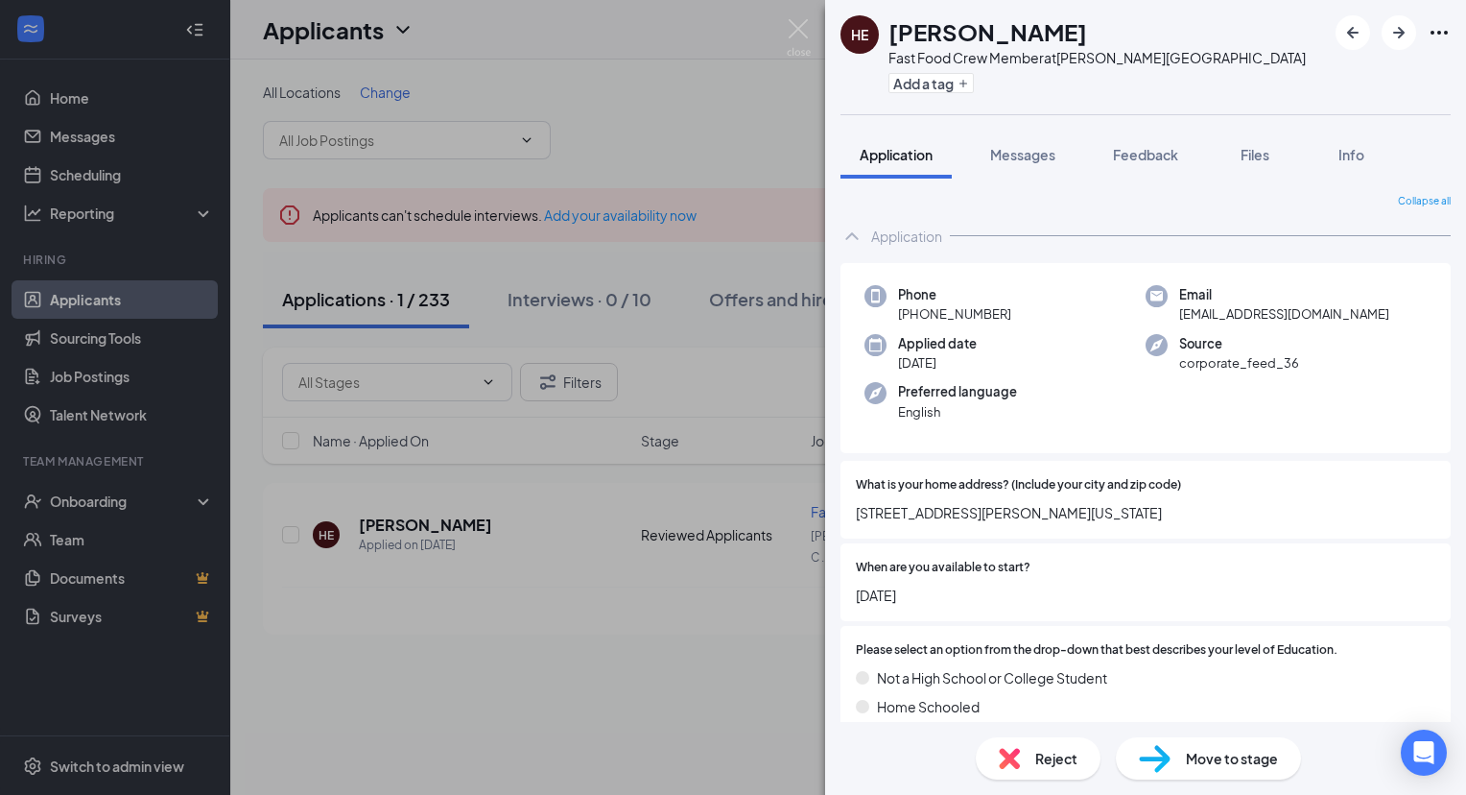
click at [1195, 760] on span "Move to stage" at bounding box center [1232, 758] width 92 height 21
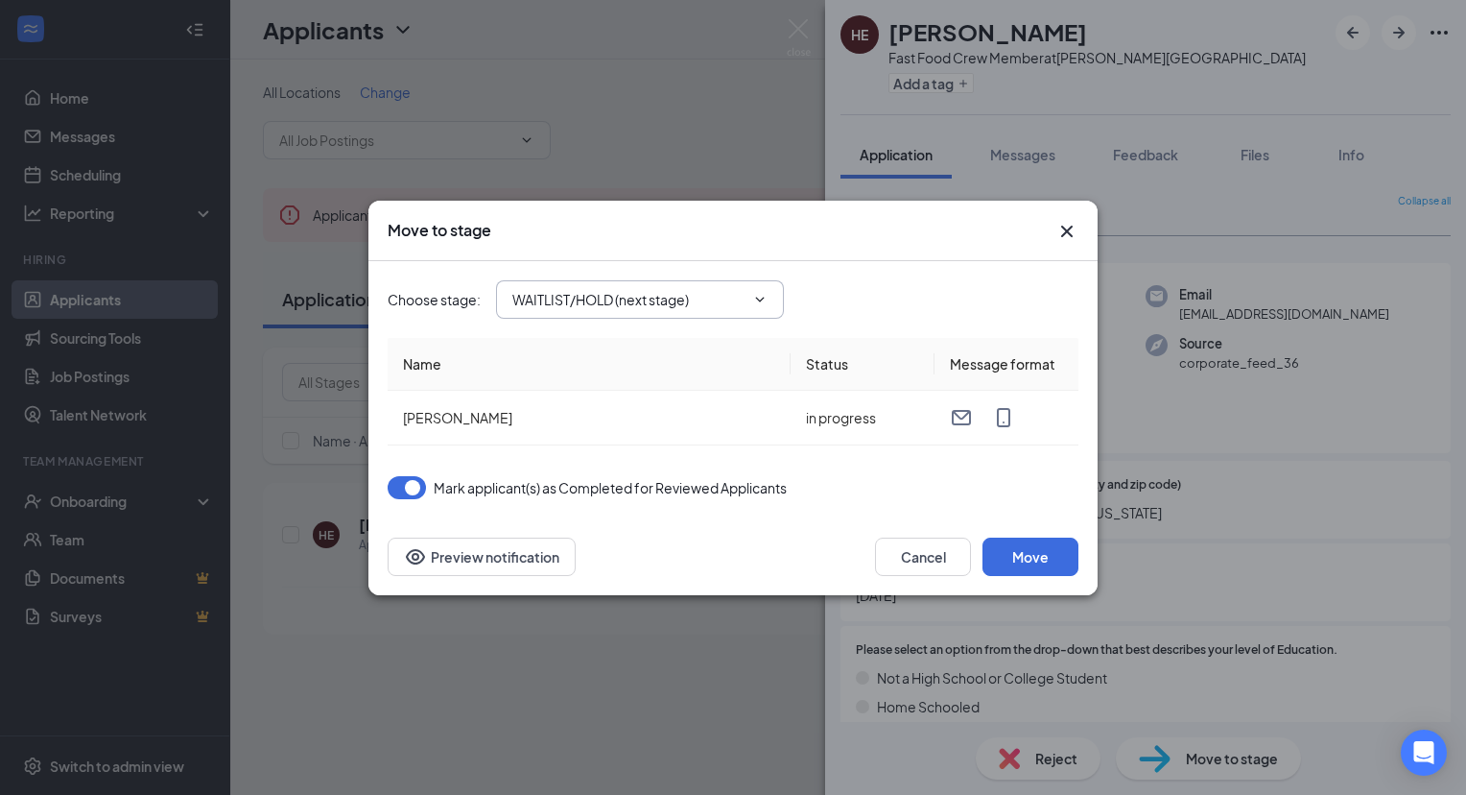
click at [642, 305] on input "WAITLIST/HOLD (next stage)" at bounding box center [628, 299] width 232 height 21
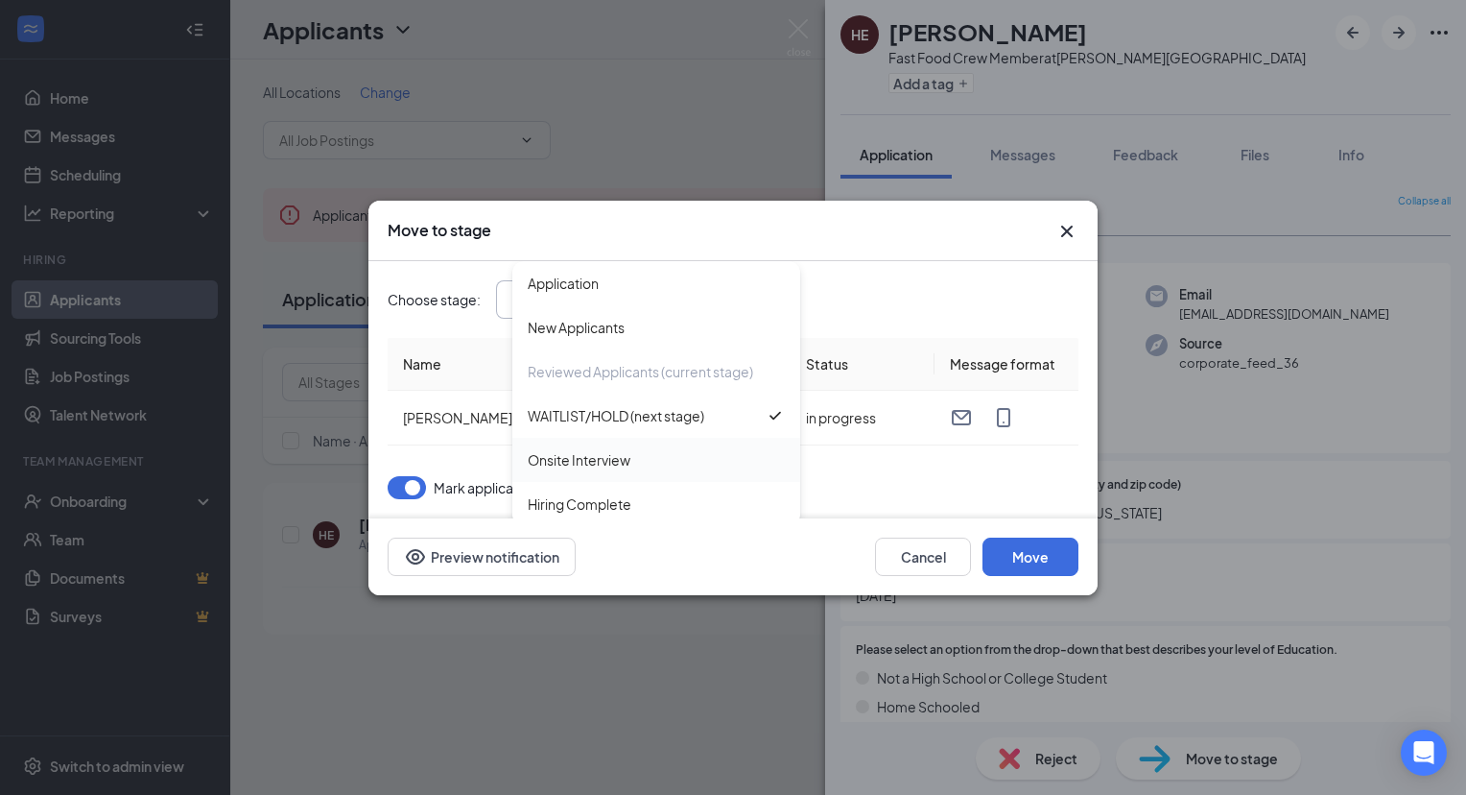
click at [665, 467] on div "Onsite Interview" at bounding box center [656, 459] width 257 height 21
type input "Onsite Interview"
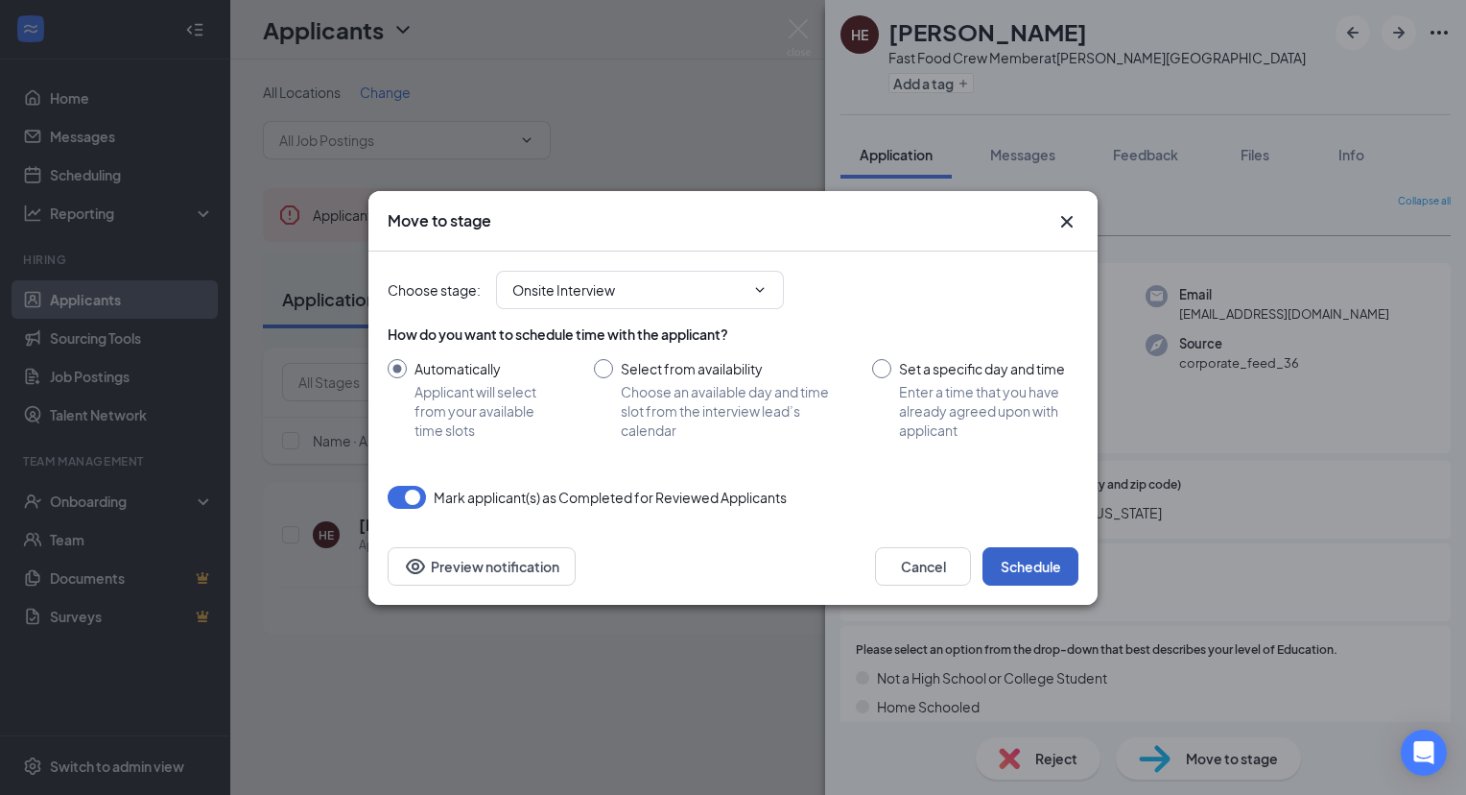
click at [1042, 570] on button "Schedule" at bounding box center [1031, 566] width 96 height 38
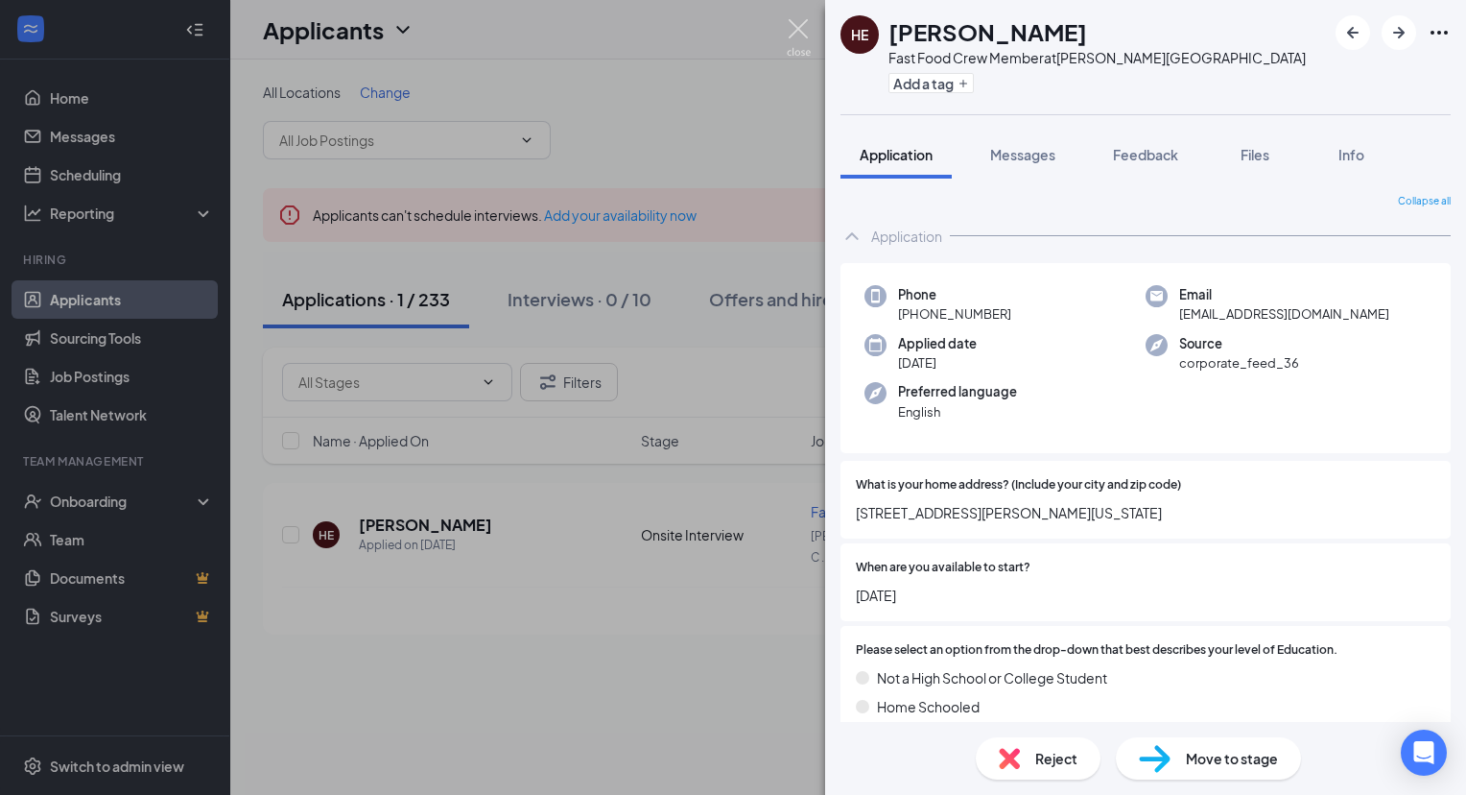
click at [798, 42] on img at bounding box center [799, 37] width 24 height 37
